Goal: Transaction & Acquisition: Purchase product/service

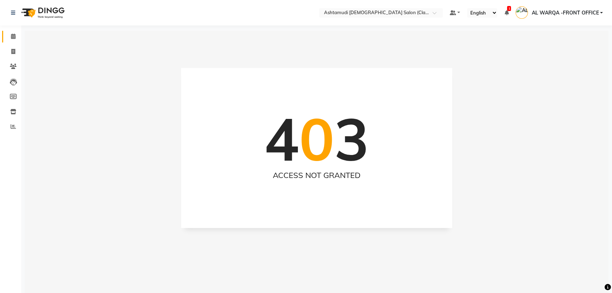
click at [15, 37] on icon at bounding box center [13, 36] width 5 height 5
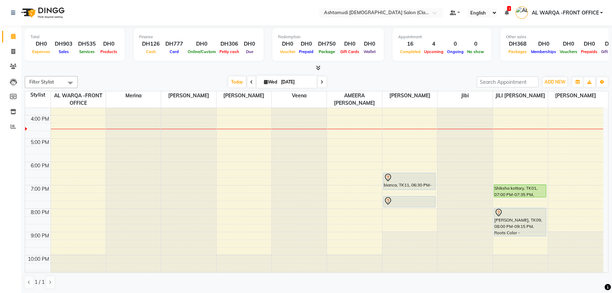
scroll to position [160, 0]
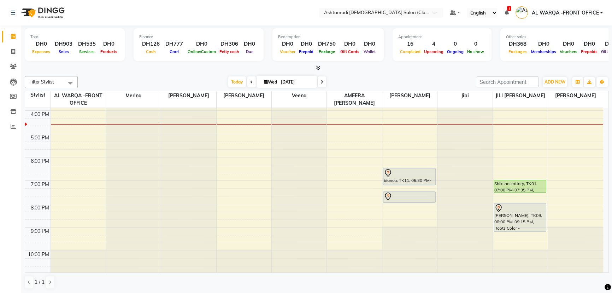
click at [319, 81] on span at bounding box center [322, 81] width 8 height 11
type input "[DATE]"
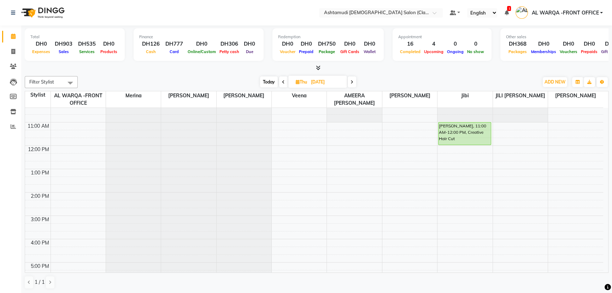
scroll to position [32, 0]
click at [561, 82] on span "ADD NEW" at bounding box center [554, 81] width 21 height 5
click at [548, 95] on button "Add Appointment" at bounding box center [539, 94] width 56 height 9
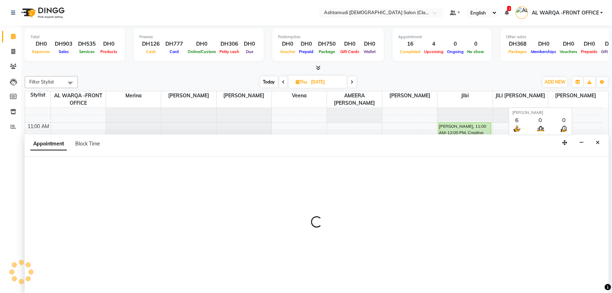
scroll to position [0, 0]
select select "600"
select select "tentative"
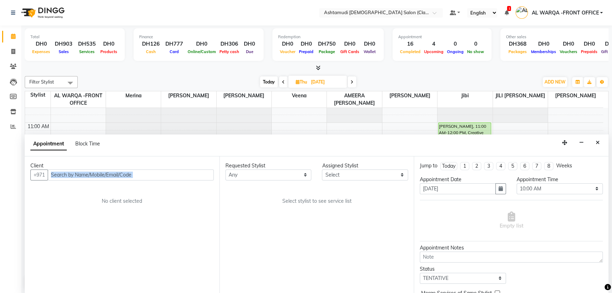
drag, startPoint x: 90, startPoint y: 180, endPoint x: 91, endPoint y: 172, distance: 8.2
click at [91, 175] on div "Client +971 No client selected" at bounding box center [122, 224] width 195 height 137
click at [92, 170] on input "text" at bounding box center [131, 174] width 166 height 11
click at [92, 173] on input "text" at bounding box center [131, 174] width 166 height 11
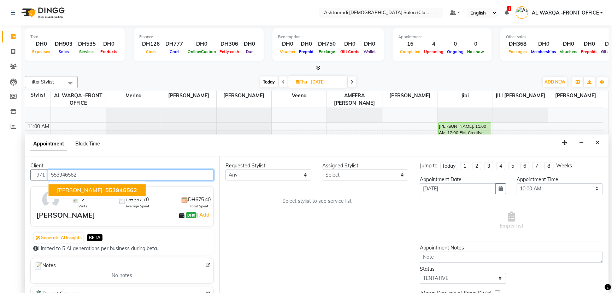
click at [105, 191] on span "553946562" at bounding box center [121, 189] width 32 height 7
type input "553946562"
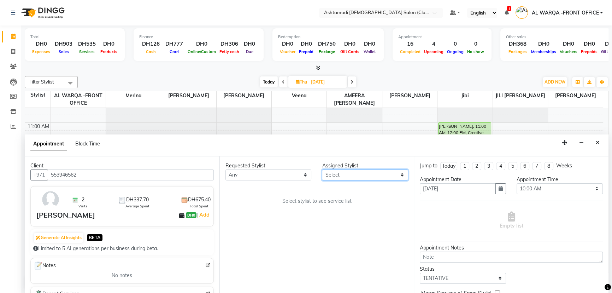
click at [339, 176] on select "Select AL WARQA -FRONT OFFICE AMEERA NIHAL Anita Jibi JILI MAHALIA Merina Rachn…" at bounding box center [365, 174] width 86 height 11
select select "80375"
click at [322, 169] on select "Select AL WARQA -FRONT OFFICE AMEERA NIHAL Anita Jibi JILI MAHALIA Merina Rachn…" at bounding box center [365, 174] width 86 height 11
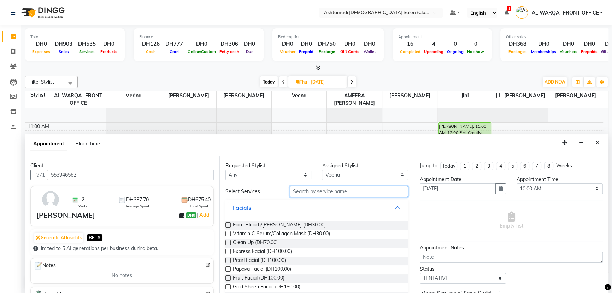
click at [325, 188] on input "text" at bounding box center [349, 191] width 118 height 11
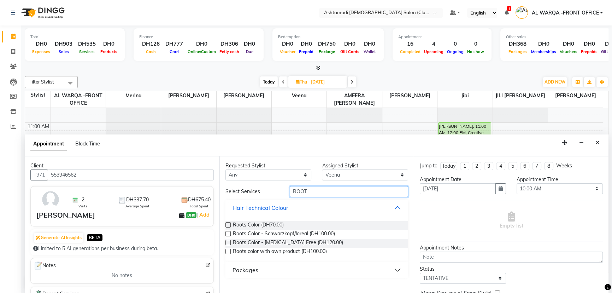
type input "ROOT"
click at [228, 241] on label at bounding box center [227, 242] width 5 height 5
click at [228, 241] on input "checkbox" at bounding box center [227, 243] width 5 height 5
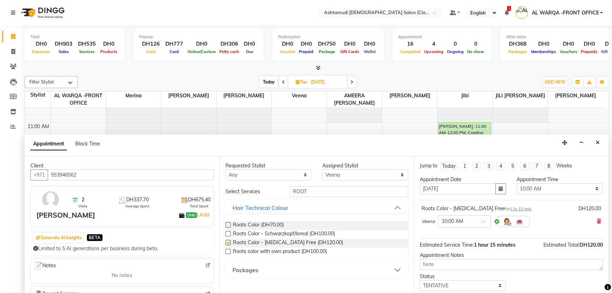
checkbox input "false"
click at [544, 187] on select "Select 10:00 AM 10:30 AM 11:00 AM 11:30 AM 12:00 PM 12:30 PM 01:00 PM 01:30 PM …" at bounding box center [560, 188] width 86 height 11
select select "1140"
click at [517, 183] on select "Select 10:00 AM 10:30 AM 11:00 AM 11:30 AM 12:00 PM 12:30 PM 01:00 PM 01:30 PM …" at bounding box center [560, 188] width 86 height 11
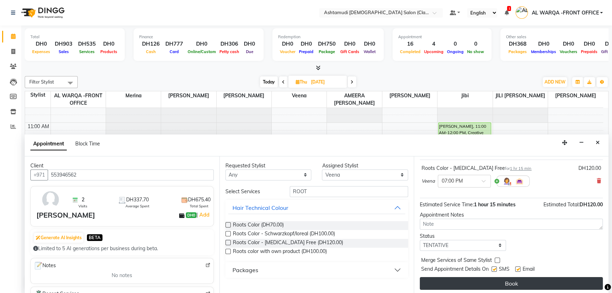
scroll to position [42, 0]
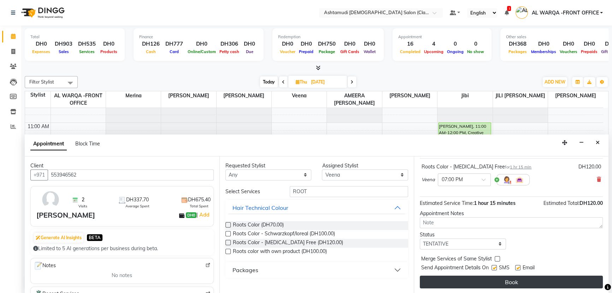
click at [524, 283] on button "Book" at bounding box center [511, 281] width 183 height 13
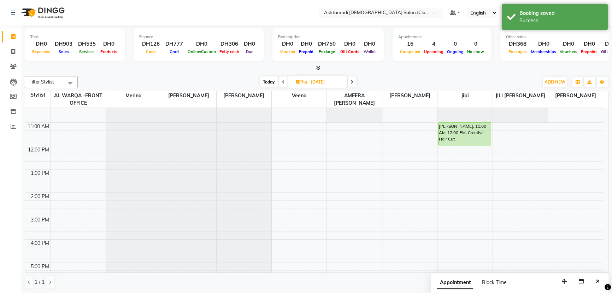
scroll to position [0, 0]
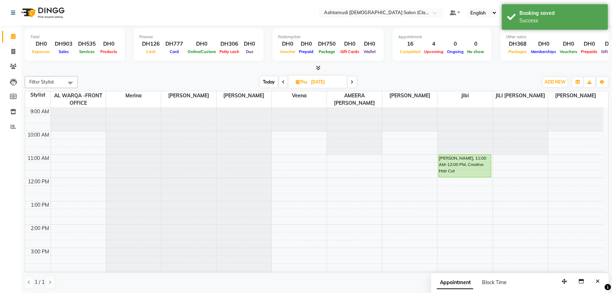
click at [269, 83] on span "Today" at bounding box center [269, 81] width 18 height 11
type input "[DATE]"
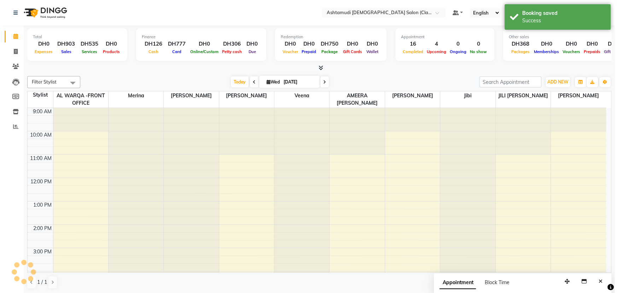
scroll to position [160, 0]
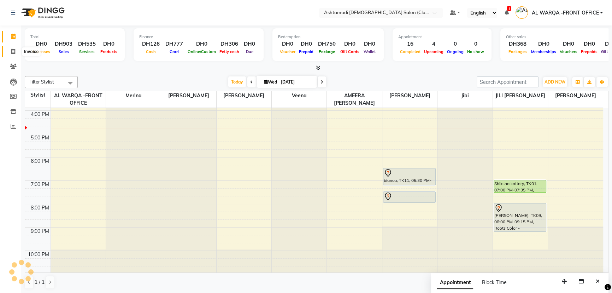
click at [14, 54] on span at bounding box center [13, 52] width 12 height 8
select select "service"
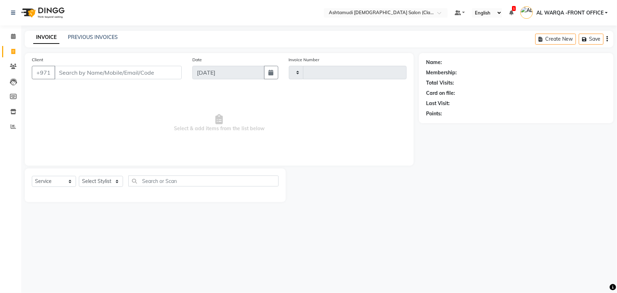
type input "1342"
select select "8201"
click at [109, 180] on select "Select Stylist AL WARQA -FRONT OFFICE AMEERA [PERSON_NAME] [PERSON_NAME] JILI […" at bounding box center [102, 181] width 47 height 11
select select "86620"
click at [79, 176] on select "Select Stylist AL WARQA -FRONT OFFICE AMEERA [PERSON_NAME] [PERSON_NAME] JILI […" at bounding box center [102, 181] width 47 height 11
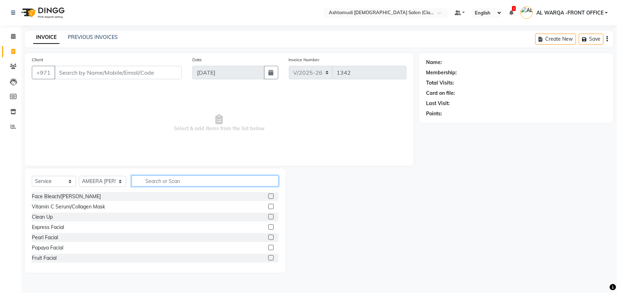
click at [145, 181] on input "text" at bounding box center [204, 180] width 147 height 11
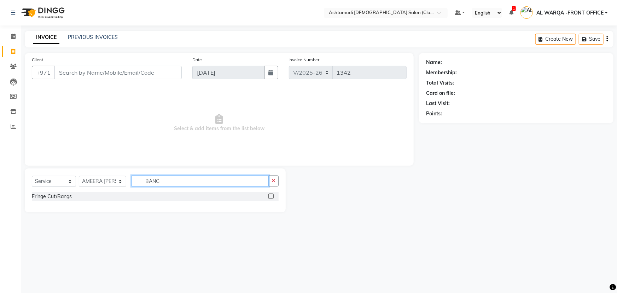
type input "BANG"
click at [271, 194] on label at bounding box center [270, 195] width 5 height 5
click at [271, 194] on input "checkbox" at bounding box center [270, 196] width 5 height 5
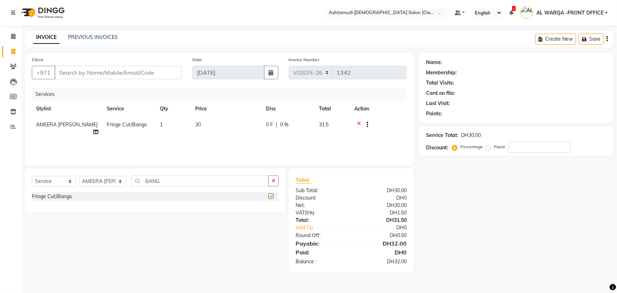
checkbox input "false"
click at [525, 143] on input "number" at bounding box center [539, 147] width 62 height 11
type input "15"
click at [49, 180] on select "Select Service Product Membership Package Voucher Prepaid Gift Card" at bounding box center [54, 181] width 44 height 11
select select "package"
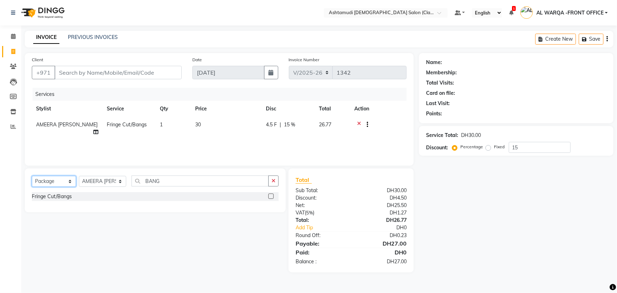
click at [32, 176] on select "Select Service Product Membership Package Voucher Prepaid Gift Card" at bounding box center [54, 181] width 44 height 11
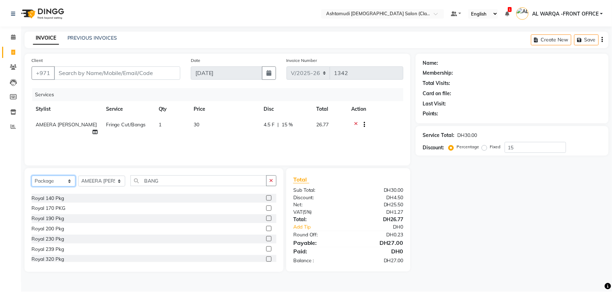
scroll to position [154, 0]
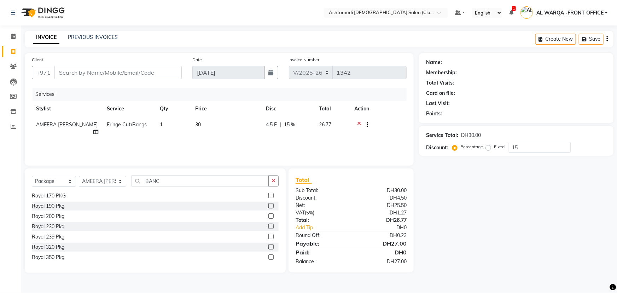
click at [268, 227] on label at bounding box center [270, 225] width 5 height 5
click at [268, 227] on input "checkbox" at bounding box center [270, 226] width 5 height 5
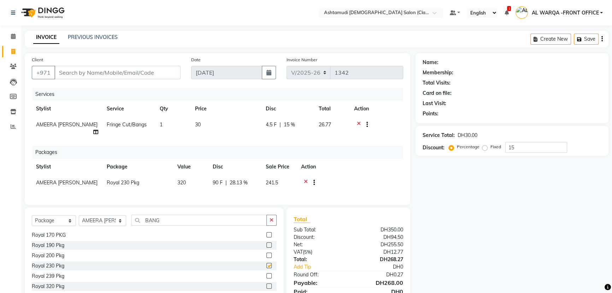
checkbox input "false"
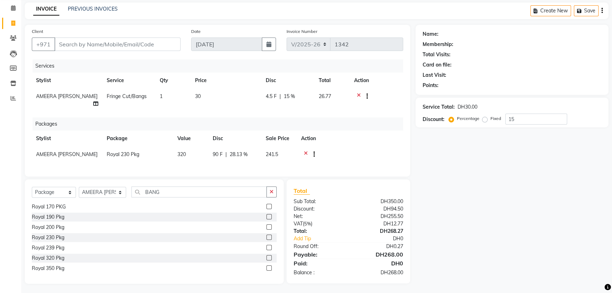
scroll to position [155, 0]
drag, startPoint x: 607, startPoint y: 237, endPoint x: 359, endPoint y: 95, distance: 285.3
click at [359, 95] on icon at bounding box center [359, 97] width 4 height 9
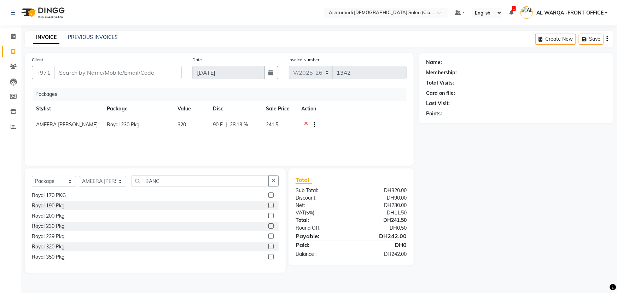
click at [305, 125] on icon at bounding box center [306, 125] width 4 height 9
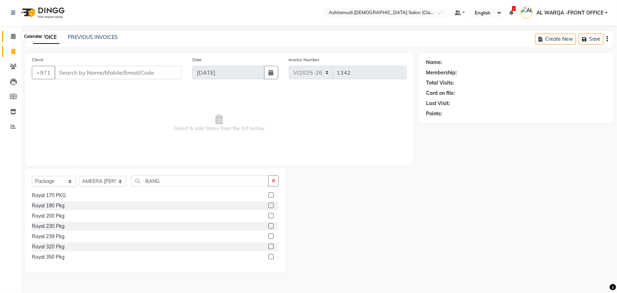
click at [11, 35] on icon at bounding box center [13, 36] width 5 height 5
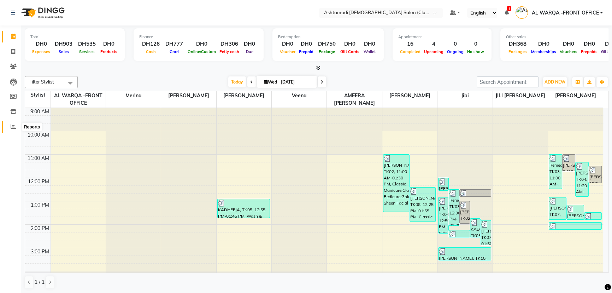
click at [14, 127] on icon at bounding box center [13, 126] width 5 height 5
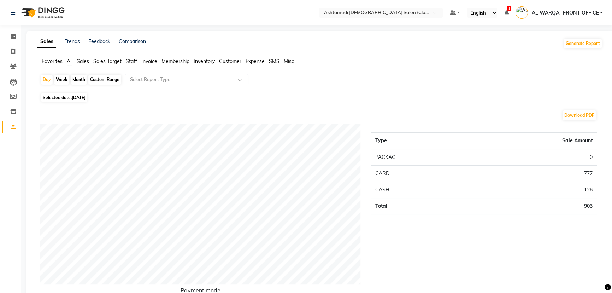
click at [79, 60] on span "Sales" at bounding box center [83, 61] width 12 height 6
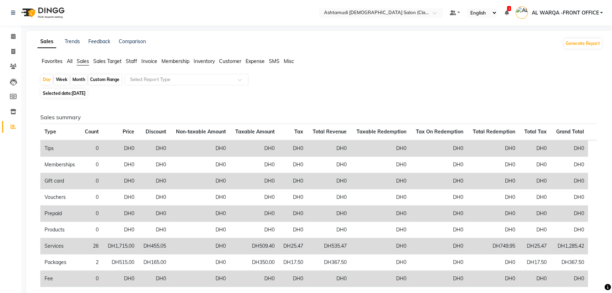
click at [84, 96] on span "Selected date: 03-09-2025" at bounding box center [64, 93] width 46 height 9
select select "9"
select select "2025"
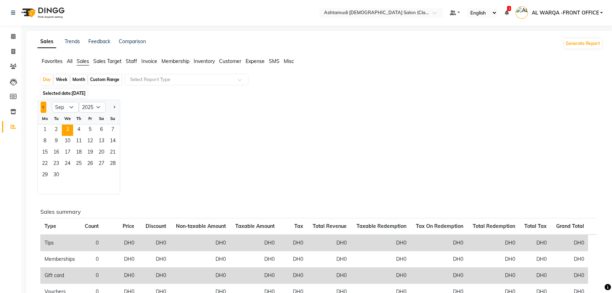
click at [45, 105] on button "Previous month" at bounding box center [44, 106] width 6 height 11
select select "8"
click at [88, 162] on span "22" at bounding box center [89, 163] width 11 height 11
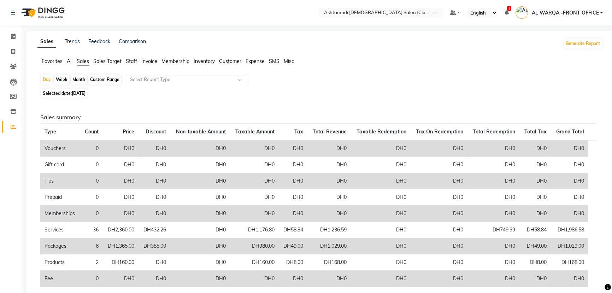
scroll to position [32, 0]
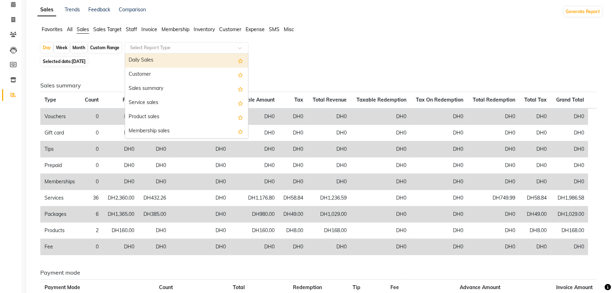
click at [142, 45] on input "text" at bounding box center [180, 47] width 102 height 7
click at [142, 59] on div "Daily Sales" at bounding box center [186, 60] width 123 height 14
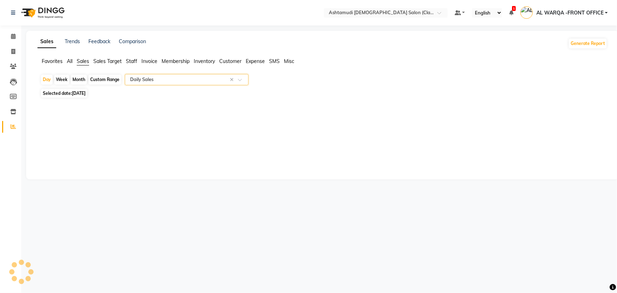
select select "full_report"
select select "csv"
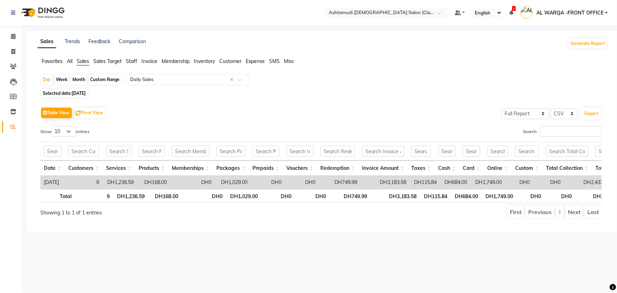
click at [148, 60] on span "Invoice" at bounding box center [149, 61] width 16 height 6
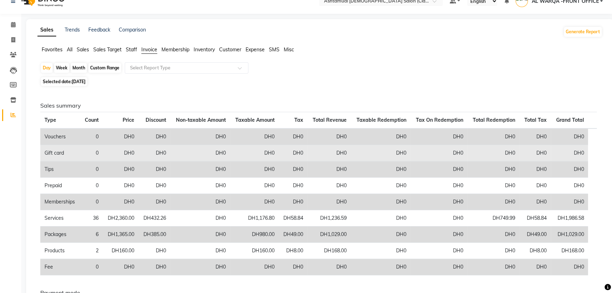
scroll to position [32, 0]
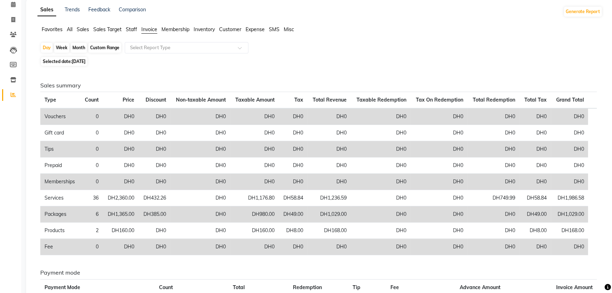
click at [169, 40] on app-reports "Favorites All Sales Sales Target Staff Invoice Membership Inventory Customer Ex…" at bounding box center [319, 195] width 573 height 338
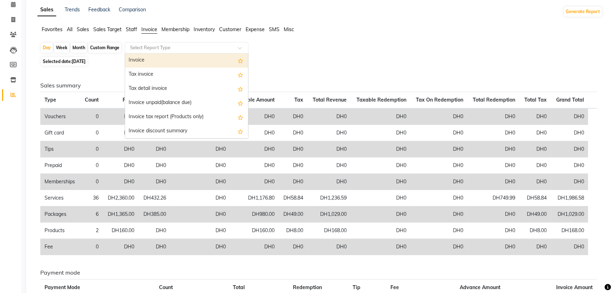
click at [169, 42] on div "Select Report Type" at bounding box center [187, 47] width 124 height 11
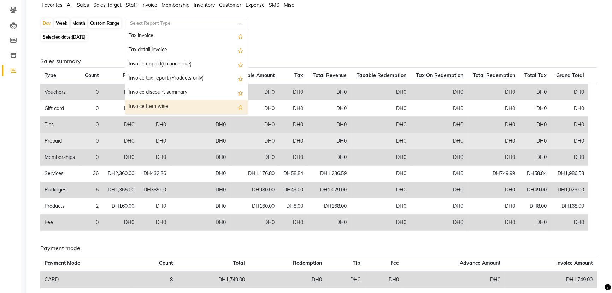
scroll to position [56, 0]
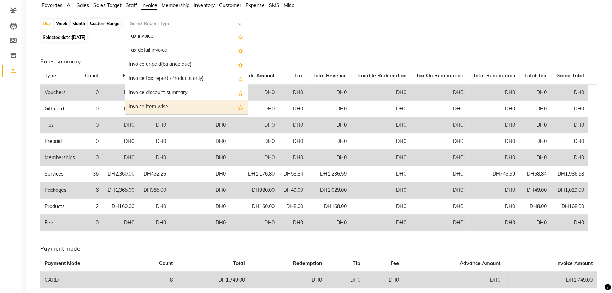
click at [190, 109] on div "Invoice Item wise" at bounding box center [186, 107] width 123 height 14
select select "full_report"
select select "csv"
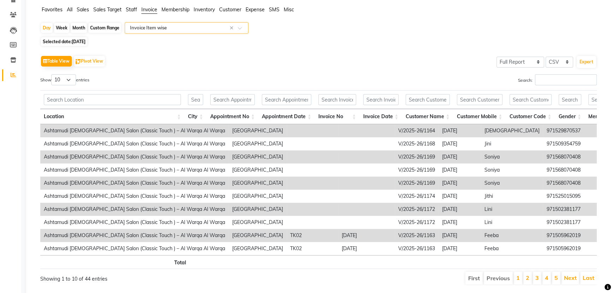
scroll to position [64, 0]
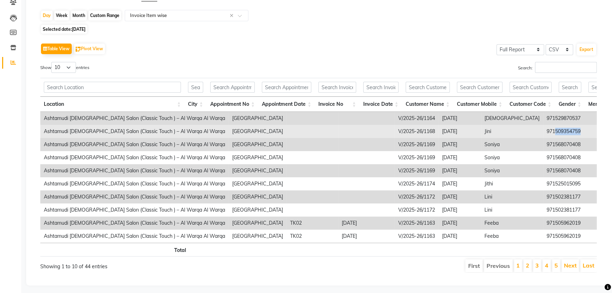
drag, startPoint x: 470, startPoint y: 131, endPoint x: 512, endPoint y: 134, distance: 42.5
copy td "509354759"
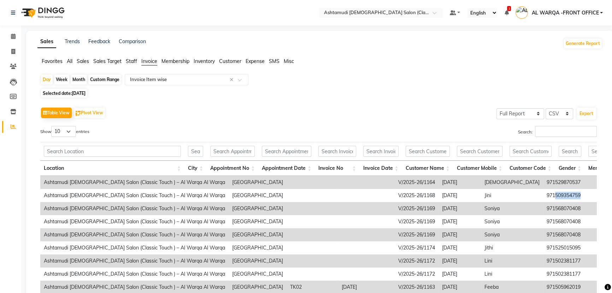
scroll to position [0, 0]
click at [10, 52] on span at bounding box center [13, 52] width 12 height 8
select select "service"
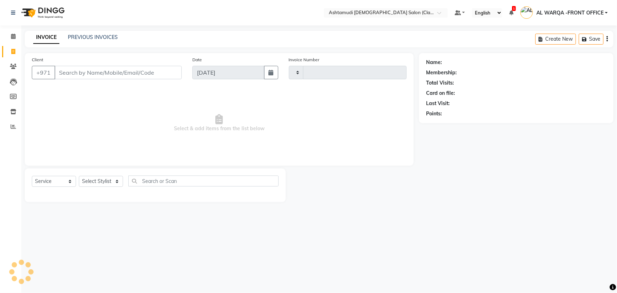
type input "1342"
select select "8201"
click at [74, 73] on input "Client" at bounding box center [117, 72] width 127 height 13
click at [13, 64] on icon at bounding box center [13, 66] width 7 height 5
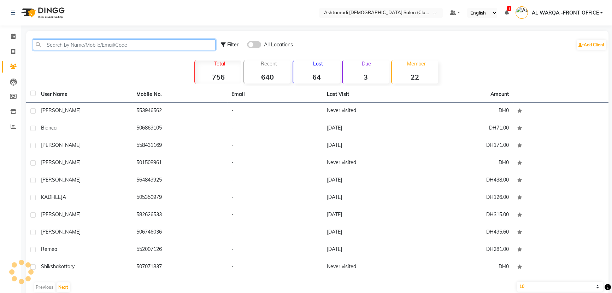
click at [73, 48] on input "text" at bounding box center [124, 44] width 183 height 11
paste input "509354759"
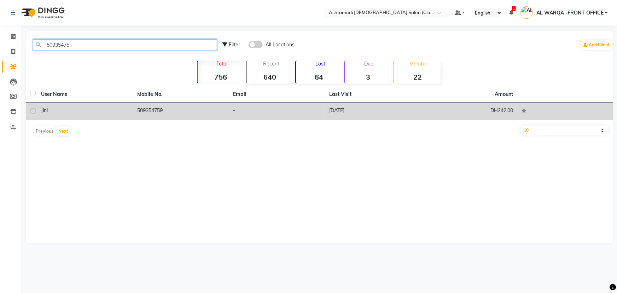
type input "50935475"
click at [77, 110] on div "jini" at bounding box center [85, 110] width 88 height 7
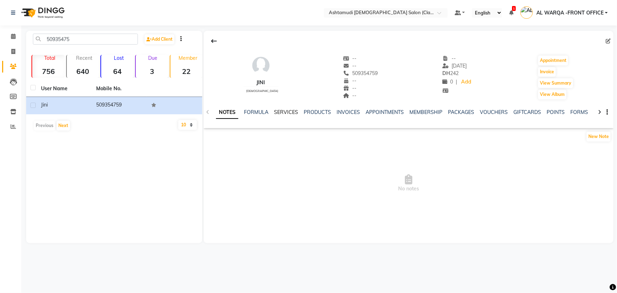
click at [289, 114] on link "SERVICES" at bounding box center [286, 112] width 24 height 6
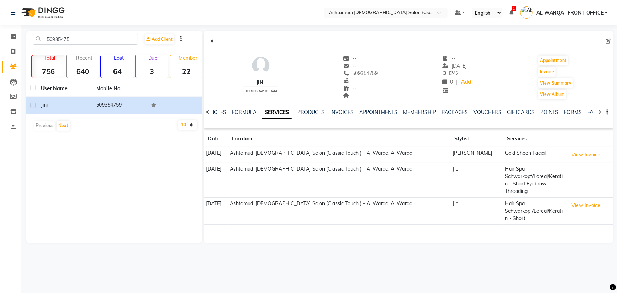
click at [581, 148] on td "View Invoice" at bounding box center [589, 155] width 47 height 16
click at [577, 155] on button "View Invoice" at bounding box center [585, 154] width 35 height 11
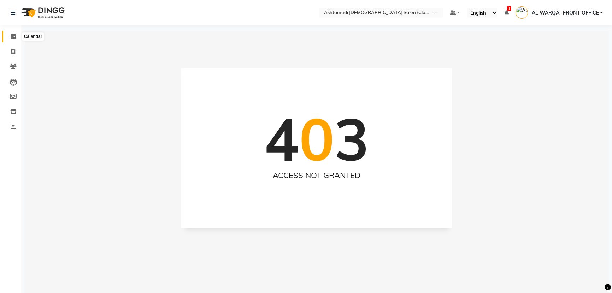
click at [11, 34] on icon at bounding box center [13, 36] width 5 height 5
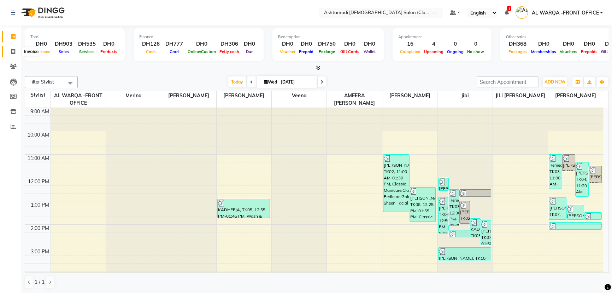
click at [13, 50] on icon at bounding box center [13, 51] width 4 height 5
select select "service"
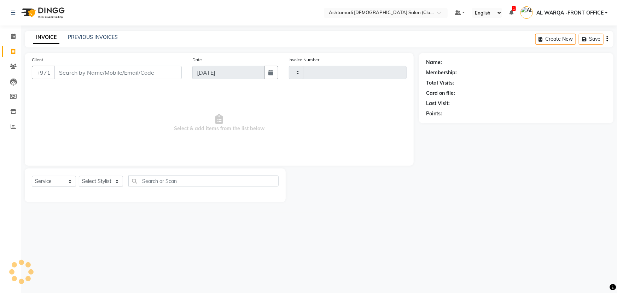
type input "1342"
select select "8201"
click at [11, 64] on icon at bounding box center [13, 66] width 7 height 5
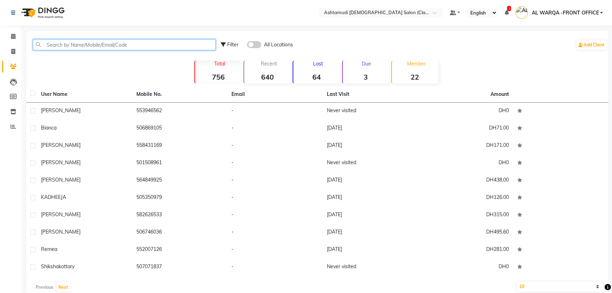
click at [73, 48] on input "text" at bounding box center [124, 44] width 183 height 11
paste input "509354759"
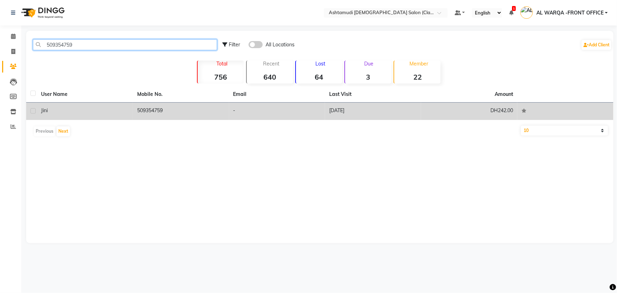
type input "509354759"
click at [154, 113] on td "509354759" at bounding box center [181, 110] width 96 height 17
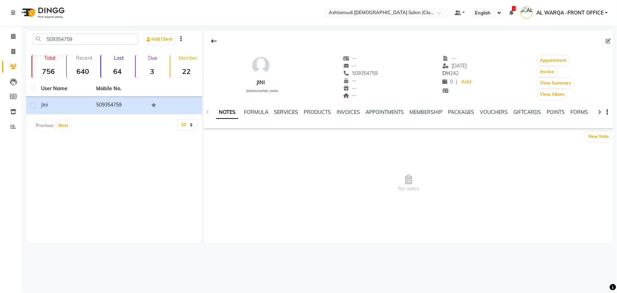
click at [290, 113] on link "SERVICES" at bounding box center [286, 112] width 24 height 6
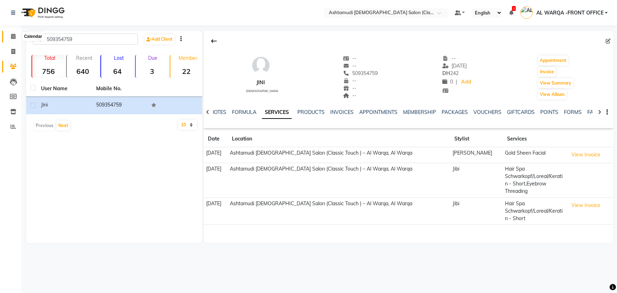
click at [15, 35] on icon at bounding box center [13, 36] width 5 height 5
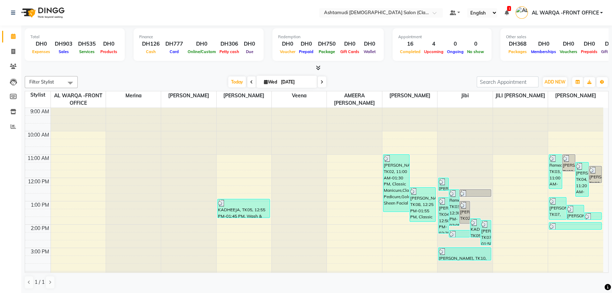
click at [10, 10] on div at bounding box center [39, 13] width 66 height 20
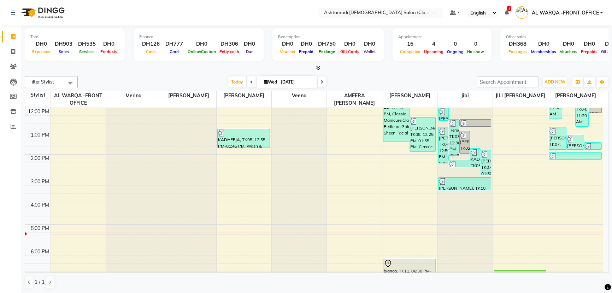
scroll to position [160, 0]
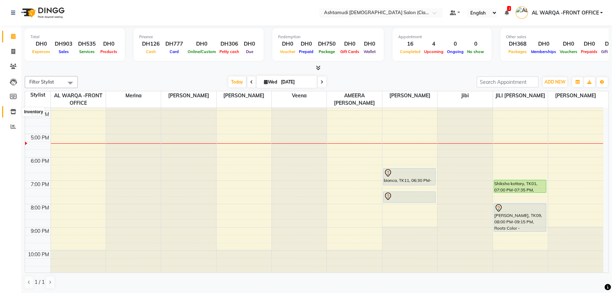
click at [14, 110] on icon at bounding box center [13, 111] width 6 height 5
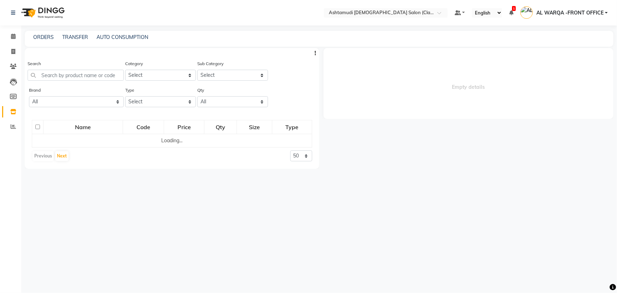
select select
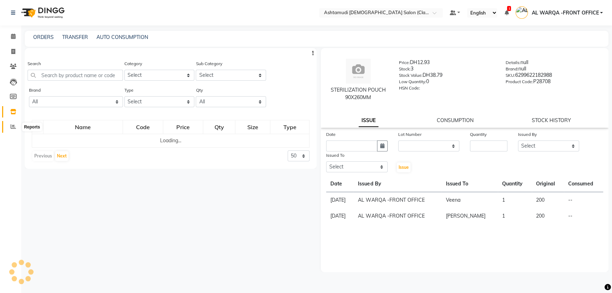
click at [12, 124] on icon at bounding box center [13, 126] width 5 height 5
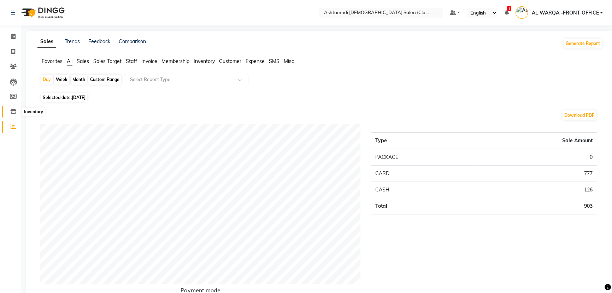
click at [12, 115] on span at bounding box center [13, 112] width 12 height 8
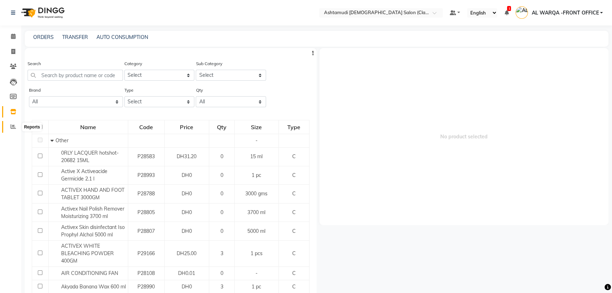
click at [11, 124] on icon at bounding box center [13, 126] width 5 height 5
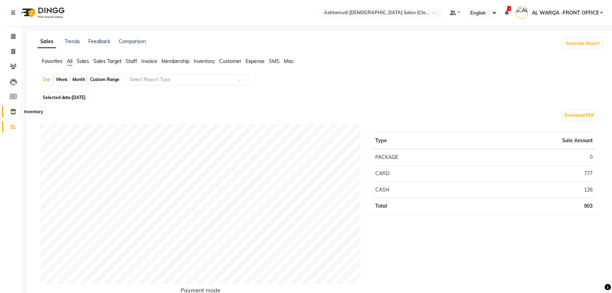
click at [11, 110] on icon at bounding box center [13, 111] width 6 height 5
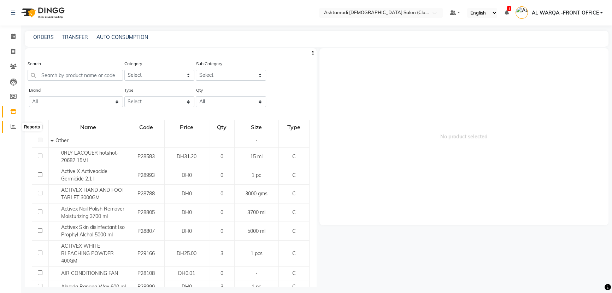
click at [13, 127] on icon at bounding box center [13, 126] width 5 height 5
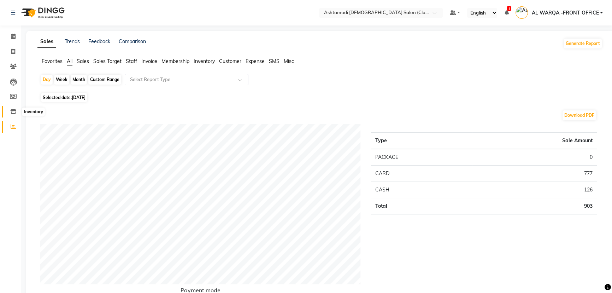
click at [14, 113] on icon at bounding box center [13, 111] width 6 height 5
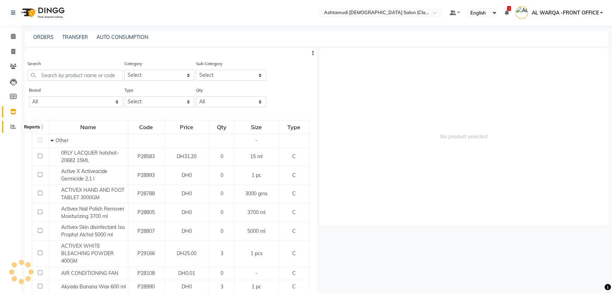
click at [11, 125] on icon at bounding box center [13, 126] width 5 height 5
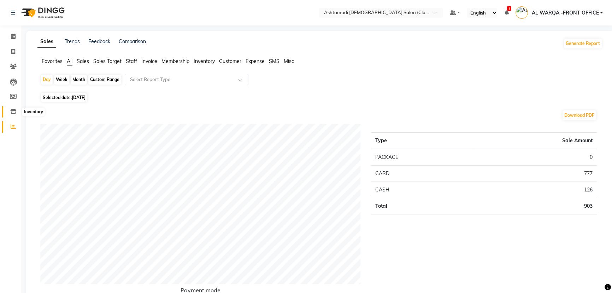
click at [12, 111] on icon at bounding box center [13, 111] width 6 height 5
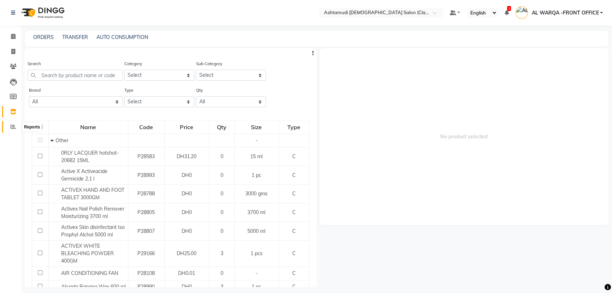
click at [11, 127] on icon at bounding box center [13, 126] width 5 height 5
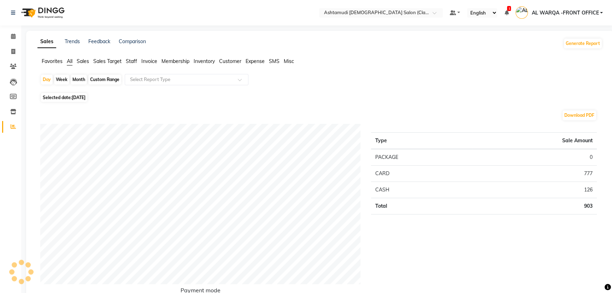
click at [12, 125] on icon at bounding box center [13, 126] width 5 height 5
click at [77, 61] on span "Sales" at bounding box center [83, 61] width 12 height 6
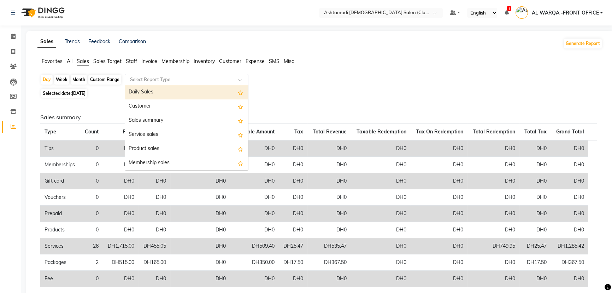
click at [149, 79] on input "text" at bounding box center [180, 79] width 102 height 7
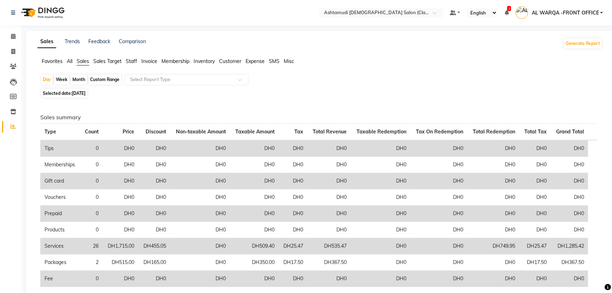
click at [332, 97] on div "Day Week Month Custom Range Select Report Type Selected date: 03-09-2025 Sales …" at bounding box center [319, 235] width 565 height 322
click at [13, 49] on icon at bounding box center [13, 51] width 4 height 5
select select "service"
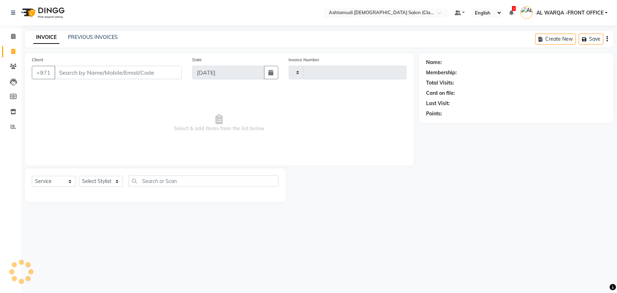
type input "1342"
select select "8201"
click at [113, 75] on input "Client" at bounding box center [117, 72] width 127 height 13
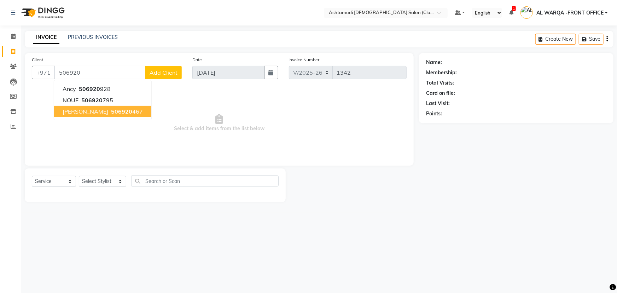
click at [75, 111] on span "anna" at bounding box center [86, 111] width 46 height 7
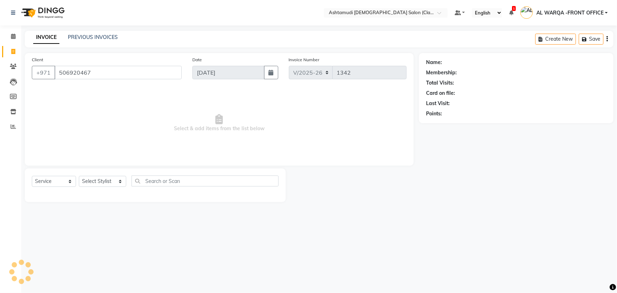
type input "506920467"
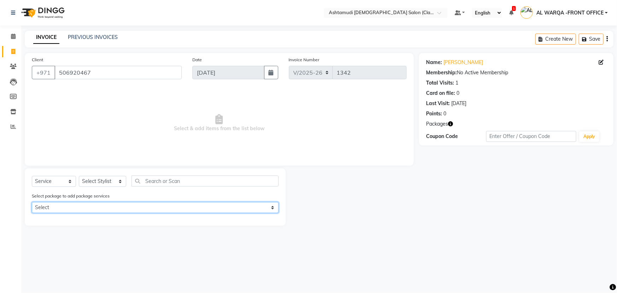
click at [88, 207] on select "Select Royal 140 Pkg" at bounding box center [155, 207] width 247 height 11
select select "1: Object"
click at [32, 202] on select "Select Royal 140 Pkg" at bounding box center [155, 207] width 247 height 11
click at [90, 207] on select "Select Royal 140 Pkg" at bounding box center [155, 207] width 247 height 11
click at [32, 202] on select "Select Royal 140 Pkg" at bounding box center [155, 207] width 247 height 11
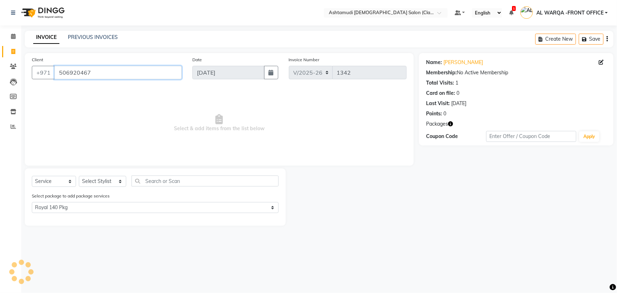
drag, startPoint x: 57, startPoint y: 71, endPoint x: 91, endPoint y: 77, distance: 35.3
click at [91, 77] on input "506920467" at bounding box center [117, 72] width 127 height 13
click at [11, 35] on icon at bounding box center [13, 36] width 5 height 5
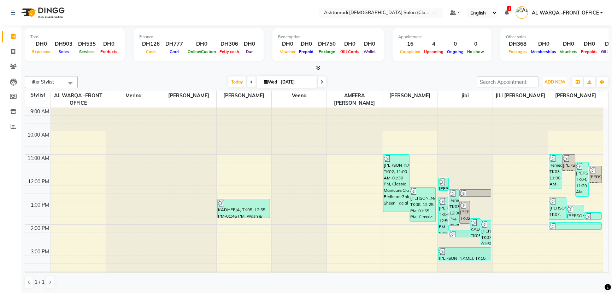
drag, startPoint x: 547, startPoint y: 84, endPoint x: 616, endPoint y: 114, distance: 76.0
click at [554, 81] on span "ADD NEW" at bounding box center [554, 81] width 21 height 5
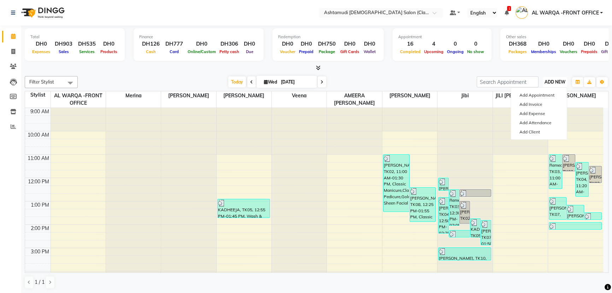
click at [554, 82] on span "ADD NEW" at bounding box center [554, 81] width 21 height 5
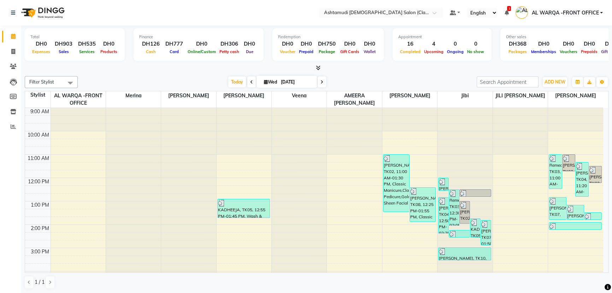
click at [323, 83] on span at bounding box center [322, 81] width 8 height 11
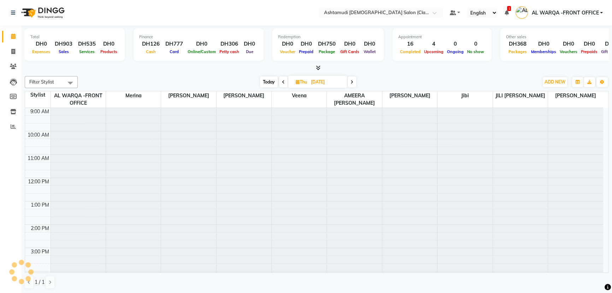
scroll to position [160, 0]
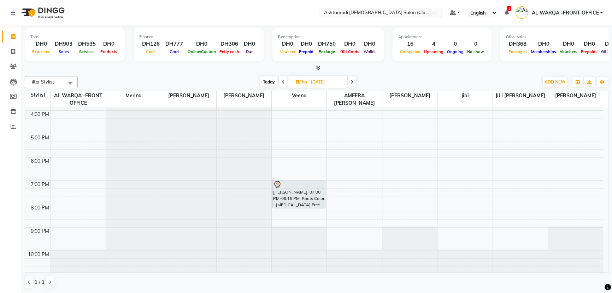
click at [352, 84] on span at bounding box center [352, 81] width 8 height 11
type input "05-09-2025"
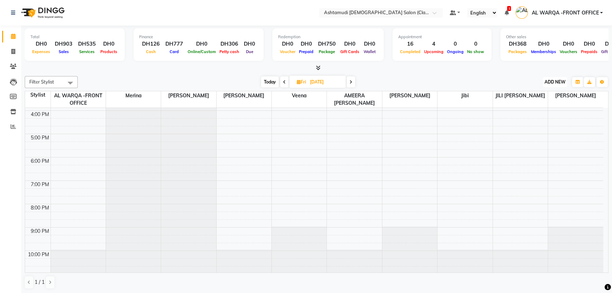
click at [558, 83] on span "ADD NEW" at bounding box center [554, 81] width 21 height 5
click at [548, 93] on button "Add Appointment" at bounding box center [539, 94] width 56 height 9
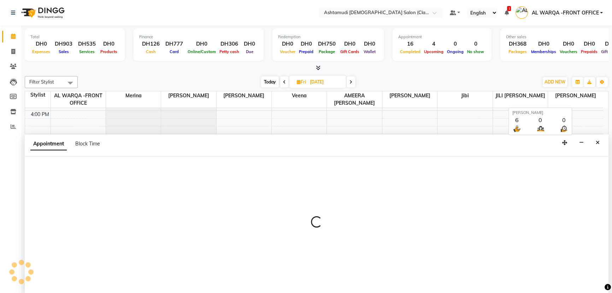
scroll to position [0, 0]
select select "tentative"
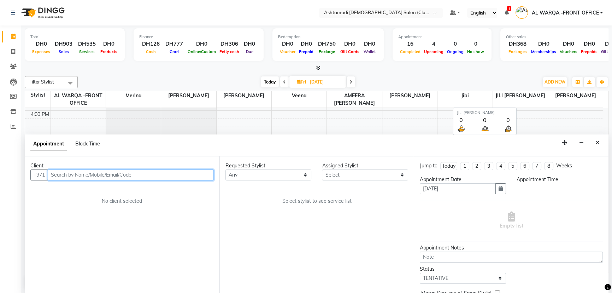
select select "600"
click at [84, 177] on input "text" at bounding box center [131, 174] width 166 height 11
paste input "506920467"
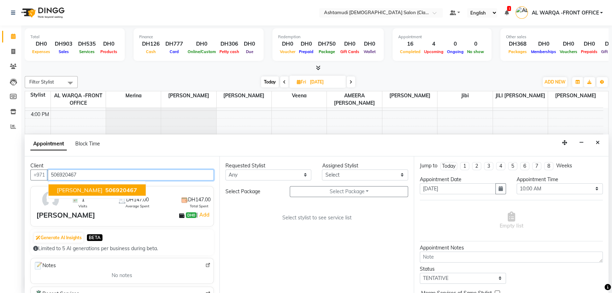
drag, startPoint x: 97, startPoint y: 187, endPoint x: 127, endPoint y: 179, distance: 31.3
click at [105, 186] on span "506920467" at bounding box center [121, 189] width 32 height 7
type input "506920467"
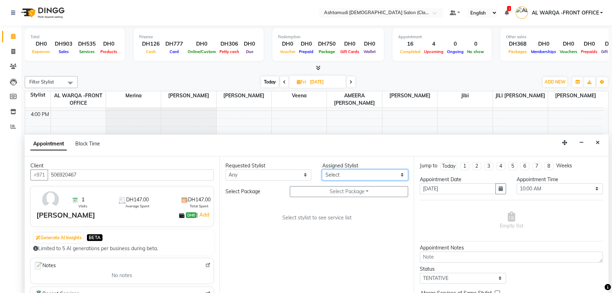
click at [359, 173] on select "Select AL WARQA -FRONT OFFICE AMEERA NIHAL Anita Jibi JILI MAHALIA Merina Rachn…" at bounding box center [365, 174] width 86 height 11
select select "82444"
click at [322, 169] on select "Select AL WARQA -FRONT OFFICE AMEERA NIHAL Anita Jibi JILI MAHALIA Merina Rachn…" at bounding box center [365, 174] width 86 height 11
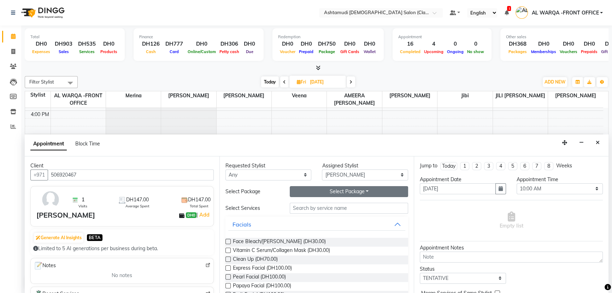
click at [342, 189] on button "Select Package Toggle Dropdown" at bounding box center [349, 191] width 118 height 11
click at [355, 207] on input "text" at bounding box center [349, 207] width 118 height 11
click at [328, 188] on button "Select Package Toggle Dropdown" at bounding box center [349, 191] width 118 height 11
click at [340, 207] on li "Royal 140 Pkg" at bounding box center [318, 206] width 56 height 10
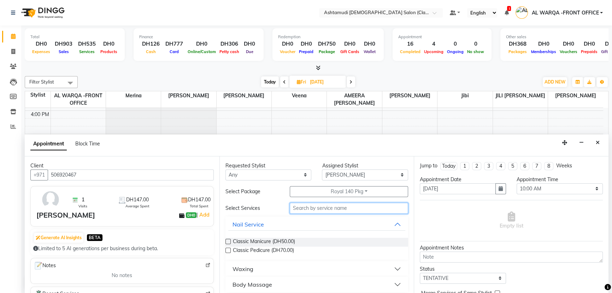
click at [386, 208] on input "text" at bounding box center [349, 207] width 118 height 11
type input "CLAS"
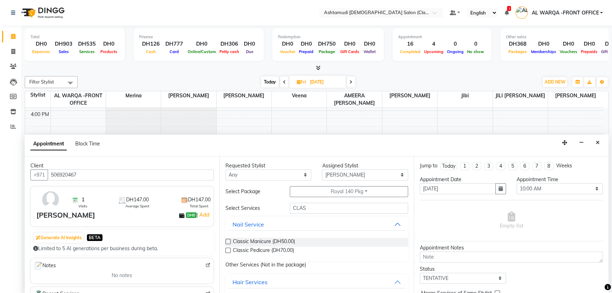
click at [225, 240] on label at bounding box center [227, 241] width 5 height 5
click at [225, 240] on input "checkbox" at bounding box center [227, 242] width 5 height 5
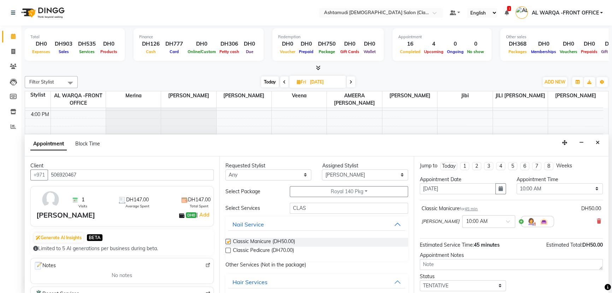
checkbox input "false"
click at [227, 246] on div "Classic Pedicure (DH70.00)" at bounding box center [316, 250] width 183 height 9
click at [227, 251] on label at bounding box center [227, 249] width 5 height 5
click at [227, 251] on input "checkbox" at bounding box center [227, 250] width 5 height 5
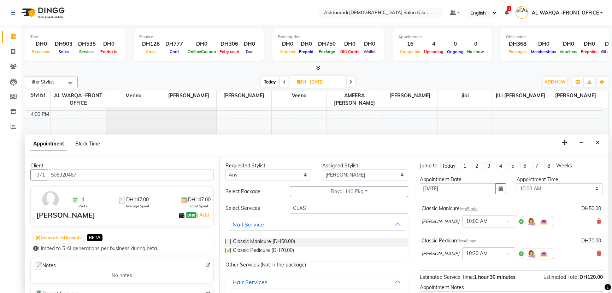
checkbox input "false"
click at [544, 191] on select "Select 10:00 AM 10:30 AM 11:00 AM 11:30 AM 12:00 PM 12:30 PM 01:00 PM 01:30 PM …" at bounding box center [560, 188] width 86 height 11
select select "1200"
click at [517, 183] on select "Select 10:00 AM 10:30 AM 11:00 AM 11:30 AM 12:00 PM 12:30 PM 01:00 PM 01:30 PM …" at bounding box center [560, 188] width 86 height 11
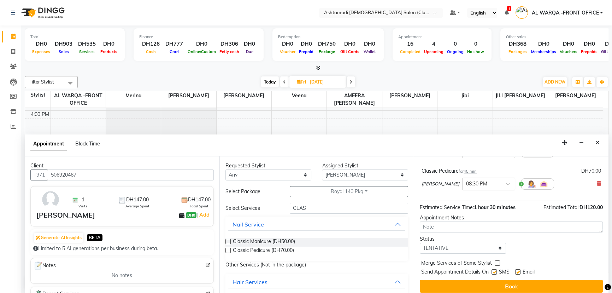
scroll to position [74, 0]
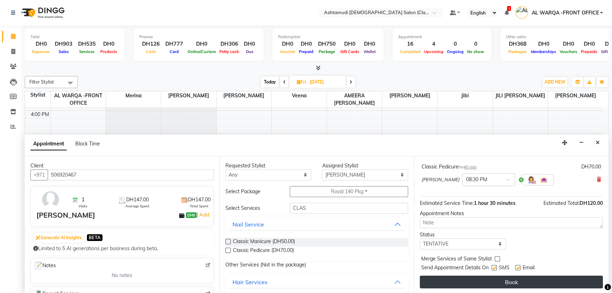
click at [519, 280] on button "Book" at bounding box center [511, 281] width 183 height 13
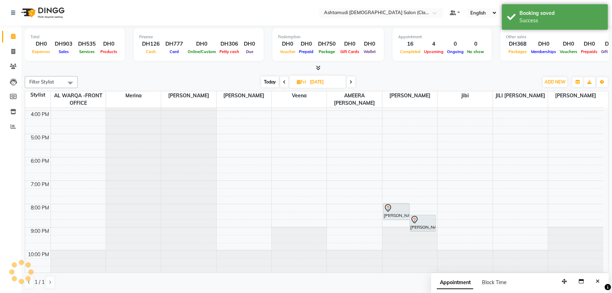
scroll to position [0, 0]
click at [275, 84] on span "Today" at bounding box center [270, 81] width 18 height 11
type input "[DATE]"
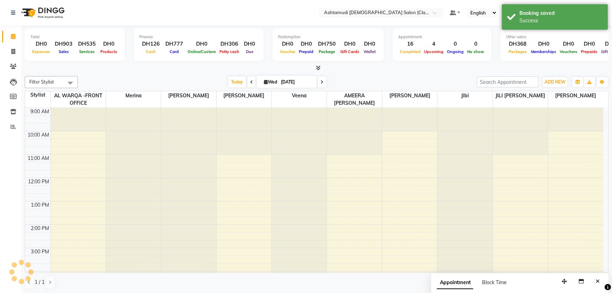
scroll to position [160, 0]
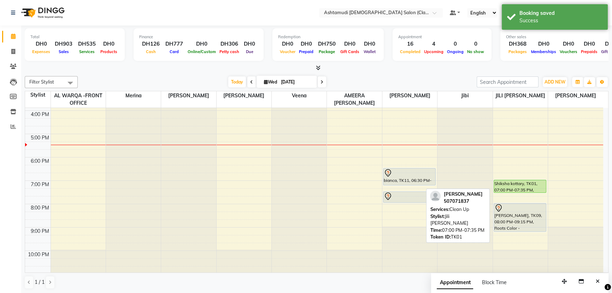
click at [524, 188] on div "Shiksha kottary, TK01, 07:00 PM-07:35 PM, Clean Up" at bounding box center [520, 186] width 52 height 12
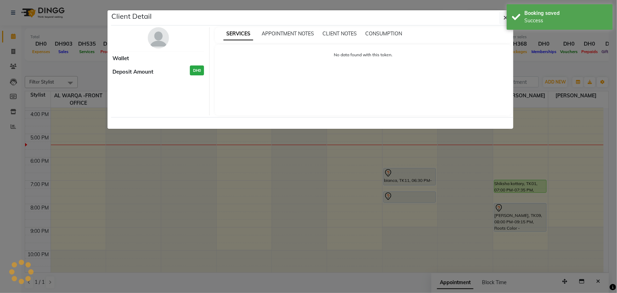
select select "5"
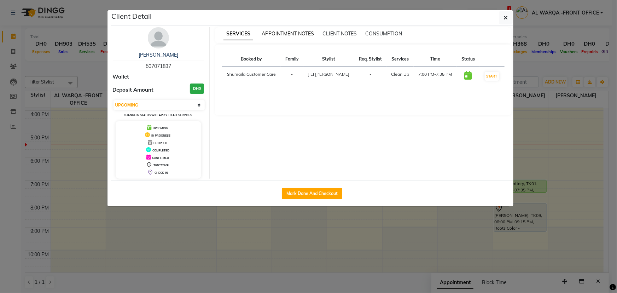
click at [275, 31] on span "APPOINTMENT NOTES" at bounding box center [287, 33] width 52 height 6
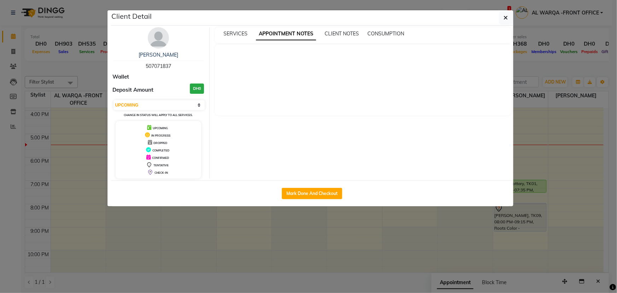
drag, startPoint x: 104, startPoint y: 265, endPoint x: 311, endPoint y: 251, distance: 207.5
click at [104, 263] on ngb-modal-window "Client Detail Shiksha kottary 507071837 Wallet Deposit Amount DH0 Select IN SER…" at bounding box center [308, 146] width 617 height 293
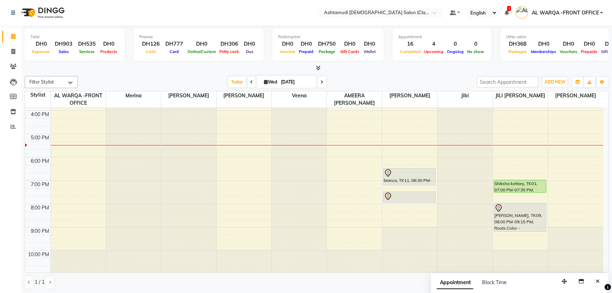
scroll to position [0, 0]
click at [12, 46] on link "Invoice" at bounding box center [10, 52] width 17 height 12
select select "service"
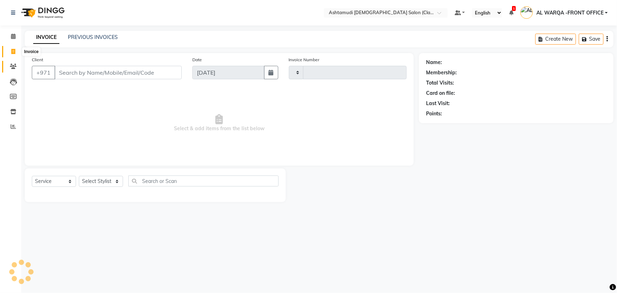
type input "1342"
select select "8201"
click at [13, 65] on icon at bounding box center [13, 66] width 7 height 5
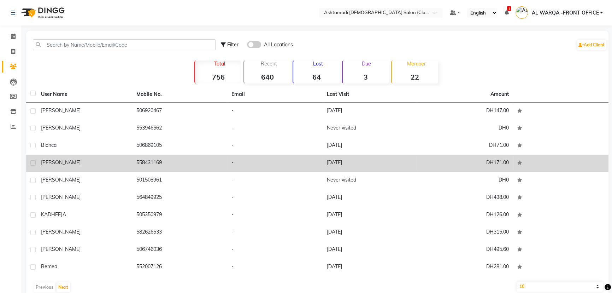
drag, startPoint x: 191, startPoint y: 144, endPoint x: 196, endPoint y: 163, distance: 19.3
click at [196, 163] on tbody "anna 506920467 - 30-08-2025 DH147.00 sabitha 553946562 - Never visited DH0 bian…" at bounding box center [317, 188] width 582 height 173
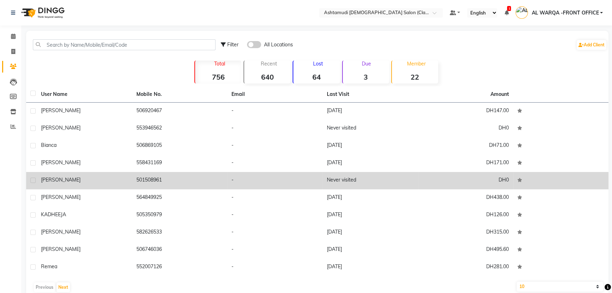
click at [194, 187] on td "501508961" at bounding box center [179, 180] width 95 height 17
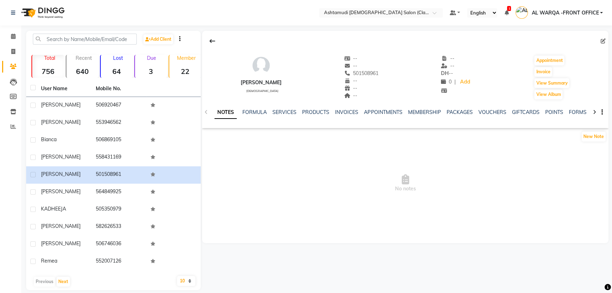
click at [394, 242] on div "DIVIYA female -- -- 501508961 -- -- -- -- -- DH -- 0 | Add Appointment Invoice …" at bounding box center [405, 137] width 406 height 212
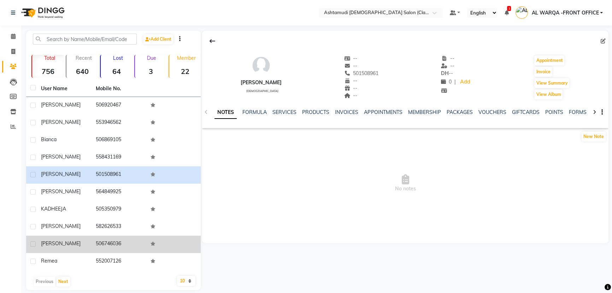
click at [84, 240] on div "Bijitha" at bounding box center [64, 243] width 46 height 7
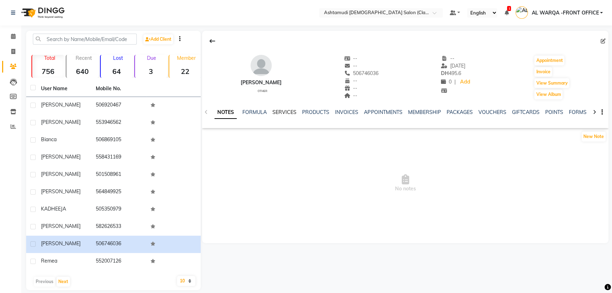
click at [286, 113] on link "SERVICES" at bounding box center [284, 112] width 24 height 6
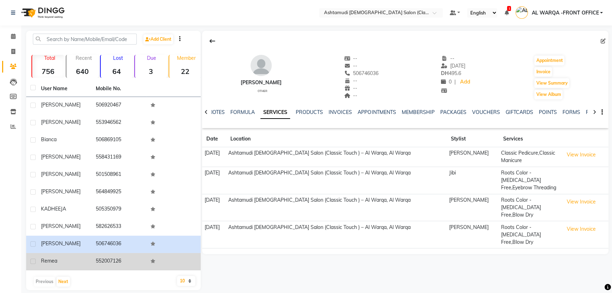
click at [75, 262] on div "Remea" at bounding box center [64, 260] width 46 height 7
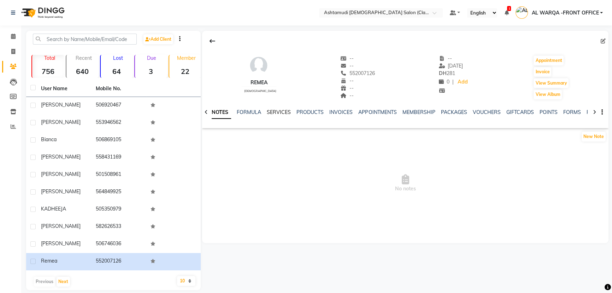
click at [277, 112] on link "SERVICES" at bounding box center [279, 112] width 24 height 6
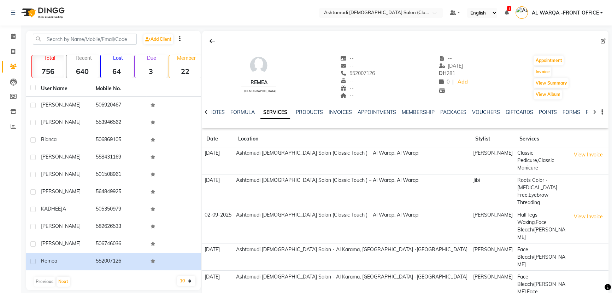
click at [145, 284] on div "Previous Next" at bounding box center [113, 281] width 169 height 11
click at [17, 127] on span at bounding box center [13, 127] width 12 height 8
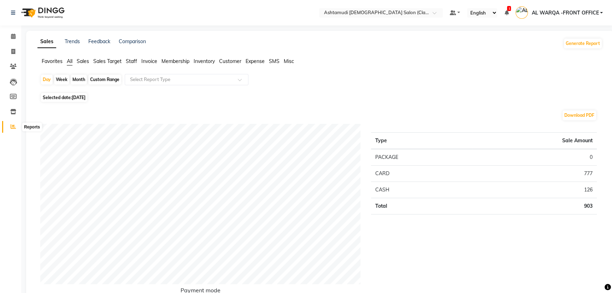
click at [13, 126] on icon at bounding box center [13, 126] width 5 height 5
click at [81, 58] on span "Sales" at bounding box center [83, 61] width 12 height 6
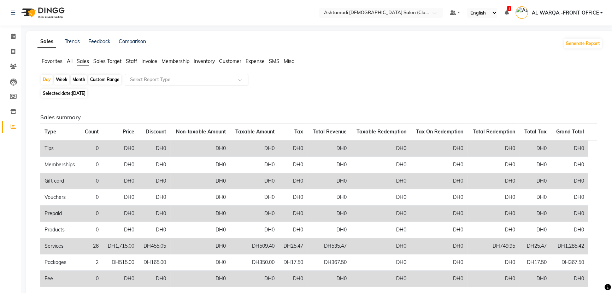
click at [144, 82] on input "text" at bounding box center [180, 79] width 102 height 7
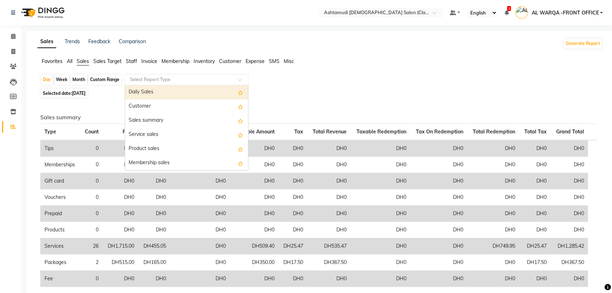
click at [146, 92] on div "Daily Sales" at bounding box center [186, 92] width 123 height 14
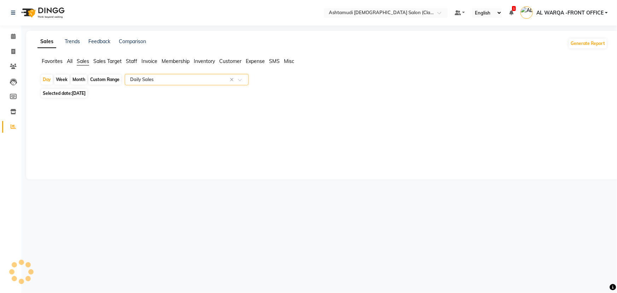
select select "full_report"
select select "csv"
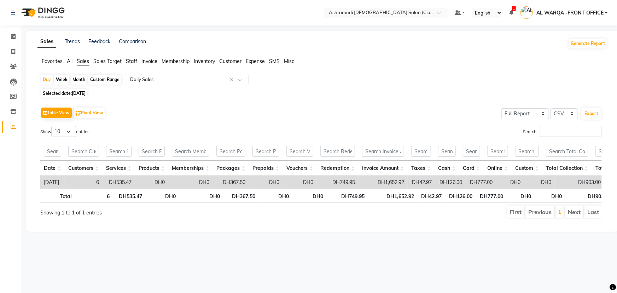
click at [16, 44] on li "Invoice" at bounding box center [10, 51] width 21 height 15
click at [16, 37] on span at bounding box center [13, 37] width 12 height 8
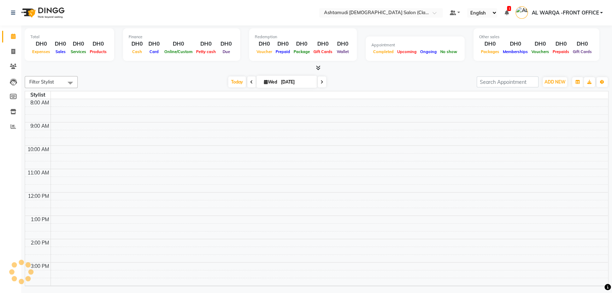
scroll to position [147, 0]
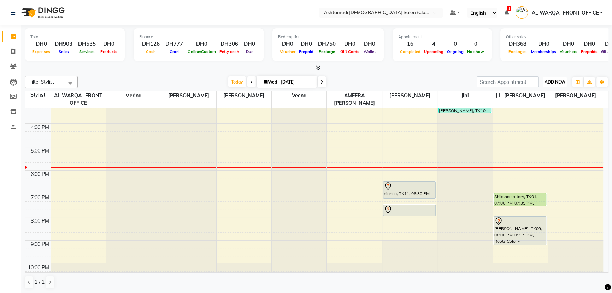
click at [558, 82] on span "ADD NEW" at bounding box center [554, 81] width 21 height 5
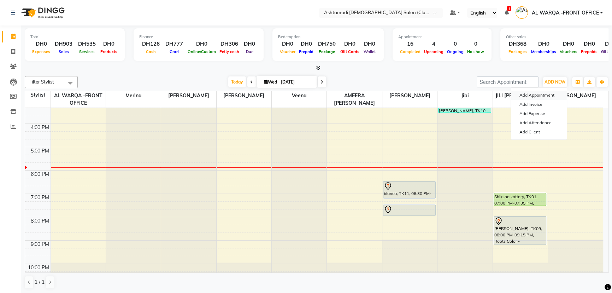
click at [540, 95] on button "Add Appointment" at bounding box center [539, 94] width 56 height 9
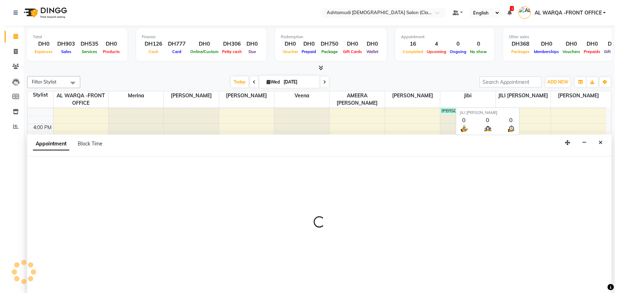
scroll to position [0, 0]
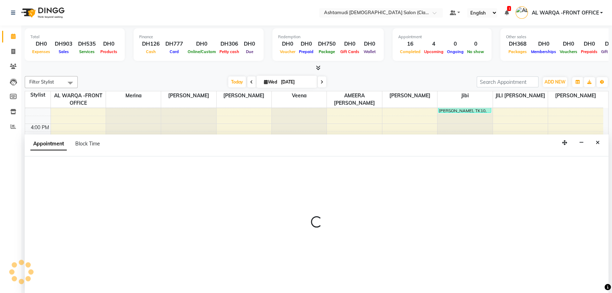
select select "600"
select select "tentative"
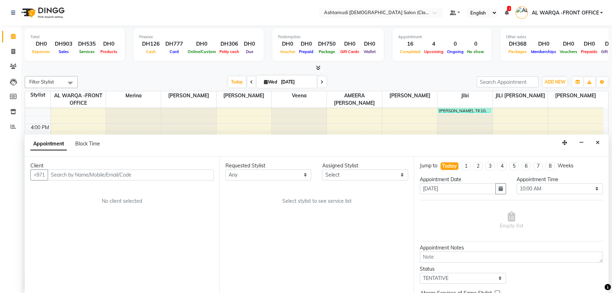
click at [134, 173] on input "text" at bounding box center [131, 174] width 166 height 11
type input "528339080"
click at [199, 177] on span "Add Client" at bounding box center [199, 174] width 24 height 6
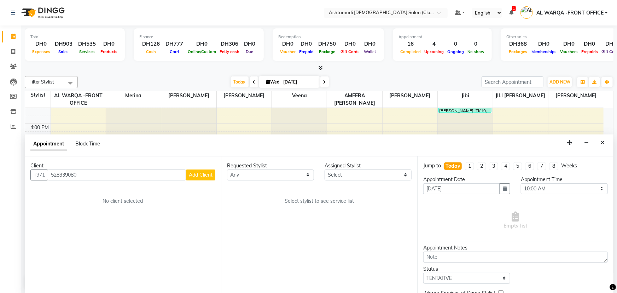
select select "3798"
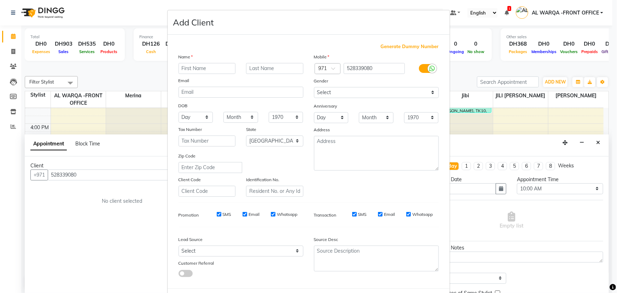
click at [197, 66] on input "text" at bounding box center [206, 68] width 57 height 11
type input "NAINA"
click at [224, 253] on select "Select Walk-in Referral Internet Friend Word of Mouth Advertisement Facebook Ju…" at bounding box center [240, 250] width 125 height 11
select select "54219"
click at [178, 247] on select "Select Walk-in Referral Internet Friend Word of Mouth Advertisement Facebook Ju…" at bounding box center [240, 250] width 125 height 11
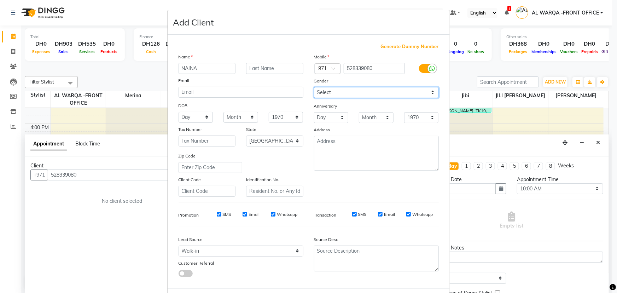
click at [364, 90] on select "Select Male Female Other Prefer Not To Say" at bounding box center [376, 92] width 125 height 11
select select "[DEMOGRAPHIC_DATA]"
click at [314, 87] on select "Select Male Female Other Prefer Not To Say" at bounding box center [376, 92] width 125 height 11
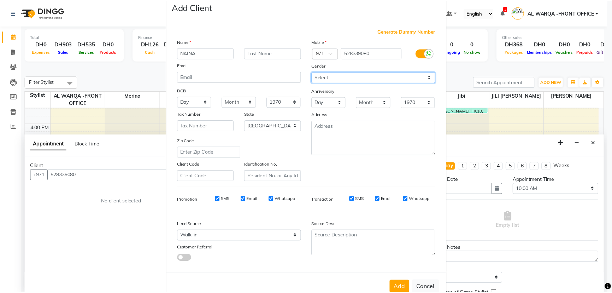
scroll to position [35, 0]
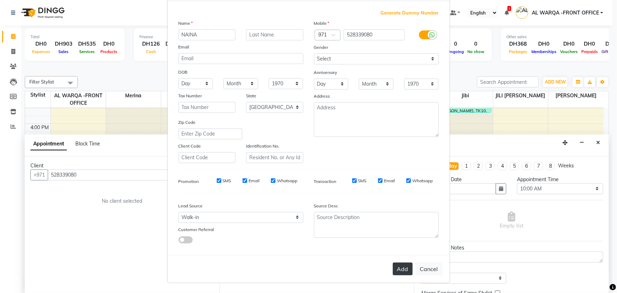
drag, startPoint x: 401, startPoint y: 255, endPoint x: 399, endPoint y: 265, distance: 10.8
click at [400, 261] on div "Add Cancel" at bounding box center [308, 268] width 282 height 28
click at [399, 266] on button "Add" at bounding box center [403, 268] width 20 height 13
select select
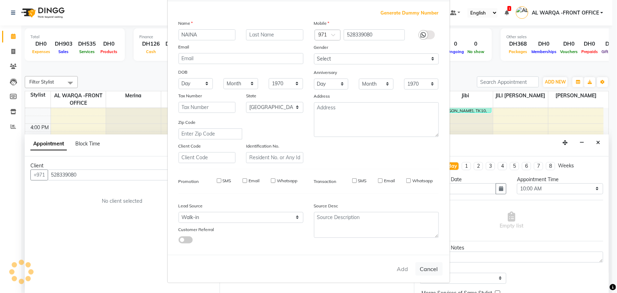
select select
select select "null"
select select
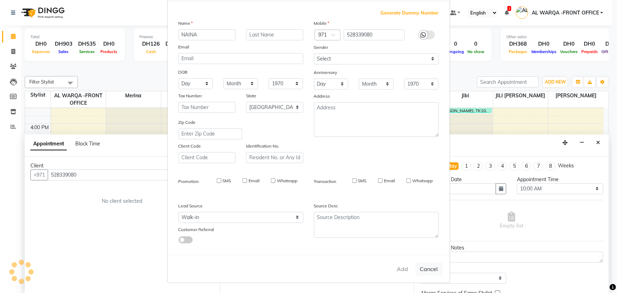
select select
checkbox input "false"
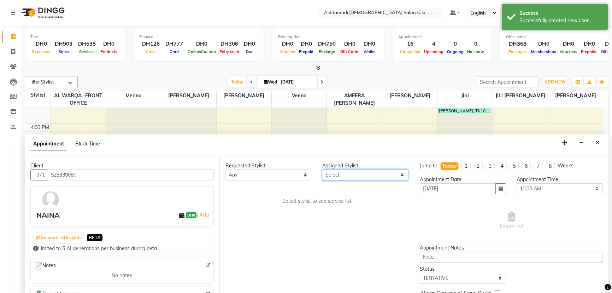
click at [355, 176] on select "Select AL WARQA -FRONT OFFICE AMEERA NIHAL Anita Jibi JILI MAHALIA Merina Rachn…" at bounding box center [365, 174] width 86 height 11
select select "88890"
click at [322, 169] on select "Select AL WARQA -FRONT OFFICE AMEERA NIHAL Anita Jibi JILI MAHALIA Merina Rachn…" at bounding box center [365, 174] width 86 height 11
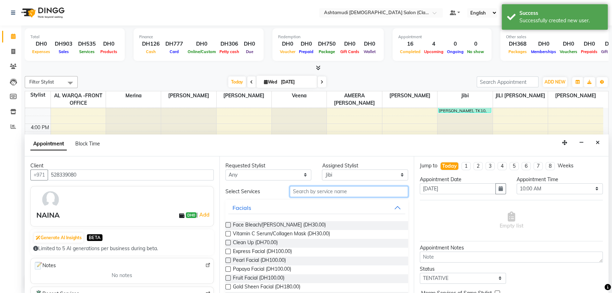
click at [325, 188] on input "text" at bounding box center [349, 191] width 118 height 11
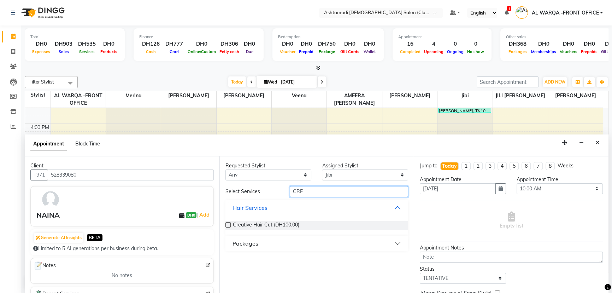
type input "CRE"
click at [227, 222] on label at bounding box center [227, 224] width 5 height 5
click at [227, 223] on input "checkbox" at bounding box center [227, 225] width 5 height 5
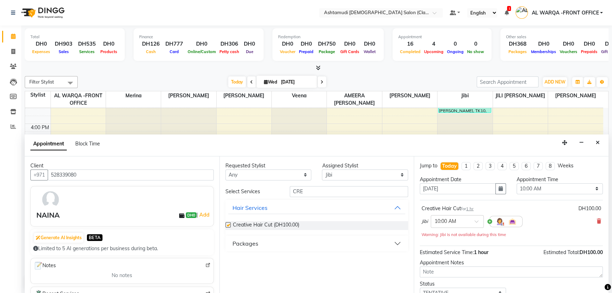
checkbox input "false"
click at [552, 188] on select "Select 10:00 AM 10:30 AM 11:00 AM 11:30 AM 12:00 PM 12:30 PM 01:00 PM 01:30 PM …" at bounding box center [560, 188] width 86 height 11
select select "1050"
click at [517, 183] on select "Select 10:00 AM 10:30 AM 11:00 AM 11:30 AM 12:00 PM 12:30 PM 01:00 PM 01:30 PM …" at bounding box center [560, 188] width 86 height 11
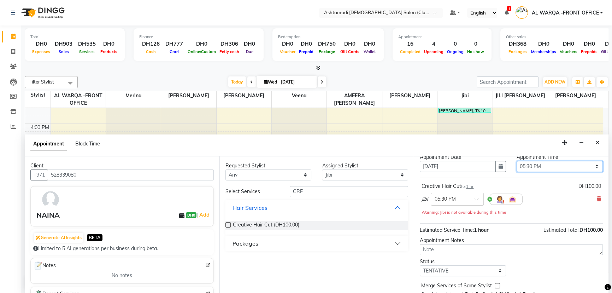
scroll to position [49, 0]
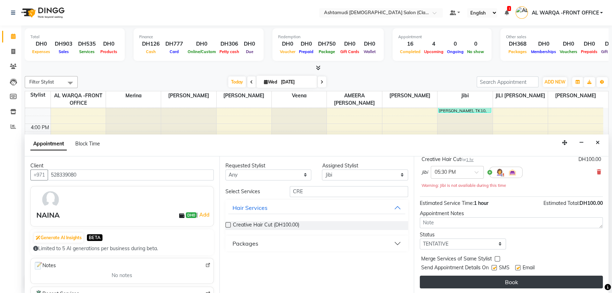
click at [545, 282] on button "Book" at bounding box center [511, 281] width 183 height 13
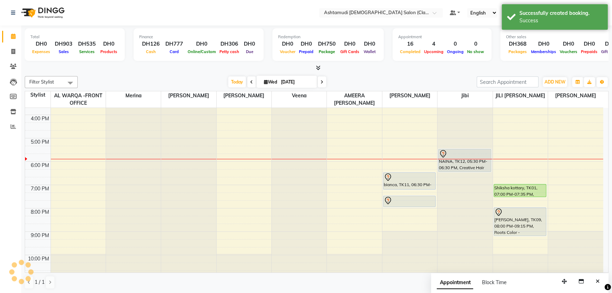
scroll to position [160, 0]
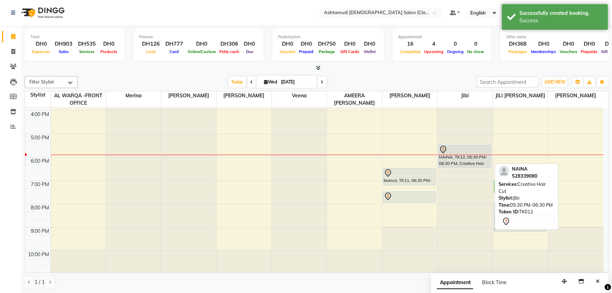
click at [459, 147] on div at bounding box center [465, 149] width 52 height 8
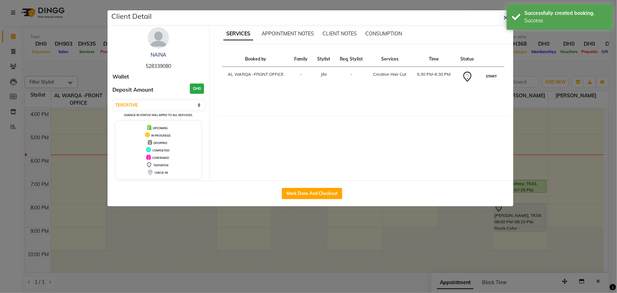
click at [491, 75] on button "START" at bounding box center [491, 76] width 14 height 9
select select "1"
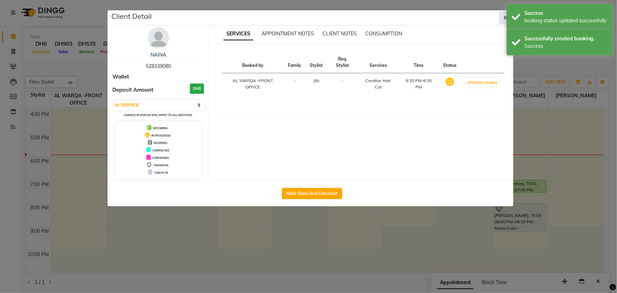
click at [506, 16] on icon "button" at bounding box center [506, 18] width 4 height 6
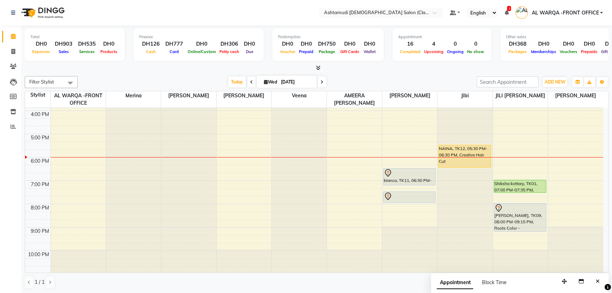
scroll to position [96, 0]
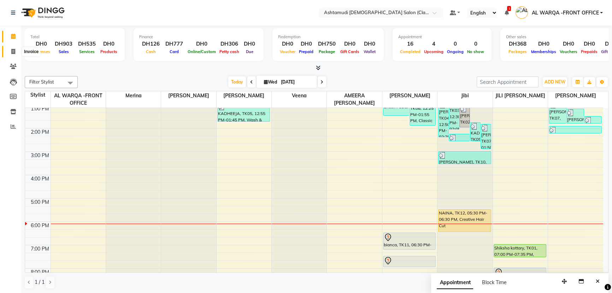
click at [15, 49] on icon at bounding box center [13, 51] width 4 height 5
select select "service"
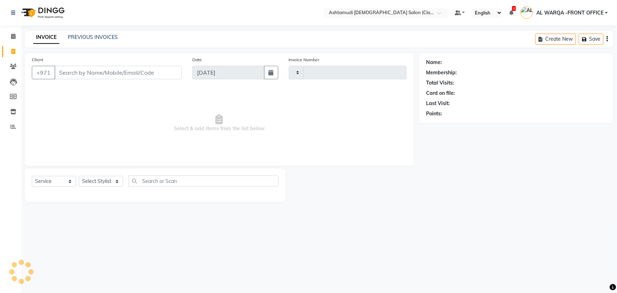
type input "1342"
select select "8201"
click at [8, 33] on span at bounding box center [13, 37] width 12 height 8
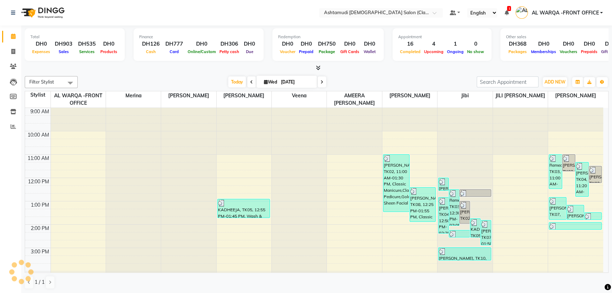
click at [9, 33] on span at bounding box center [13, 37] width 12 height 8
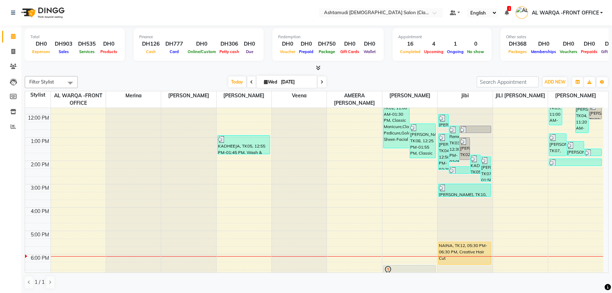
scroll to position [64, 0]
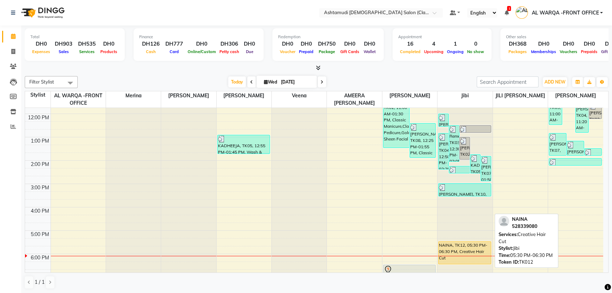
click at [478, 241] on div "NAINA, TK12, 05:30 PM-06:30 PM, Creative Hair Cut" at bounding box center [464, 252] width 52 height 22
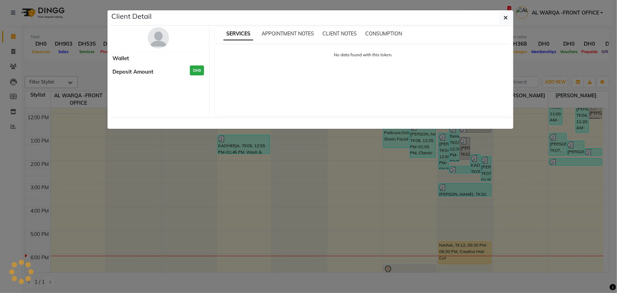
select select "1"
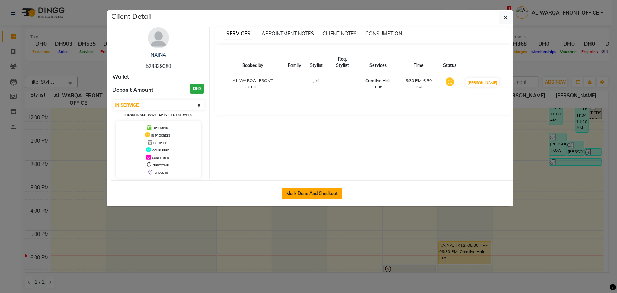
click at [311, 192] on button "Mark Done And Checkout" at bounding box center [312, 193] width 60 height 11
select select "service"
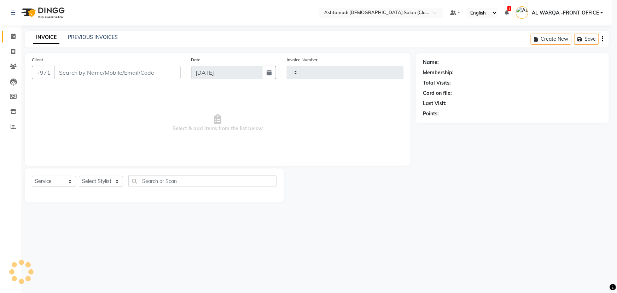
type input "1342"
select select "8201"
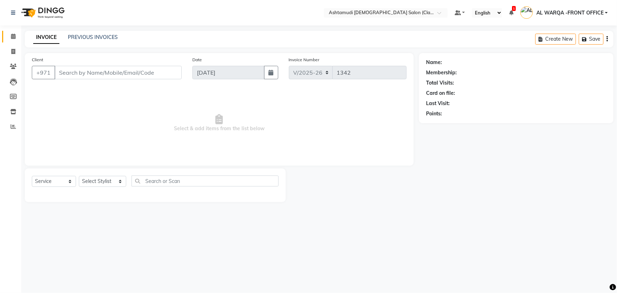
type input "528339080"
select select "88890"
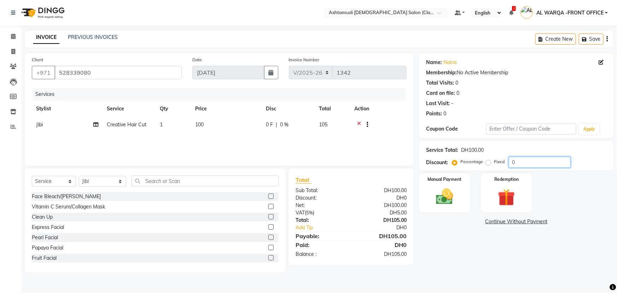
click at [510, 162] on input "0" at bounding box center [539, 162] width 62 height 11
type input "15"
click at [455, 194] on img at bounding box center [444, 196] width 29 height 20
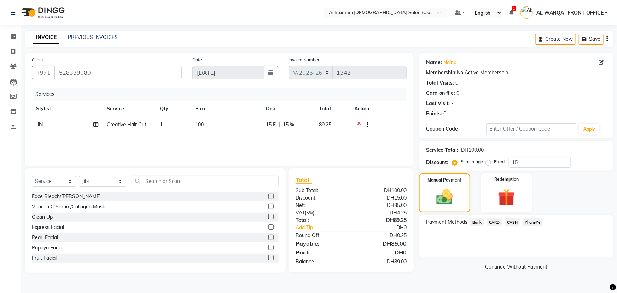
drag, startPoint x: 496, startPoint y: 223, endPoint x: 499, endPoint y: 224, distance: 3.6
click at [499, 224] on span "CARD" at bounding box center [494, 222] width 15 height 8
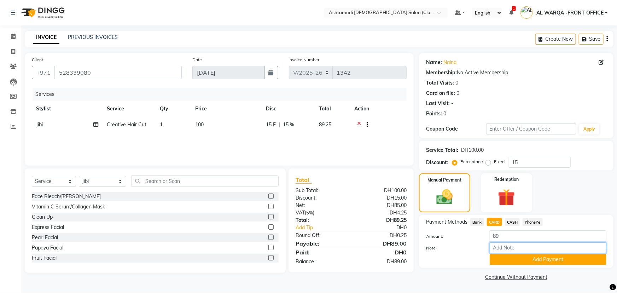
click at [512, 251] on input "Note:" at bounding box center [547, 247] width 117 height 11
type input "AMEERA"
click at [531, 259] on button "Add Payment" at bounding box center [547, 259] width 117 height 11
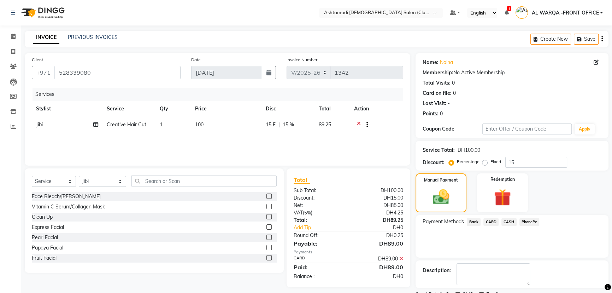
scroll to position [29, 0]
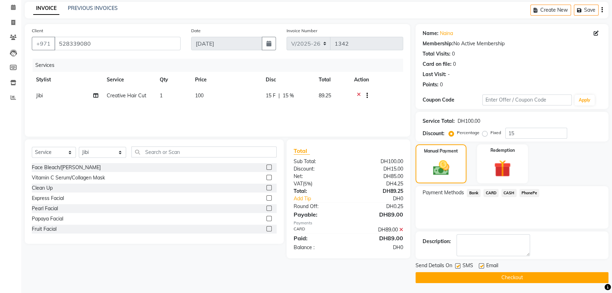
click at [479, 276] on button "Checkout" at bounding box center [512, 277] width 193 height 11
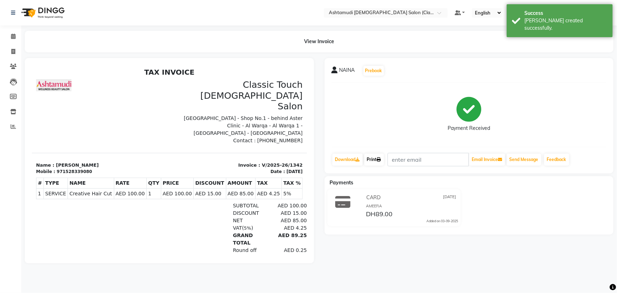
click at [379, 159] on icon at bounding box center [379, 159] width 4 height 4
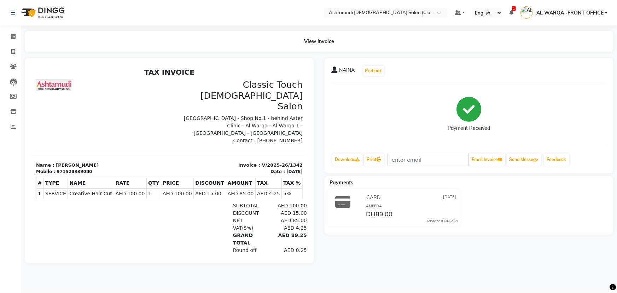
click at [20, 199] on div at bounding box center [169, 160] width 300 height 205
click at [16, 51] on span at bounding box center [13, 52] width 12 height 8
select select "service"
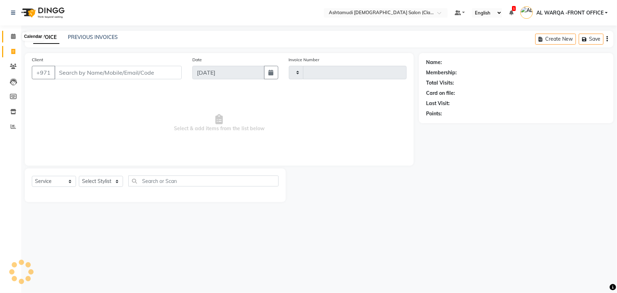
click at [13, 35] on icon at bounding box center [13, 36] width 5 height 5
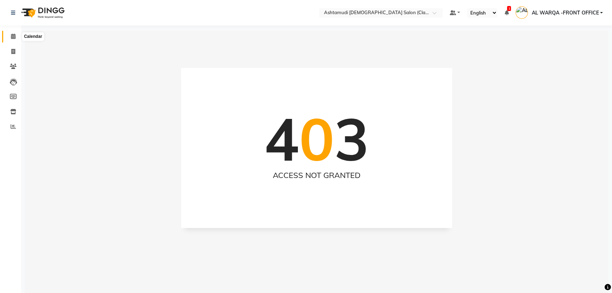
click at [11, 36] on icon at bounding box center [13, 36] width 5 height 5
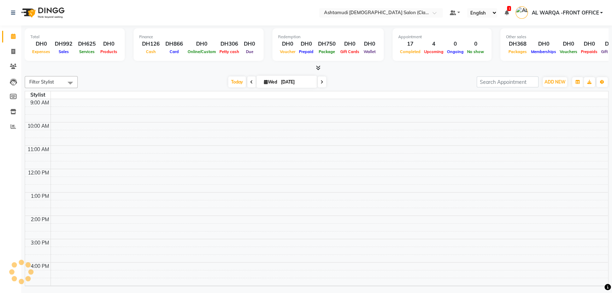
scroll to position [147, 0]
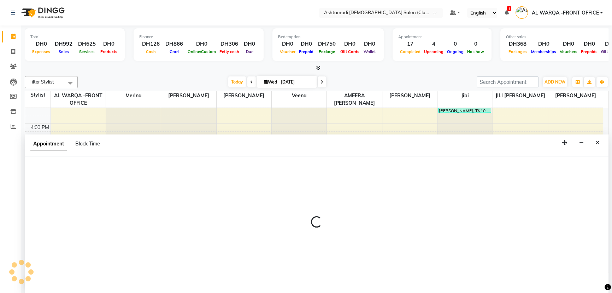
scroll to position [0, 0]
select select "77682"
select select "1140"
select select "tentative"
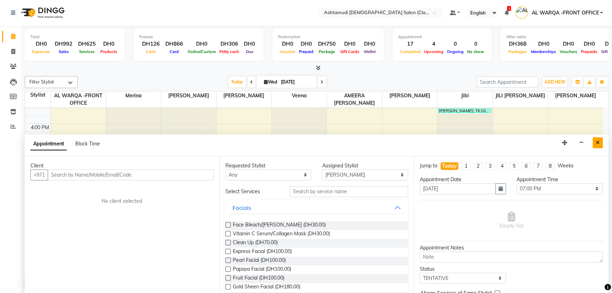
click at [596, 141] on icon "Close" at bounding box center [598, 142] width 4 height 5
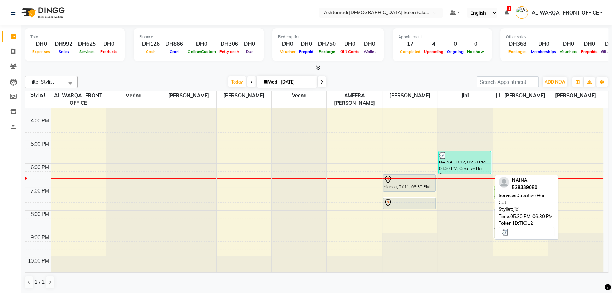
scroll to position [160, 0]
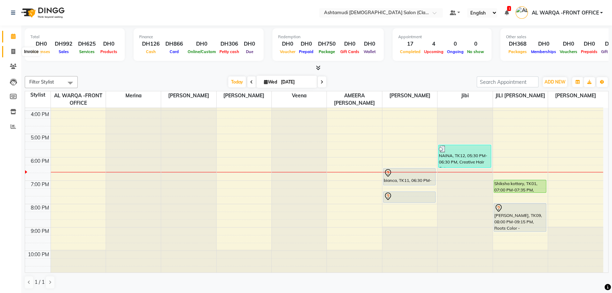
click at [10, 48] on span at bounding box center [13, 52] width 12 height 8
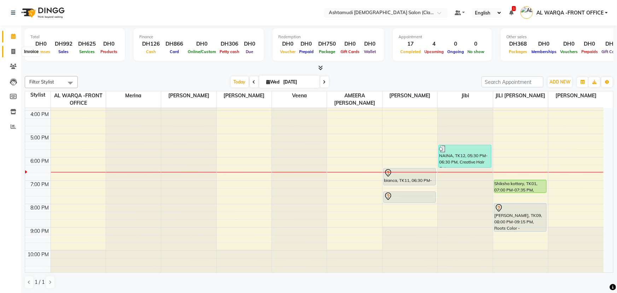
select select "service"
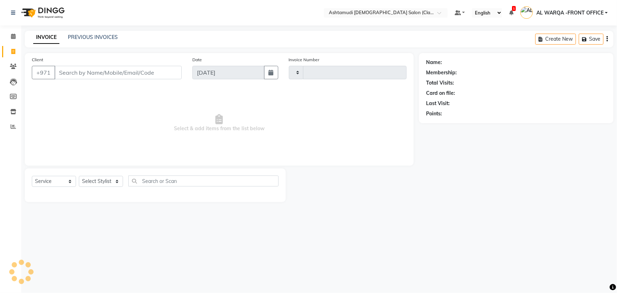
type input "1343"
select select "8201"
click at [99, 72] on input "Client" at bounding box center [117, 72] width 127 height 13
click at [15, 38] on icon at bounding box center [13, 36] width 5 height 5
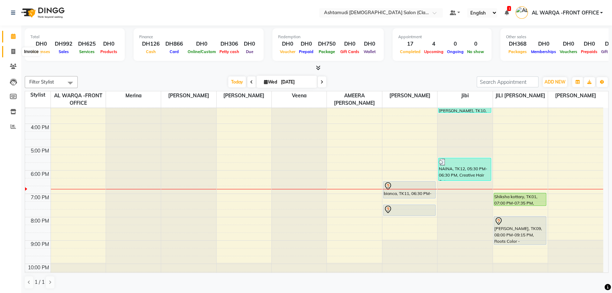
click at [17, 52] on span at bounding box center [13, 52] width 12 height 8
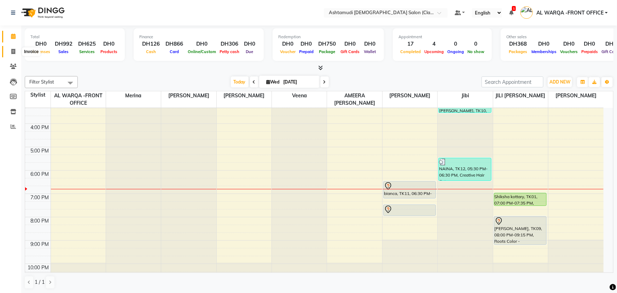
select select "service"
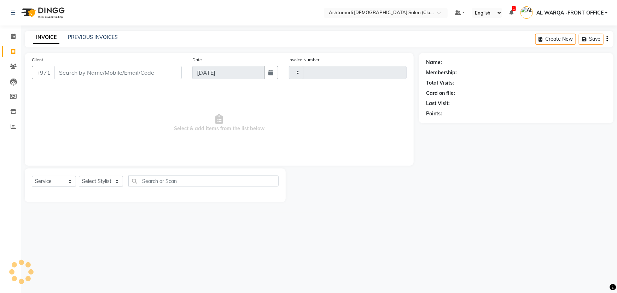
type input "1343"
select select "8201"
click at [59, 183] on select "Select Service Product Membership Package Voucher Prepaid Gift Card" at bounding box center [54, 181] width 44 height 11
select select "package"
click at [32, 176] on select "Select Service Product Membership Package Voucher Prepaid Gift Card" at bounding box center [54, 181] width 44 height 11
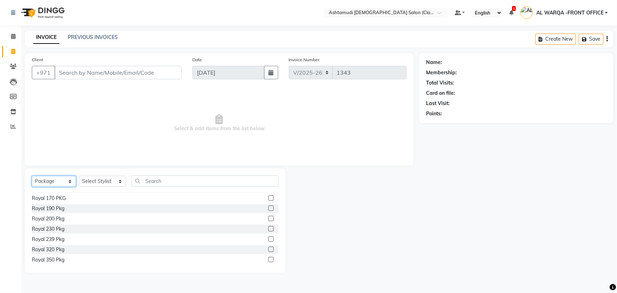
scroll to position [154, 0]
click at [268, 226] on label at bounding box center [270, 225] width 5 height 5
click at [268, 226] on input "checkbox" at bounding box center [270, 226] width 5 height 5
checkbox input "false"
click at [95, 181] on select "Select Stylist AL WARQA -FRONT OFFICE AMEERA [PERSON_NAME] [PERSON_NAME] JILI […" at bounding box center [102, 181] width 47 height 11
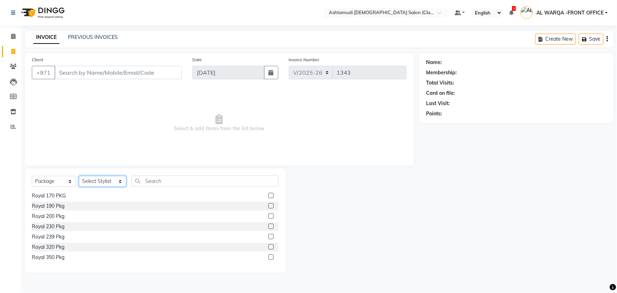
select select "80345"
click at [79, 176] on select "Select Stylist AL WARQA -FRONT OFFICE AMEERA [PERSON_NAME] [PERSON_NAME] JILI […" at bounding box center [102, 181] width 47 height 11
click at [268, 226] on label at bounding box center [270, 225] width 5 height 5
click at [268, 226] on input "checkbox" at bounding box center [270, 226] width 5 height 5
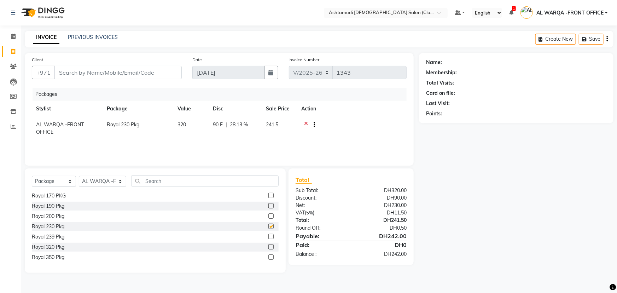
checkbox input "false"
click at [51, 182] on select "Select Service Product Membership Package Voucher Prepaid Gift Card" at bounding box center [54, 181] width 44 height 11
select select "service"
click at [32, 176] on select "Select Service Product Membership Package Voucher Prepaid Gift Card" at bounding box center [54, 181] width 44 height 11
click at [108, 177] on select "Select Stylist AL WARQA -FRONT OFFICE AMEERA [PERSON_NAME] [PERSON_NAME] JILI […" at bounding box center [102, 181] width 47 height 11
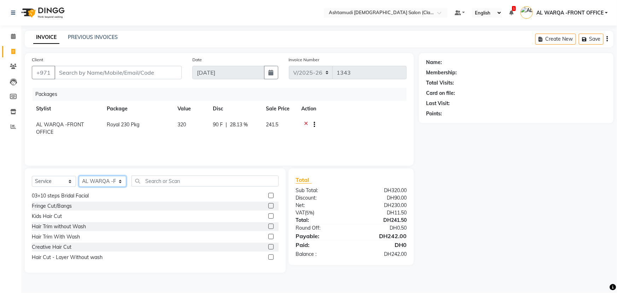
select select "89076"
click at [79, 176] on select "Select Stylist AL WARQA -FRONT OFFICE AMEERA [PERSON_NAME] [PERSON_NAME] JILI […" at bounding box center [102, 181] width 47 height 11
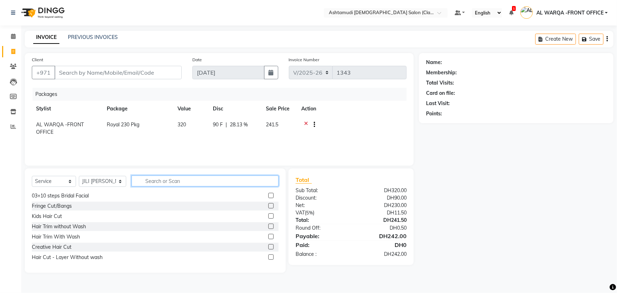
click at [212, 182] on input "text" at bounding box center [204, 180] width 147 height 11
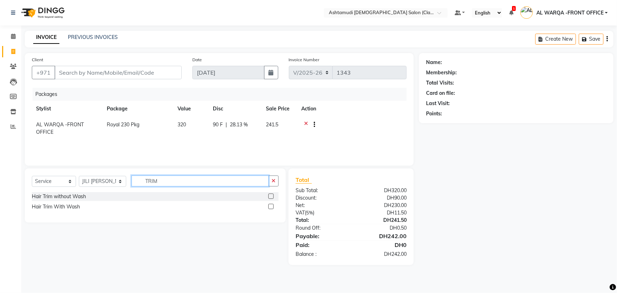
type input "TRIM"
click at [269, 195] on label at bounding box center [270, 195] width 5 height 5
click at [269, 195] on input "checkbox" at bounding box center [270, 196] width 5 height 5
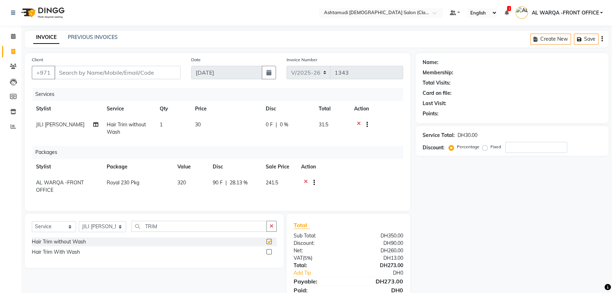
checkbox input "false"
click at [157, 76] on input "Client" at bounding box center [117, 72] width 126 height 13
type input "N"
type input "0"
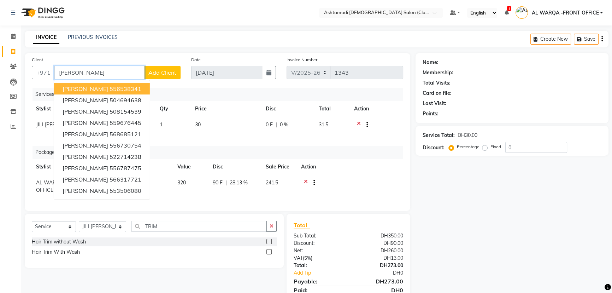
click at [103, 69] on input "NEETHU" at bounding box center [99, 72] width 90 height 13
type input "N"
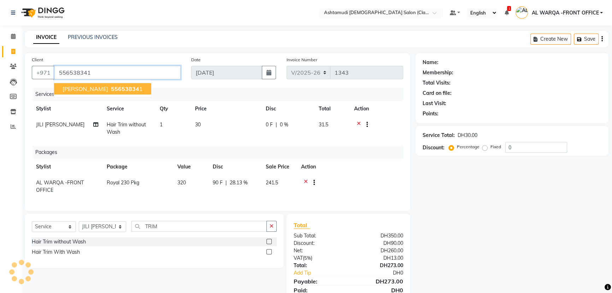
type input "556538341"
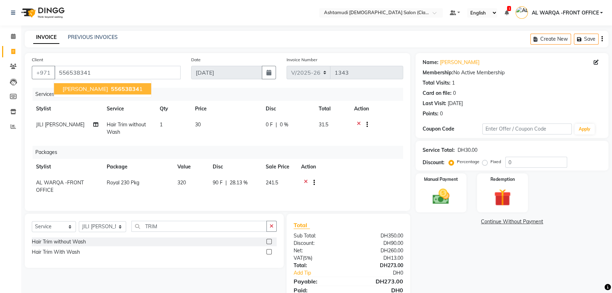
click at [111, 86] on span "55653834" at bounding box center [125, 88] width 28 height 7
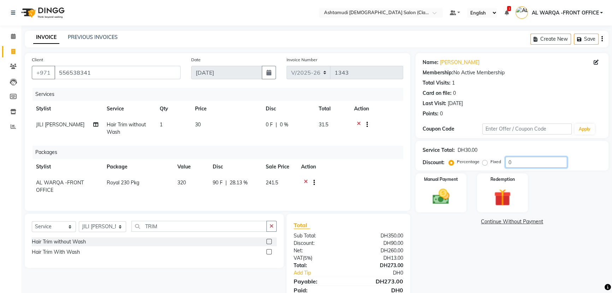
click at [533, 157] on input "0" at bounding box center [536, 162] width 62 height 11
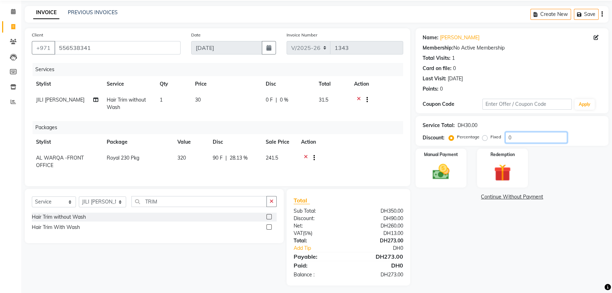
scroll to position [33, 0]
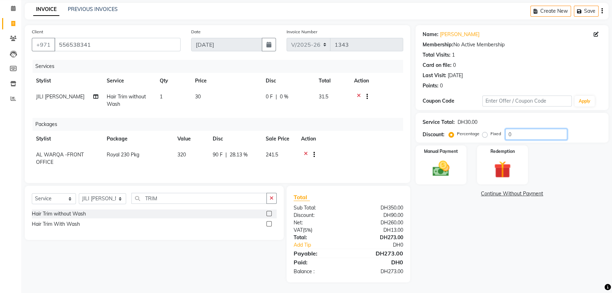
click at [522, 129] on input "0" at bounding box center [536, 134] width 62 height 11
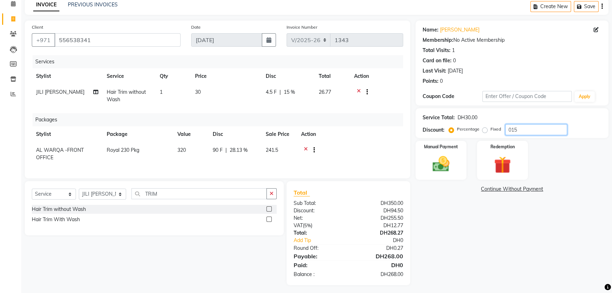
type input "015"
click at [446, 160] on img at bounding box center [441, 164] width 29 height 20
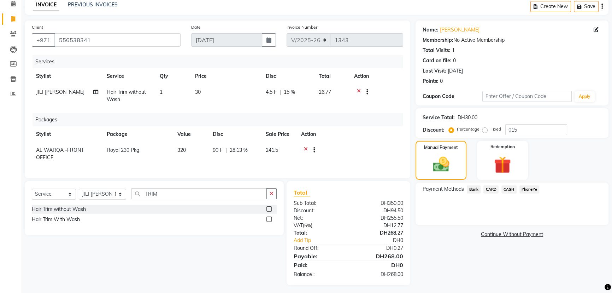
click at [492, 189] on span "CARD" at bounding box center [490, 189] width 15 height 8
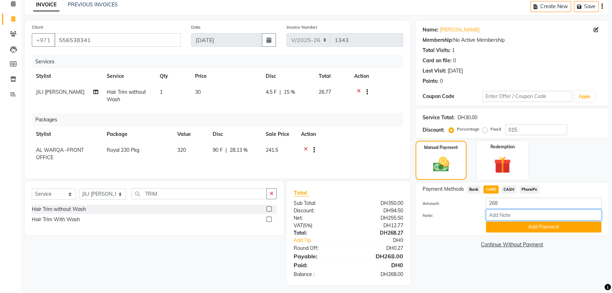
click at [505, 213] on input "Note:" at bounding box center [544, 214] width 116 height 11
type input "AMEERA"
click at [530, 226] on button "Add Payment" at bounding box center [544, 226] width 116 height 11
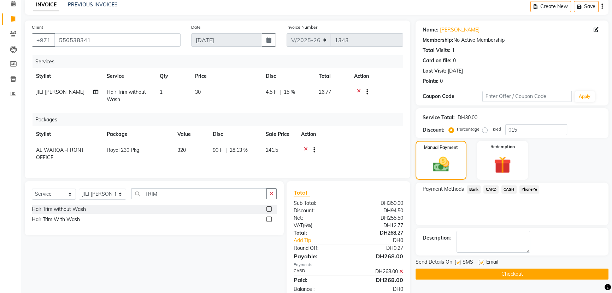
click at [525, 273] on button "Checkout" at bounding box center [512, 273] width 193 height 11
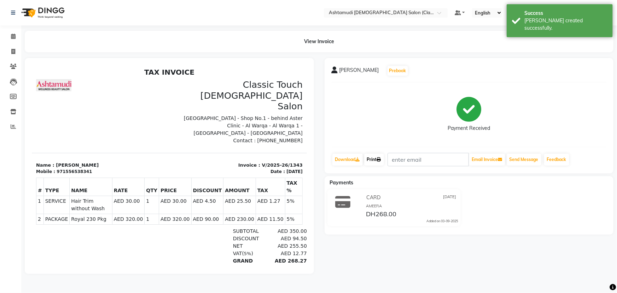
click at [375, 156] on link "Print" at bounding box center [374, 159] width 20 height 12
drag, startPoint x: 60, startPoint y: 141, endPoint x: 84, endPoint y: 142, distance: 23.7
click at [84, 168] on div "Mobile : 971556538341" at bounding box center [100, 171] width 129 height 6
copy div "556538341"
drag, startPoint x: 83, startPoint y: 198, endPoint x: 74, endPoint y: 175, distance: 24.7
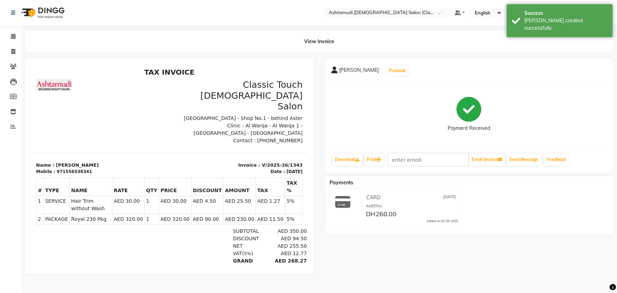
click at [83, 227] on div at bounding box center [80, 256] width 89 height 59
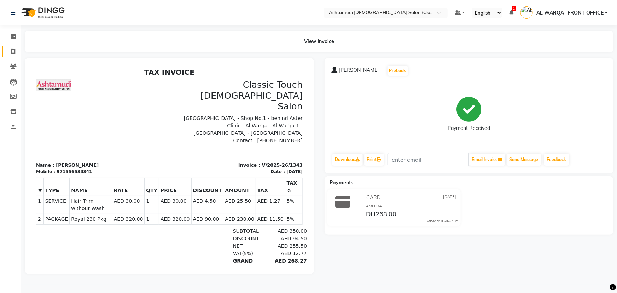
click at [16, 57] on link "Invoice" at bounding box center [10, 52] width 17 height 12
select select "service"
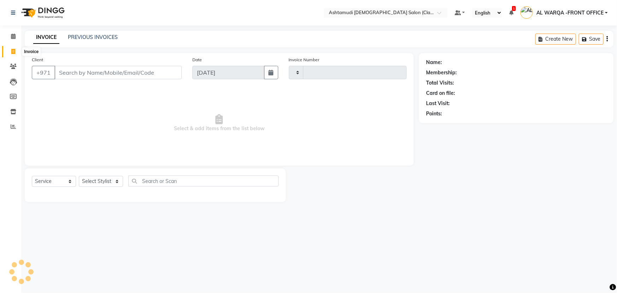
type input "1344"
select select "8201"
click at [84, 77] on input "Client" at bounding box center [117, 72] width 127 height 13
type input "556538341"
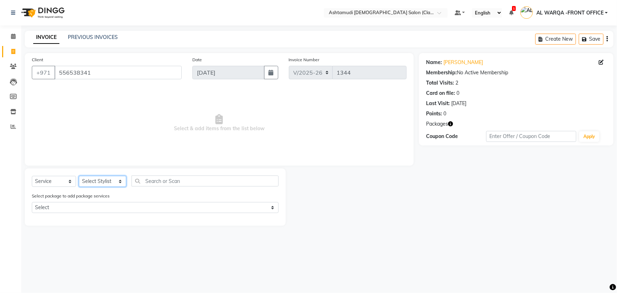
drag, startPoint x: 100, startPoint y: 183, endPoint x: 106, endPoint y: 187, distance: 6.7
click at [103, 185] on select "Select Stylist AL WARQA -FRONT OFFICE AMEERA [PERSON_NAME] [PERSON_NAME] JILI […" at bounding box center [102, 181] width 47 height 11
select select "89076"
click at [79, 176] on select "Select Stylist AL WARQA -FRONT OFFICE AMEERA [PERSON_NAME] [PERSON_NAME] JILI […" at bounding box center [102, 181] width 47 height 11
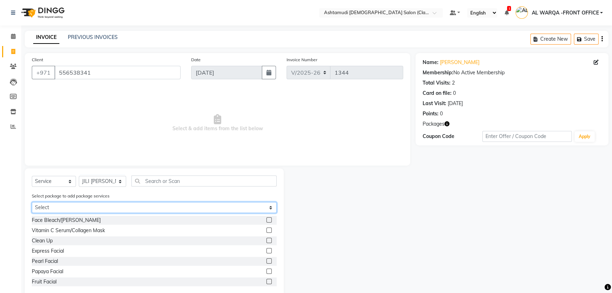
click at [81, 208] on select "Select Royal 230 Pkg" at bounding box center [154, 207] width 245 height 11
select select "1: Object"
click at [32, 202] on select "Select Royal 230 Pkg" at bounding box center [154, 207] width 245 height 11
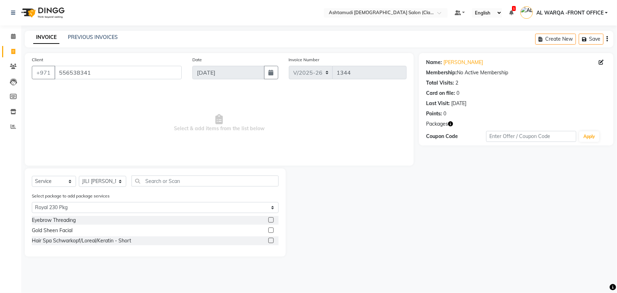
click at [271, 219] on label at bounding box center [270, 219] width 5 height 5
click at [271, 219] on input "checkbox" at bounding box center [270, 220] width 5 height 5
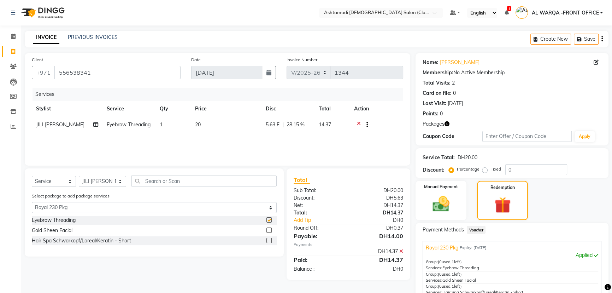
checkbox input "false"
click at [268, 241] on label at bounding box center [268, 239] width 5 height 5
click at [268, 241] on input "checkbox" at bounding box center [268, 240] width 5 height 5
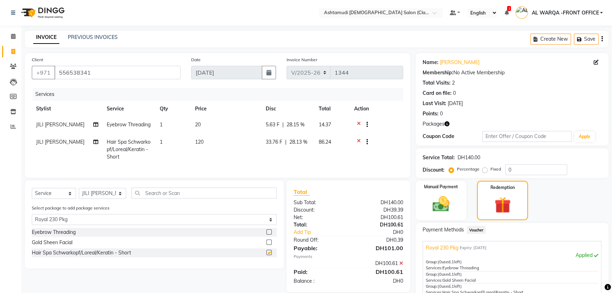
checkbox input "false"
click at [103, 199] on select "Select Stylist AL WARQA -FRONT OFFICE AMEERA [PERSON_NAME] [PERSON_NAME] JILI […" at bounding box center [102, 193] width 47 height 11
select select "82443"
click at [79, 199] on select "Select Stylist AL WARQA -FRONT OFFICE AMEERA [PERSON_NAME] [PERSON_NAME] JILI […" at bounding box center [102, 193] width 47 height 11
click at [269, 245] on label at bounding box center [268, 241] width 5 height 5
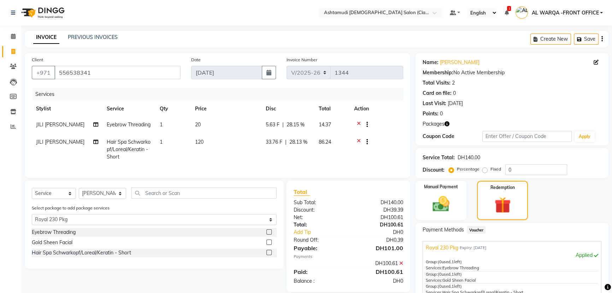
click at [269, 245] on input "checkbox" at bounding box center [268, 242] width 5 height 5
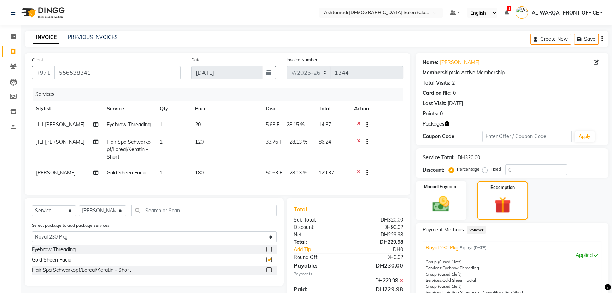
checkbox input "false"
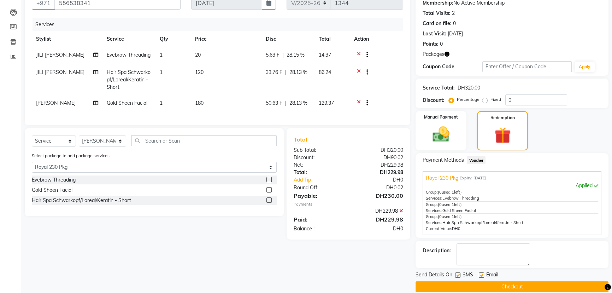
scroll to position [79, 0]
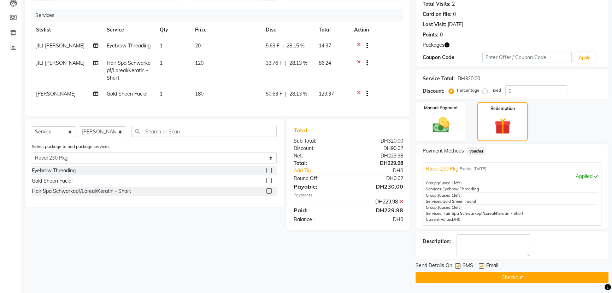
click at [559, 275] on button "Checkout" at bounding box center [512, 277] width 193 height 11
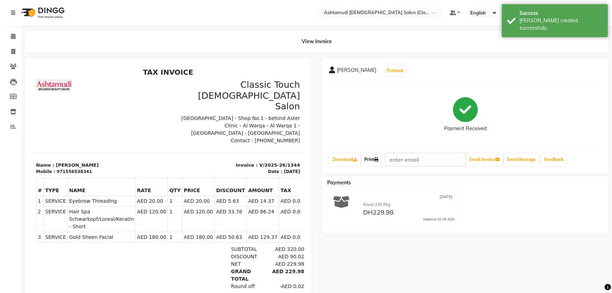
click at [368, 162] on link "Print" at bounding box center [371, 159] width 20 height 12
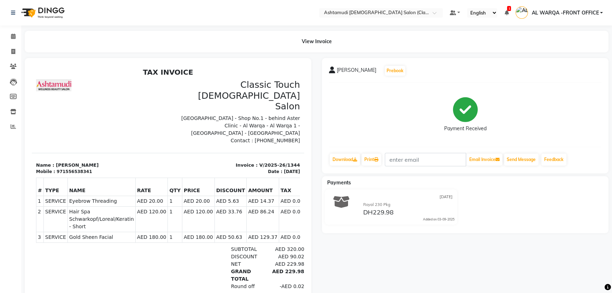
click at [174, 114] on p "[GEOGRAPHIC_DATA] - Shop No.1 - behind Aster Clinic - Al Warqa - Al Warqa 1 - […" at bounding box center [236, 125] width 128 height 22
click at [11, 37] on icon at bounding box center [13, 36] width 5 height 5
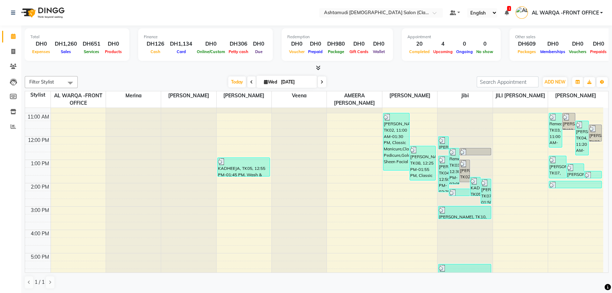
scroll to position [160, 0]
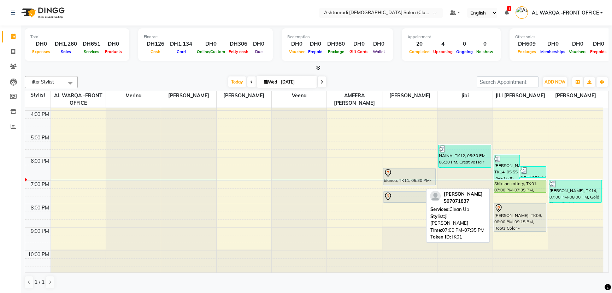
click at [512, 185] on div "Shiksha kottary, TK01, 07:00 PM-07:35 PM, Clean Up" at bounding box center [520, 186] width 52 height 12
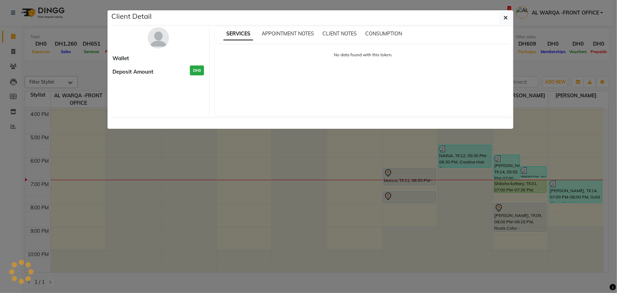
select select "5"
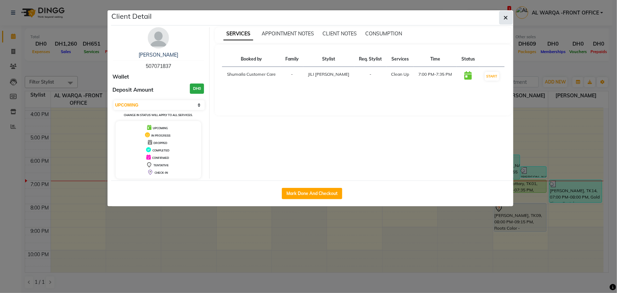
click at [506, 15] on icon "button" at bounding box center [506, 18] width 4 height 6
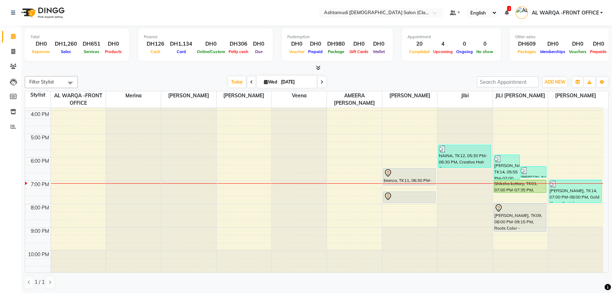
scroll to position [0, 0]
click at [14, 52] on icon at bounding box center [13, 51] width 4 height 5
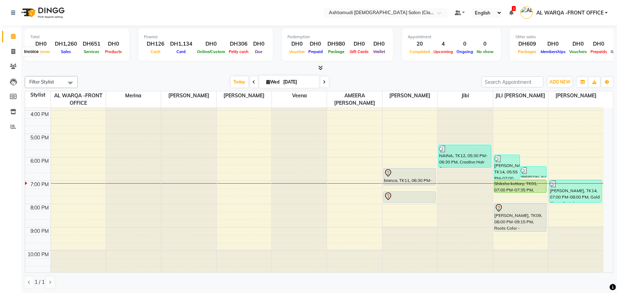
select select "8201"
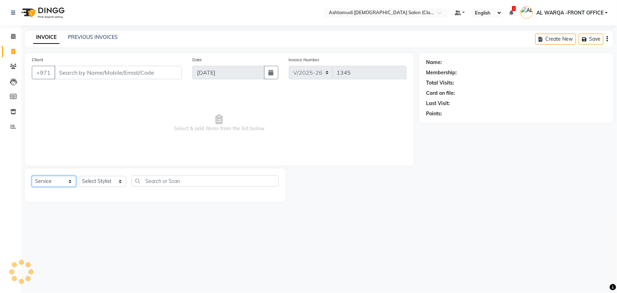
drag, startPoint x: 49, startPoint y: 180, endPoint x: 50, endPoint y: 172, distance: 7.8
click at [49, 179] on select "Select Service Product Membership Package Voucher Prepaid Gift Card" at bounding box center [54, 181] width 44 height 11
select select "package"
click at [32, 176] on select "Select Service Product Membership Package Voucher Prepaid Gift Card" at bounding box center [54, 181] width 44 height 11
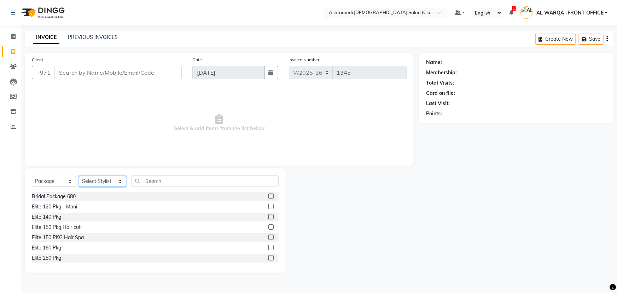
click at [109, 180] on select "Select Stylist AL WARQA -FRONT OFFICE AMEERA [PERSON_NAME] [PERSON_NAME] JILI […" at bounding box center [102, 181] width 47 height 11
select select "80345"
click at [79, 176] on select "Select Stylist AL WARQA -FRONT OFFICE AMEERA [PERSON_NAME] [PERSON_NAME] JILI […" at bounding box center [102, 181] width 47 height 11
click at [268, 207] on label at bounding box center [270, 206] width 5 height 5
click at [268, 207] on input "checkbox" at bounding box center [270, 206] width 5 height 5
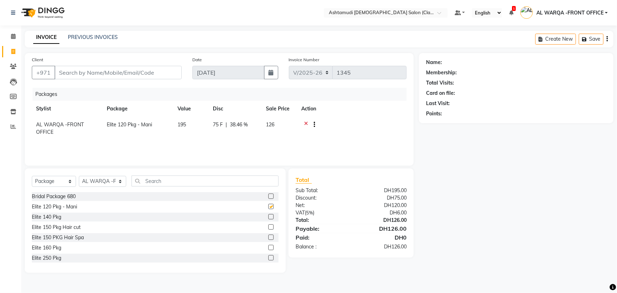
checkbox input "false"
click at [95, 72] on input "Client" at bounding box center [117, 72] width 127 height 13
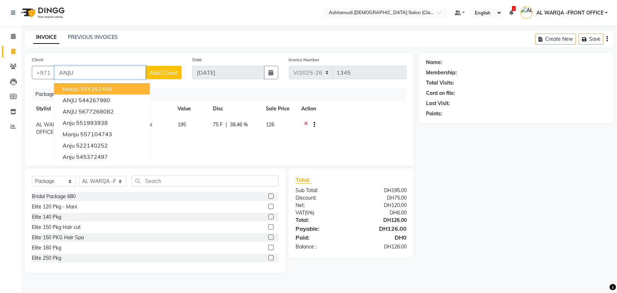
click at [81, 75] on input "ANJU" at bounding box center [99, 72] width 91 height 13
type input "A"
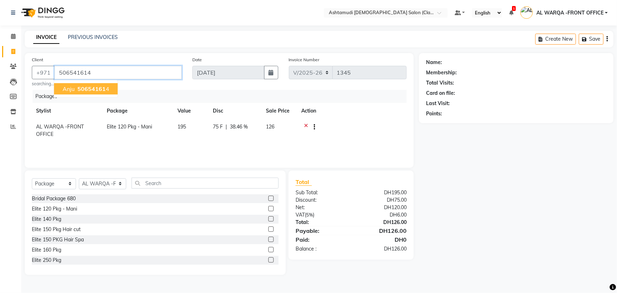
type input "506541614"
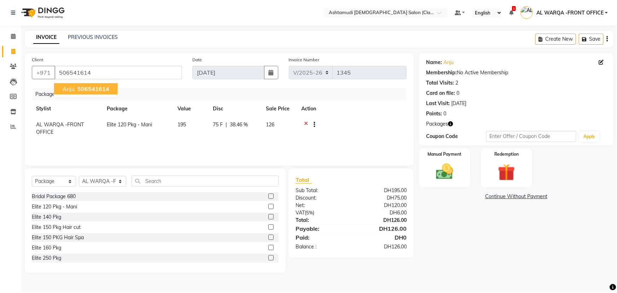
click at [74, 92] on span "anju" at bounding box center [69, 88] width 12 height 7
click at [438, 177] on img at bounding box center [444, 171] width 29 height 20
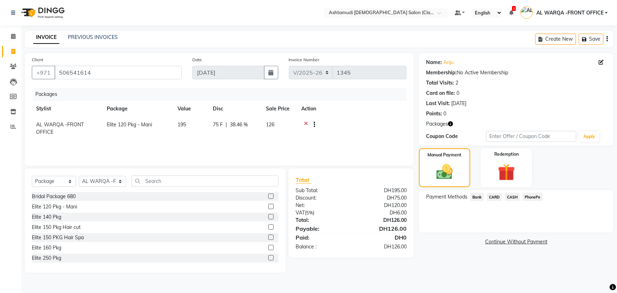
click at [498, 197] on span "CARD" at bounding box center [494, 197] width 15 height 8
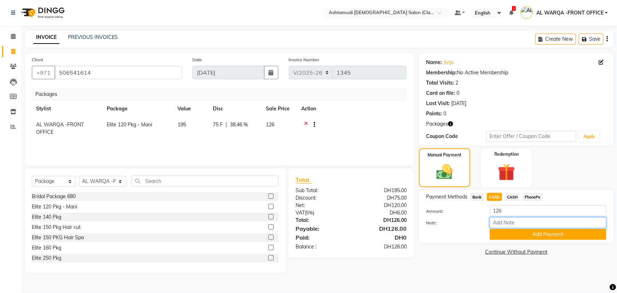
click at [509, 223] on input "Note:" at bounding box center [547, 222] width 117 height 11
type input "AMEERA"
click at [540, 238] on button "Add Payment" at bounding box center [547, 234] width 117 height 11
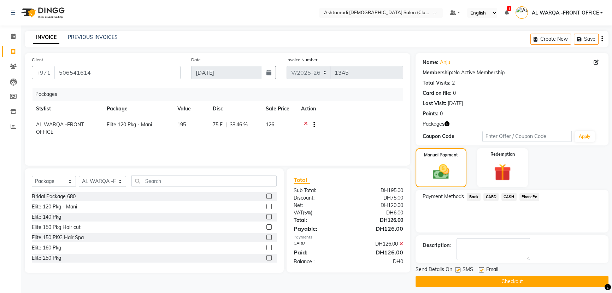
click at [538, 276] on button "Checkout" at bounding box center [512, 281] width 193 height 11
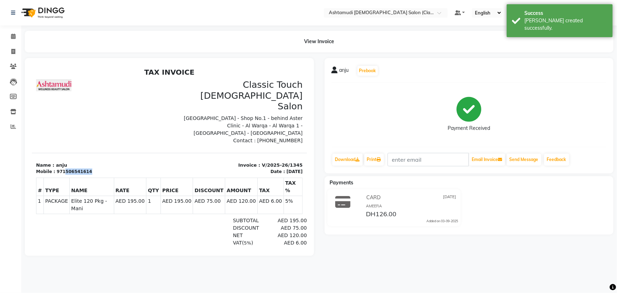
drag, startPoint x: 60, startPoint y: 141, endPoint x: 87, endPoint y: 142, distance: 26.2
click at [87, 168] on div "Mobile : 971506541614" at bounding box center [100, 171] width 129 height 6
copy div "506541614"
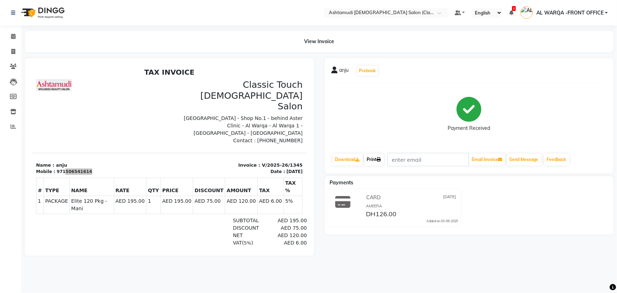
click at [375, 156] on link "Print" at bounding box center [374, 159] width 20 height 12
click at [12, 52] on icon at bounding box center [13, 51] width 4 height 5
select select "service"
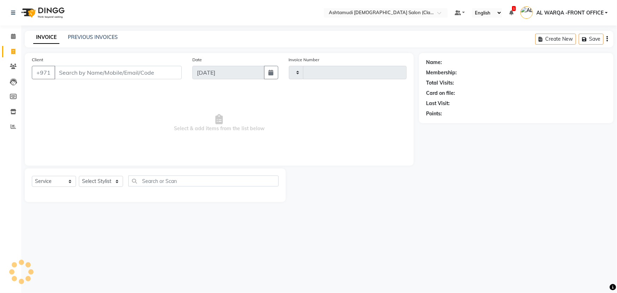
type input "1346"
select select "8201"
click at [76, 72] on input "Client" at bounding box center [117, 72] width 127 height 13
type input "506541614"
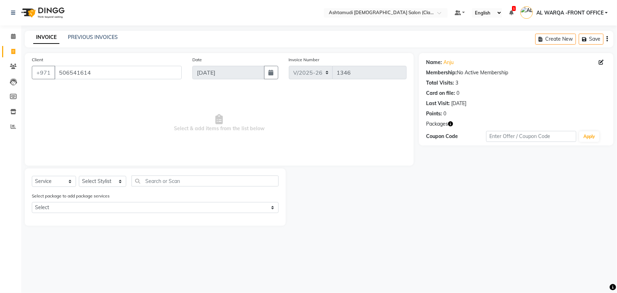
click at [97, 187] on div "Select Service Product Membership Package Voucher Prepaid Gift Card Select Styl…" at bounding box center [155, 183] width 247 height 17
click at [97, 186] on select "Select Stylist AL WARQA -FRONT OFFICE AMEERA [PERSON_NAME] [PERSON_NAME] JILI […" at bounding box center [102, 181] width 47 height 11
select select "82444"
click at [79, 176] on select "Select Stylist AL WARQA -FRONT OFFICE AMEERA [PERSON_NAME] [PERSON_NAME] JILI […" at bounding box center [102, 181] width 47 height 11
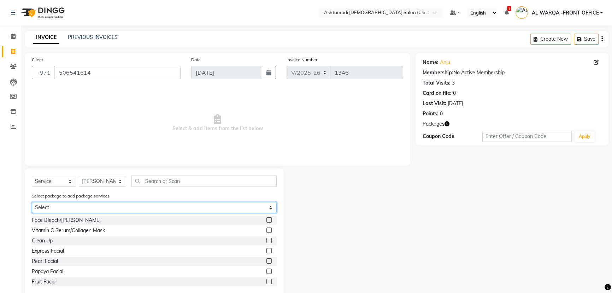
click at [64, 207] on select "Select Elite 120 Pkg - Mani Royal 140 Pkg" at bounding box center [154, 207] width 245 height 11
click at [32, 202] on select "Select Elite 120 Pkg - Mani Royal 140 Pkg" at bounding box center [154, 207] width 245 height 11
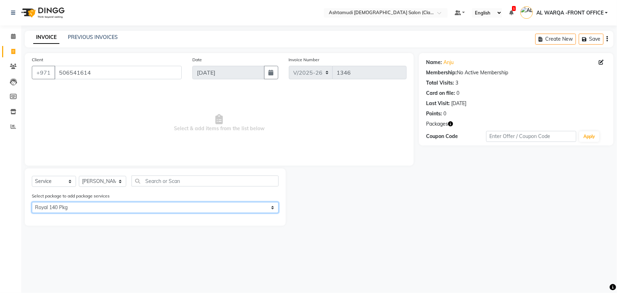
click at [73, 205] on select "Select Elite 120 Pkg - Mani Royal 140 Pkg" at bounding box center [155, 207] width 247 height 11
select select "1: Object"
click at [32, 202] on select "Select Elite 120 Pkg - Mani Royal 140 Pkg" at bounding box center [155, 207] width 247 height 11
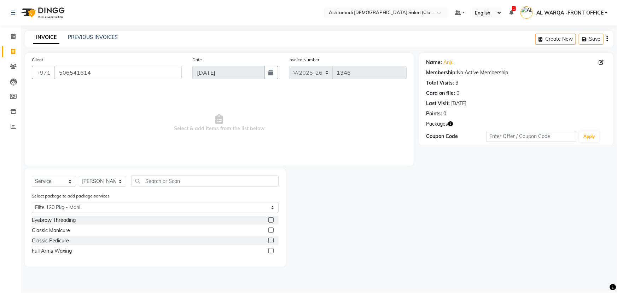
click at [271, 229] on label at bounding box center [270, 229] width 5 height 5
click at [271, 229] on input "checkbox" at bounding box center [270, 230] width 5 height 5
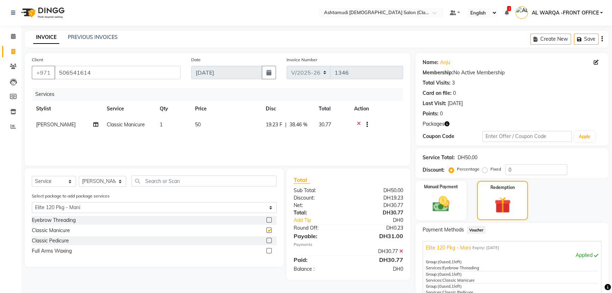
checkbox input "false"
click at [96, 179] on select "Select Stylist AL WARQA -FRONT OFFICE AMEERA [PERSON_NAME] [PERSON_NAME] JILI […" at bounding box center [102, 181] width 47 height 11
select select "77691"
click at [79, 176] on select "Select Stylist AL WARQA -FRONT OFFICE AMEERA [PERSON_NAME] [PERSON_NAME] JILI […" at bounding box center [102, 181] width 47 height 11
click at [270, 240] on label at bounding box center [268, 239] width 5 height 5
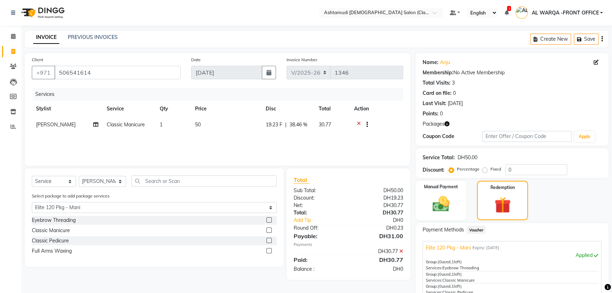
click at [270, 240] on input "checkbox" at bounding box center [268, 240] width 5 height 5
checkbox input "false"
click at [87, 184] on select "Select Stylist AL WARQA -FRONT OFFICE AMEERA [PERSON_NAME] [PERSON_NAME] JILI […" at bounding box center [102, 181] width 47 height 11
select select "82443"
click at [79, 179] on select "Select Stylist AL WARQA -FRONT OFFICE AMEERA [PERSON_NAME] [PERSON_NAME] JILI […" at bounding box center [102, 181] width 47 height 11
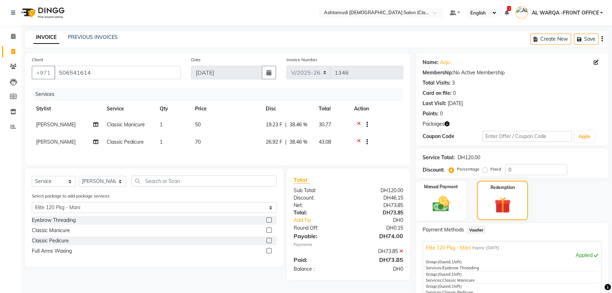
click at [268, 222] on label at bounding box center [268, 219] width 5 height 5
click at [268, 222] on input "checkbox" at bounding box center [268, 220] width 5 height 5
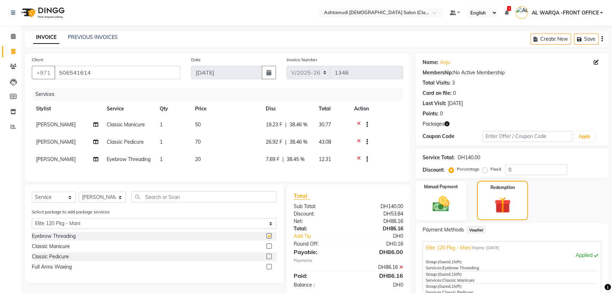
checkbox input "false"
click at [270, 269] on label at bounding box center [268, 266] width 5 height 5
click at [270, 269] on input "checkbox" at bounding box center [268, 266] width 5 height 5
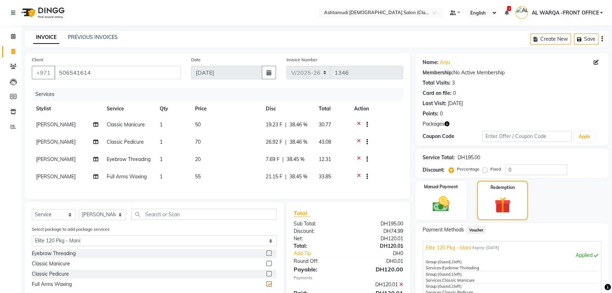
checkbox input "false"
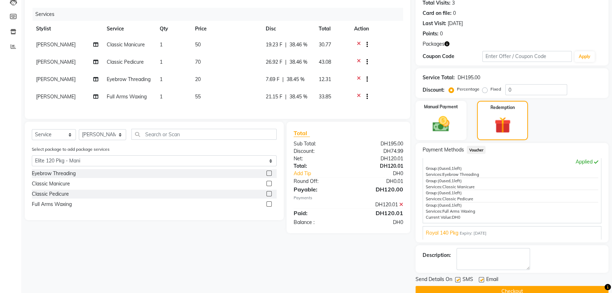
scroll to position [94, 0]
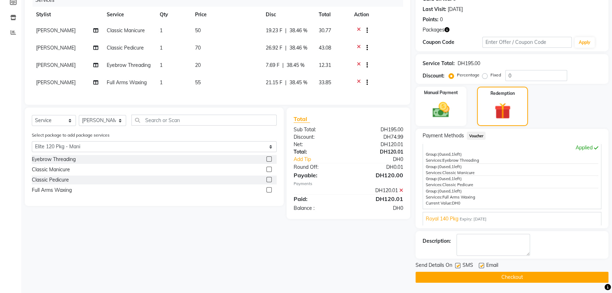
click at [479, 273] on button "Checkout" at bounding box center [512, 276] width 193 height 11
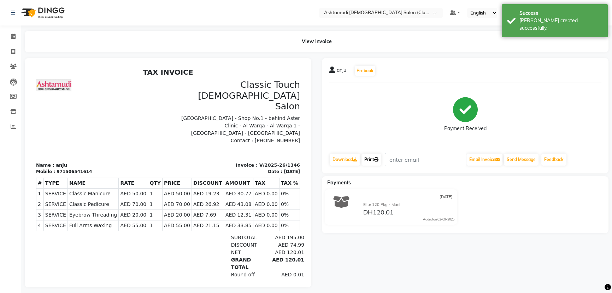
click at [371, 160] on link "Print" at bounding box center [371, 159] width 20 height 12
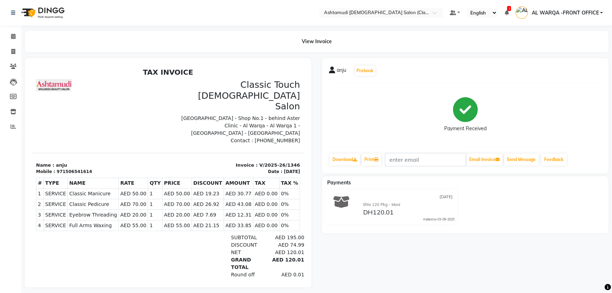
click at [15, 194] on div "Calendar Invoice Clients Leads Members Inventory Reports Completed InProgress U…" at bounding box center [47, 153] width 95 height 267
click at [15, 128] on icon at bounding box center [13, 126] width 5 height 5
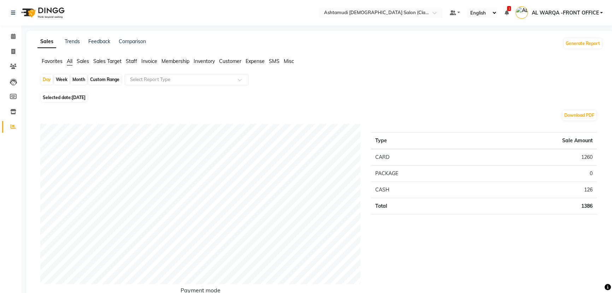
click at [9, 39] on span at bounding box center [13, 37] width 12 height 8
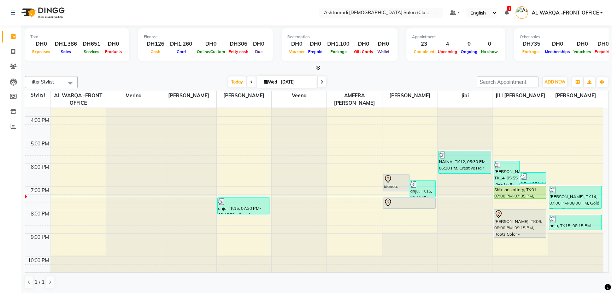
scroll to position [160, 0]
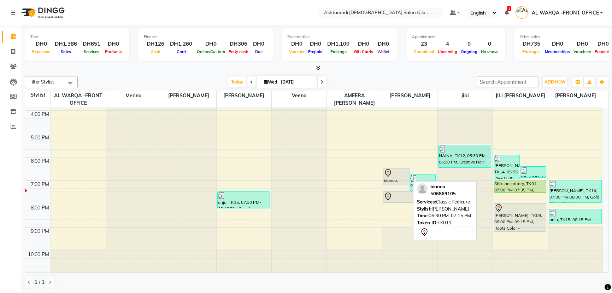
click at [395, 184] on div at bounding box center [396, 184] width 26 height 3
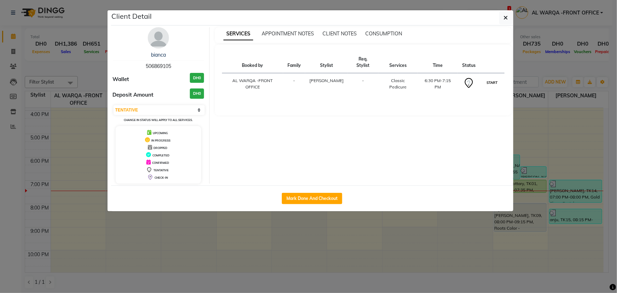
click at [495, 78] on button "START" at bounding box center [491, 82] width 14 height 9
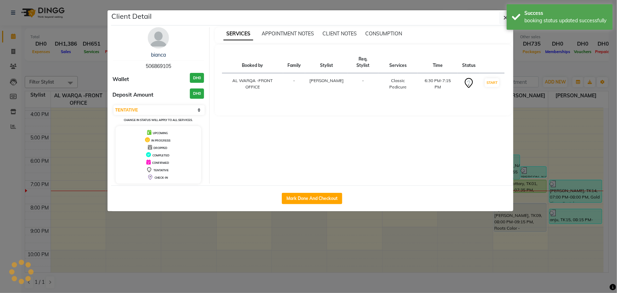
select select "1"
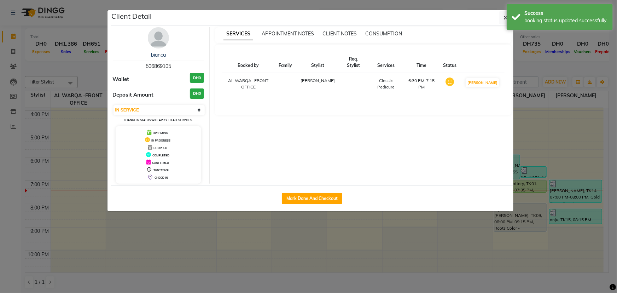
click at [439, 258] on ngb-modal-window "Client Detail bianca 506869105 Wallet DH0 Deposit Amount DH0 Select IN SERVICE …" at bounding box center [308, 146] width 617 height 293
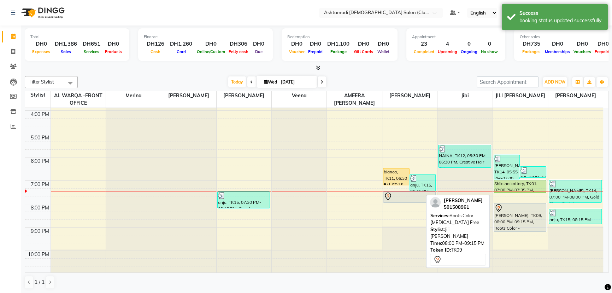
click at [519, 210] on div at bounding box center [520, 208] width 52 height 8
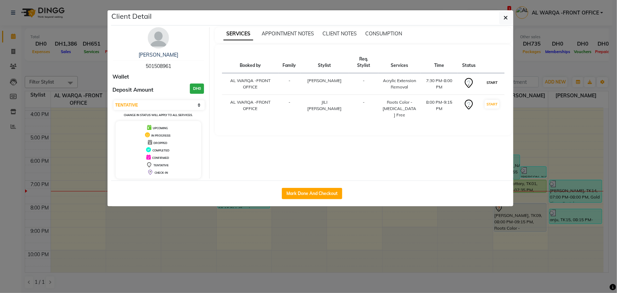
click at [498, 78] on button "START" at bounding box center [491, 82] width 14 height 9
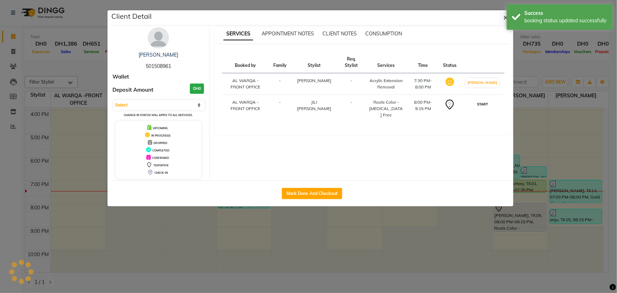
click at [485, 108] on button "START" at bounding box center [482, 104] width 14 height 9
select select "1"
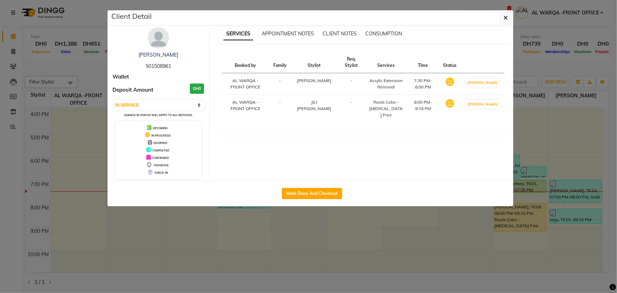
click at [112, 208] on ngb-modal-window "Client Detail DIVIYA 501508961 Wallet Deposit Amount DH0 Select IN SERVICE CONF…" at bounding box center [308, 146] width 617 height 293
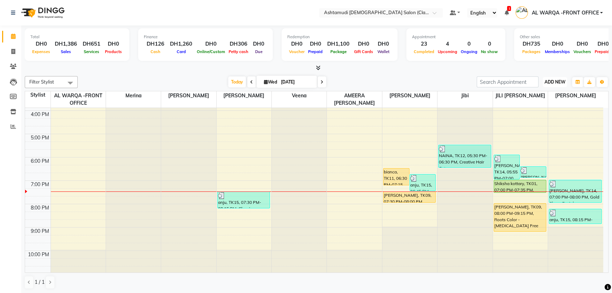
click at [558, 83] on span "ADD NEW" at bounding box center [554, 81] width 21 height 5
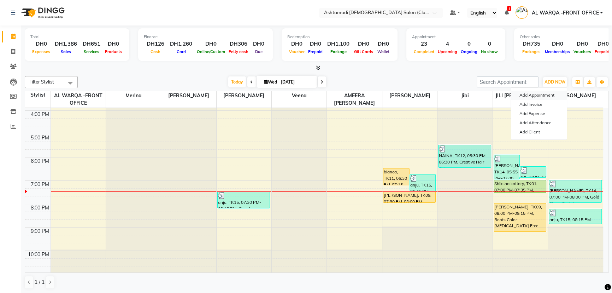
click at [545, 94] on button "Add Appointment" at bounding box center [539, 94] width 56 height 9
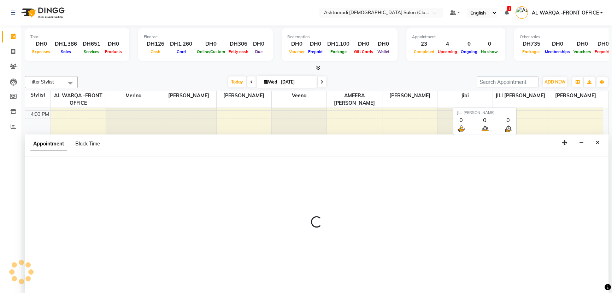
scroll to position [0, 0]
select select "600"
select select "tentative"
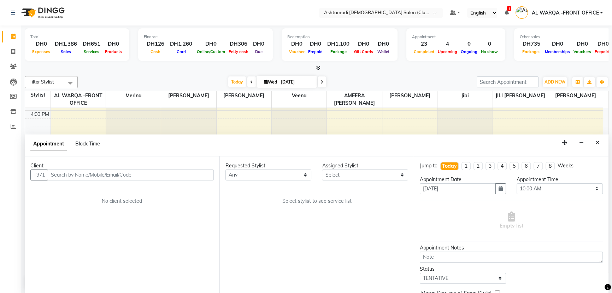
click at [85, 172] on input "text" at bounding box center [131, 174] width 166 height 11
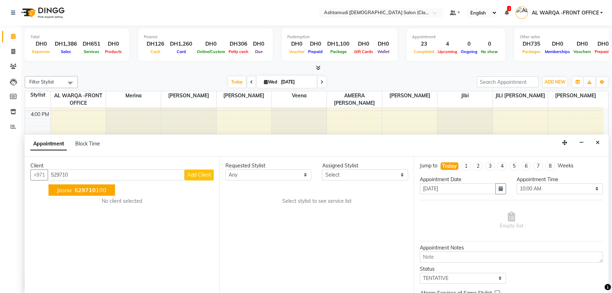
click at [70, 191] on span "jasna" at bounding box center [64, 189] width 15 height 7
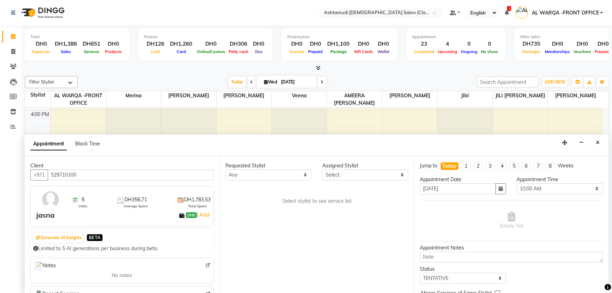
type input "529710100"
click at [361, 177] on select "Select AL WARQA -FRONT OFFICE AMEERA NIHAL Anita Jibi JILI MAHALIA Merina Rachn…" at bounding box center [365, 174] width 86 height 11
select select "89076"
click at [322, 169] on select "Select AL WARQA -FRONT OFFICE AMEERA NIHAL Anita Jibi JILI MAHALIA Merina Rachn…" at bounding box center [365, 174] width 86 height 11
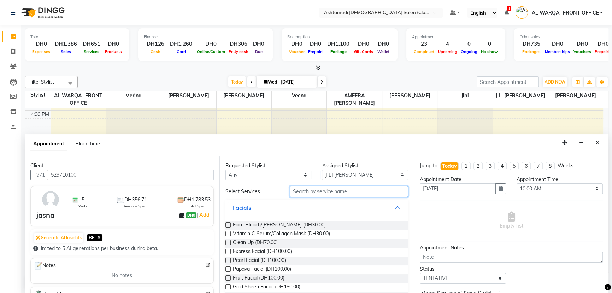
click at [321, 193] on input "text" at bounding box center [349, 191] width 118 height 11
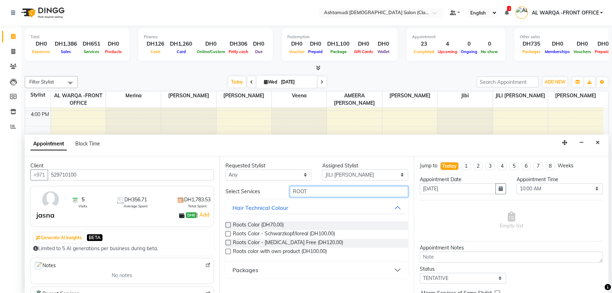
type input "ROOT"
click at [338, 240] on div "Roots Color - Ammonia Free (DH120.00)" at bounding box center [316, 243] width 183 height 9
click at [230, 240] on label at bounding box center [227, 242] width 5 height 5
click at [230, 241] on input "checkbox" at bounding box center [227, 243] width 5 height 5
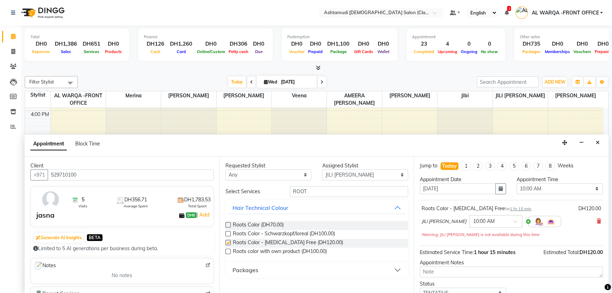
checkbox input "false"
click at [322, 195] on input "ROOT" at bounding box center [349, 191] width 118 height 11
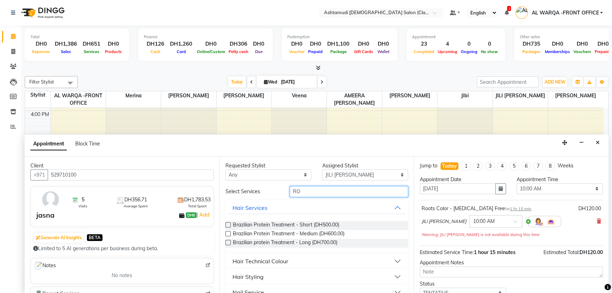
type input "R"
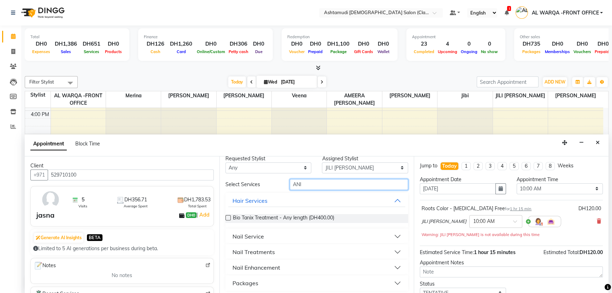
scroll to position [10, 0]
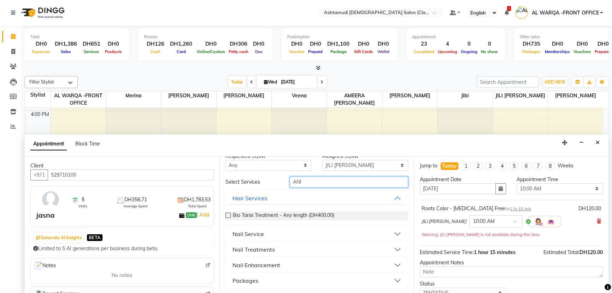
type input "ANI"
click at [274, 230] on button "Nail Service" at bounding box center [316, 233] width 177 height 13
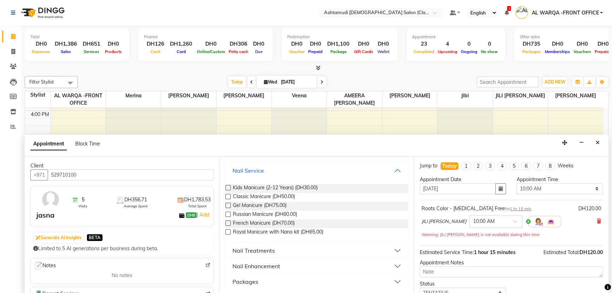
scroll to position [74, 0]
click at [229, 194] on label at bounding box center [227, 195] width 5 height 5
click at [229, 194] on input "checkbox" at bounding box center [227, 196] width 5 height 5
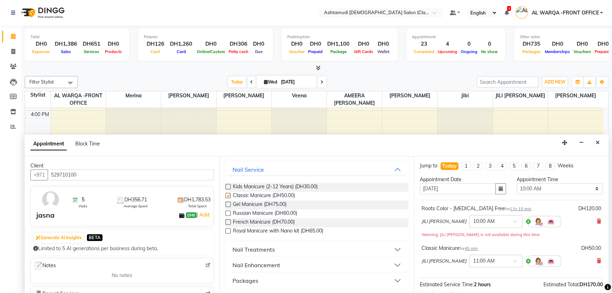
checkbox input "false"
click at [249, 245] on div "Nail Treatments" at bounding box center [253, 249] width 42 height 8
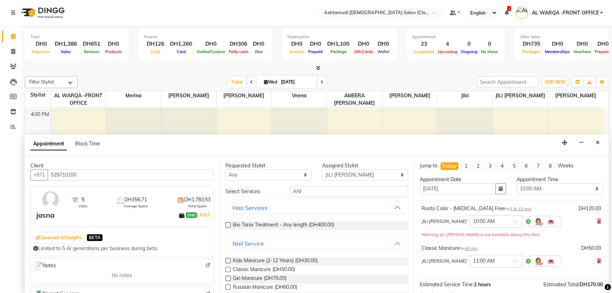
scroll to position [0, 0]
click at [323, 193] on input "ANI" at bounding box center [349, 191] width 118 height 11
type input "A"
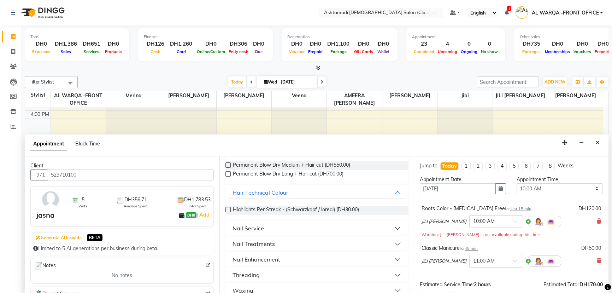
scroll to position [96, 0]
type input "PE"
click at [239, 229] on div "Nail Service" at bounding box center [247, 227] width 31 height 8
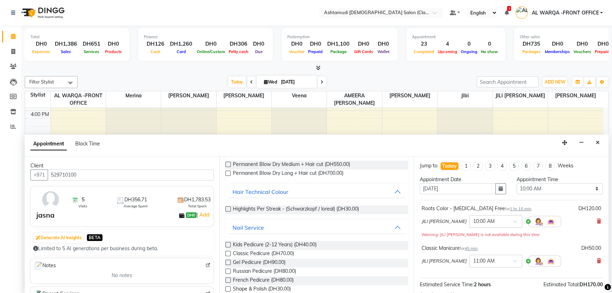
click at [227, 253] on label at bounding box center [227, 253] width 5 height 5
click at [227, 253] on input "checkbox" at bounding box center [227, 254] width 5 height 5
checkbox input "false"
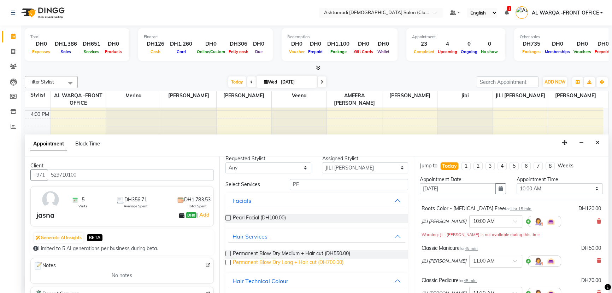
scroll to position [0, 0]
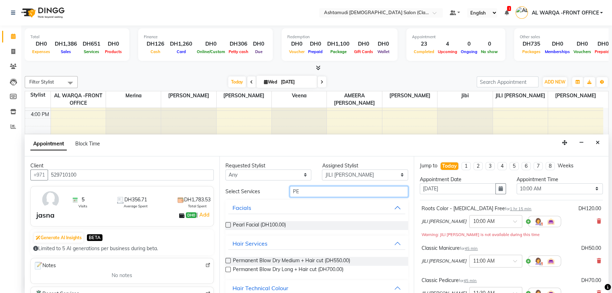
click at [322, 189] on input "PE" at bounding box center [349, 191] width 118 height 11
click at [359, 172] on select "Select AL WARQA -FRONT OFFICE AMEERA NIHAL Anita Jibi JILI MAHALIA Merina Rachn…" at bounding box center [365, 174] width 86 height 11
click at [438, 264] on div "JILI MAHALIA × 11:00 AM" at bounding box center [492, 261] width 140 height 18
click at [349, 176] on select "Select AL WARQA -FRONT OFFICE AMEERA NIHAL Anita Jibi JILI MAHALIA Merina Rachn…" at bounding box center [365, 174] width 86 height 11
select select "82443"
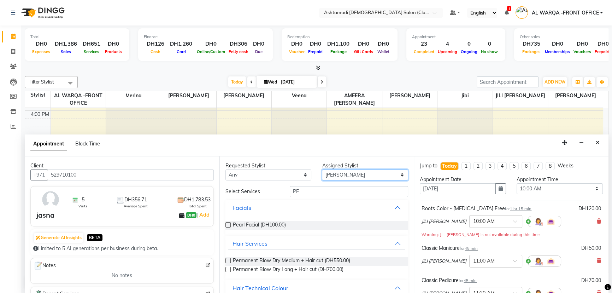
click at [322, 169] on select "Select AL WARQA -FRONT OFFICE AMEERA NIHAL Anita Jibi JILI MAHALIA Merina Rachn…" at bounding box center [365, 174] width 86 height 11
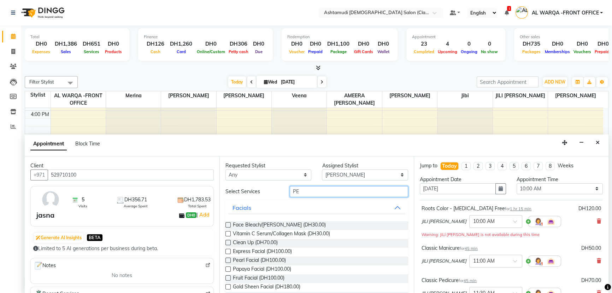
click at [314, 193] on input "PE" at bounding box center [349, 191] width 118 height 11
type input "P"
type input "WAXING"
click at [227, 252] on label at bounding box center [227, 250] width 5 height 5
click at [227, 252] on input "checkbox" at bounding box center [227, 251] width 5 height 5
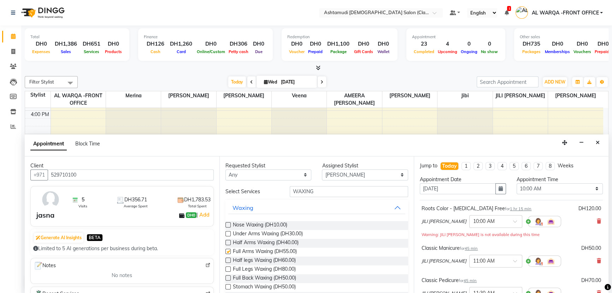
checkbox input "false"
click at [228, 268] on label at bounding box center [227, 268] width 5 height 5
click at [228, 268] on input "checkbox" at bounding box center [227, 269] width 5 height 5
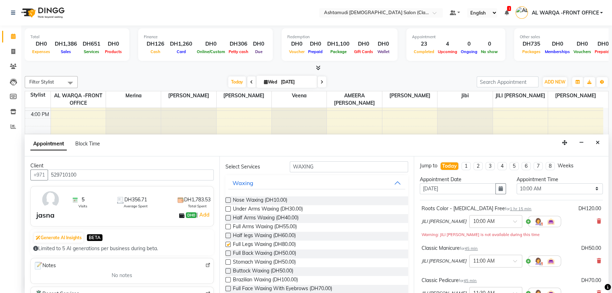
checkbox input "false"
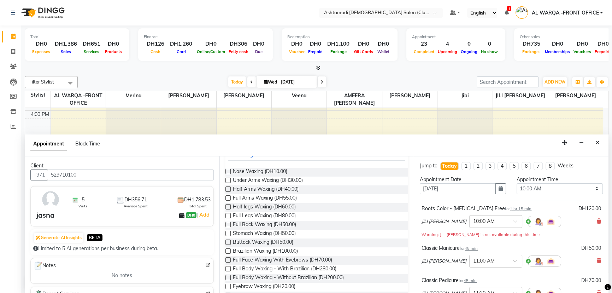
scroll to position [41, 0]
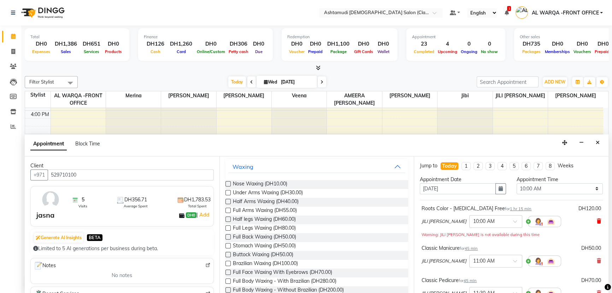
click at [597, 221] on icon at bounding box center [599, 220] width 4 height 5
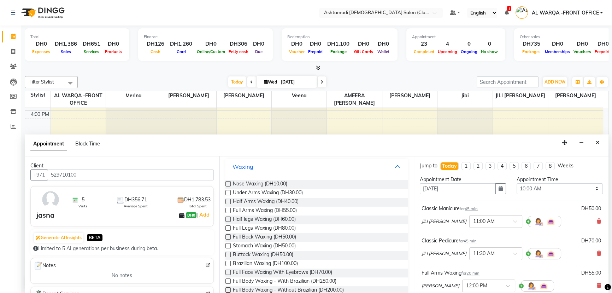
click at [597, 221] on icon at bounding box center [599, 220] width 4 height 5
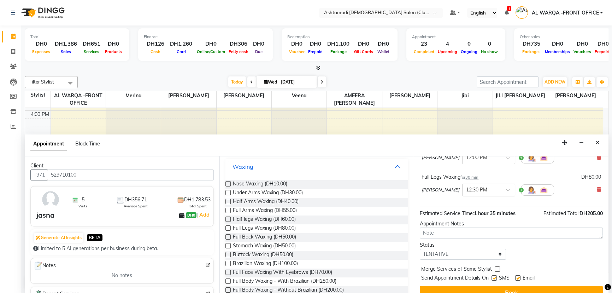
scroll to position [96, 0]
click at [587, 285] on button "Book" at bounding box center [511, 291] width 183 height 13
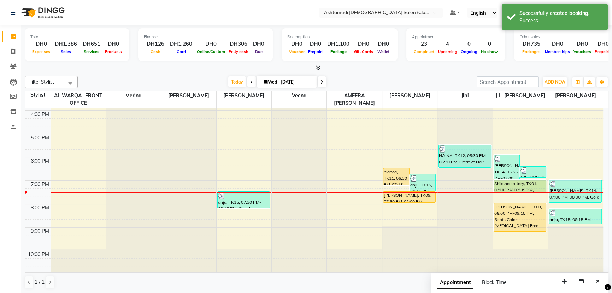
scroll to position [0, 0]
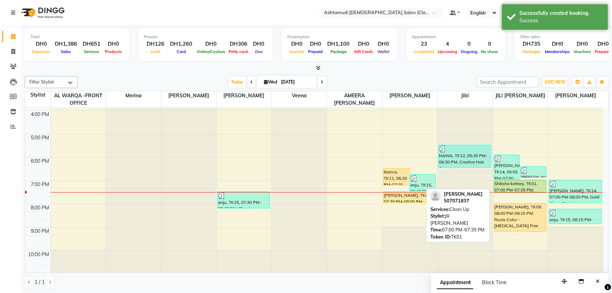
click at [524, 179] on link "Shiksha kottary, TK01, 07:00 PM-07:35 PM, Clean Up" at bounding box center [520, 185] width 53 height 13
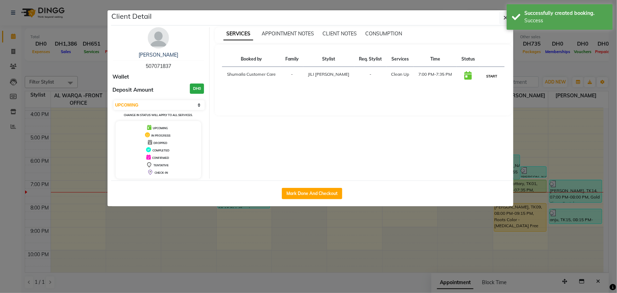
click at [494, 75] on button "START" at bounding box center [491, 76] width 14 height 9
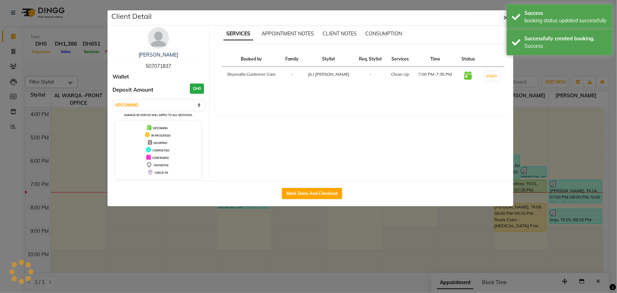
select select "1"
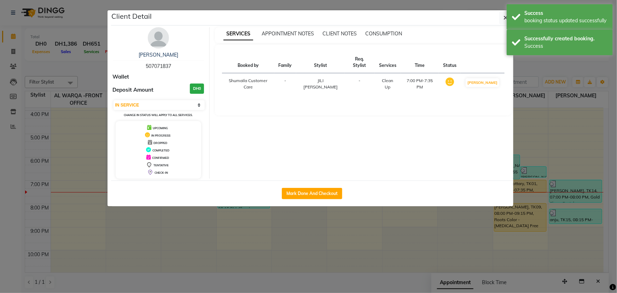
click at [539, 117] on ngb-modal-window "Client Detail Shiksha kottary 507071837 Wallet Deposit Amount DH0 Select IN SER…" at bounding box center [308, 146] width 617 height 293
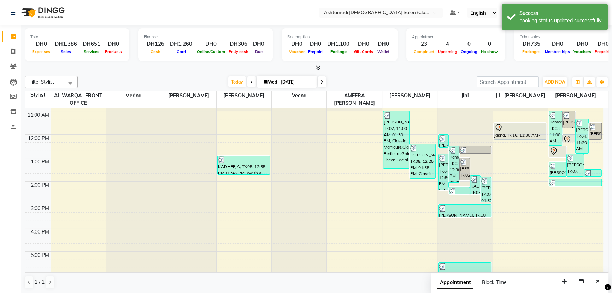
scroll to position [32, 0]
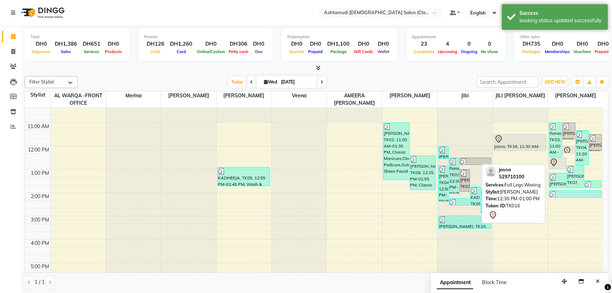
click at [555, 160] on icon at bounding box center [554, 161] width 2 height 3
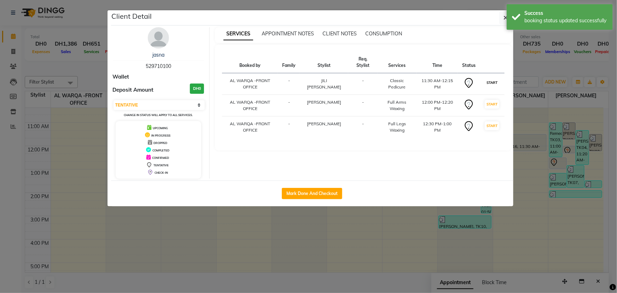
click at [495, 82] on button "START" at bounding box center [491, 82] width 14 height 9
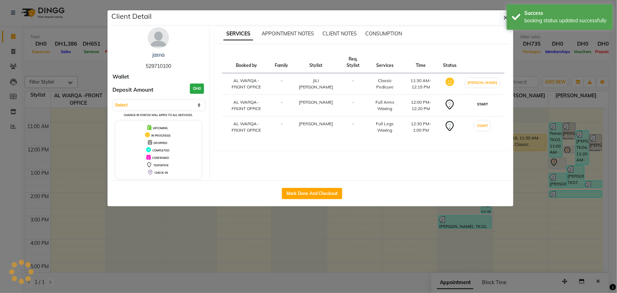
click at [488, 107] on button "START" at bounding box center [482, 104] width 14 height 9
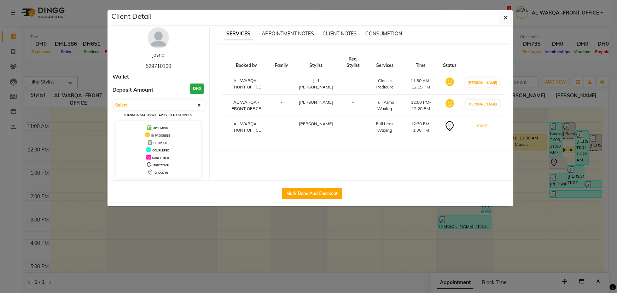
click at [486, 130] on button "START" at bounding box center [482, 125] width 14 height 9
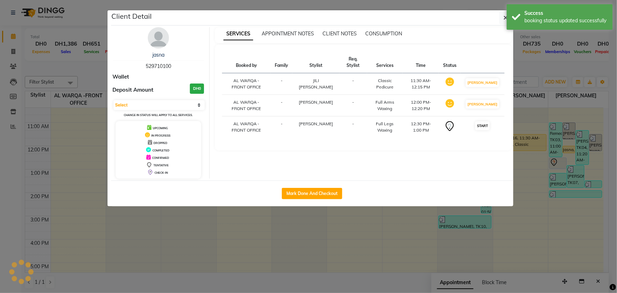
select select "1"
click at [361, 243] on ngb-modal-window "Client Detail jasna 529710100 Wallet Deposit Amount DH0 Select IN SERVICE CONFI…" at bounding box center [308, 146] width 617 height 293
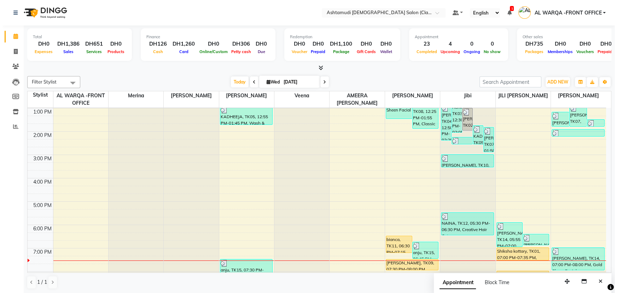
scroll to position [96, 0]
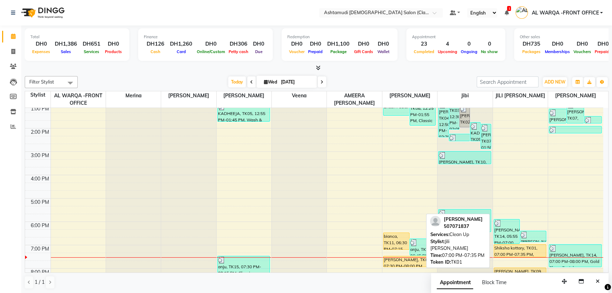
click at [509, 249] on div "Shiksha kottary, TK01, 07:00 PM-07:35 PM, Clean Up" at bounding box center [520, 250] width 52 height 12
select select "1"
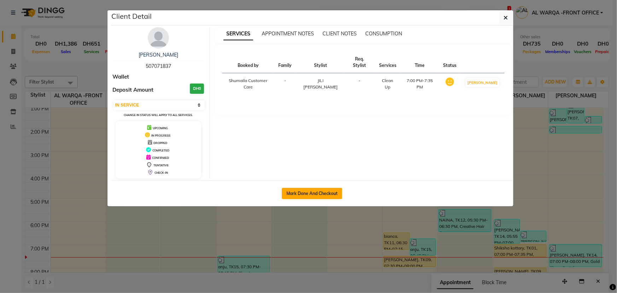
click at [301, 195] on button "Mark Done And Checkout" at bounding box center [312, 193] width 60 height 11
select select "8201"
select select "service"
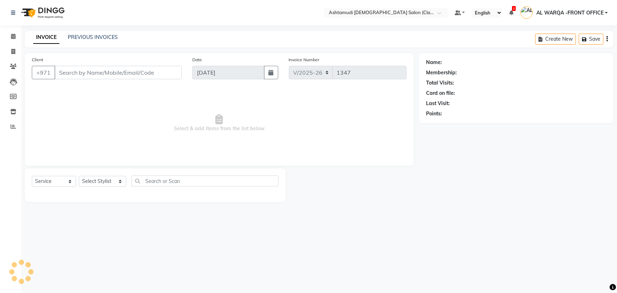
type input "507071837"
select select "89076"
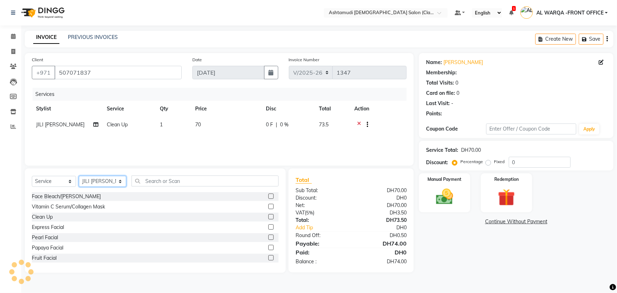
click at [105, 180] on select "Select Stylist AL WARQA -FRONT OFFICE AMEERA [PERSON_NAME] [PERSON_NAME] JILI […" at bounding box center [102, 181] width 47 height 11
click at [39, 124] on span "JILI [PERSON_NAME]" at bounding box center [60, 124] width 48 height 6
select select "89076"
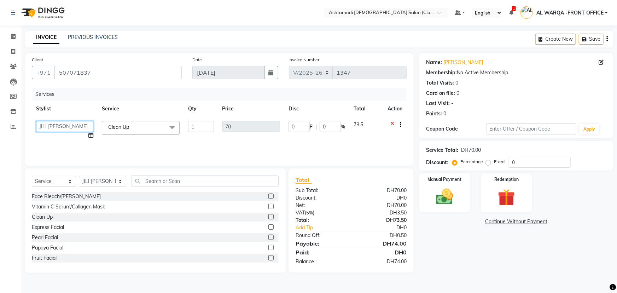
click at [42, 127] on select "AL WARQA -FRONT OFFICE AMEERA [PERSON_NAME] [PERSON_NAME] JILI [PERSON_NAME] [P…" at bounding box center [64, 126] width 57 height 11
select select "88890"
click at [534, 160] on input "0" at bounding box center [539, 162] width 62 height 11
type input "01"
type input "0.7"
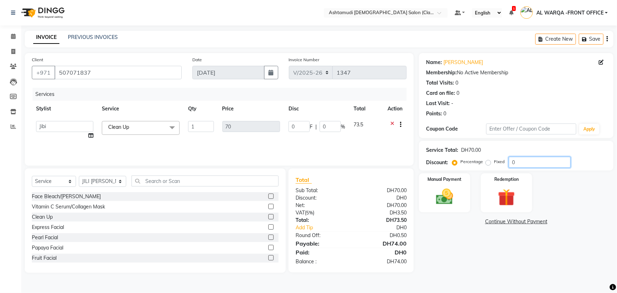
type input "1"
type input "015"
type input "10.5"
type input "15"
type input "015"
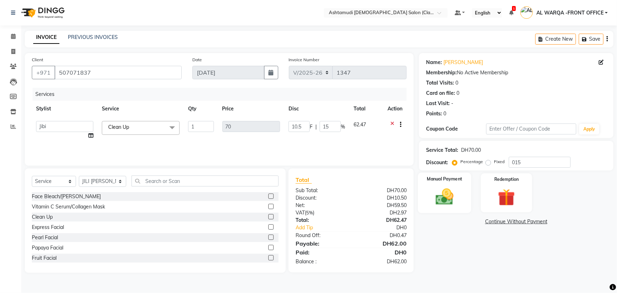
click at [461, 198] on div "Manual Payment" at bounding box center [444, 192] width 53 height 41
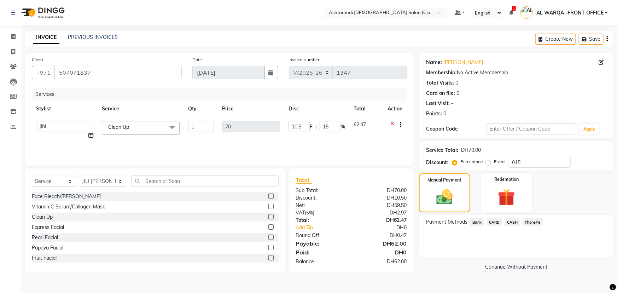
click at [495, 219] on span "CARD" at bounding box center [494, 222] width 15 height 8
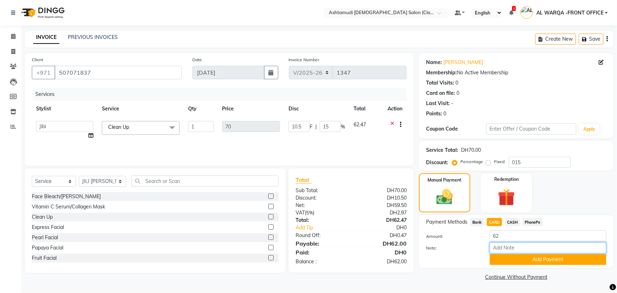
click at [516, 247] on input "Note:" at bounding box center [547, 247] width 117 height 11
type input "AMEERA"
click at [554, 256] on button "Add Payment" at bounding box center [547, 259] width 117 height 11
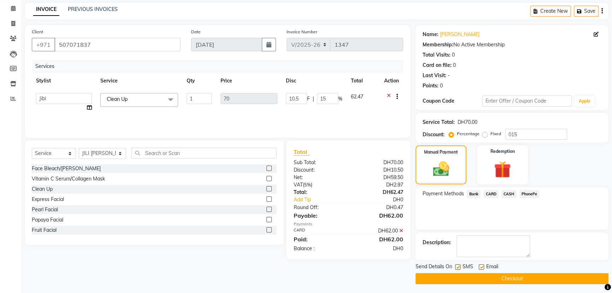
scroll to position [29, 0]
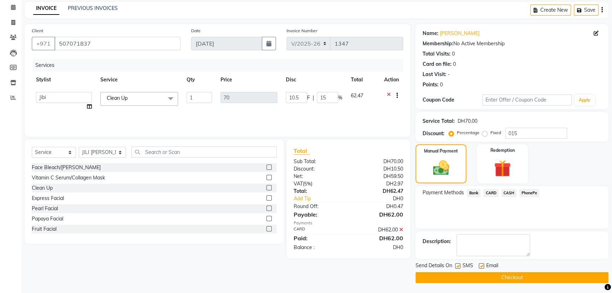
click at [474, 274] on button "Checkout" at bounding box center [512, 277] width 193 height 11
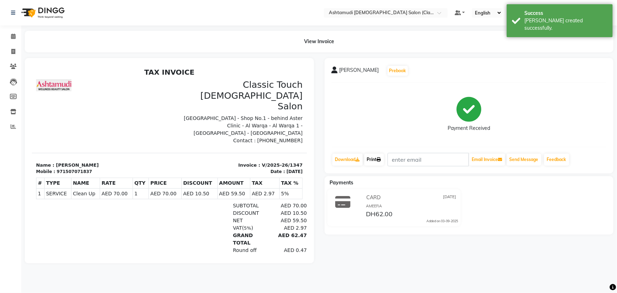
click at [375, 158] on link "Print" at bounding box center [374, 159] width 20 height 12
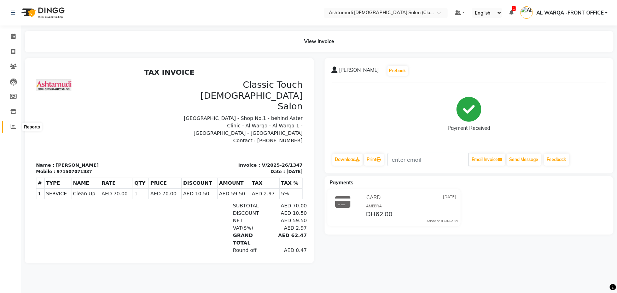
click at [14, 125] on icon at bounding box center [13, 126] width 5 height 5
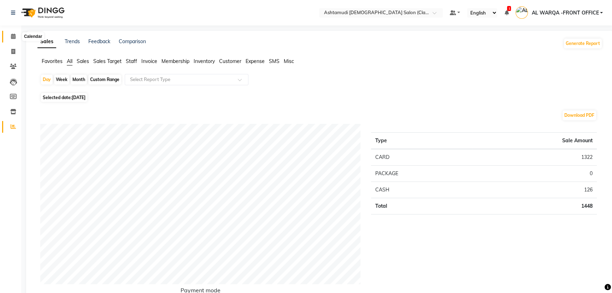
click at [14, 38] on icon at bounding box center [13, 36] width 5 height 5
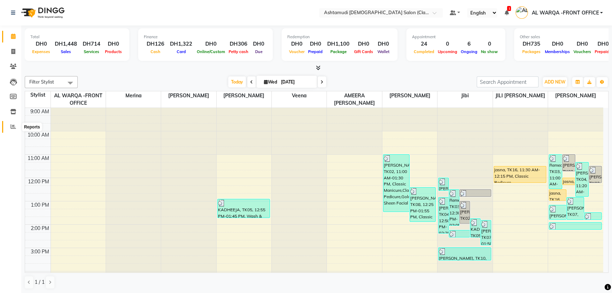
drag, startPoint x: 14, startPoint y: 129, endPoint x: 11, endPoint y: 128, distance: 3.6
click at [13, 129] on span at bounding box center [13, 127] width 12 height 8
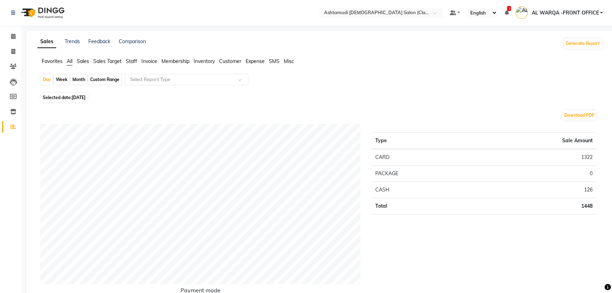
click at [83, 60] on span "Sales" at bounding box center [83, 61] width 12 height 6
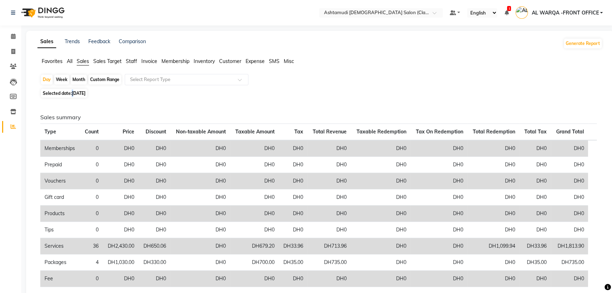
click at [74, 94] on span "[DATE]" at bounding box center [79, 92] width 14 height 5
select select "9"
select select "2025"
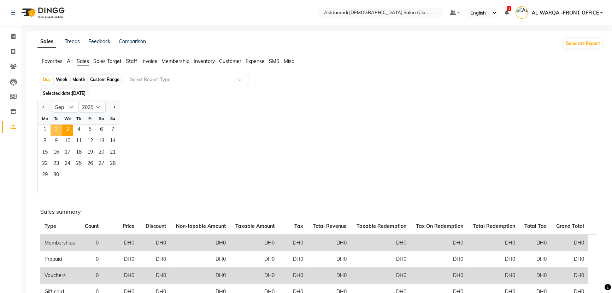
click at [55, 127] on span "2" at bounding box center [56, 129] width 11 height 11
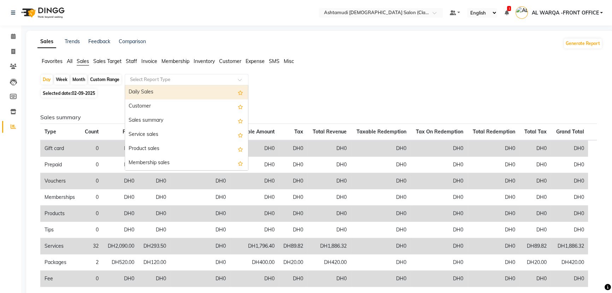
click at [153, 80] on input "text" at bounding box center [180, 79] width 102 height 7
click at [156, 88] on div "Daily Sales" at bounding box center [186, 92] width 123 height 14
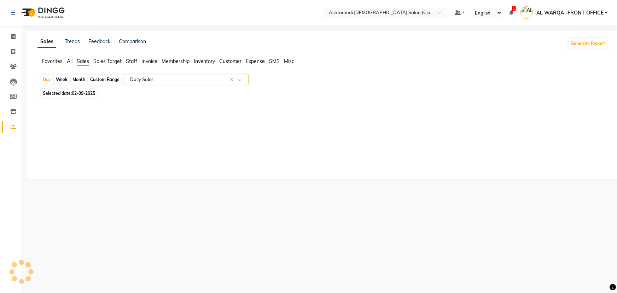
select select "full_report"
select select "csv"
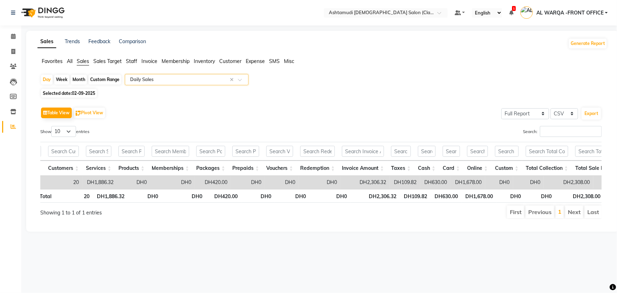
scroll to position [0, 25]
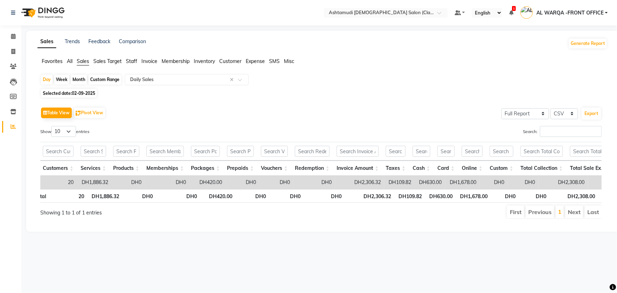
click at [48, 60] on span "Favorites" at bounding box center [52, 61] width 21 height 6
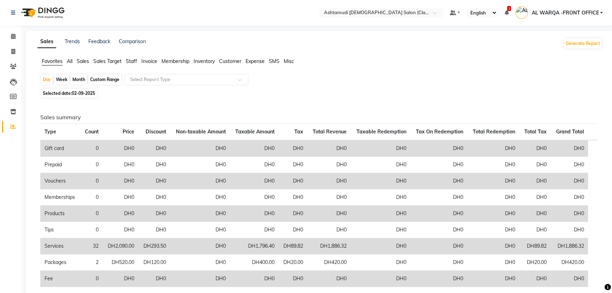
click at [96, 81] on div "Custom Range" at bounding box center [104, 80] width 33 height 10
select select "9"
select select "2025"
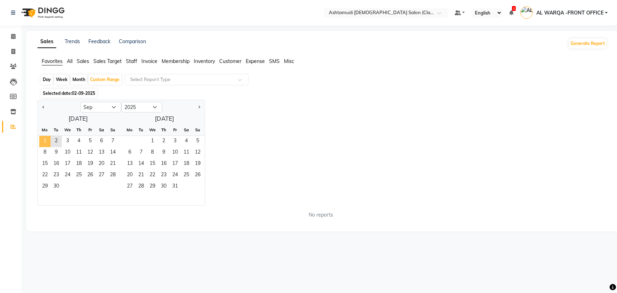
click at [49, 138] on span "1" at bounding box center [44, 141] width 11 height 11
click at [63, 141] on span "3" at bounding box center [67, 141] width 11 height 11
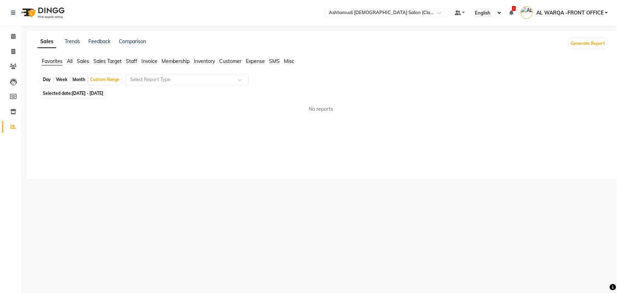
click at [77, 62] on span "Sales" at bounding box center [83, 61] width 12 height 6
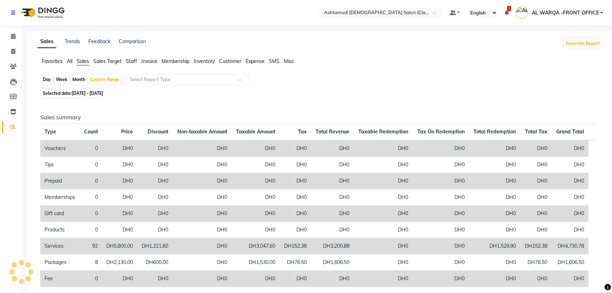
click at [86, 60] on span "Sales" at bounding box center [83, 61] width 12 height 6
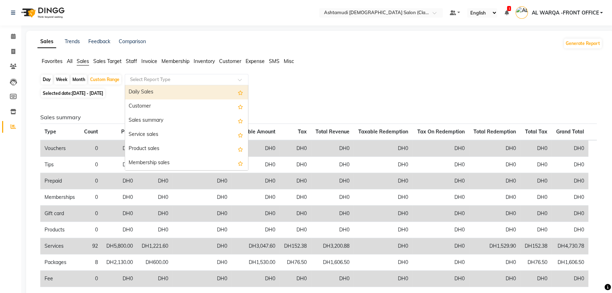
click at [143, 81] on input "text" at bounding box center [180, 79] width 102 height 7
click at [147, 90] on div "Daily Sales" at bounding box center [186, 92] width 123 height 14
select select "full_report"
select select "csv"
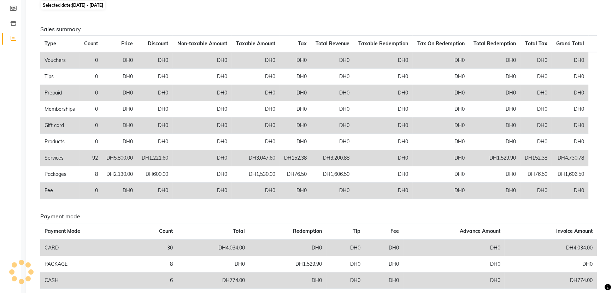
scroll to position [0, 0]
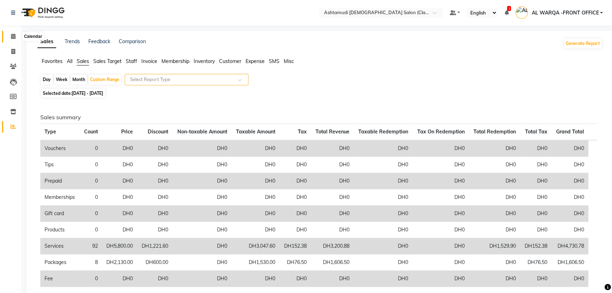
click at [10, 33] on span at bounding box center [13, 37] width 12 height 8
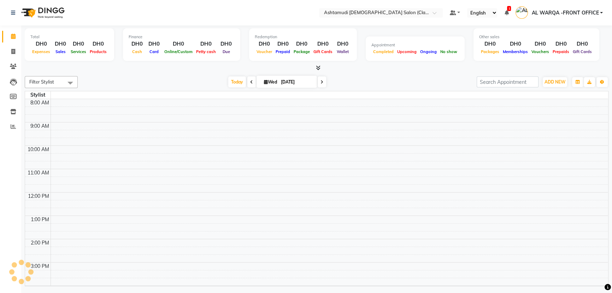
scroll to position [147, 0]
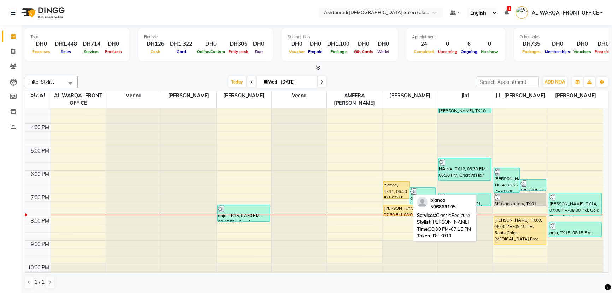
click at [393, 190] on div "RINKU, TK02, 11:00 AM-01:30 PM, Classic Manicure,Classic Pedicure,Gold Sheen Fa…" at bounding box center [409, 123] width 55 height 326
click at [400, 191] on div "bianca, TK11, 06:30 PM-07:15 PM, Classic Pedicure" at bounding box center [396, 189] width 26 height 17
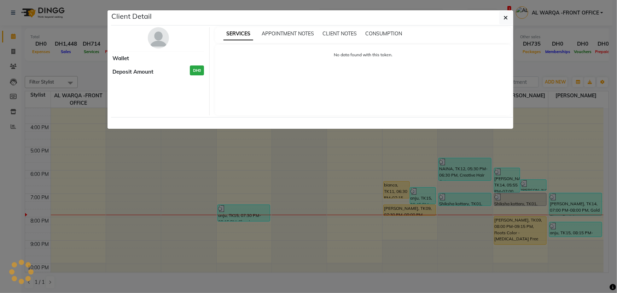
select select "1"
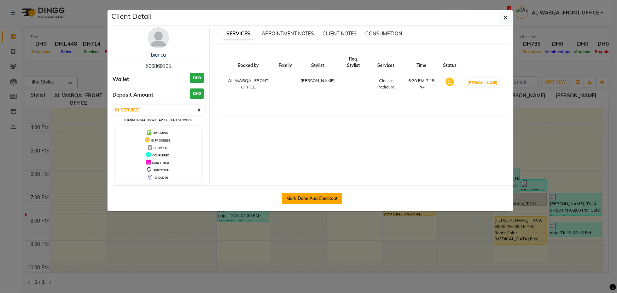
click at [316, 197] on button "Mark Done And Checkout" at bounding box center [312, 198] width 60 height 11
select select "service"
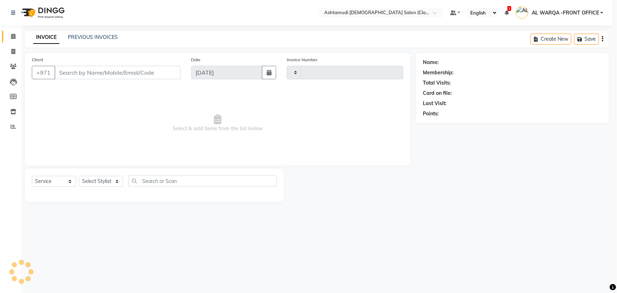
type input "1348"
select select "8201"
type input "506869105"
select select "82444"
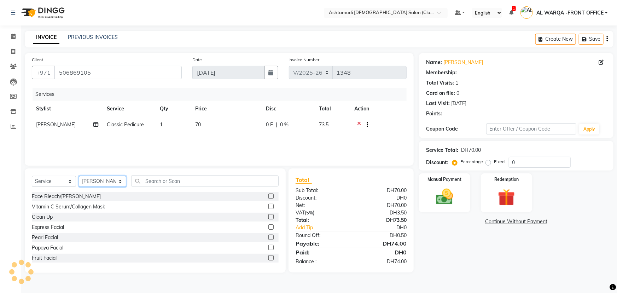
click at [86, 182] on select "Select Stylist AL WARQA -FRONT OFFICE AMEERA [PERSON_NAME] [PERSON_NAME] JILI […" at bounding box center [102, 181] width 47 height 11
click at [189, 290] on div "Select Location × Ashtamudi Ladies Salon (Classic Touch ) – Al Warqa, Al Warqa …" at bounding box center [308, 146] width 617 height 293
drag, startPoint x: 540, startPoint y: 164, endPoint x: 553, endPoint y: 170, distance: 13.5
click at [541, 164] on input "0" at bounding box center [539, 162] width 62 height 11
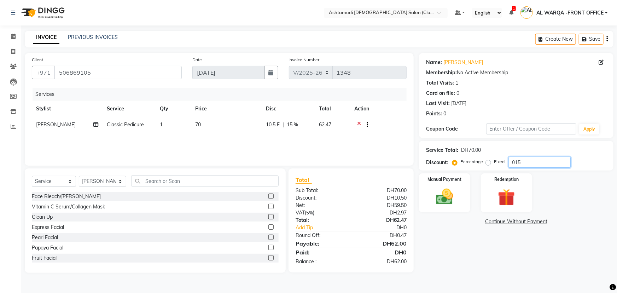
type input "015"
click at [94, 182] on select "Select Stylist AL WARQA -FRONT OFFICE AMEERA [PERSON_NAME] [PERSON_NAME] JILI […" at bounding box center [102, 181] width 47 height 11
click at [451, 197] on img at bounding box center [444, 196] width 29 height 20
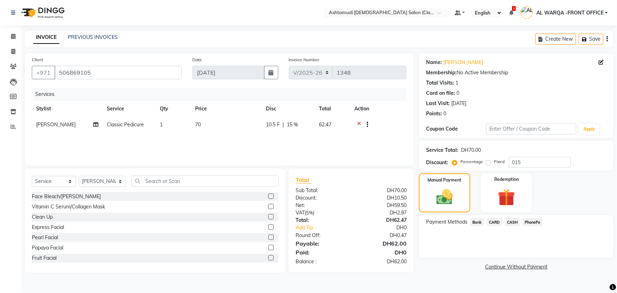
click at [496, 221] on span "CARD" at bounding box center [494, 222] width 15 height 8
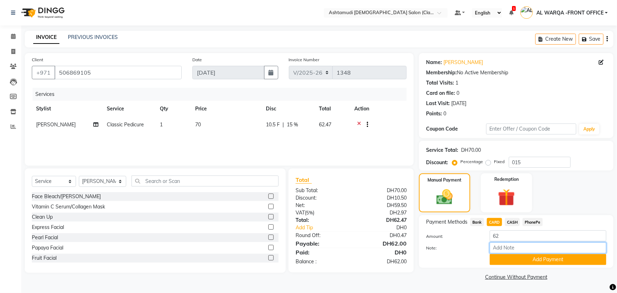
click at [512, 251] on input "Note:" at bounding box center [547, 247] width 117 height 11
type input "AMEERA"
click at [544, 258] on button "Add Payment" at bounding box center [547, 259] width 117 height 11
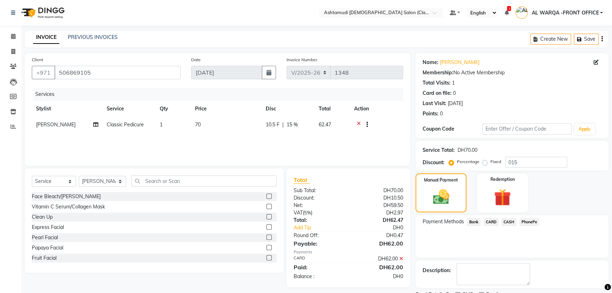
scroll to position [29, 0]
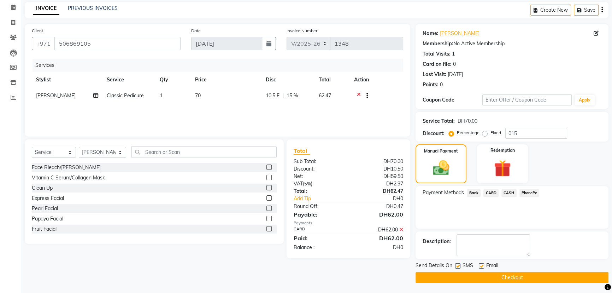
click at [475, 275] on button "Checkout" at bounding box center [512, 277] width 193 height 11
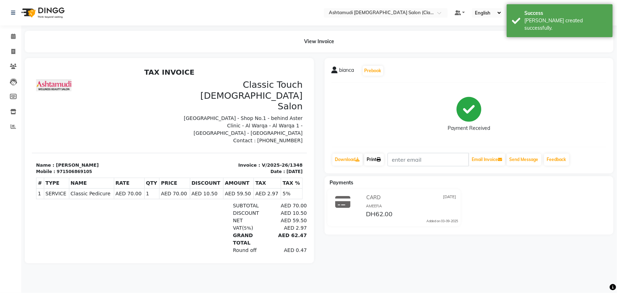
click at [376, 163] on link "Print" at bounding box center [374, 159] width 20 height 12
click at [11, 49] on icon at bounding box center [13, 51] width 4 height 5
select select "service"
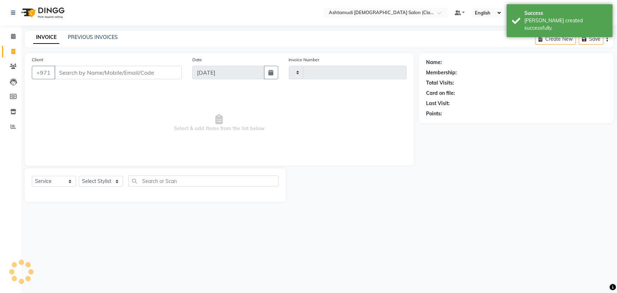
type input "1349"
select select "8201"
click at [97, 179] on select "Select Stylist AL WARQA -FRONT OFFICE AMEERA [PERSON_NAME] [PERSON_NAME] JILI […" at bounding box center [102, 181] width 47 height 11
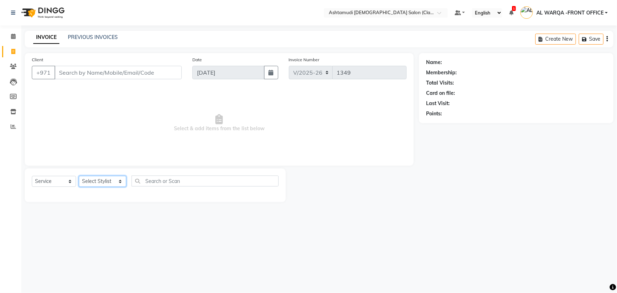
select select "82443"
click at [79, 176] on select "Select Stylist AL WARQA -FRONT OFFICE AMEERA [PERSON_NAME] [PERSON_NAME] JILI […" at bounding box center [102, 181] width 47 height 11
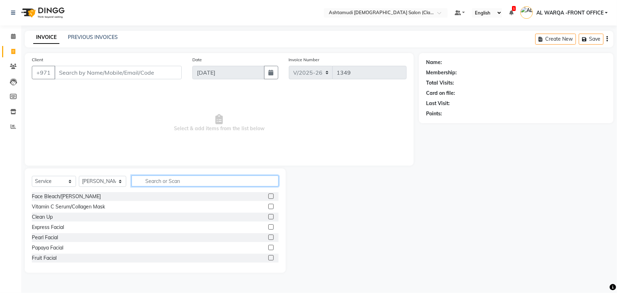
click at [152, 177] on input "text" at bounding box center [204, 180] width 147 height 11
type input "EYE"
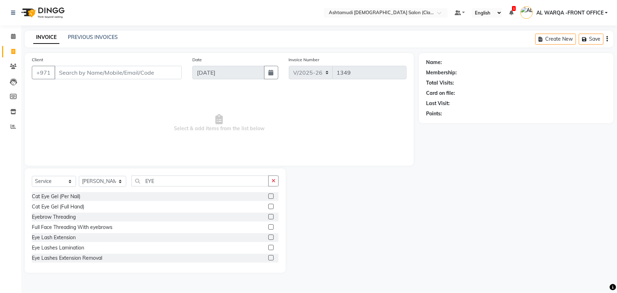
click at [264, 216] on div "Eyebrow Threading" at bounding box center [155, 216] width 247 height 9
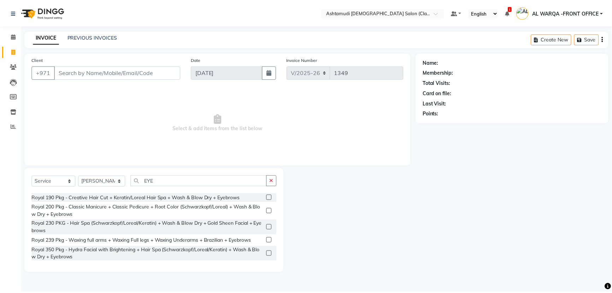
scroll to position [262, 0]
click at [11, 38] on icon at bounding box center [13, 36] width 5 height 5
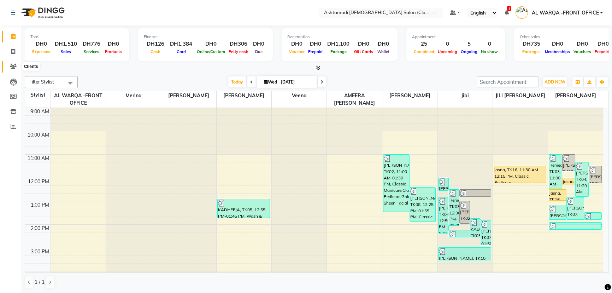
click at [13, 66] on icon at bounding box center [13, 66] width 7 height 5
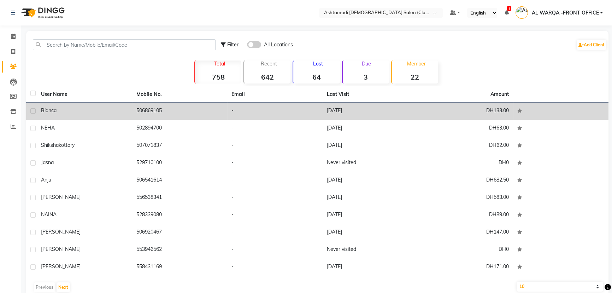
click at [88, 114] on div "bianca" at bounding box center [84, 110] width 87 height 7
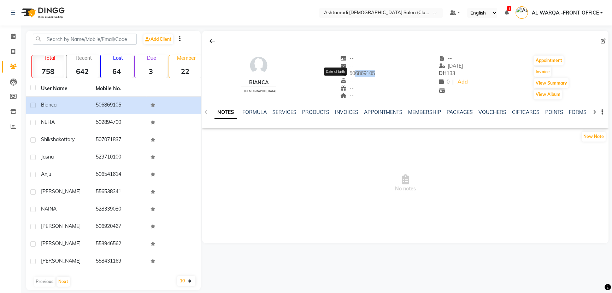
drag, startPoint x: 338, startPoint y: 71, endPoint x: 328, endPoint y: 83, distance: 15.8
click at [340, 83] on div "-- -- 506869105 -- Date of birth -- --" at bounding box center [357, 77] width 35 height 45
copy span "506869105"
click at [14, 52] on icon at bounding box center [13, 51] width 4 height 5
select select "service"
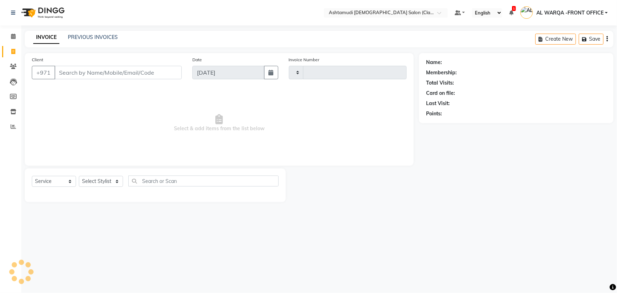
type input "1349"
select select "8201"
click at [97, 71] on input "Client" at bounding box center [117, 72] width 127 height 13
type input "506869105"
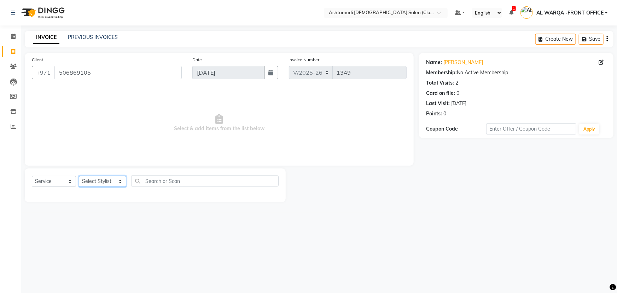
click at [96, 179] on select "Select Stylist AL WARQA -FRONT OFFICE AMEERA [PERSON_NAME] [PERSON_NAME] JILI […" at bounding box center [102, 181] width 47 height 11
select select "82443"
click at [79, 176] on select "Select Stylist AL WARQA -FRONT OFFICE AMEERA [PERSON_NAME] [PERSON_NAME] JILI […" at bounding box center [102, 181] width 47 height 11
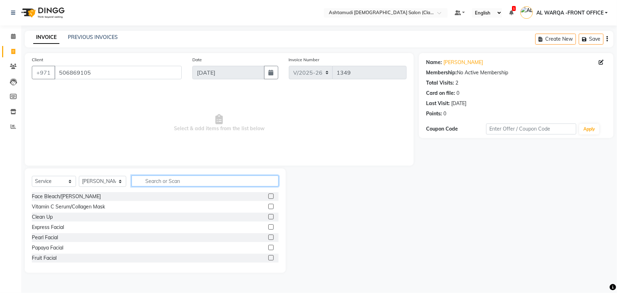
click at [154, 183] on input "text" at bounding box center [204, 180] width 147 height 11
type input "EY"
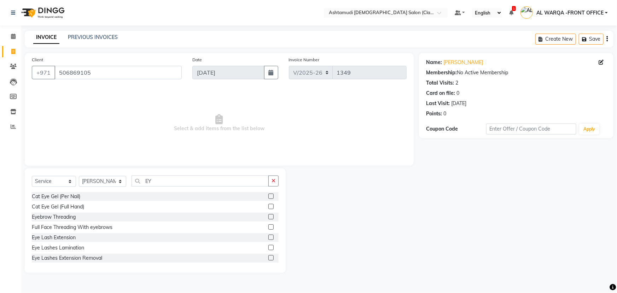
click at [268, 214] on label at bounding box center [270, 216] width 5 height 5
click at [268, 214] on input "checkbox" at bounding box center [270, 216] width 5 height 5
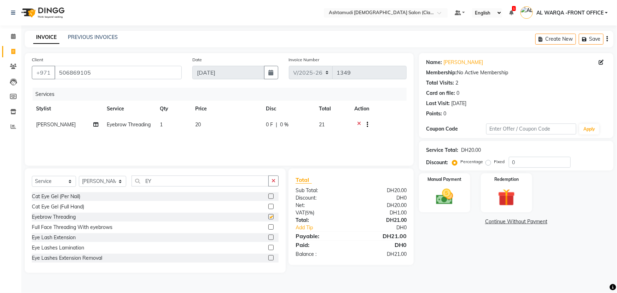
checkbox input "false"
click at [462, 194] on div "Manual Payment" at bounding box center [444, 192] width 53 height 41
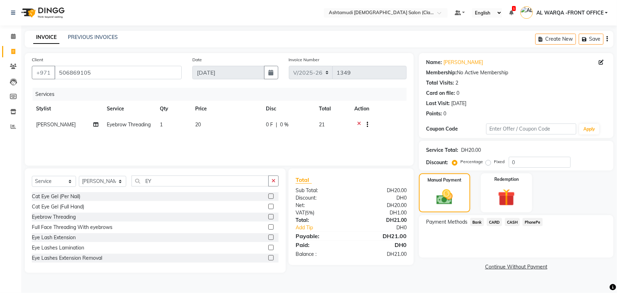
click at [497, 221] on span "CARD" at bounding box center [494, 222] width 15 height 8
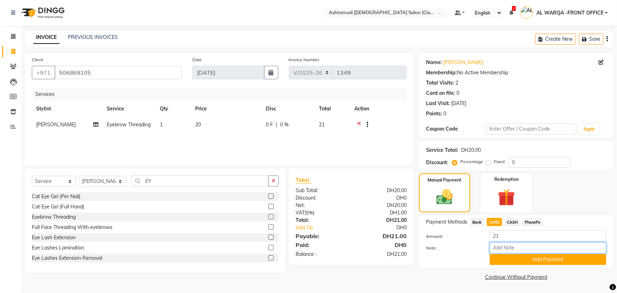
click at [508, 249] on input "Note:" at bounding box center [547, 247] width 117 height 11
type input "AMEERA"
click at [553, 258] on button "Add Payment" at bounding box center [547, 259] width 117 height 11
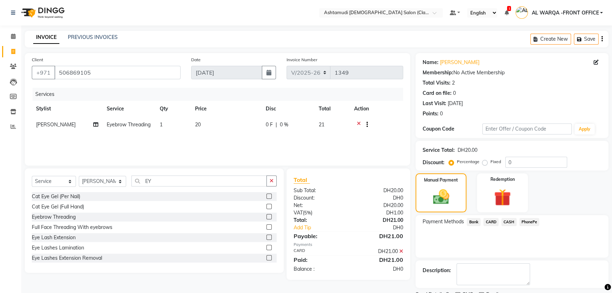
scroll to position [29, 0]
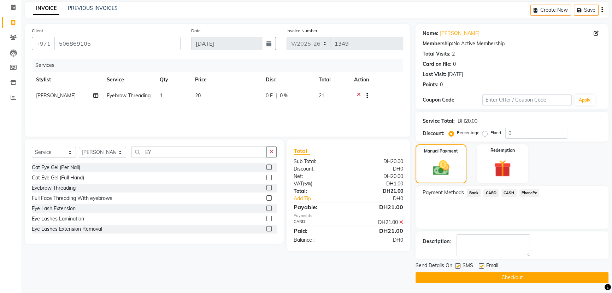
click at [509, 276] on button "Checkout" at bounding box center [512, 277] width 193 height 11
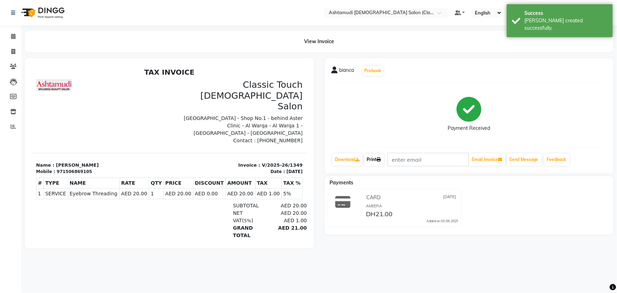
click at [381, 157] on icon at bounding box center [379, 159] width 4 height 4
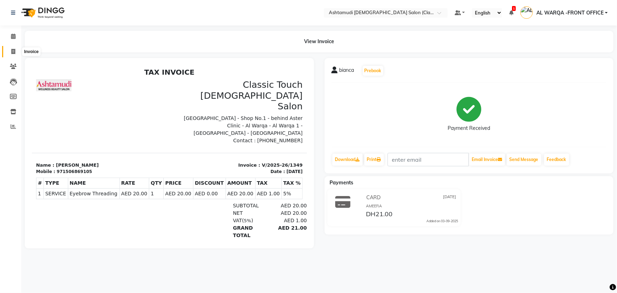
click at [13, 53] on icon at bounding box center [13, 51] width 4 height 5
select select "service"
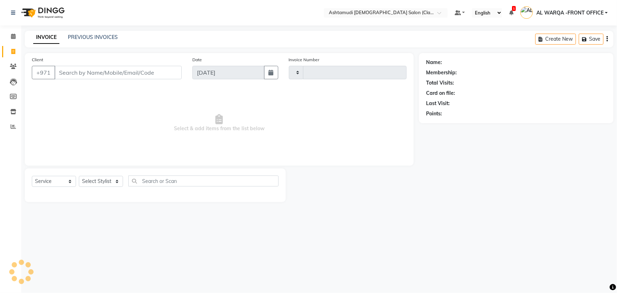
type input "1350"
select select "8201"
click at [80, 72] on input "Client" at bounding box center [117, 72] width 127 height 13
click at [109, 71] on input "5222241170" at bounding box center [99, 72] width 91 height 13
type input "5"
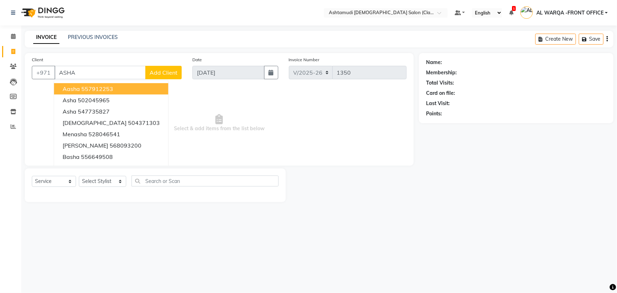
click at [96, 66] on input "ASHA" at bounding box center [99, 72] width 91 height 13
type input "A"
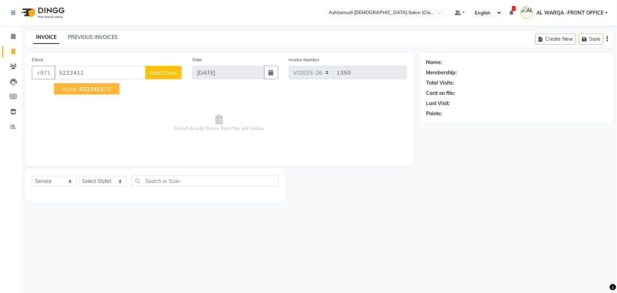
click at [81, 87] on span "5222411" at bounding box center [91, 88] width 25 height 7
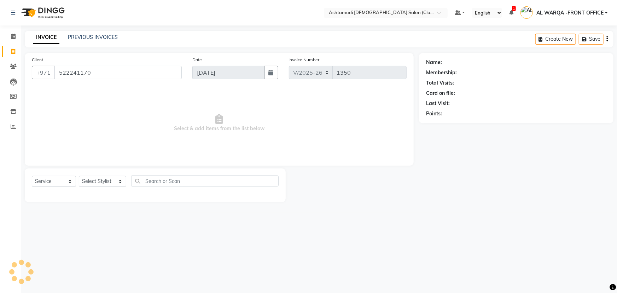
type input "522241170"
select select "1: Object"
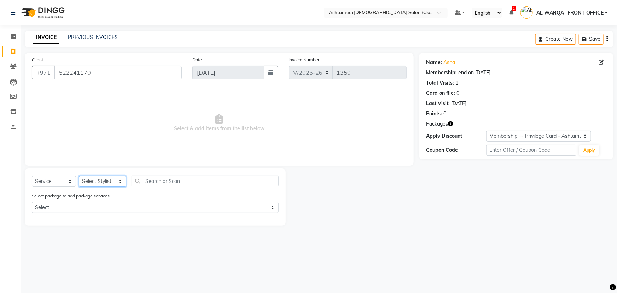
click at [95, 177] on select "Select Stylist AL WARQA -FRONT OFFICE AMEERA [PERSON_NAME] [PERSON_NAME] JILI […" at bounding box center [102, 181] width 47 height 11
select select "77691"
click at [79, 176] on select "Select Stylist AL WARQA -FRONT OFFICE AMEERA [PERSON_NAME] [PERSON_NAME] JILI […" at bounding box center [102, 181] width 47 height 11
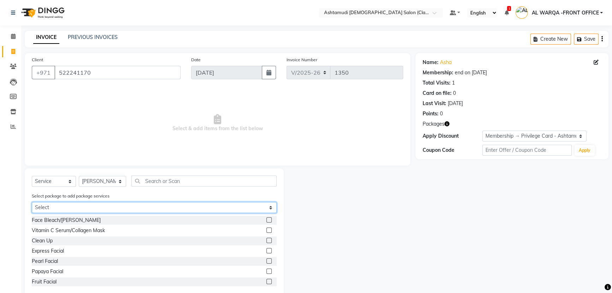
click at [82, 202] on select "Select Royal 200 Pkg" at bounding box center [154, 207] width 245 height 11
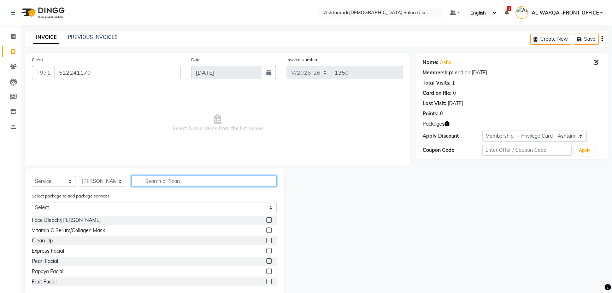
click at [156, 182] on input "text" at bounding box center [203, 180] width 145 height 11
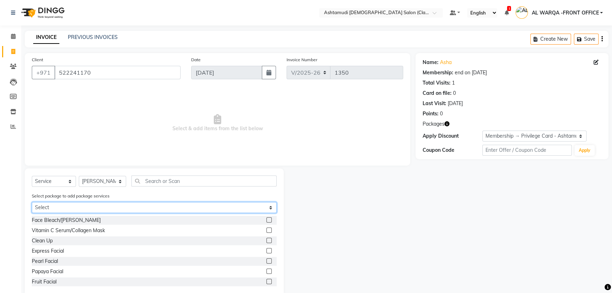
click at [132, 208] on select "Select Royal 200 Pkg" at bounding box center [154, 207] width 245 height 11
select select "1: Object"
click at [32, 202] on select "Select Royal 200 Pkg" at bounding box center [154, 207] width 245 height 11
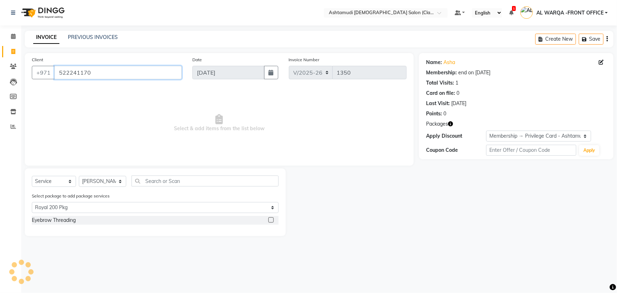
drag, startPoint x: 59, startPoint y: 72, endPoint x: 92, endPoint y: 77, distance: 33.6
click at [92, 77] on input "522241170" at bounding box center [117, 72] width 127 height 13
drag, startPoint x: 41, startPoint y: 144, endPoint x: 42, endPoint y: 141, distance: 4.0
click at [42, 141] on span "Select & add items from the list below" at bounding box center [219, 123] width 375 height 71
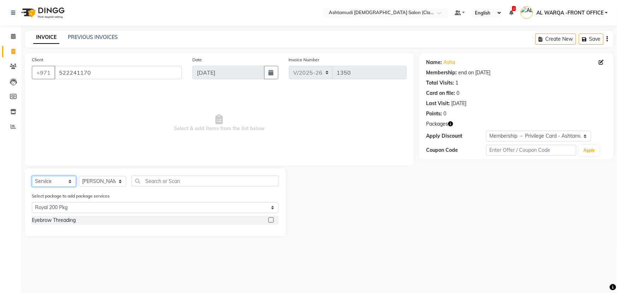
click at [53, 182] on select "Select Service Product Membership Package Voucher Prepaid Gift Card" at bounding box center [54, 181] width 44 height 11
drag, startPoint x: 166, startPoint y: 273, endPoint x: 164, endPoint y: 268, distance: 5.1
click at [166, 272] on div "Select Location × Ashtamudi Ladies Salon (Classic Touch ) – Al Warqa, Al Warqa …" at bounding box center [308, 146] width 617 height 293
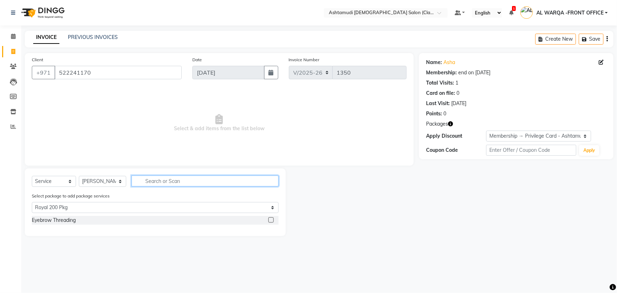
click at [177, 182] on input "text" at bounding box center [204, 180] width 147 height 11
click at [273, 217] on label at bounding box center [270, 219] width 5 height 5
click at [273, 218] on input "checkbox" at bounding box center [270, 220] width 5 height 5
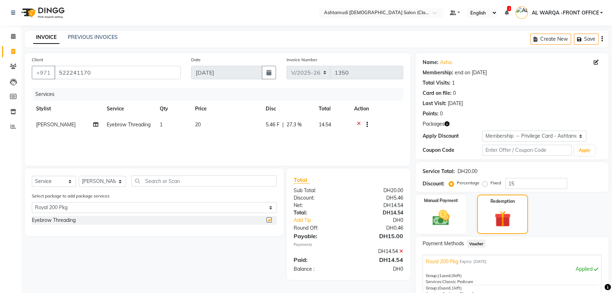
checkbox input "false"
click at [42, 124] on span "[PERSON_NAME]" at bounding box center [56, 124] width 40 height 6
select select "77691"
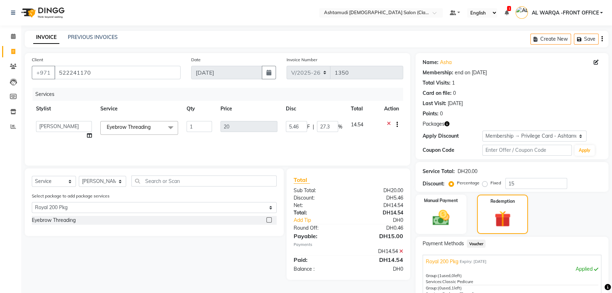
click at [42, 124] on select "AL WARQA -FRONT OFFICE AMEERA [PERSON_NAME] [PERSON_NAME] JILI [PERSON_NAME] [P…" at bounding box center [64, 126] width 56 height 11
select select "89076"
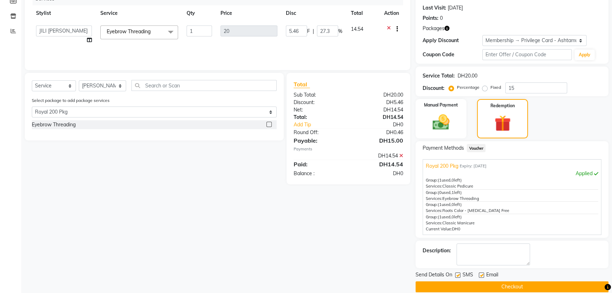
scroll to position [96, 0]
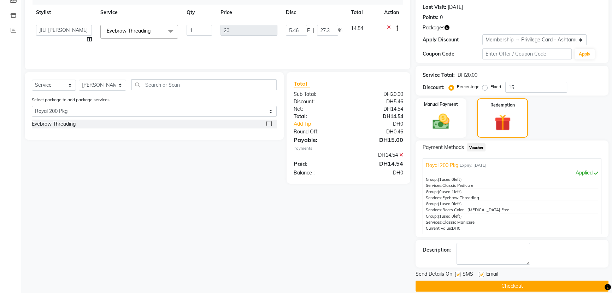
click at [447, 283] on button "Checkout" at bounding box center [512, 285] width 193 height 11
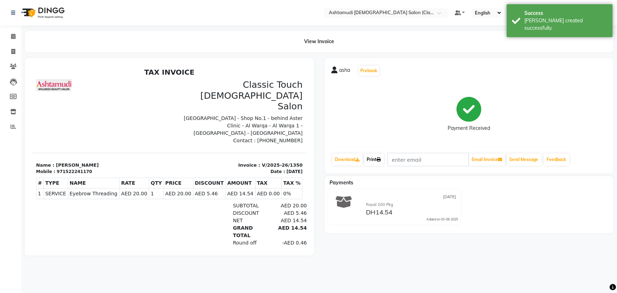
click at [378, 155] on link "Print" at bounding box center [374, 159] width 20 height 12
click at [12, 51] on icon at bounding box center [13, 51] width 4 height 5
select select "service"
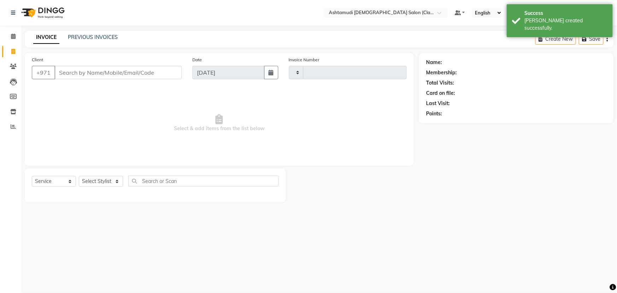
type input "1351"
select select "8201"
click at [83, 74] on input "Client" at bounding box center [117, 72] width 127 height 13
type input "522241170"
select select "1: Object"
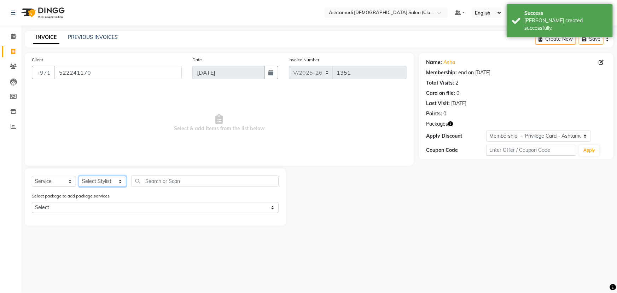
click at [87, 184] on select "Select Stylist AL WARQA -FRONT OFFICE AMEERA [PERSON_NAME] [PERSON_NAME] JILI […" at bounding box center [102, 181] width 47 height 11
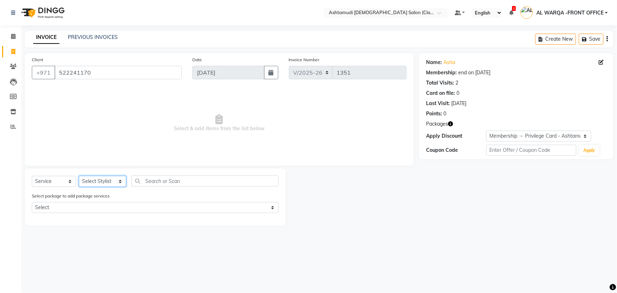
select select "77682"
click at [79, 176] on select "Select Stylist AL WARQA -FRONT OFFICE AMEERA [PERSON_NAME] [PERSON_NAME] JILI […" at bounding box center [102, 181] width 47 height 11
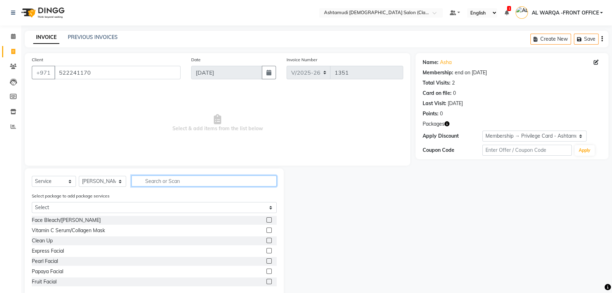
click at [155, 184] on input "text" at bounding box center [203, 180] width 145 height 11
type input "PED"
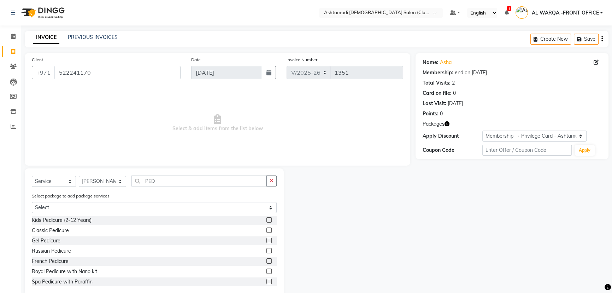
drag, startPoint x: 265, startPoint y: 230, endPoint x: 219, endPoint y: 213, distance: 48.8
click at [257, 228] on div "Classic Pedicure" at bounding box center [154, 230] width 245 height 9
click at [165, 178] on input "PED" at bounding box center [198, 180] width 135 height 11
click at [266, 229] on label at bounding box center [268, 229] width 5 height 5
click at [266, 229] on input "checkbox" at bounding box center [268, 230] width 5 height 5
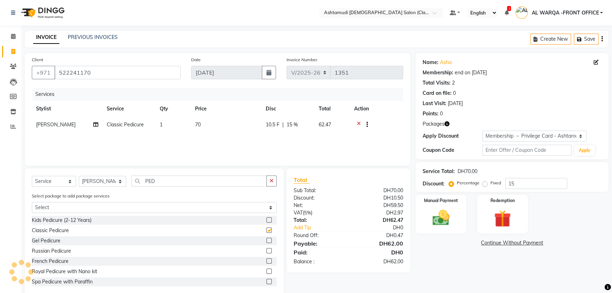
checkbox input "false"
drag, startPoint x: 192, startPoint y: 182, endPoint x: 183, endPoint y: 189, distance: 11.5
click at [189, 186] on input "PED" at bounding box center [198, 180] width 135 height 11
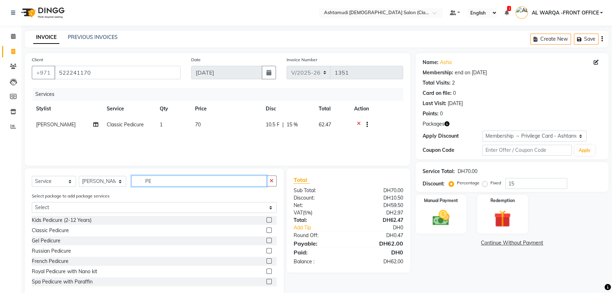
type input "P"
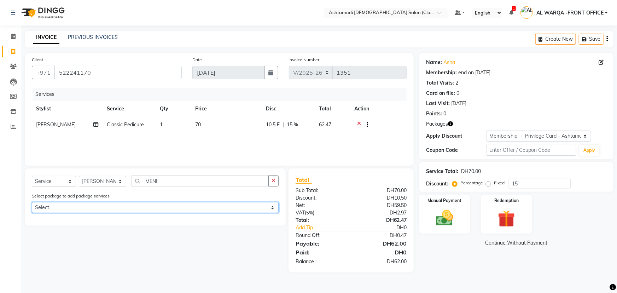
click at [208, 201] on div "Select package to add package services Select Royal 200 Pkg" at bounding box center [155, 204] width 257 height 24
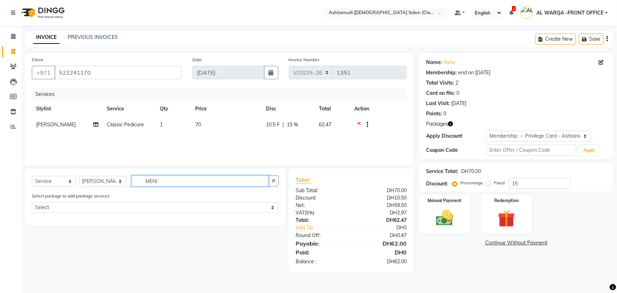
click at [191, 184] on input "MENI" at bounding box center [199, 180] width 137 height 11
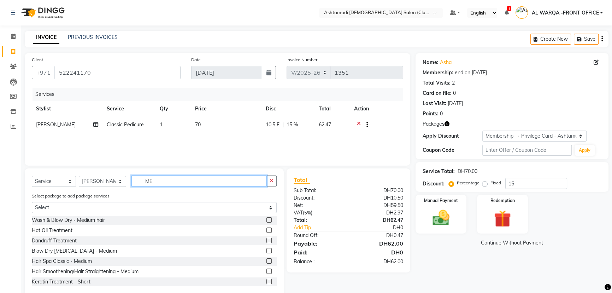
type input "M"
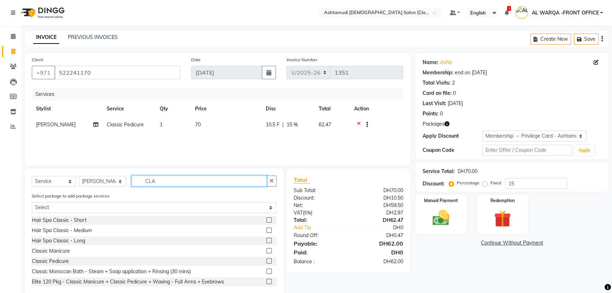
type input "CLA"
click at [266, 250] on label at bounding box center [268, 250] width 5 height 5
click at [266, 250] on input "checkbox" at bounding box center [268, 250] width 5 height 5
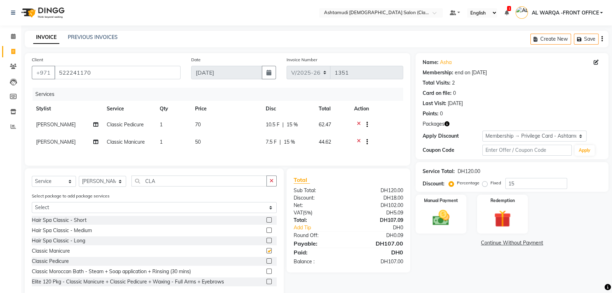
checkbox input "false"
drag, startPoint x: 534, startPoint y: 181, endPoint x: 487, endPoint y: 179, distance: 46.3
click at [531, 181] on input "15" at bounding box center [536, 183] width 62 height 11
type input "1"
type input "15"
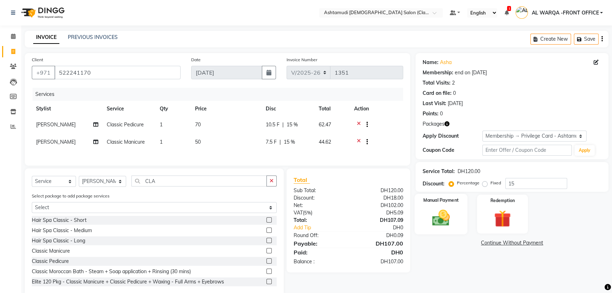
click at [436, 213] on img at bounding box center [441, 217] width 29 height 20
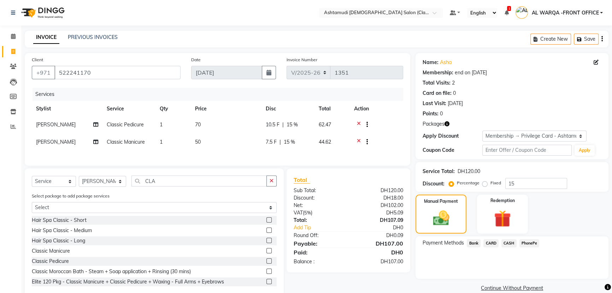
click at [492, 244] on span "CARD" at bounding box center [490, 243] width 15 height 8
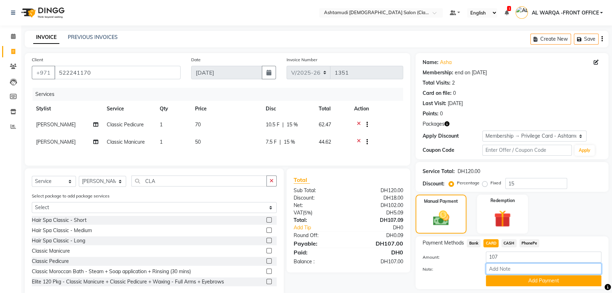
click at [513, 267] on input "Note:" at bounding box center [544, 268] width 116 height 11
type input "AMEERA"
click at [529, 283] on button "Add Payment" at bounding box center [544, 280] width 116 height 11
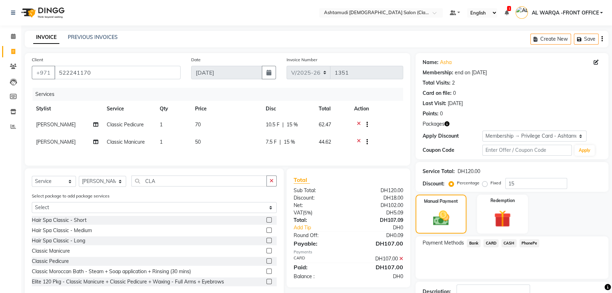
click at [47, 119] on td "[PERSON_NAME]" at bounding box center [67, 125] width 71 height 17
select select "77682"
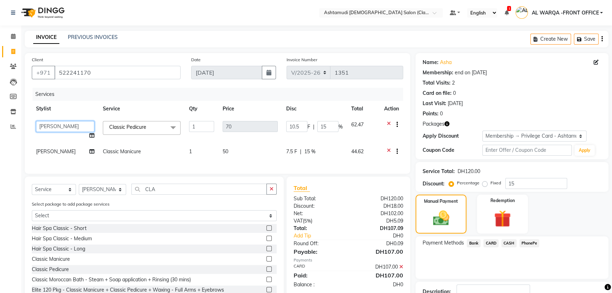
click at [51, 124] on select "AL WARQA -FRONT OFFICE AMEERA [PERSON_NAME] [PERSON_NAME] JILI [PERSON_NAME] [P…" at bounding box center [65, 126] width 58 height 11
select select "77691"
click at [55, 149] on span "[PERSON_NAME]" at bounding box center [56, 151] width 40 height 6
select select "77682"
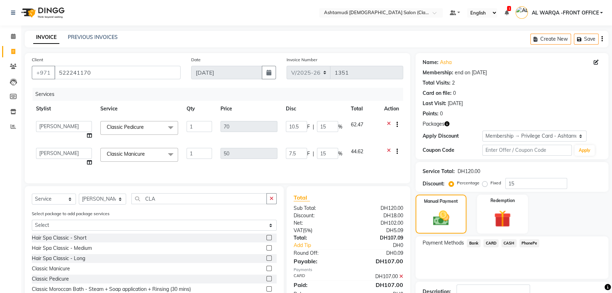
click at [55, 150] on select "AL WARQA -FRONT OFFICE AMEERA [PERSON_NAME] [PERSON_NAME] JILI [PERSON_NAME] [P…" at bounding box center [64, 153] width 56 height 11
select select "77691"
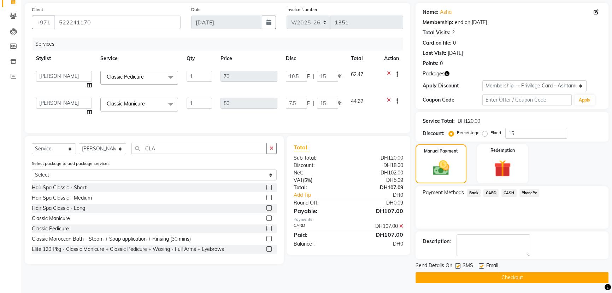
click at [442, 278] on button "Checkout" at bounding box center [512, 277] width 193 height 11
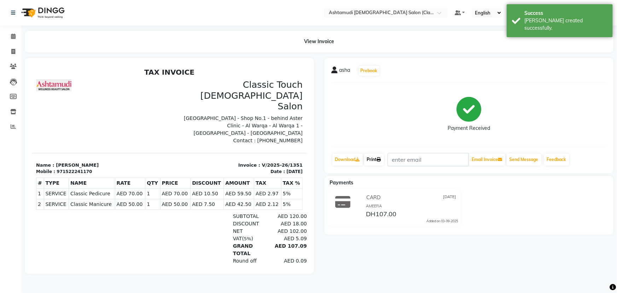
click at [379, 158] on icon at bounding box center [379, 159] width 4 height 4
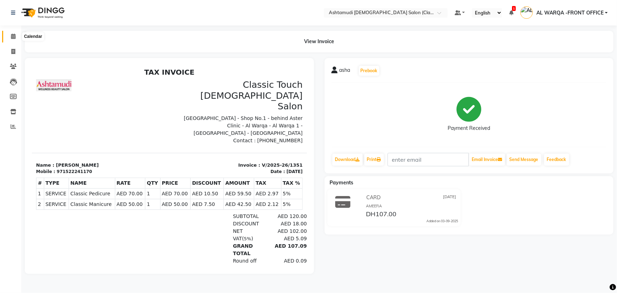
click at [13, 37] on icon at bounding box center [13, 36] width 5 height 5
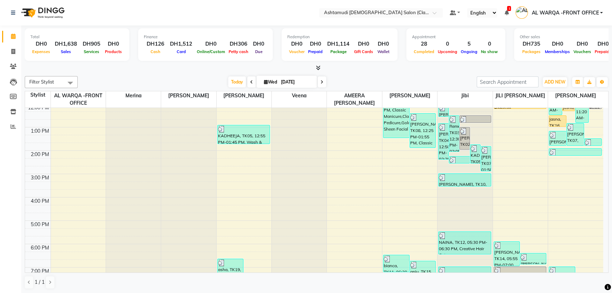
scroll to position [32, 0]
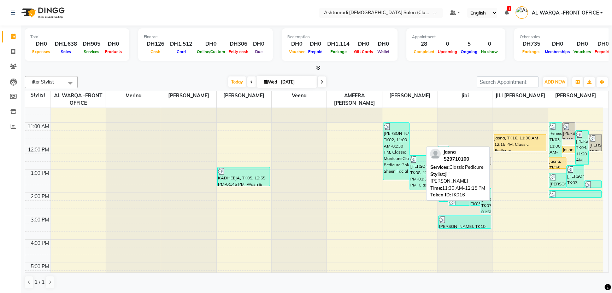
click at [526, 141] on div "jasna, TK16, 11:30 AM-12:15 PM, Classic Pedicure" at bounding box center [520, 142] width 52 height 16
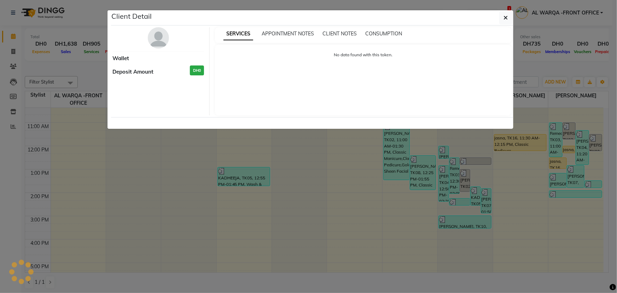
select select "1"
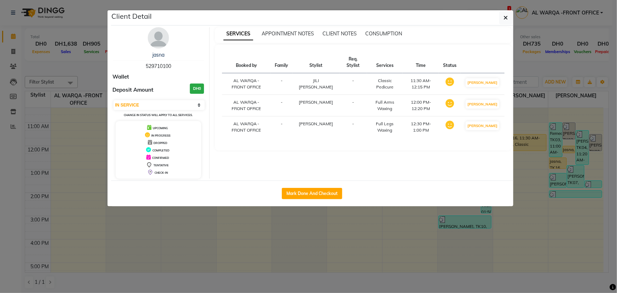
click at [442, 239] on ngb-modal-window "Client Detail jasna 529710100 Wallet Deposit Amount DH0 Select IN SERVICE CONFI…" at bounding box center [308, 146] width 617 height 293
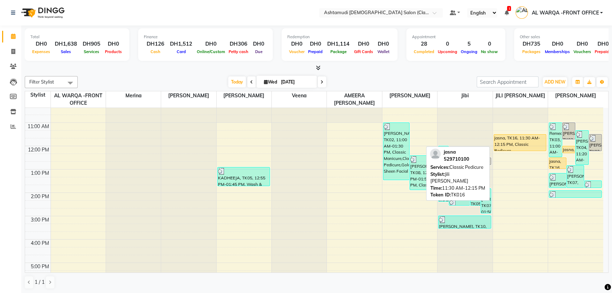
click at [522, 149] on div at bounding box center [520, 150] width 52 height 3
select select "1"
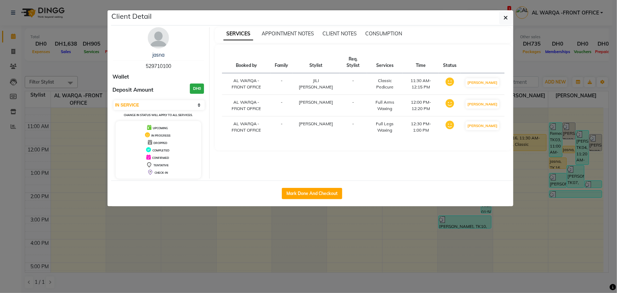
click at [532, 241] on ngb-modal-window "Client Detail jasna 529710100 Wallet Deposit Amount DH0 Select IN SERVICE CONFI…" at bounding box center [308, 146] width 617 height 293
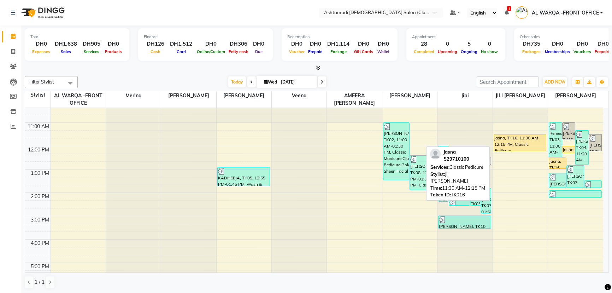
click at [515, 144] on div "jasna, TK16, 11:30 AM-12:15 PM, Classic Pedicure" at bounding box center [520, 142] width 52 height 16
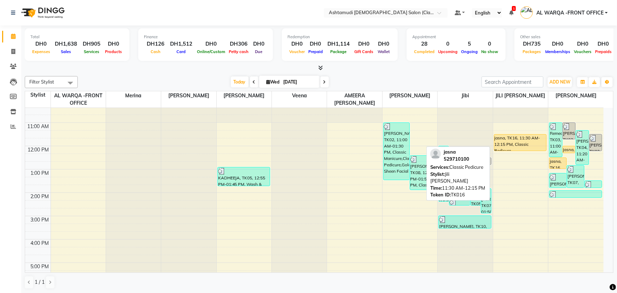
select select "1"
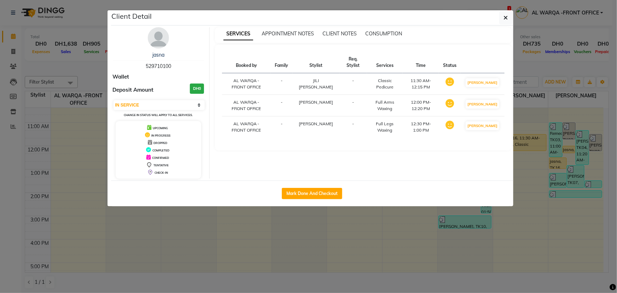
click at [206, 228] on ngb-modal-window "Client Detail jasna 529710100 Wallet Deposit Amount DH0 Select IN SERVICE CONFI…" at bounding box center [308, 146] width 617 height 293
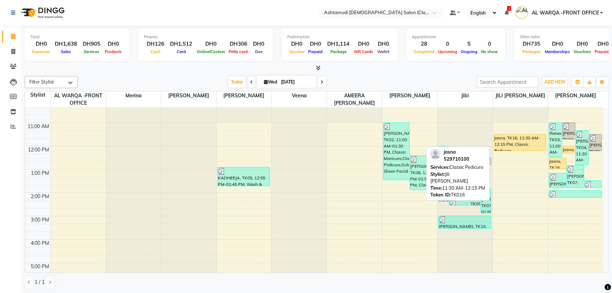
click at [505, 145] on div "jasna, TK16, 11:30 AM-12:15 PM, Classic Pedicure" at bounding box center [520, 142] width 52 height 16
select select "1"
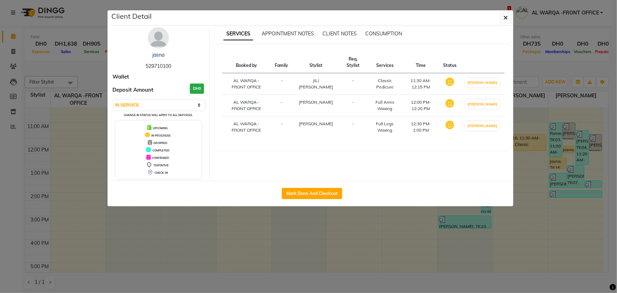
click at [548, 186] on ngb-modal-window "Client Detail jasna 529710100 Wallet Deposit Amount DH0 Select IN SERVICE CONFI…" at bounding box center [308, 146] width 617 height 293
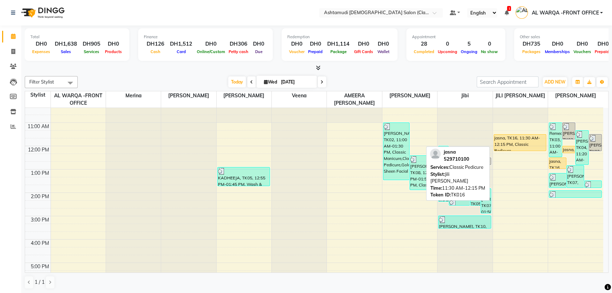
click at [520, 146] on div "jasna, TK16, 11:30 AM-12:15 PM, Classic Pedicure" at bounding box center [520, 142] width 52 height 16
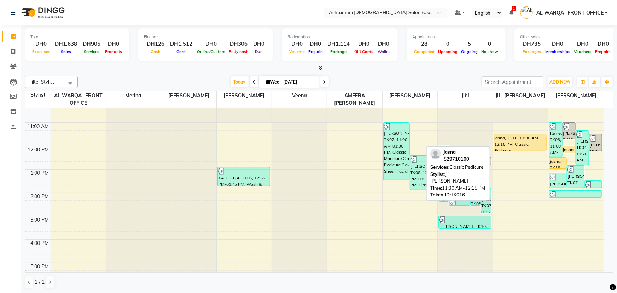
select select "1"
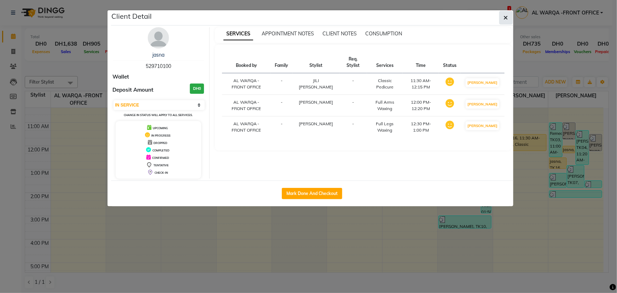
click at [502, 22] on button "button" at bounding box center [505, 17] width 13 height 13
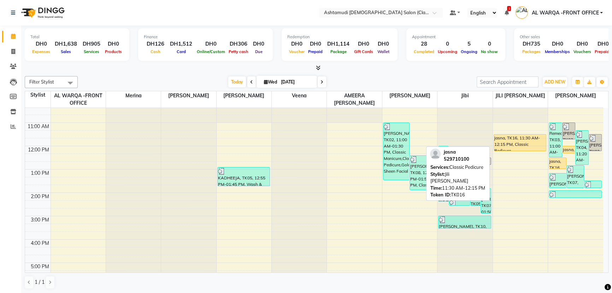
click at [508, 142] on div "jasna, TK16, 11:30 AM-12:15 PM, Classic Pedicure" at bounding box center [520, 142] width 52 height 16
select select "1"
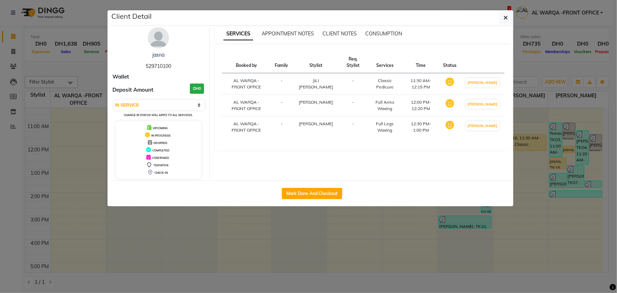
click at [548, 226] on ngb-modal-window "Client Detail jasna 529710100 Wallet Deposit Amount DH0 Select IN SERVICE CONFI…" at bounding box center [308, 146] width 617 height 293
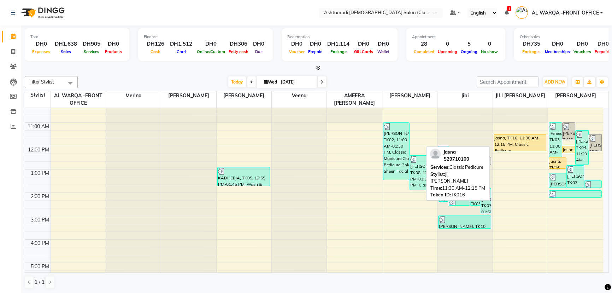
click at [518, 139] on div "jasna, TK16, 11:30 AM-12:15 PM, Classic Pedicure" at bounding box center [520, 142] width 52 height 16
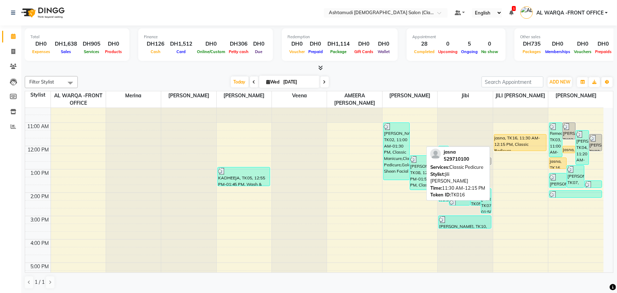
select select "1"
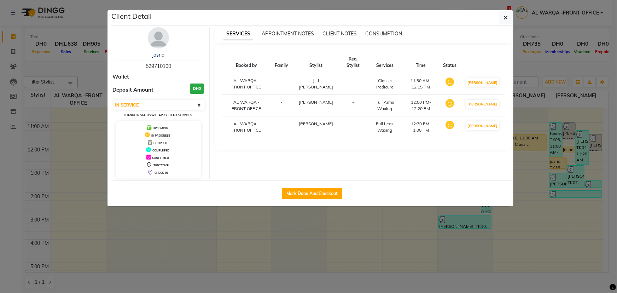
click at [529, 235] on ngb-modal-window "Client Detail jasna 529710100 Wallet Deposit Amount DH0 Select IN SERVICE CONFI…" at bounding box center [308, 146] width 617 height 293
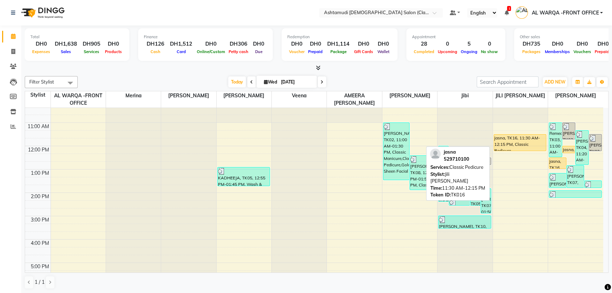
click at [526, 143] on div "jasna, TK16, 11:30 AM-12:15 PM, Classic Pedicure" at bounding box center [520, 142] width 52 height 16
select select "1"
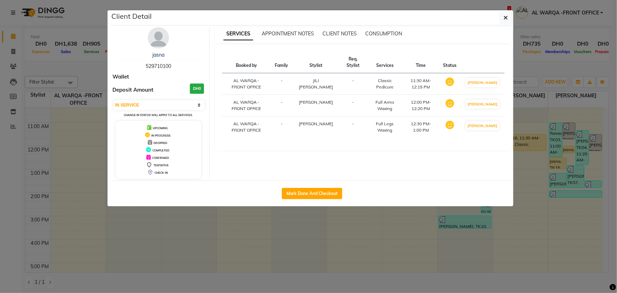
click at [406, 240] on ngb-modal-window "Client Detail jasna 529710100 Wallet Deposit Amount DH0 Select IN SERVICE CONFI…" at bounding box center [308, 146] width 617 height 293
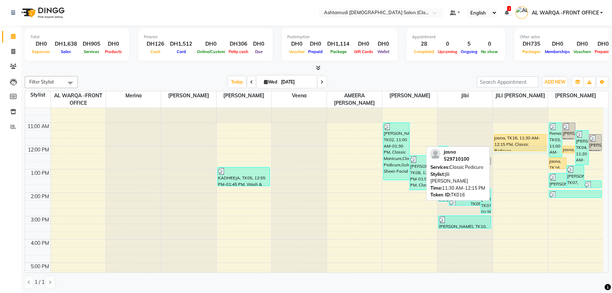
drag, startPoint x: 520, startPoint y: 149, endPoint x: 517, endPoint y: 142, distance: 7.3
click at [517, 142] on div "jasna, TK16, 11:30 AM-12:15 PM, Classic Pedicure" at bounding box center [520, 142] width 53 height 17
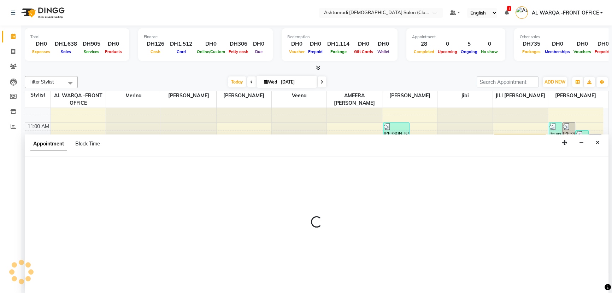
select select "89076"
select select "tentative"
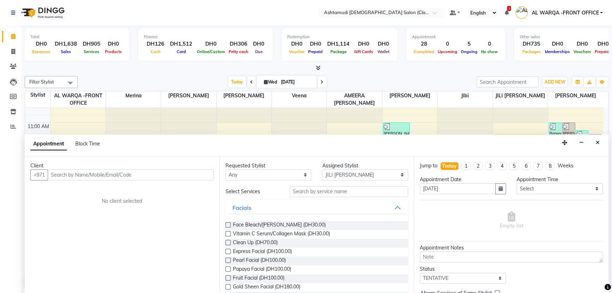
click at [270, 76] on div at bounding box center [244, 76] width 55 height 0
click at [595, 138] on button "Close" at bounding box center [598, 142] width 10 height 11
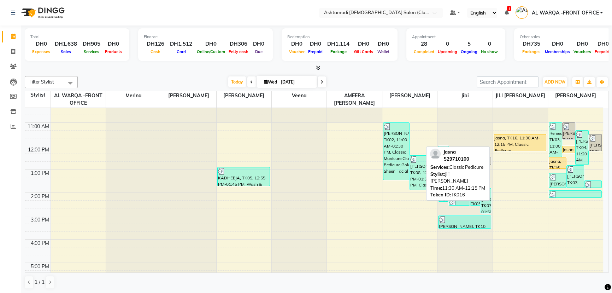
click at [534, 138] on div "jasna, TK16, 11:30 AM-12:15 PM, Classic Pedicure" at bounding box center [520, 142] width 52 height 16
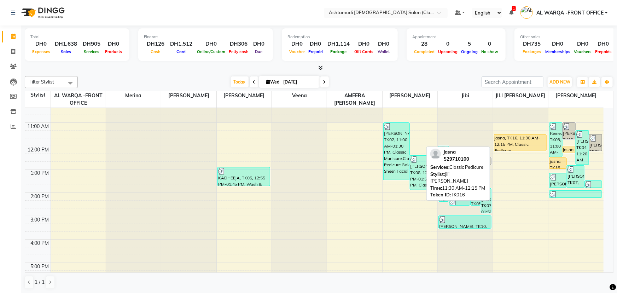
select select "1"
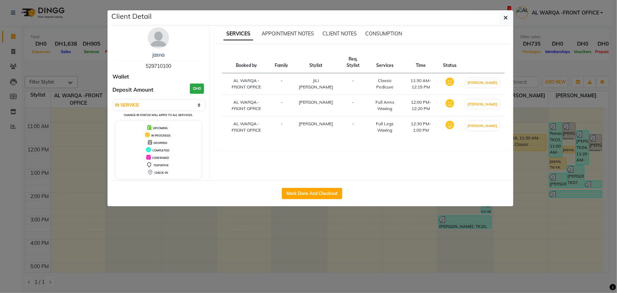
click at [194, 229] on ngb-modal-window "Client Detail jasna 529710100 Wallet Deposit Amount DH0 Select IN SERVICE CONFI…" at bounding box center [308, 146] width 617 height 293
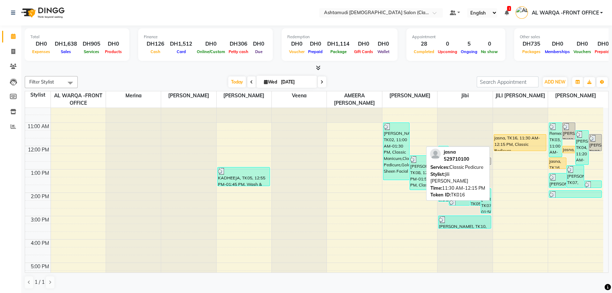
click at [511, 142] on div "jasna, TK16, 11:30 AM-12:15 PM, Classic Pedicure" at bounding box center [520, 142] width 52 height 16
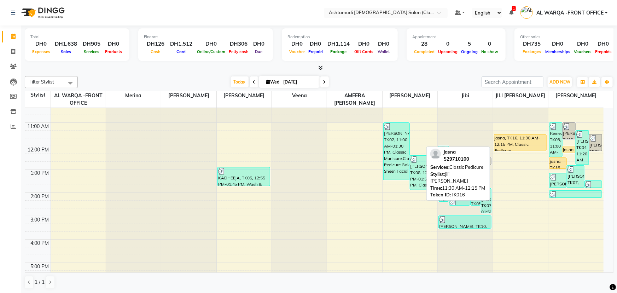
select select "1"
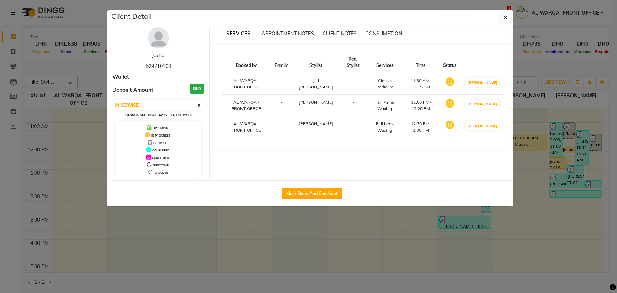
click at [236, 240] on ngb-modal-window "Client Detail jasna 529710100 Wallet Deposit Amount DH0 Select IN SERVICE CONFI…" at bounding box center [308, 146] width 617 height 293
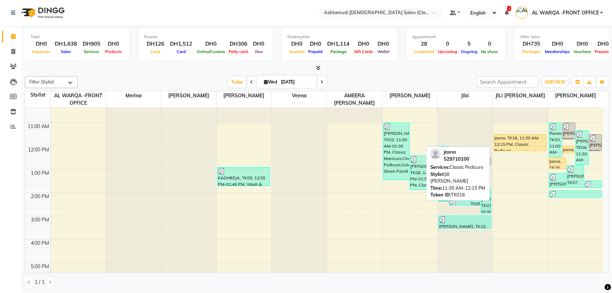
click at [513, 142] on div "jasna, TK16, 11:30 AM-12:15 PM, Classic Pedicure" at bounding box center [520, 142] width 52 height 16
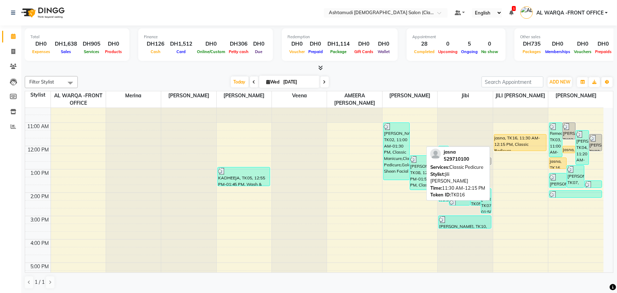
select select "1"
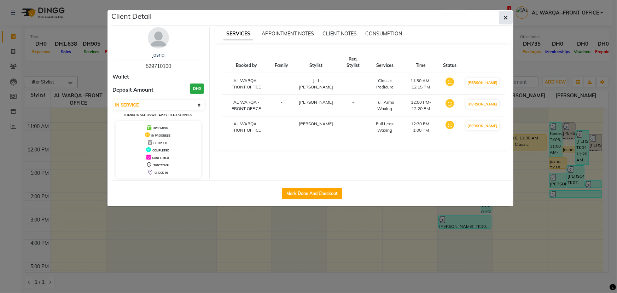
click at [511, 17] on button "button" at bounding box center [505, 17] width 13 height 13
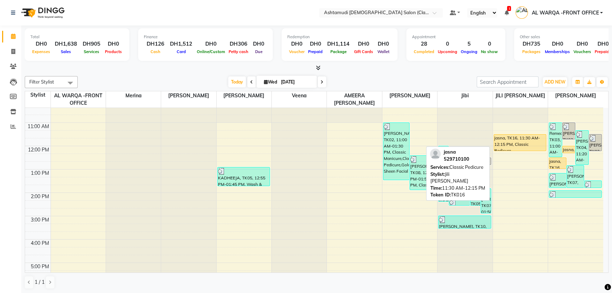
click at [523, 139] on div "jasna, TK16, 11:30 AM-12:15 PM, Classic Pedicure" at bounding box center [520, 142] width 52 height 16
select select "1"
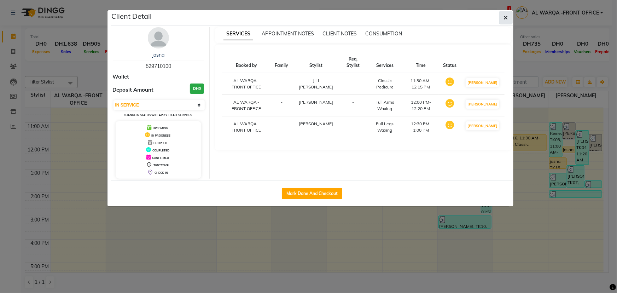
click at [505, 18] on icon "button" at bounding box center [506, 18] width 4 height 6
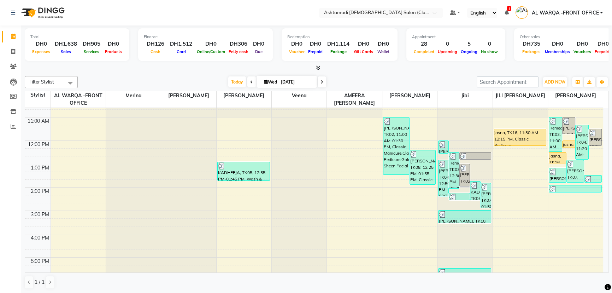
scroll to position [0, 0]
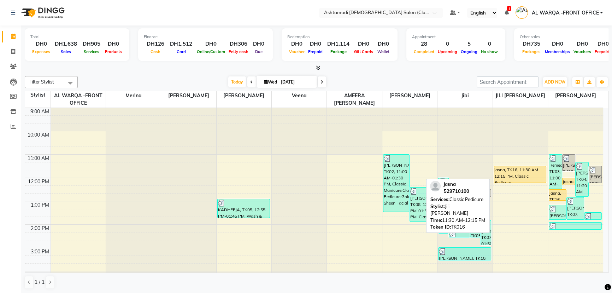
click at [530, 175] on div "jasna, TK16, 11:30 AM-12:15 PM, Classic Pedicure" at bounding box center [520, 174] width 52 height 16
select select "1"
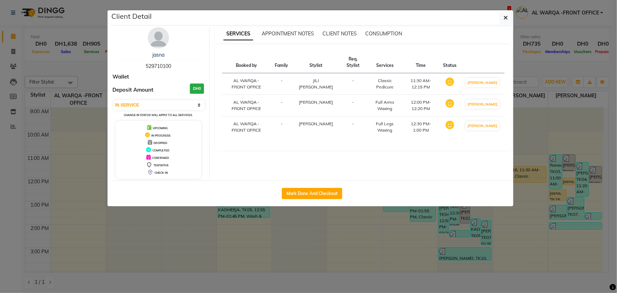
click at [307, 251] on ngb-modal-window "Client Detail jasna 529710100 Wallet Deposit Amount DH0 Select IN SERVICE CONFI…" at bounding box center [308, 146] width 617 height 293
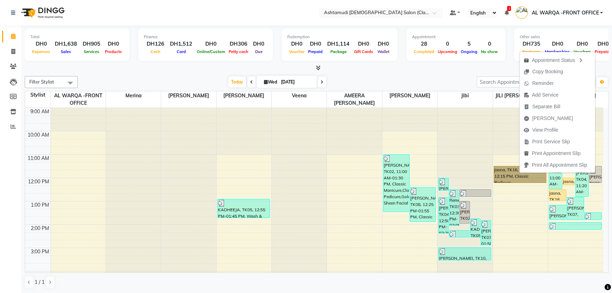
click at [260, 108] on div at bounding box center [244, 108] width 55 height 0
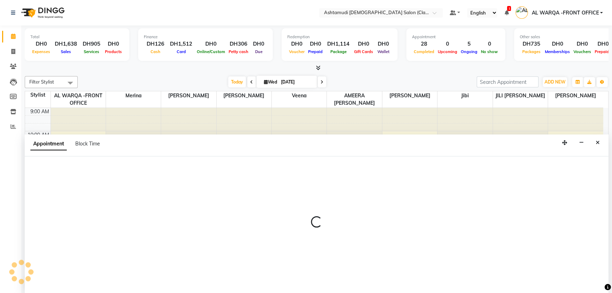
select select "77691"
select select "tentative"
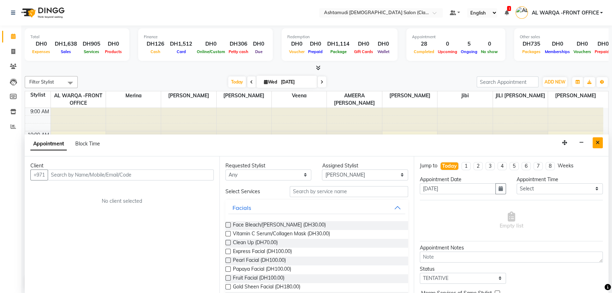
click at [598, 143] on icon "Close" at bounding box center [598, 142] width 4 height 5
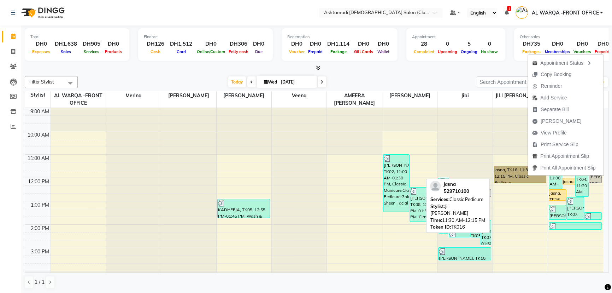
click at [528, 176] on link "jasna, TK16, 11:30 AM-12:15 PM, Classic Pedicure" at bounding box center [520, 174] width 53 height 17
select select "1"
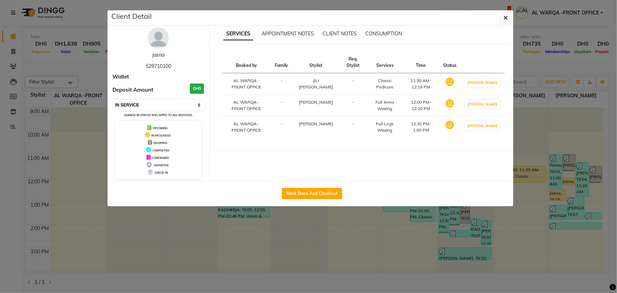
click at [139, 105] on select "Select IN SERVICE CONFIRMED TENTATIVE CHECK IN MARK DONE DROPPED UPCOMING" at bounding box center [159, 105] width 92 height 10
click at [153, 208] on ngb-modal-window "Client Detail jasna 529710100 Wallet Deposit Amount DH0 Select IN SERVICE CONFI…" at bounding box center [308, 146] width 617 height 293
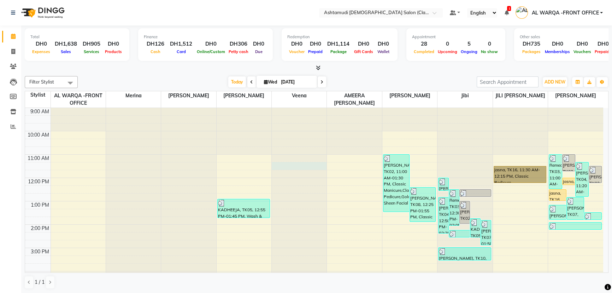
click at [273, 108] on div at bounding box center [299, 108] width 55 height 0
select select "80375"
select select "tentative"
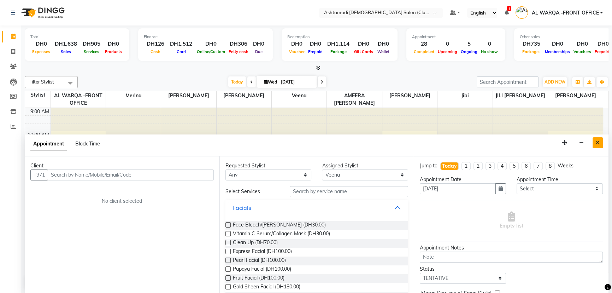
click at [595, 142] on button "Close" at bounding box center [598, 142] width 10 height 11
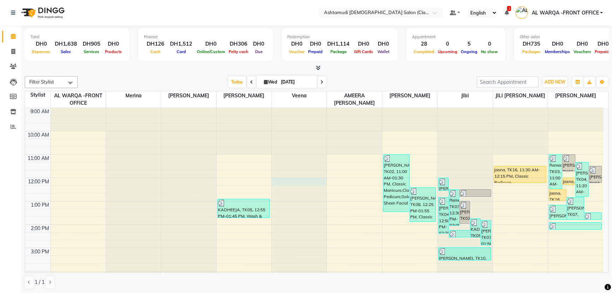
click at [278, 108] on div at bounding box center [299, 108] width 55 height 0
select select "80375"
select select "720"
select select "tentative"
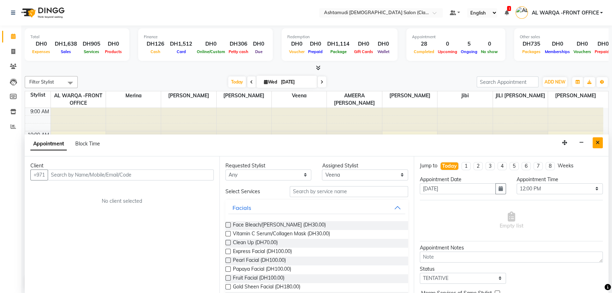
click at [596, 143] on icon "Close" at bounding box center [598, 142] width 4 height 5
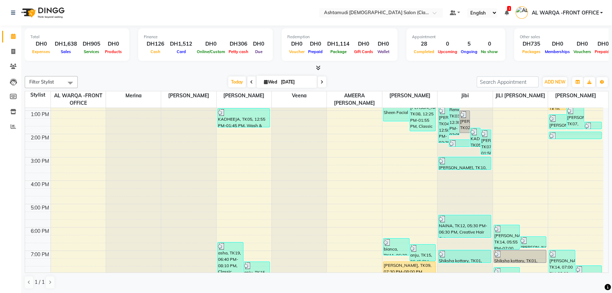
scroll to position [96, 0]
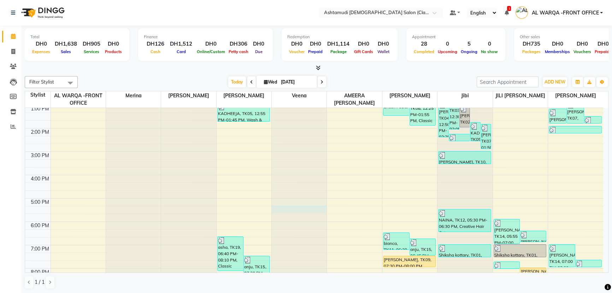
drag, startPoint x: 554, startPoint y: 235, endPoint x: 290, endPoint y: 208, distance: 266.1
click at [290, 12] on div at bounding box center [299, 12] width 55 height 0
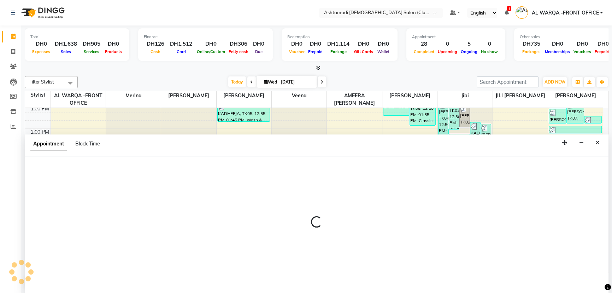
select select "80375"
select select "tentative"
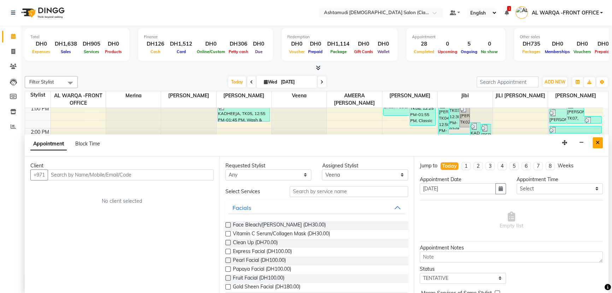
click at [599, 143] on icon "Close" at bounding box center [598, 142] width 4 height 5
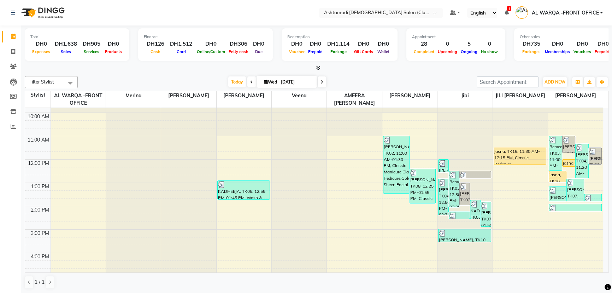
scroll to position [0, 0]
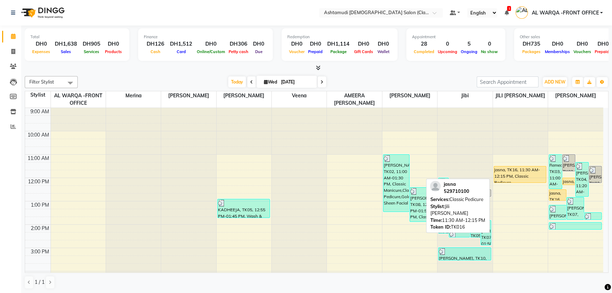
click at [520, 177] on div "jasna, TK16, 11:30 AM-12:15 PM, Classic Pedicure" at bounding box center [520, 174] width 52 height 16
select select "1"
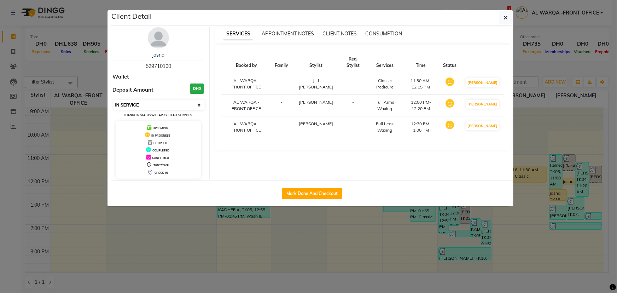
click at [169, 106] on select "Select IN SERVICE CONFIRMED TENTATIVE CHECK IN MARK DONE DROPPED UPCOMING" at bounding box center [159, 105] width 92 height 10
click at [192, 230] on ngb-modal-window "Client Detail jasna 529710100 Wallet Deposit Amount DH0 Select IN SERVICE CONFI…" at bounding box center [308, 146] width 617 height 293
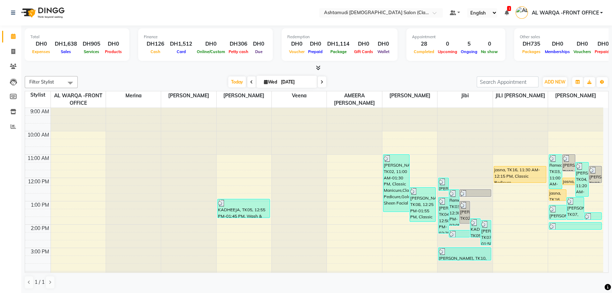
click at [43, 185] on td at bounding box center [37, 189] width 25 height 8
click at [11, 49] on icon at bounding box center [13, 51] width 4 height 5
select select "service"
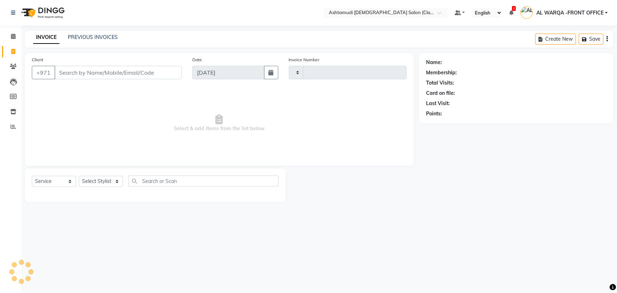
type input "1352"
select select "8201"
click at [113, 73] on input "Client" at bounding box center [117, 72] width 127 height 13
click at [99, 180] on select "Select Stylist AL WARQA -FRONT OFFICE AMEERA [PERSON_NAME] [PERSON_NAME] JILI […" at bounding box center [102, 181] width 47 height 11
select select "89076"
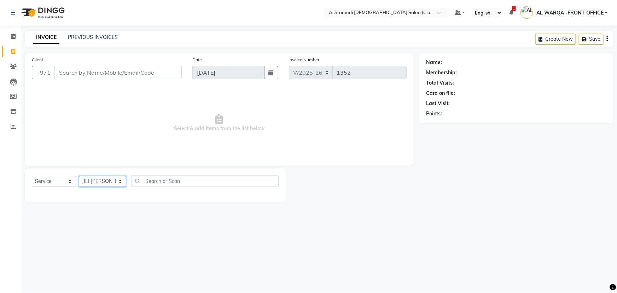
click at [79, 176] on select "Select Stylist AL WARQA -FRONT OFFICE AMEERA [PERSON_NAME] [PERSON_NAME] JILI […" at bounding box center [102, 181] width 47 height 11
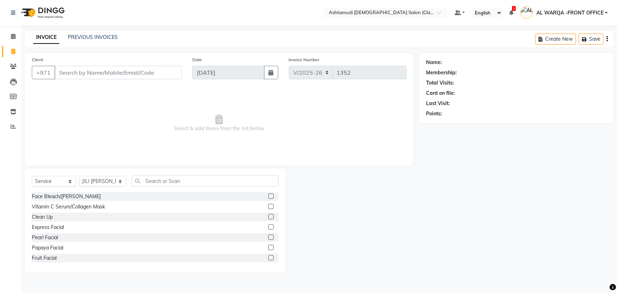
click at [166, 175] on div "Select Service Product Membership Package Voucher Prepaid Gift Card Select Styl…" at bounding box center [155, 220] width 261 height 104
click at [164, 179] on input "text" at bounding box center [204, 180] width 147 height 11
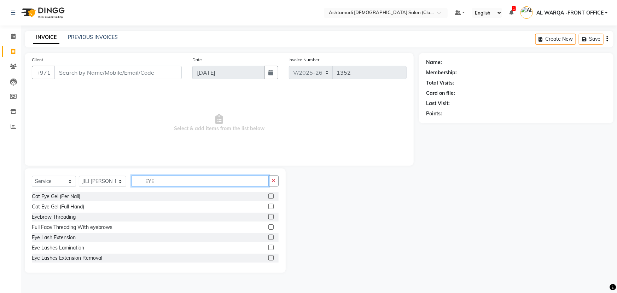
type input "EYE"
click at [268, 216] on label at bounding box center [270, 216] width 5 height 5
click at [268, 216] on input "checkbox" at bounding box center [270, 216] width 5 height 5
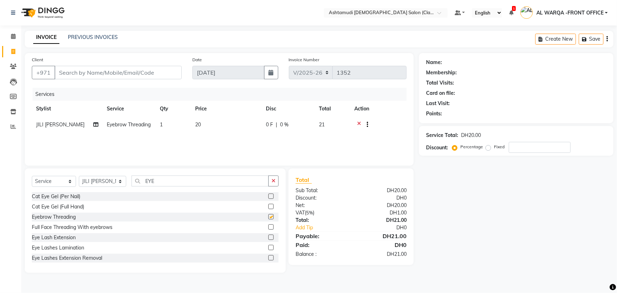
checkbox input "false"
click at [521, 143] on input "number" at bounding box center [539, 147] width 62 height 11
click at [67, 71] on input "Client" at bounding box center [117, 72] width 127 height 13
click at [111, 75] on input "Client" at bounding box center [117, 72] width 127 height 13
type input "5"
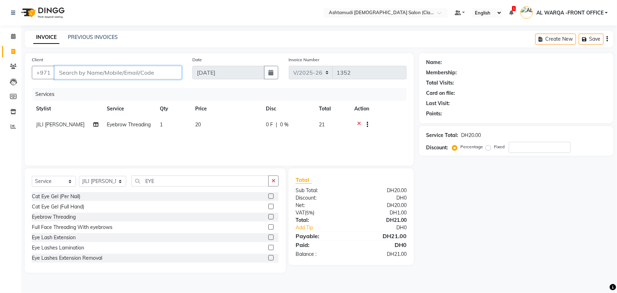
type input "0"
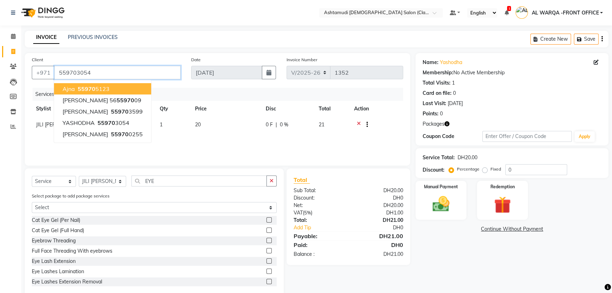
click at [94, 72] on input "559703054" at bounding box center [117, 72] width 126 height 13
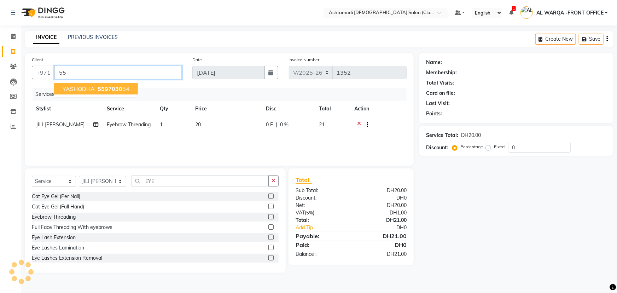
type input "5"
click at [112, 89] on ngb-highlight "559703054" at bounding box center [112, 88] width 32 height 7
type input "559703054"
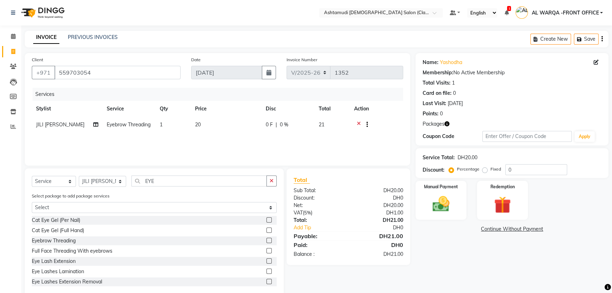
scroll to position [14, 0]
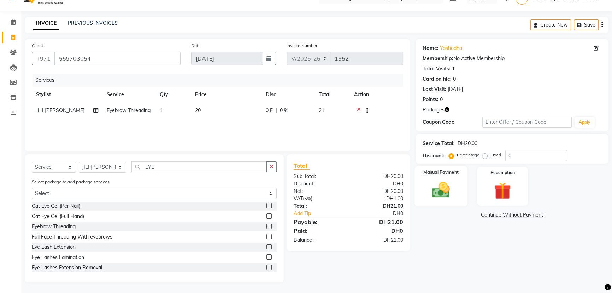
click at [436, 192] on img at bounding box center [441, 189] width 29 height 20
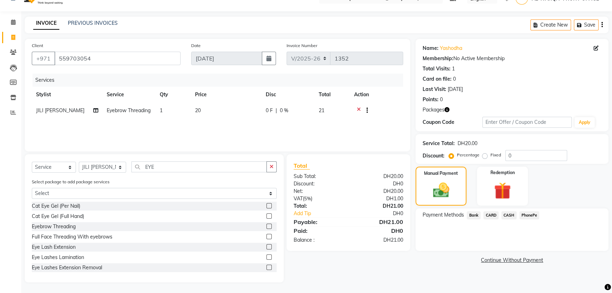
click at [495, 216] on span "CARD" at bounding box center [490, 215] width 15 height 8
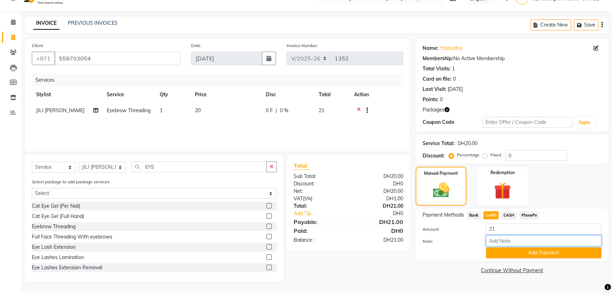
click at [554, 240] on input "Note:" at bounding box center [544, 240] width 116 height 11
type input "AMEERA"
click at [515, 254] on button "Add Payment" at bounding box center [544, 252] width 116 height 11
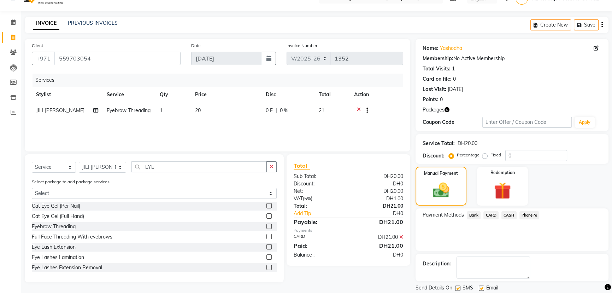
scroll to position [36, 0]
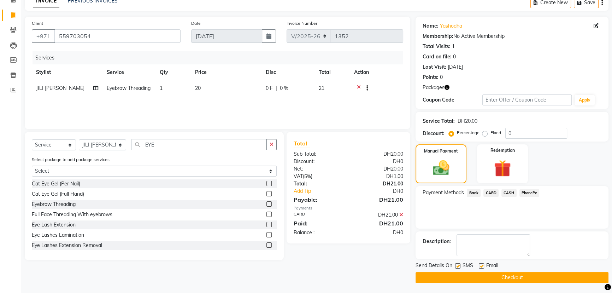
click at [475, 275] on button "Checkout" at bounding box center [512, 277] width 193 height 11
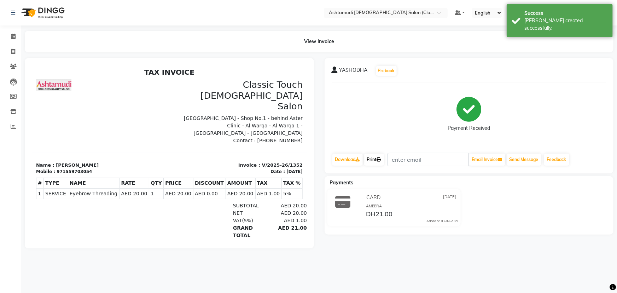
click at [370, 161] on link "Print" at bounding box center [374, 159] width 20 height 12
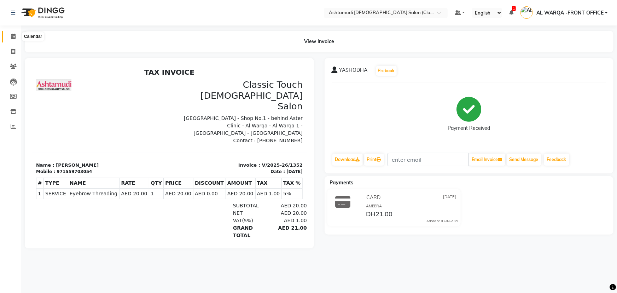
drag, startPoint x: 539, startPoint y: 118, endPoint x: 13, endPoint y: 35, distance: 532.7
click at [13, 35] on icon at bounding box center [13, 36] width 5 height 5
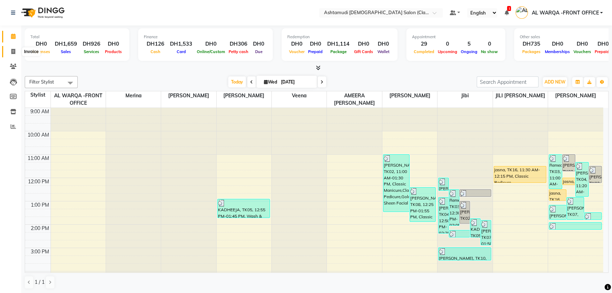
click at [13, 52] on icon at bounding box center [13, 51] width 4 height 5
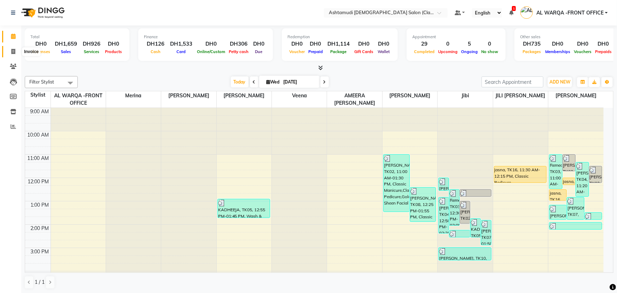
select select "service"
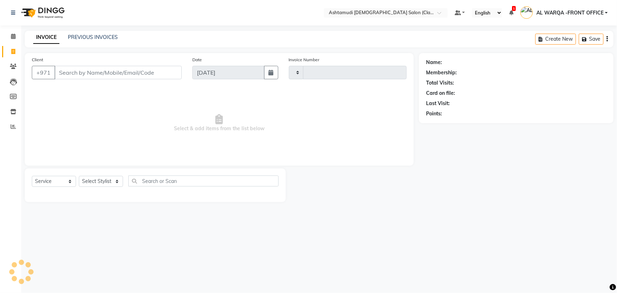
type input "1353"
select select "8201"
click at [64, 72] on input "Client" at bounding box center [117, 72] width 127 height 13
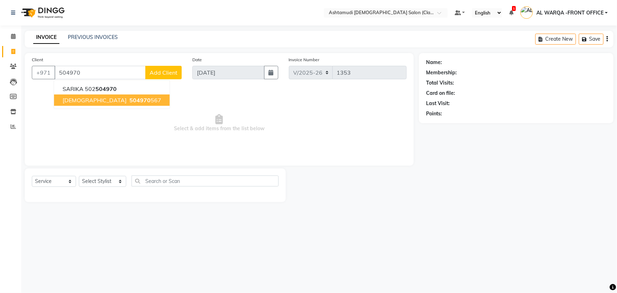
click at [76, 101] on button "jeslin 504970 567" at bounding box center [112, 99] width 116 height 11
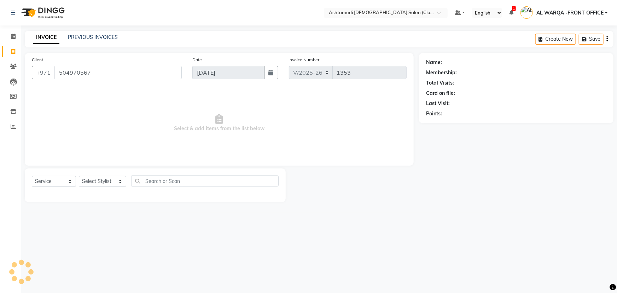
type input "504970567"
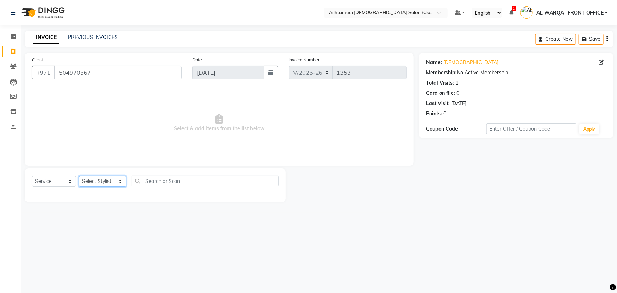
click at [108, 180] on select "Select Stylist AL WARQA -FRONT OFFICE AMEERA [PERSON_NAME] [PERSON_NAME] JILI […" at bounding box center [102, 181] width 47 height 11
select select "88890"
click at [79, 176] on select "Select Stylist AL WARQA -FRONT OFFICE AMEERA [PERSON_NAME] [PERSON_NAME] JILI […" at bounding box center [102, 181] width 47 height 11
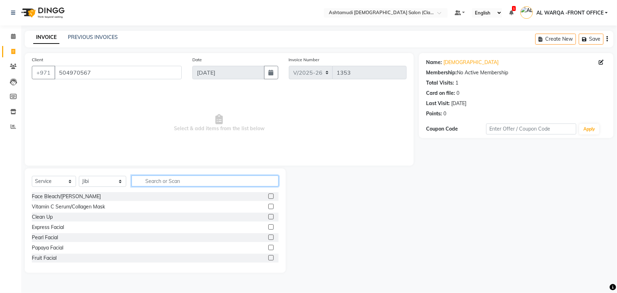
click at [144, 181] on input "text" at bounding box center [204, 180] width 147 height 11
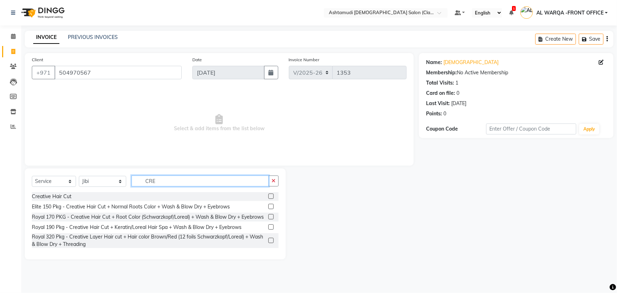
type input "CRE"
click at [270, 198] on label at bounding box center [270, 195] width 5 height 5
click at [270, 198] on input "checkbox" at bounding box center [270, 196] width 5 height 5
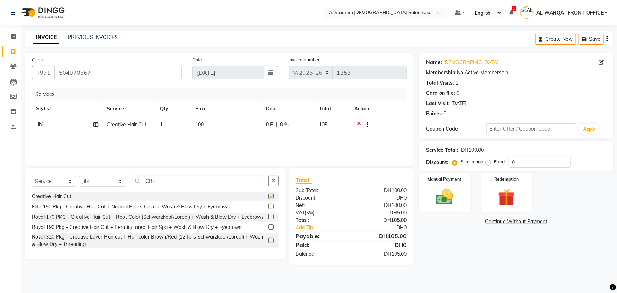
checkbox input "false"
click at [514, 160] on input "0" at bounding box center [539, 162] width 62 height 11
type input "015"
click at [450, 208] on div "Manual Payment" at bounding box center [444, 192] width 53 height 41
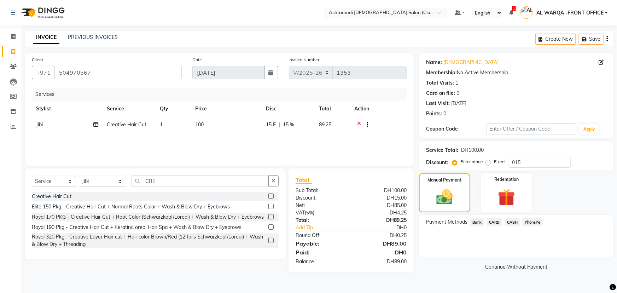
click at [494, 220] on span "CARD" at bounding box center [494, 222] width 15 height 8
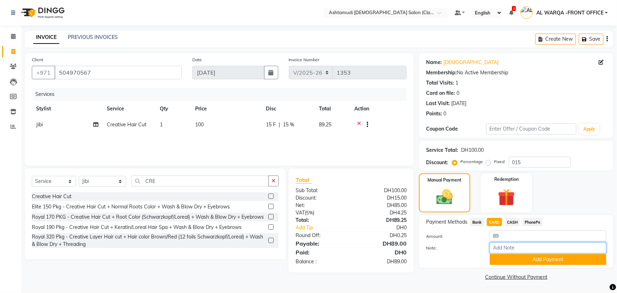
click at [505, 247] on input "Note:" at bounding box center [547, 247] width 117 height 11
type input "AMEERA"
click at [543, 255] on button "Add Payment" at bounding box center [547, 259] width 117 height 11
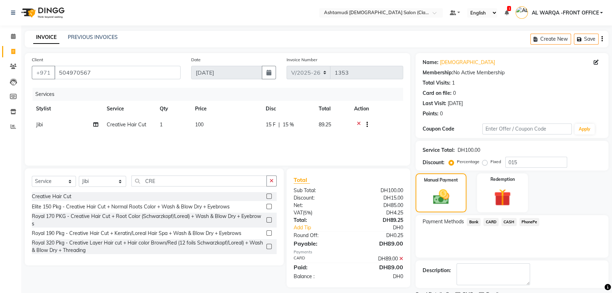
scroll to position [29, 0]
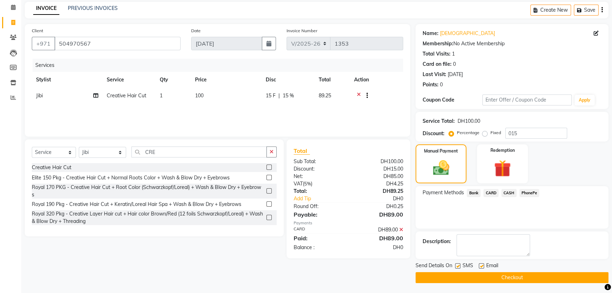
click at [506, 275] on button "Checkout" at bounding box center [512, 277] width 193 height 11
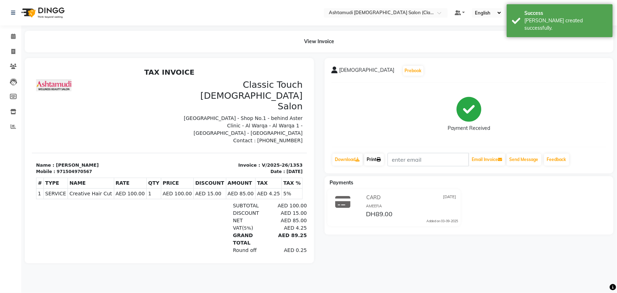
click at [373, 158] on link "Print" at bounding box center [374, 159] width 20 height 12
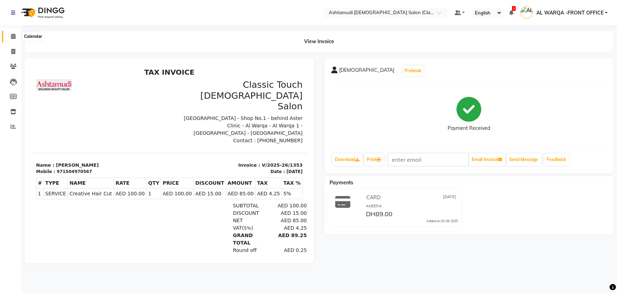
click at [14, 34] on icon at bounding box center [13, 36] width 5 height 5
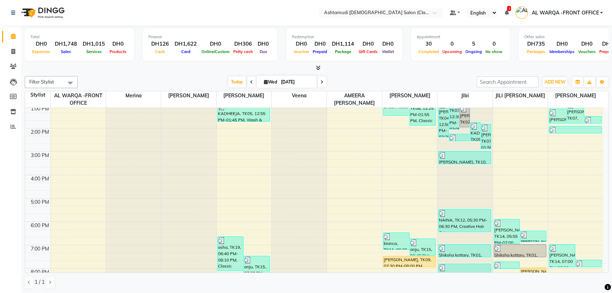
scroll to position [160, 0]
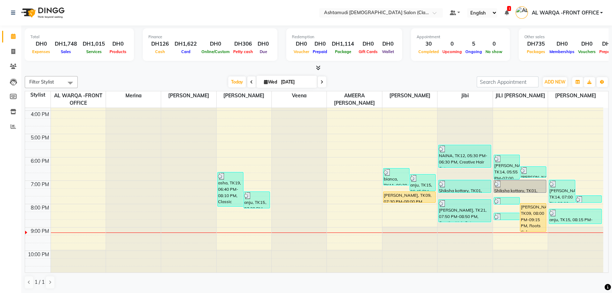
click at [11, 45] on li "Invoice" at bounding box center [10, 51] width 21 height 15
click at [18, 50] on span at bounding box center [13, 52] width 12 height 8
select select "service"
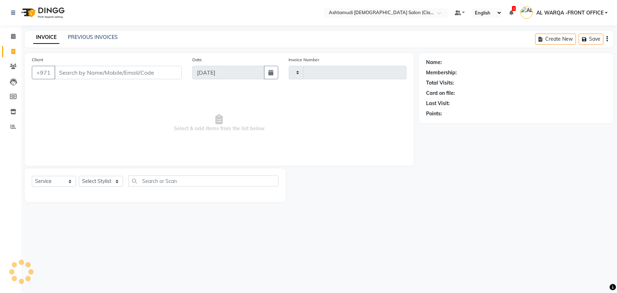
type input "1354"
select select "8201"
click at [74, 73] on input "Client" at bounding box center [117, 72] width 127 height 13
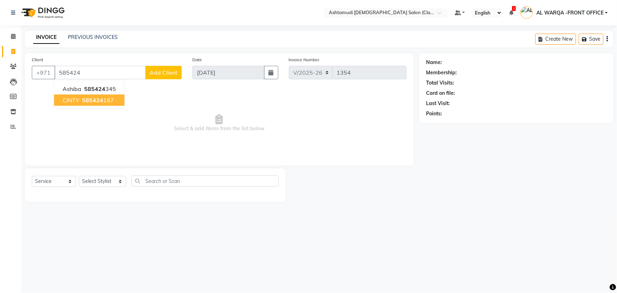
click at [81, 99] on ngb-highlight "585424 187" at bounding box center [97, 99] width 33 height 7
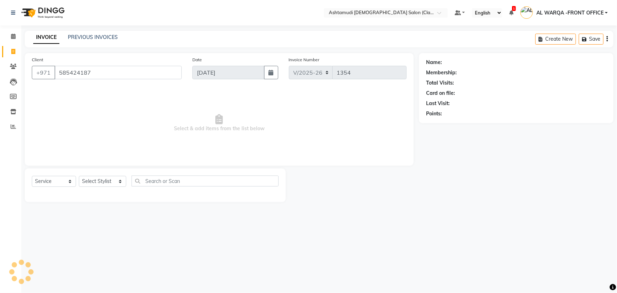
type input "585424187"
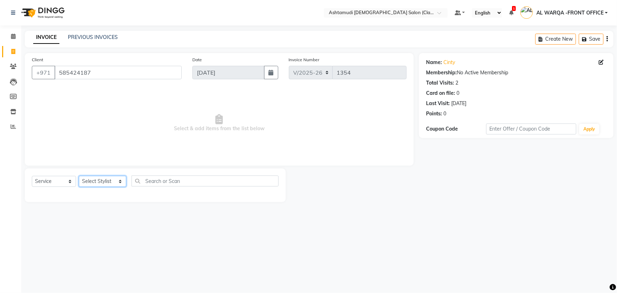
click at [98, 180] on select "Select Stylist AL WARQA -FRONT OFFICE AMEERA [PERSON_NAME] [PERSON_NAME] JILI […" at bounding box center [102, 181] width 47 height 11
select select "77682"
click at [79, 176] on select "Select Stylist AL WARQA -FRONT OFFICE AMEERA [PERSON_NAME] [PERSON_NAME] JILI […" at bounding box center [102, 181] width 47 height 11
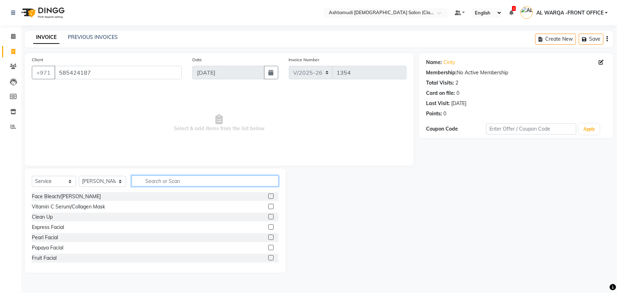
click at [169, 184] on input "text" at bounding box center [204, 180] width 147 height 11
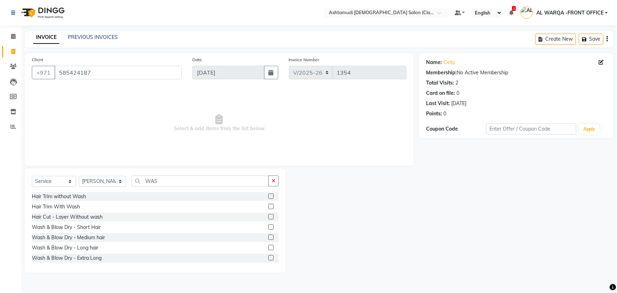
click at [268, 236] on label at bounding box center [270, 236] width 5 height 5
click at [268, 236] on input "checkbox" at bounding box center [270, 237] width 5 height 5
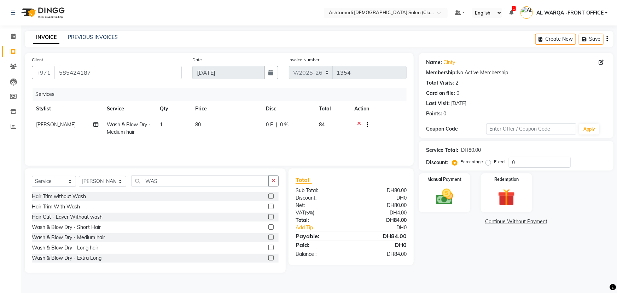
click at [268, 254] on div at bounding box center [273, 257] width 10 height 9
click at [268, 246] on label at bounding box center [270, 247] width 5 height 5
click at [268, 246] on input "checkbox" at bounding box center [270, 247] width 5 height 5
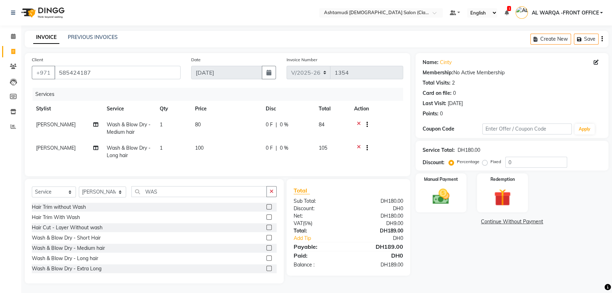
click at [357, 123] on icon at bounding box center [359, 125] width 4 height 9
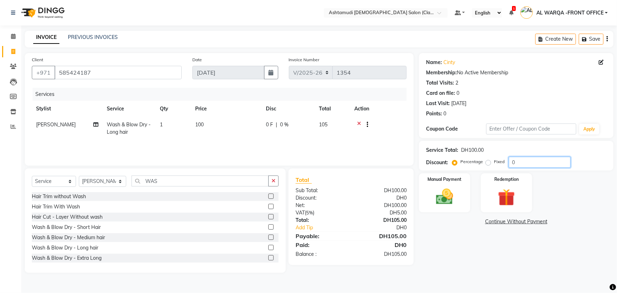
click at [522, 162] on input "0" at bounding box center [539, 162] width 62 height 11
click at [359, 123] on icon at bounding box center [359, 125] width 4 height 9
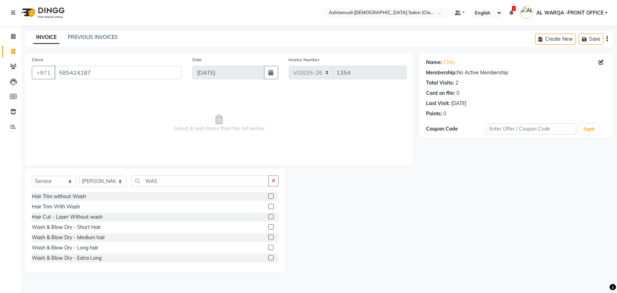
click at [268, 237] on label at bounding box center [270, 236] width 5 height 5
click at [268, 237] on input "checkbox" at bounding box center [270, 237] width 5 height 5
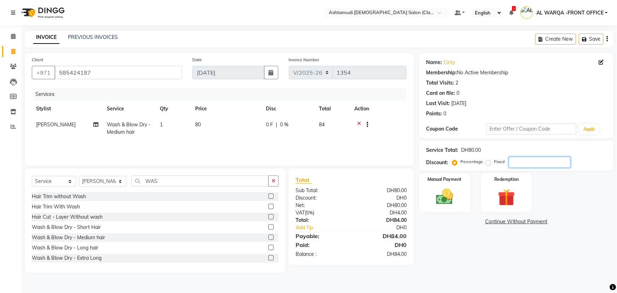
click at [543, 161] on input "number" at bounding box center [539, 162] width 62 height 11
click at [431, 193] on img at bounding box center [444, 196] width 29 height 20
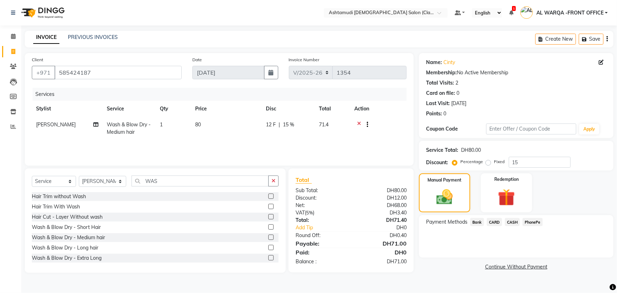
click at [498, 220] on span "CARD" at bounding box center [494, 222] width 15 height 8
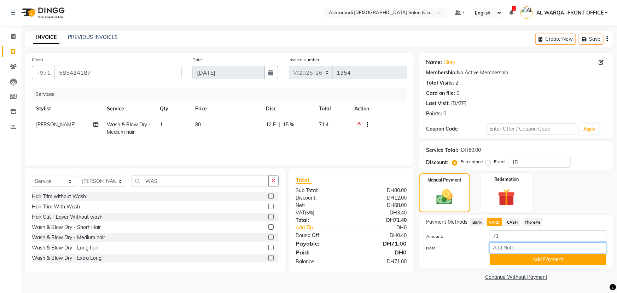
click at [507, 244] on input "Note:" at bounding box center [547, 247] width 117 height 11
click at [41, 125] on span "[PERSON_NAME]" at bounding box center [56, 124] width 40 height 6
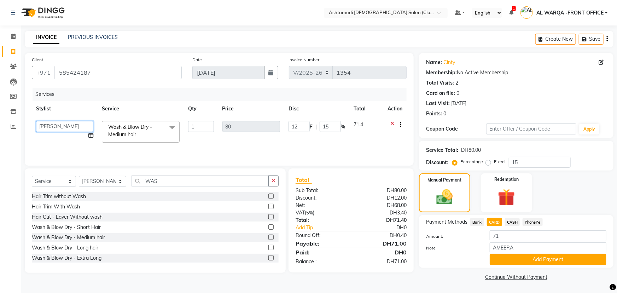
click at [41, 125] on select "AL WARQA -FRONT OFFICE AMEERA [PERSON_NAME] [PERSON_NAME] JILI [PERSON_NAME] [P…" at bounding box center [64, 126] width 57 height 11
click at [548, 257] on button "Add Payment" at bounding box center [547, 259] width 117 height 11
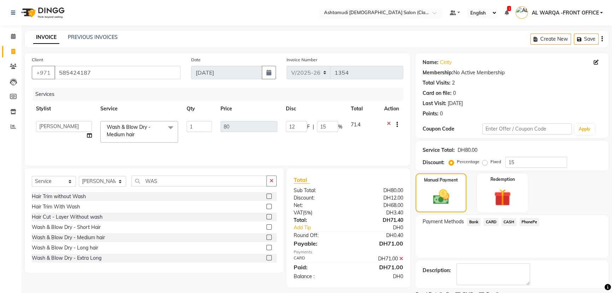
scroll to position [29, 0]
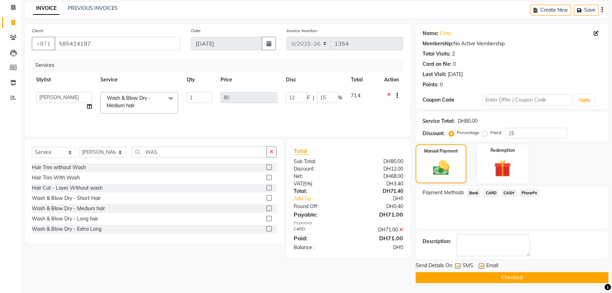
click at [491, 191] on span "CARD" at bounding box center [490, 193] width 15 height 8
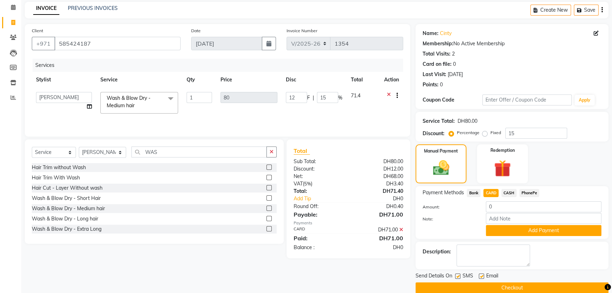
scroll to position [39, 0]
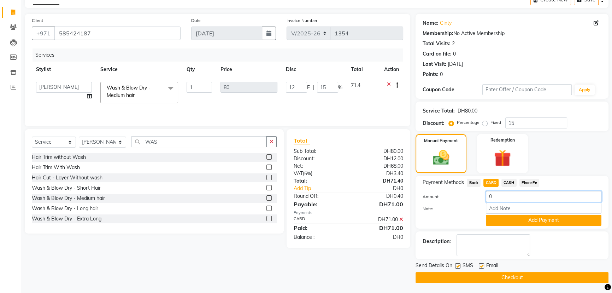
click at [495, 196] on input "0" at bounding box center [544, 196] width 116 height 11
click at [456, 273] on button "Checkout" at bounding box center [512, 277] width 193 height 11
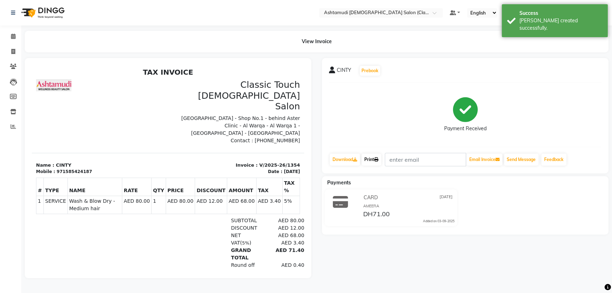
click at [372, 160] on link "Print" at bounding box center [371, 159] width 20 height 12
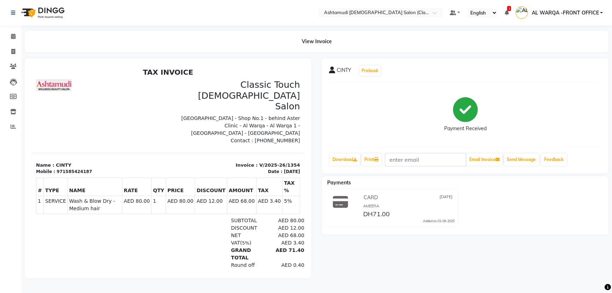
click at [52, 284] on p "Please visit again !" at bounding box center [168, 287] width 264 height 6
click at [11, 36] on icon at bounding box center [13, 36] width 5 height 5
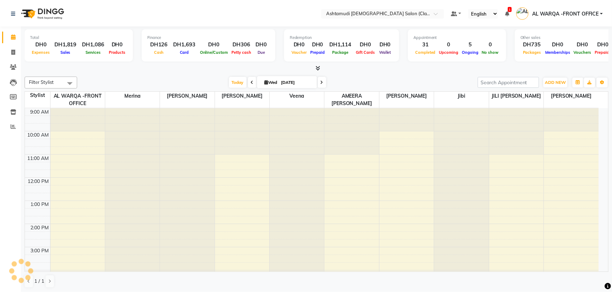
scroll to position [147, 0]
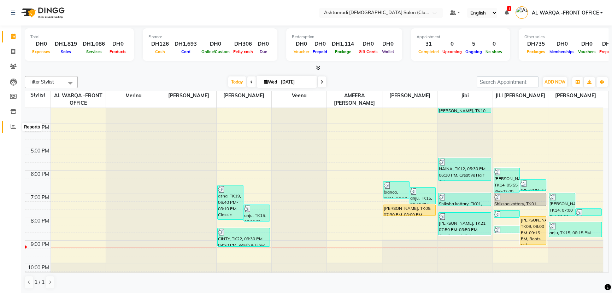
click at [11, 125] on icon at bounding box center [13, 126] width 5 height 5
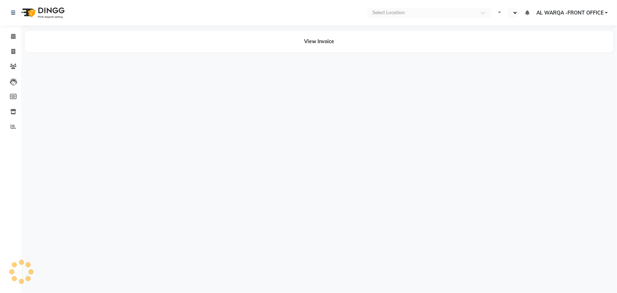
select select "en"
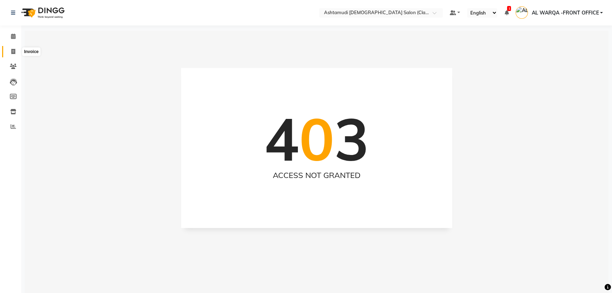
click at [12, 49] on icon at bounding box center [13, 51] width 4 height 5
select select "8201"
select select "service"
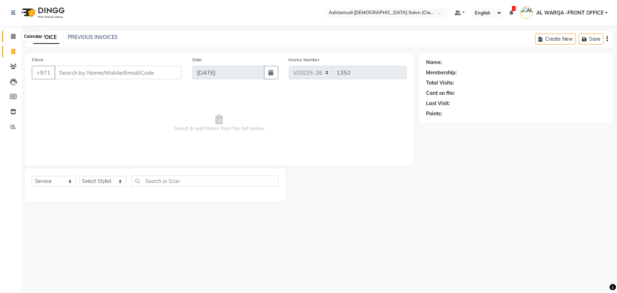
click at [11, 35] on icon at bounding box center [13, 36] width 5 height 5
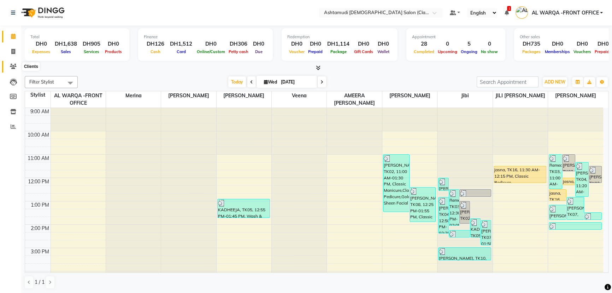
click at [9, 69] on span at bounding box center [13, 67] width 12 height 8
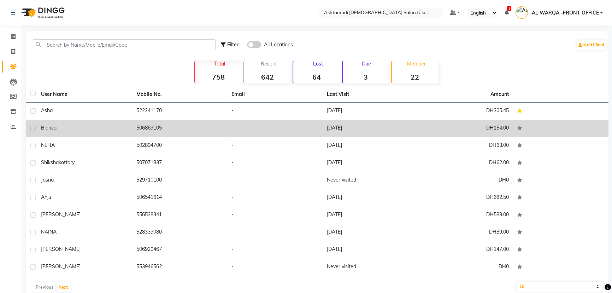
click at [86, 132] on td "bianca" at bounding box center [84, 128] width 95 height 17
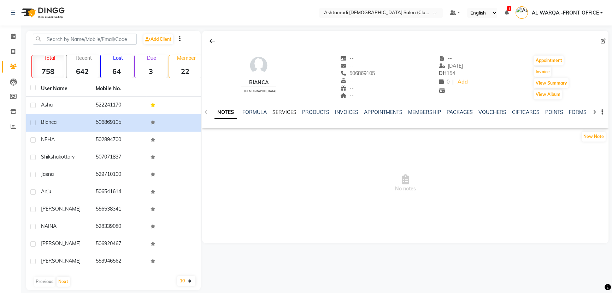
click at [273, 113] on link "SERVICES" at bounding box center [284, 112] width 24 height 6
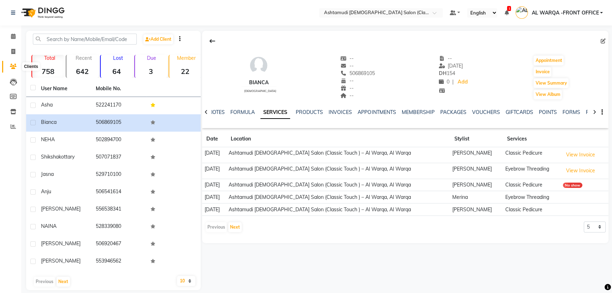
click at [11, 65] on icon at bounding box center [13, 66] width 7 height 5
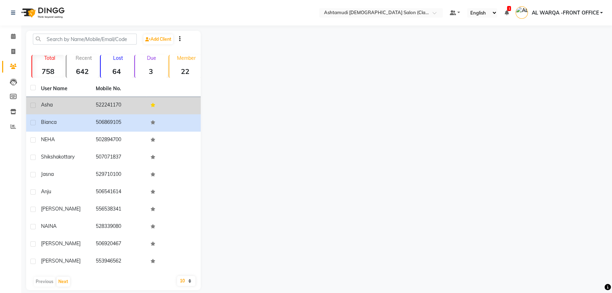
click at [52, 104] on span "asha" at bounding box center [47, 104] width 12 height 6
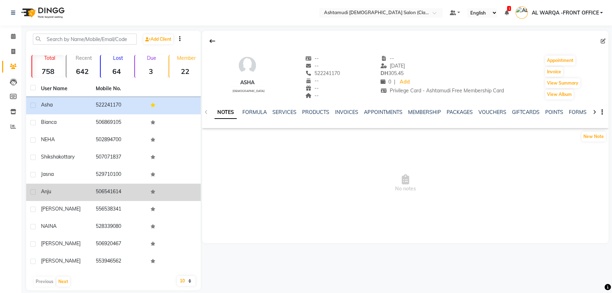
click at [109, 187] on td "506541614" at bounding box center [119, 191] width 55 height 17
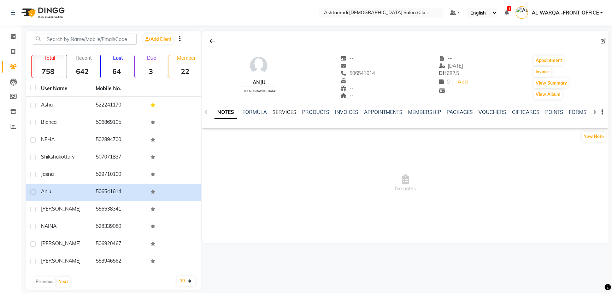
click at [277, 111] on link "SERVICES" at bounding box center [284, 112] width 24 height 6
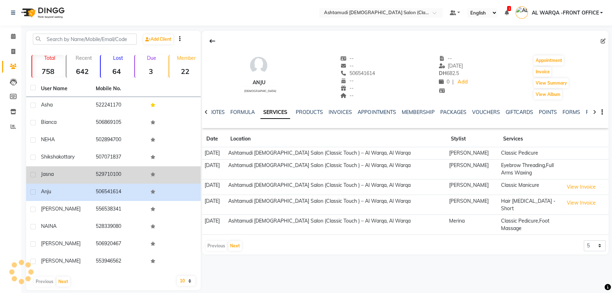
drag, startPoint x: 117, startPoint y: 159, endPoint x: 113, endPoint y: 172, distance: 14.3
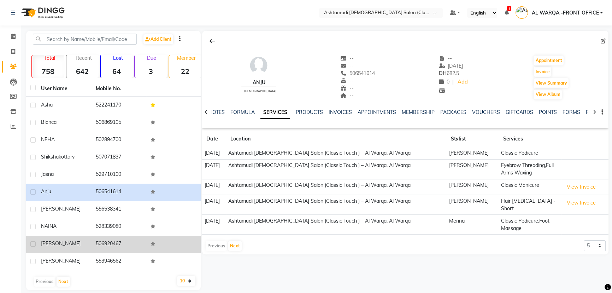
click at [114, 241] on td "506920467" at bounding box center [119, 243] width 55 height 17
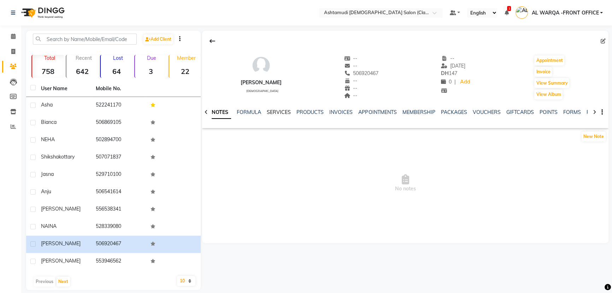
click at [275, 113] on link "SERVICES" at bounding box center [279, 112] width 24 height 6
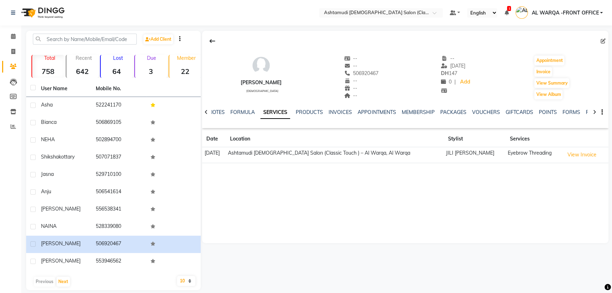
click at [282, 155] on td "Ashtamudi [DEMOGRAPHIC_DATA] Salon (Classic Touch ) – Al Warqa, Al Warqa" at bounding box center [335, 155] width 218 height 16
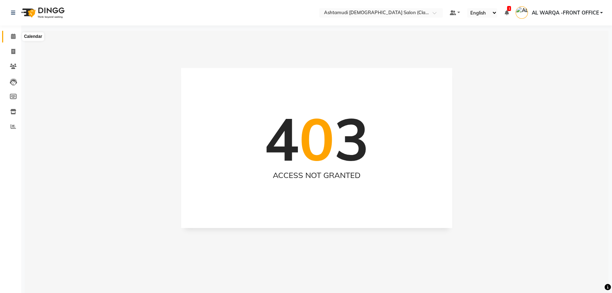
click at [10, 33] on span at bounding box center [13, 37] width 12 height 8
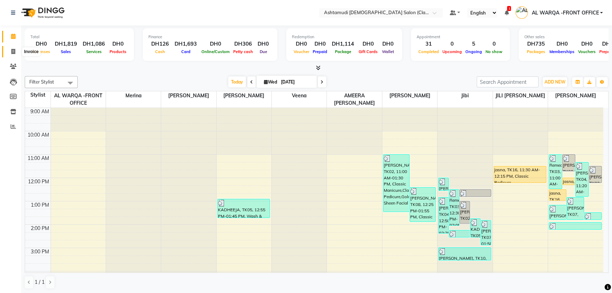
click at [13, 50] on icon at bounding box center [13, 51] width 4 height 5
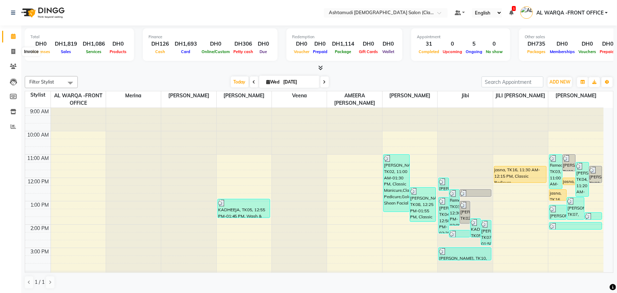
select select "service"
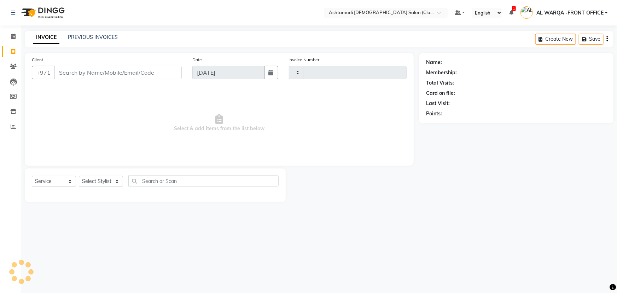
type input "1355"
select select "8201"
click at [114, 70] on input "Client" at bounding box center [117, 72] width 127 height 13
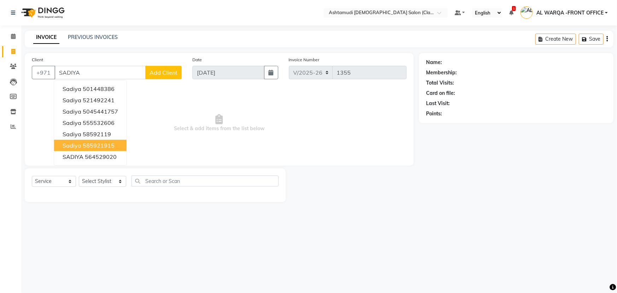
drag, startPoint x: 106, startPoint y: 146, endPoint x: 113, endPoint y: 146, distance: 7.4
click at [113, 146] on ngb-highlight "585921915" at bounding box center [99, 145] width 32 height 7
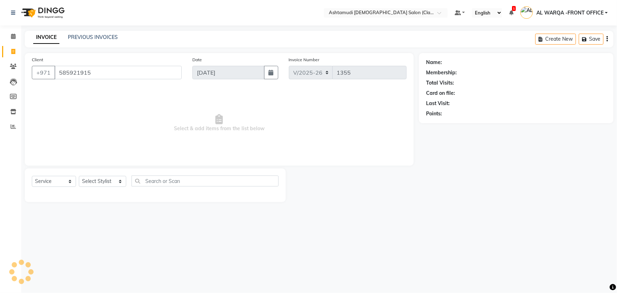
type input "585921915"
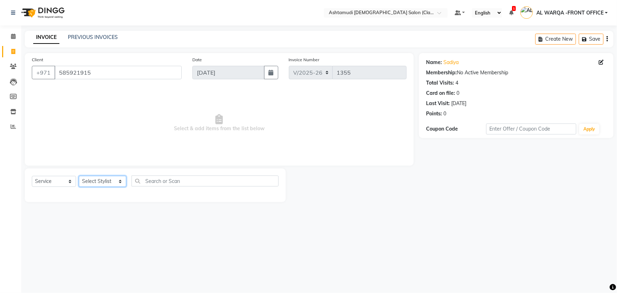
click at [97, 179] on select "Select Stylist AL WARQA -FRONT OFFICE AMEERA [PERSON_NAME] [PERSON_NAME] JILI […" at bounding box center [102, 181] width 47 height 11
select select "88890"
click at [79, 176] on select "Select Stylist AL WARQA -FRONT OFFICE AMEERA [PERSON_NAME] [PERSON_NAME] JILI […" at bounding box center [102, 181] width 47 height 11
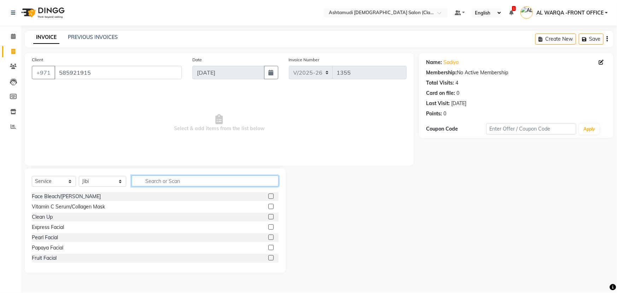
click at [155, 184] on input "text" at bounding box center [204, 180] width 147 height 11
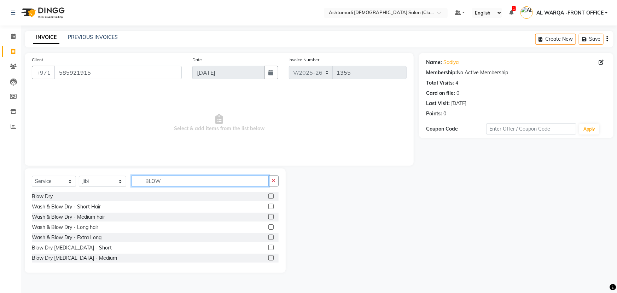
type input "BLOW"
click at [268, 196] on label at bounding box center [270, 195] width 5 height 5
click at [268, 196] on input "checkbox" at bounding box center [270, 196] width 5 height 5
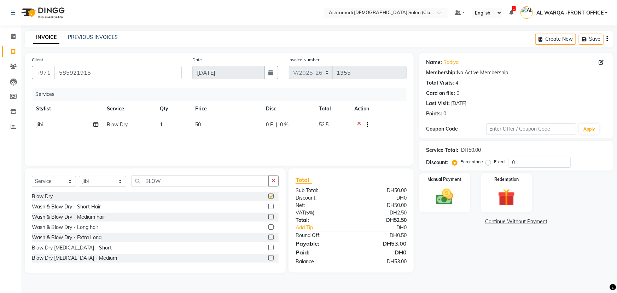
checkbox input "false"
click at [101, 178] on select "Select Stylist AL WARQA -FRONT OFFICE AMEERA [PERSON_NAME] [PERSON_NAME] JILI […" at bounding box center [102, 181] width 47 height 11
select select "82443"
click at [79, 176] on select "Select Stylist AL WARQA -FRONT OFFICE AMEERA [PERSON_NAME] [PERSON_NAME] JILI […" at bounding box center [102, 181] width 47 height 11
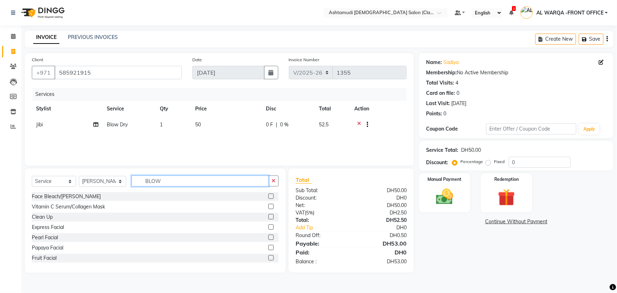
click at [178, 179] on input "BLOW" at bounding box center [199, 180] width 137 height 11
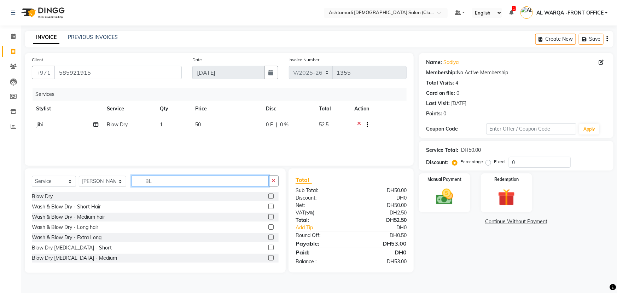
type input "B"
type input "EYE"
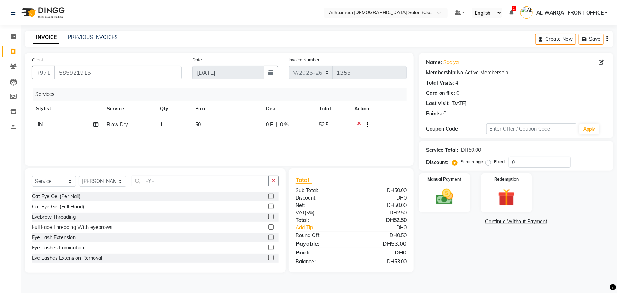
click at [268, 216] on label at bounding box center [270, 216] width 5 height 5
click at [268, 216] on input "checkbox" at bounding box center [270, 216] width 5 height 5
checkbox input "false"
click at [534, 163] on input "0" at bounding box center [539, 162] width 62 height 11
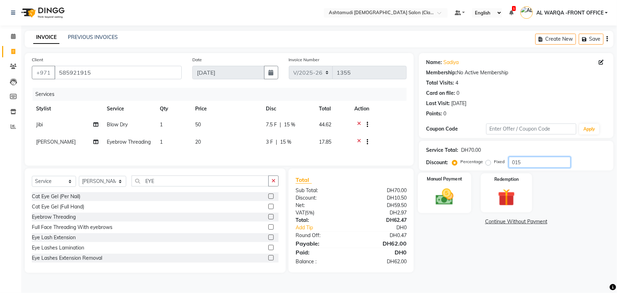
type input "015"
click at [442, 205] on img at bounding box center [444, 196] width 29 height 20
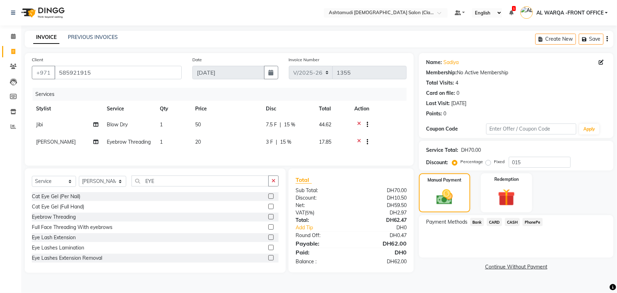
click at [486, 221] on div "CARD" at bounding box center [493, 223] width 18 height 10
click at [496, 222] on span "CARD" at bounding box center [494, 222] width 15 height 8
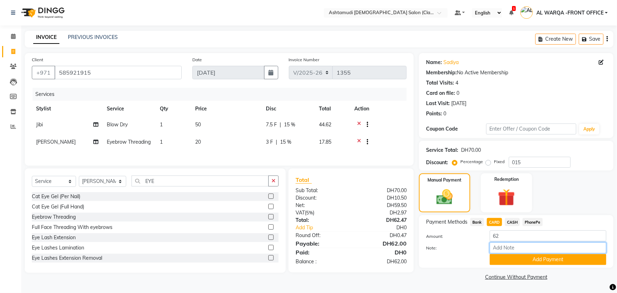
click at [502, 247] on input "Note:" at bounding box center [547, 247] width 117 height 11
type input "AMEERA"
click at [528, 259] on button "Add Payment" at bounding box center [547, 259] width 117 height 11
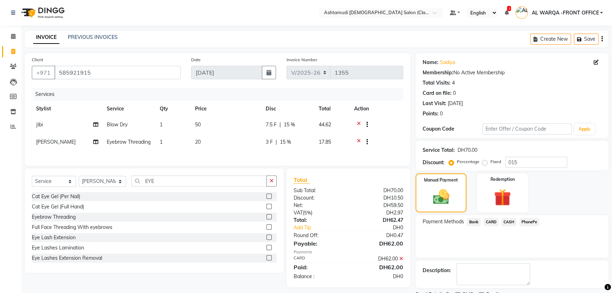
scroll to position [29, 0]
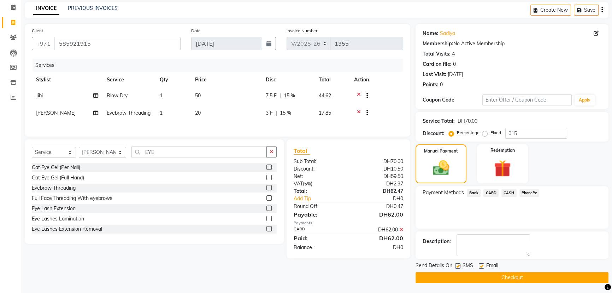
click at [530, 275] on button "Checkout" at bounding box center [512, 277] width 193 height 11
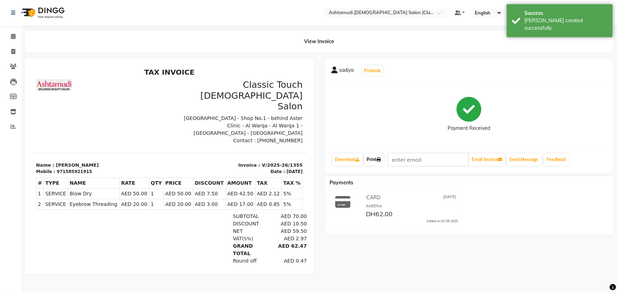
click at [376, 158] on link "Print" at bounding box center [374, 159] width 20 height 12
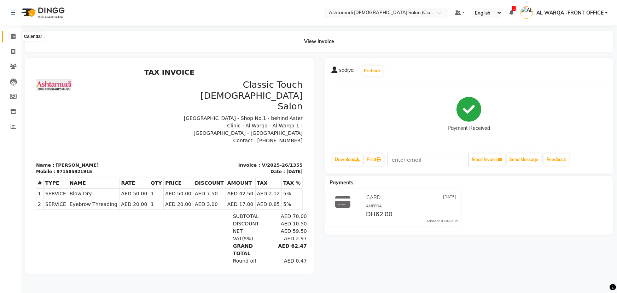
click at [11, 36] on icon at bounding box center [13, 36] width 5 height 5
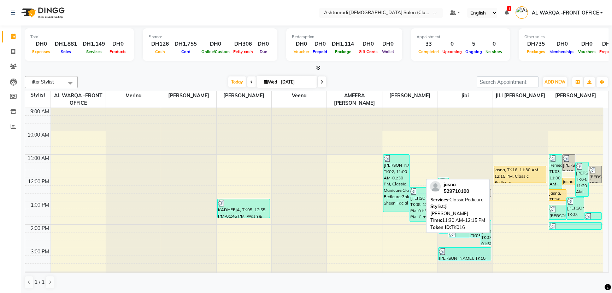
click at [526, 166] on div "jasna, TK16, 11:30 AM-12:15 PM, Classic Pedicure" at bounding box center [520, 174] width 52 height 16
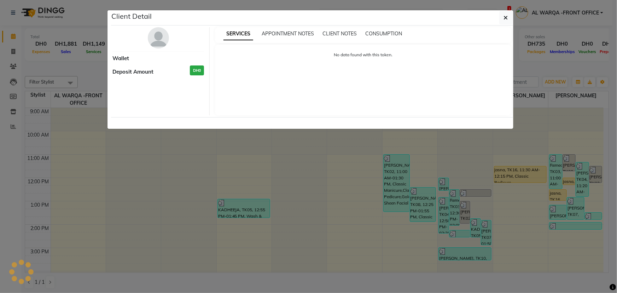
select select "1"
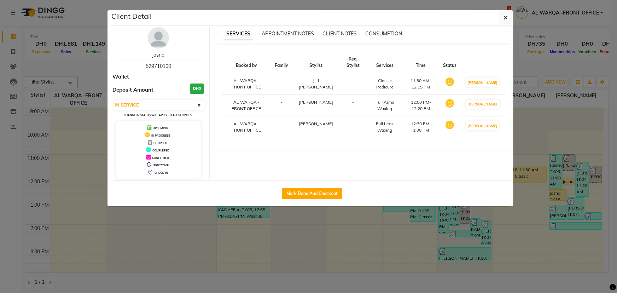
click at [315, 183] on div "Mark Done And Checkout" at bounding box center [312, 193] width 402 height 26
drag, startPoint x: 311, startPoint y: 188, endPoint x: 308, endPoint y: 180, distance: 8.3
click at [311, 188] on button "Mark Done And Checkout" at bounding box center [312, 193] width 60 height 11
select select "service"
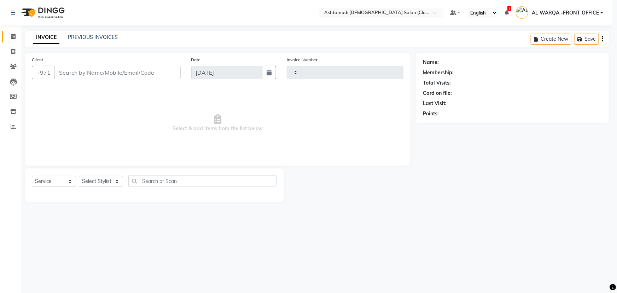
type input "1356"
select select "8201"
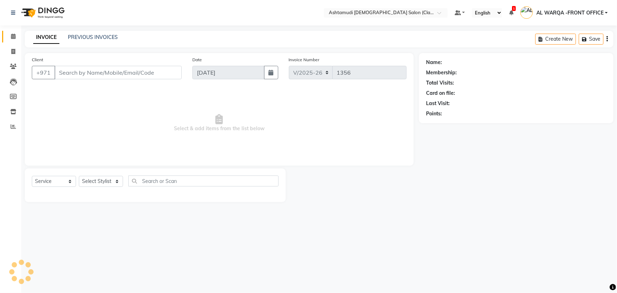
type input "529710100"
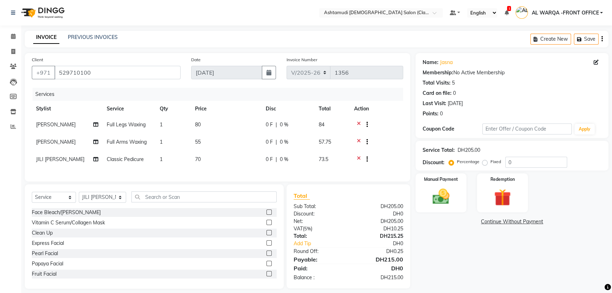
click at [358, 124] on icon at bounding box center [359, 125] width 4 height 9
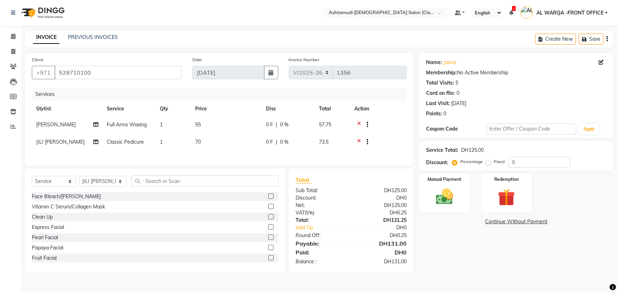
click at [358, 124] on icon at bounding box center [359, 125] width 4 height 9
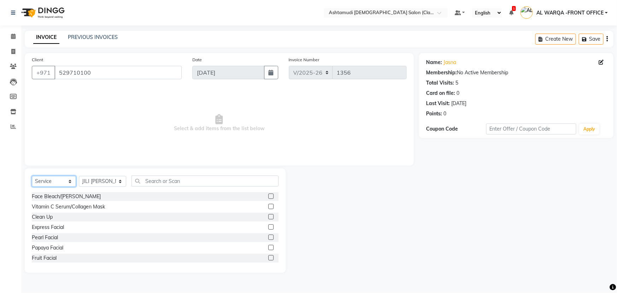
click at [36, 183] on select "Select Service Product Membership Package Voucher Prepaid Gift Card" at bounding box center [54, 181] width 44 height 11
click at [95, 177] on select "Select Stylist AL WARQA -FRONT OFFICE AMEERA [PERSON_NAME] [PERSON_NAME] JILI […" at bounding box center [102, 181] width 47 height 11
select select "80345"
click at [79, 176] on select "Select Stylist AL WARQA -FRONT OFFICE AMEERA [PERSON_NAME] [PERSON_NAME] JILI […" at bounding box center [102, 181] width 47 height 11
click at [57, 179] on select "Select Service Product Membership Package Voucher Prepaid Gift Card" at bounding box center [54, 181] width 44 height 11
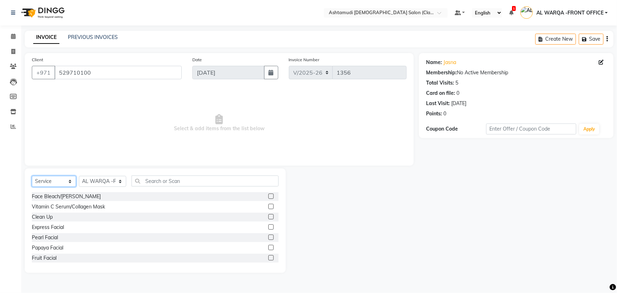
select select "package"
click at [32, 176] on select "Select Service Product Membership Package Voucher Prepaid Gift Card" at bounding box center [54, 181] width 44 height 11
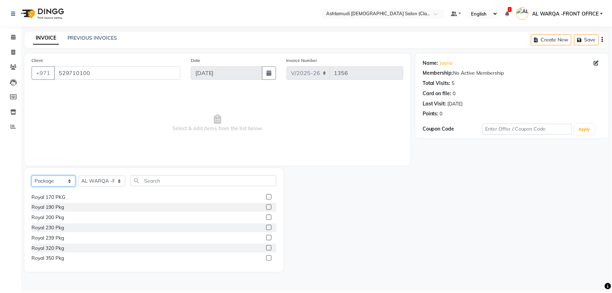
scroll to position [154, 0]
click at [268, 215] on label at bounding box center [270, 215] width 5 height 5
click at [268, 215] on input "checkbox" at bounding box center [270, 216] width 5 height 5
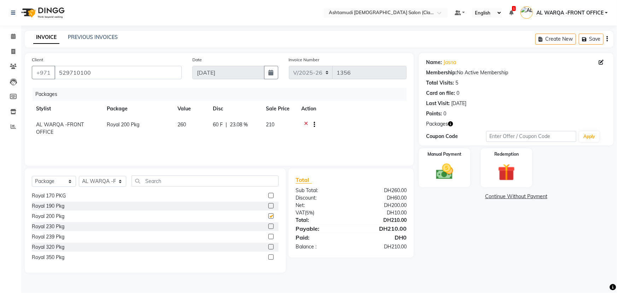
checkbox input "false"
click at [268, 236] on label at bounding box center [270, 236] width 5 height 5
click at [268, 236] on input "checkbox" at bounding box center [270, 236] width 5 height 5
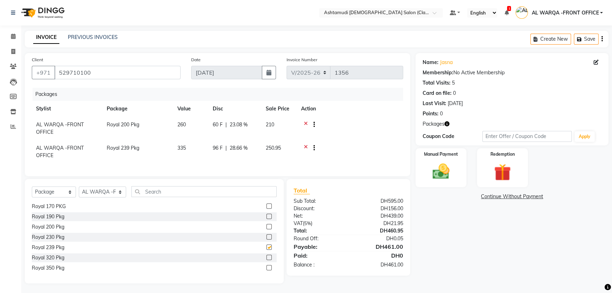
checkbox input "false"
click at [446, 174] on img at bounding box center [441, 171] width 29 height 20
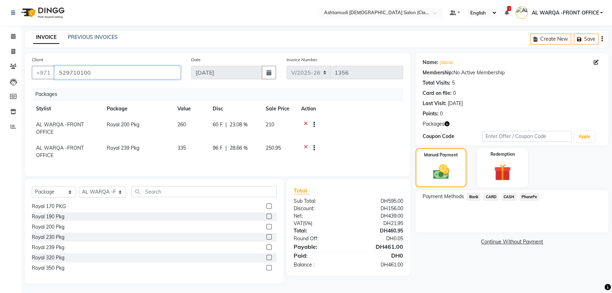
drag, startPoint x: 59, startPoint y: 72, endPoint x: 88, endPoint y: 75, distance: 29.1
click at [88, 75] on input "529710100" at bounding box center [117, 72] width 126 height 13
click at [494, 195] on span "CARD" at bounding box center [490, 197] width 15 height 8
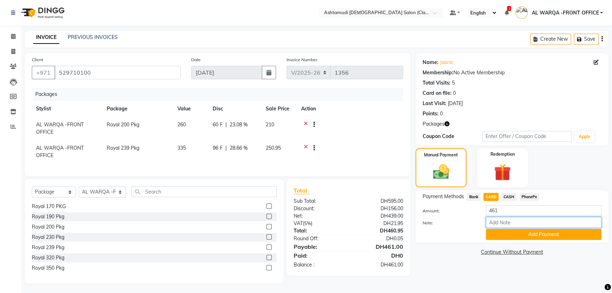
click at [501, 220] on input "Note:" at bounding box center [544, 222] width 116 height 11
type input "AMEERA"
click at [543, 234] on button "Add Payment" at bounding box center [544, 234] width 116 height 11
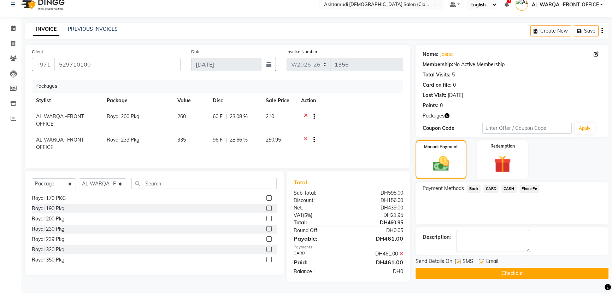
scroll to position [13, 0]
click at [507, 270] on button "Checkout" at bounding box center [512, 272] width 193 height 11
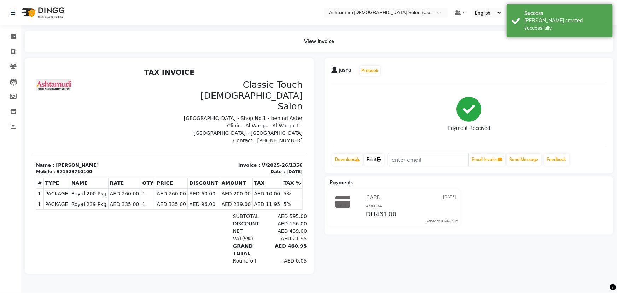
click at [371, 158] on link "Print" at bounding box center [374, 159] width 20 height 12
click at [164, 103] on div at bounding box center [99, 111] width 137 height 65
click at [10, 50] on span at bounding box center [13, 52] width 12 height 8
select select "service"
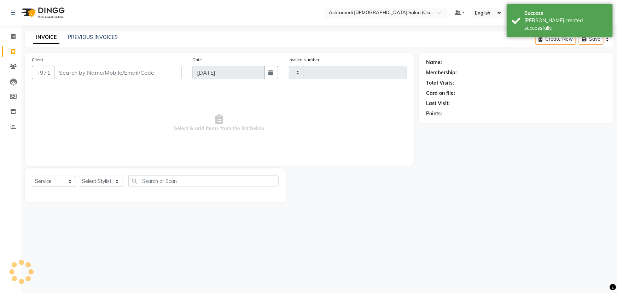
type input "1357"
select select "8201"
click at [91, 181] on select "Select Stylist AL WARQA -FRONT OFFICE AMEERA [PERSON_NAME] [PERSON_NAME] JILI […" at bounding box center [102, 181] width 47 height 11
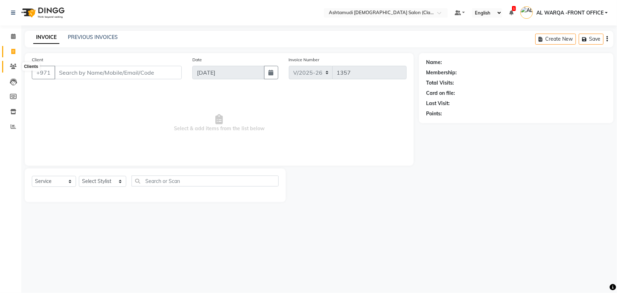
click at [10, 66] on icon at bounding box center [13, 66] width 7 height 5
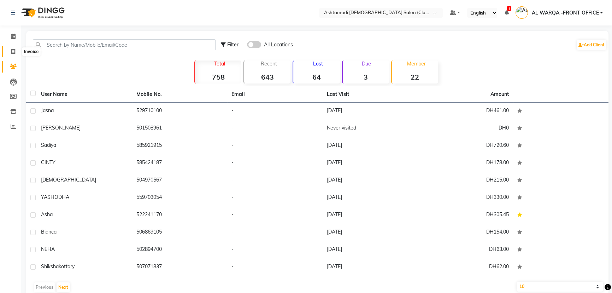
click at [11, 51] on icon at bounding box center [13, 51] width 4 height 5
select select "service"
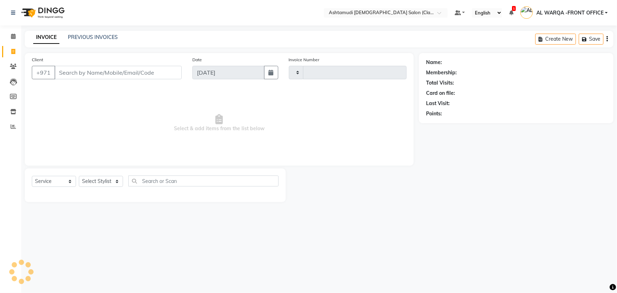
type input "1357"
select select "8201"
click at [66, 71] on input "Client" at bounding box center [117, 72] width 127 height 13
type input "529710100"
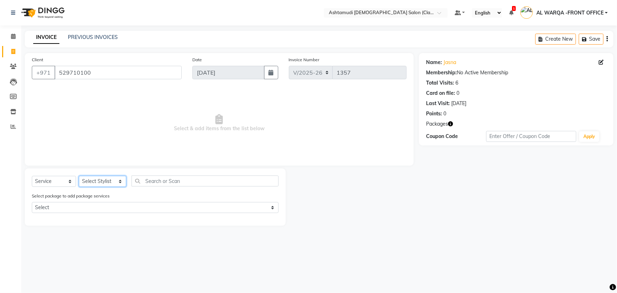
click at [106, 177] on select "Select Stylist AL WARQA -FRONT OFFICE AMEERA [PERSON_NAME] [PERSON_NAME] JILI […" at bounding box center [102, 181] width 47 height 11
select select "89076"
click at [79, 176] on select "Select Stylist AL WARQA -FRONT OFFICE AMEERA [PERSON_NAME] [PERSON_NAME] JILI […" at bounding box center [102, 181] width 47 height 11
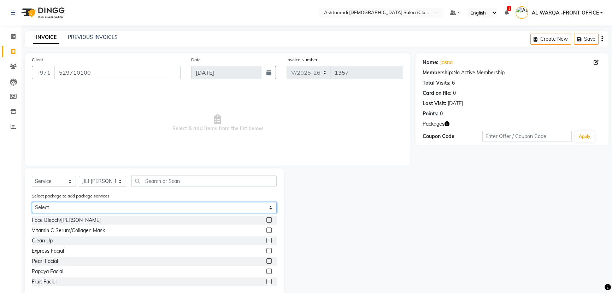
click at [69, 208] on select "Select Royal 239 Pkg Royal 200 Pkg" at bounding box center [154, 207] width 245 height 11
select select "2: Object"
click at [32, 202] on select "Select Royal 239 Pkg Royal 200 Pkg" at bounding box center [154, 207] width 245 height 11
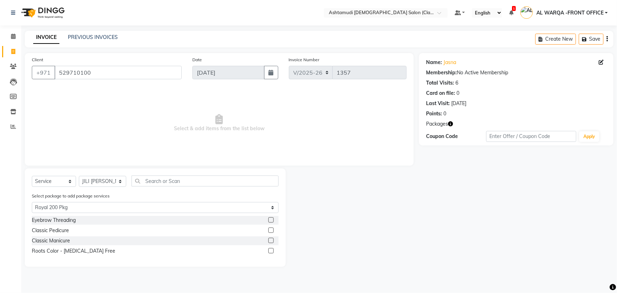
click at [271, 250] on label at bounding box center [270, 250] width 5 height 5
click at [271, 250] on input "checkbox" at bounding box center [270, 250] width 5 height 5
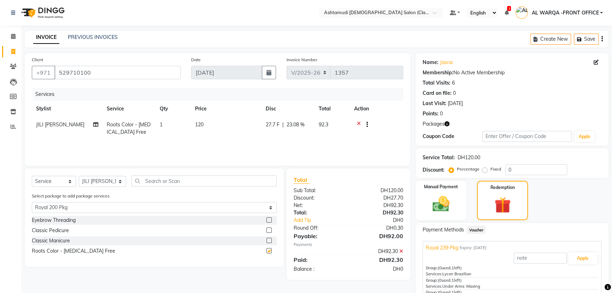
checkbox input "false"
click at [99, 179] on select "Select Stylist AL WARQA -FRONT OFFICE AMEERA [PERSON_NAME] [PERSON_NAME] JILI […" at bounding box center [102, 181] width 47 height 11
select select "82443"
click at [79, 176] on select "Select Stylist AL WARQA -FRONT OFFICE AMEERA [PERSON_NAME] [PERSON_NAME] JILI […" at bounding box center [102, 181] width 47 height 11
click at [268, 231] on label at bounding box center [268, 229] width 5 height 5
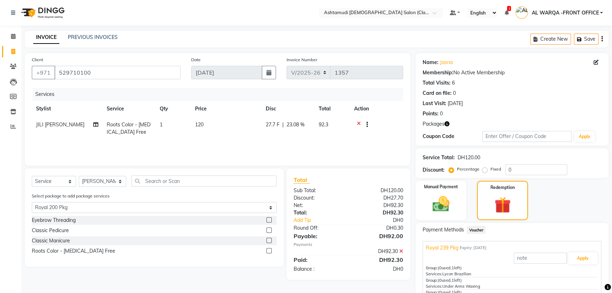
click at [268, 231] on input "checkbox" at bounding box center [268, 230] width 5 height 5
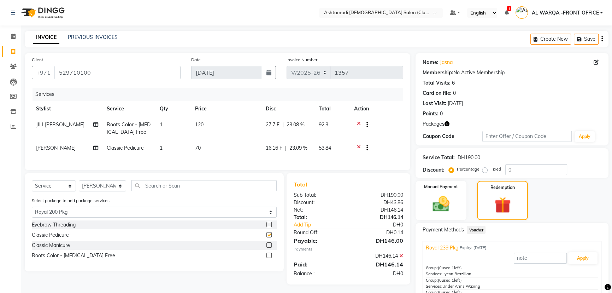
checkbox input "false"
click at [267, 226] on label at bounding box center [268, 224] width 5 height 5
click at [267, 226] on input "checkbox" at bounding box center [268, 224] width 5 height 5
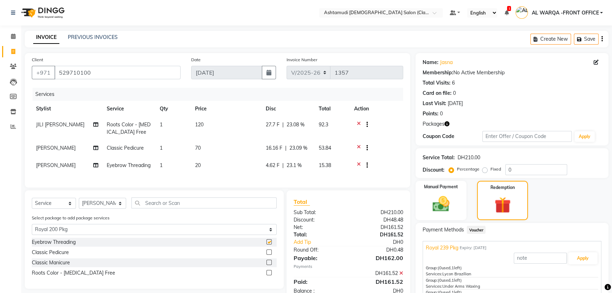
checkbox input "false"
click at [103, 208] on select "Select Stylist AL WARQA -FRONT OFFICE AMEERA [PERSON_NAME] [PERSON_NAME] JILI […" at bounding box center [102, 203] width 47 height 11
select select "77691"
click at [79, 208] on select "Select Stylist AL WARQA -FRONT OFFICE AMEERA [PERSON_NAME] [PERSON_NAME] JILI […" at bounding box center [102, 203] width 47 height 11
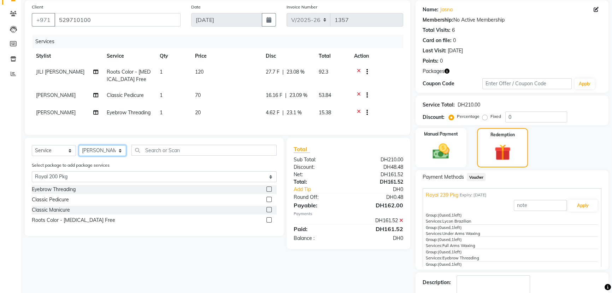
scroll to position [64, 0]
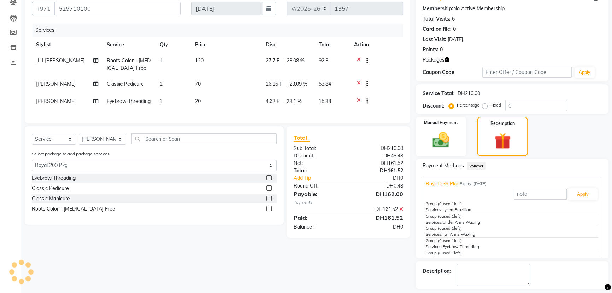
click at [268, 201] on label at bounding box center [268, 197] width 5 height 5
click at [268, 201] on input "checkbox" at bounding box center [268, 198] width 5 height 5
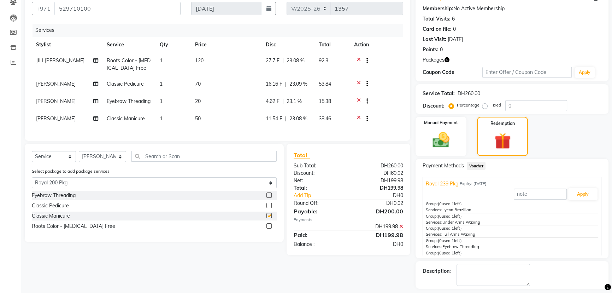
checkbox input "false"
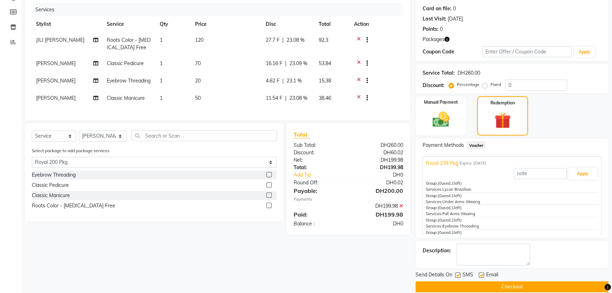
scroll to position [94, 0]
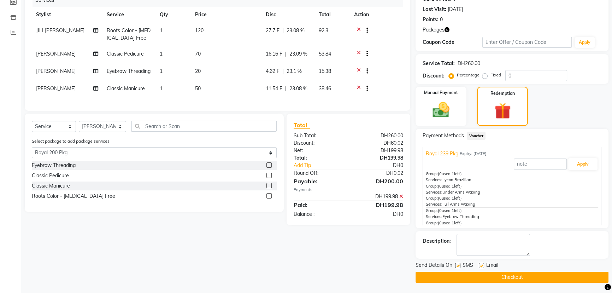
click at [448, 279] on button "Checkout" at bounding box center [512, 276] width 193 height 11
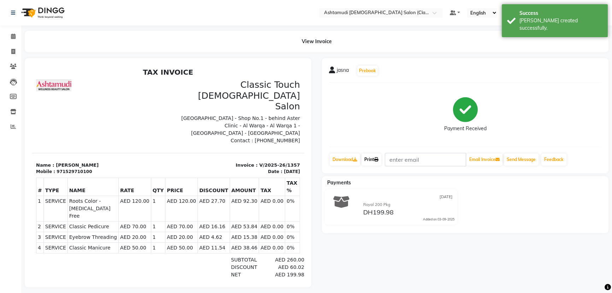
click at [371, 159] on link "Print" at bounding box center [371, 159] width 20 height 12
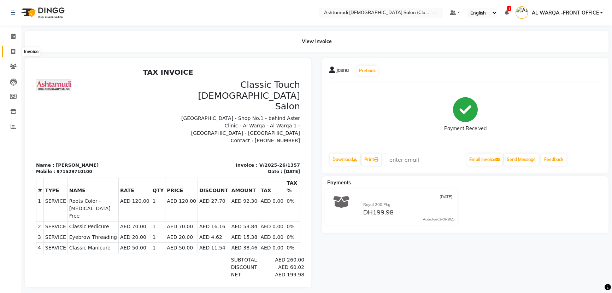
click at [12, 51] on icon at bounding box center [13, 51] width 4 height 5
select select "service"
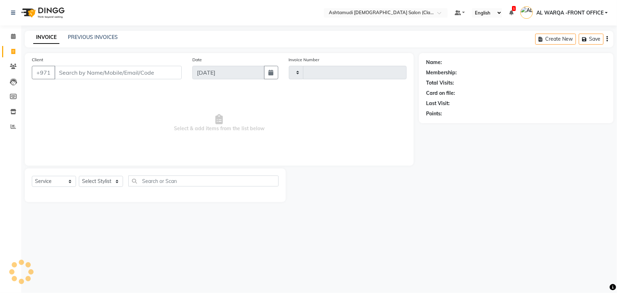
type input "1358"
select select "8201"
click at [65, 72] on input "Client" at bounding box center [117, 72] width 127 height 13
type input "529710100"
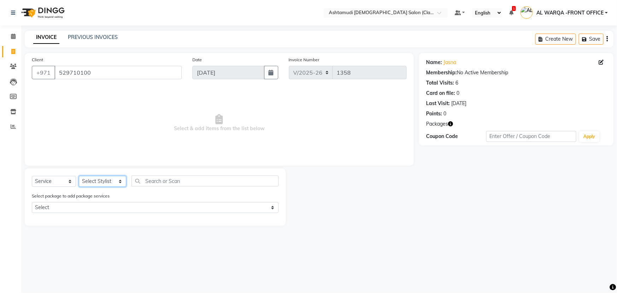
click at [105, 183] on select "Select Stylist AL WARQA -FRONT OFFICE AMEERA [PERSON_NAME] [PERSON_NAME] JILI […" at bounding box center [102, 181] width 47 height 11
select select "82443"
click at [79, 176] on select "Select Stylist AL WARQA -FRONT OFFICE AMEERA [PERSON_NAME] [PERSON_NAME] JILI […" at bounding box center [102, 181] width 47 height 11
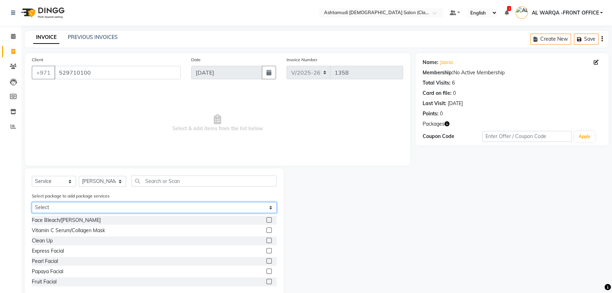
click at [81, 203] on select "Select Royal 239 Pkg Royal 200 Pkg" at bounding box center [154, 207] width 245 height 11
select select "1: Object"
click at [32, 202] on select "Select Royal 239 Pkg Royal 200 Pkg" at bounding box center [154, 207] width 245 height 11
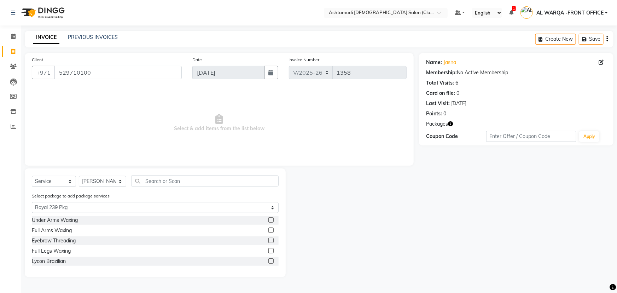
click at [271, 219] on label at bounding box center [270, 219] width 5 height 5
click at [271, 219] on input "checkbox" at bounding box center [270, 220] width 5 height 5
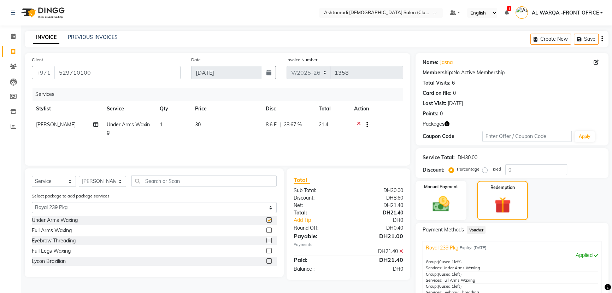
checkbox input "false"
click at [270, 229] on label at bounding box center [268, 229] width 5 height 5
click at [270, 229] on input "checkbox" at bounding box center [268, 230] width 5 height 5
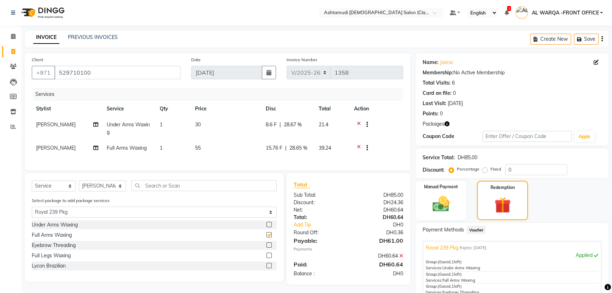
checkbox input "false"
click at [266, 247] on label at bounding box center [268, 244] width 5 height 5
click at [266, 247] on input "checkbox" at bounding box center [268, 245] width 5 height 5
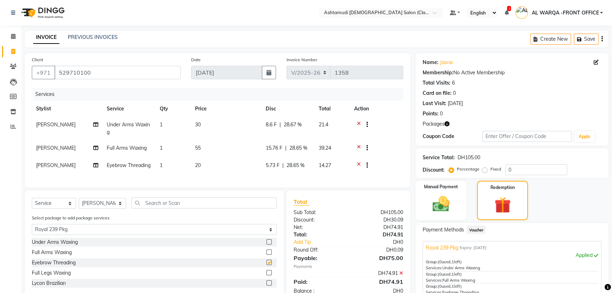
checkbox input "false"
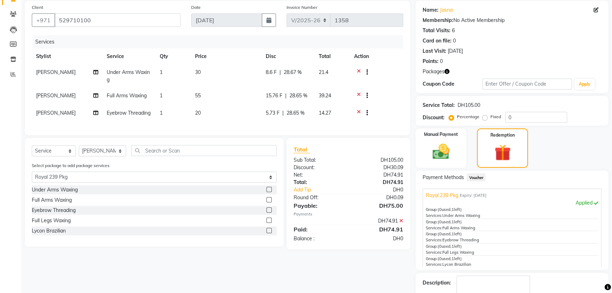
scroll to position [94, 0]
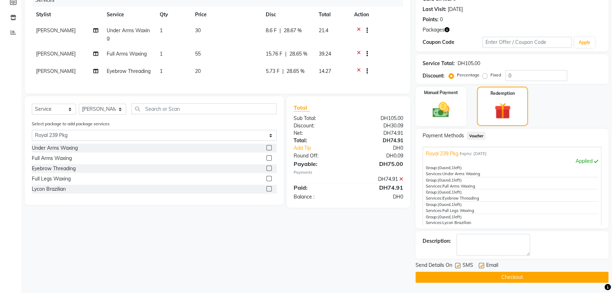
click at [267, 181] on label at bounding box center [268, 178] width 5 height 5
click at [267, 181] on input "checkbox" at bounding box center [268, 178] width 5 height 5
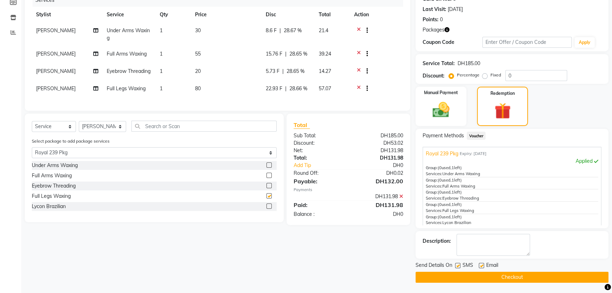
checkbox input "false"
click at [268, 208] on label at bounding box center [268, 205] width 5 height 5
click at [268, 208] on input "checkbox" at bounding box center [268, 206] width 5 height 5
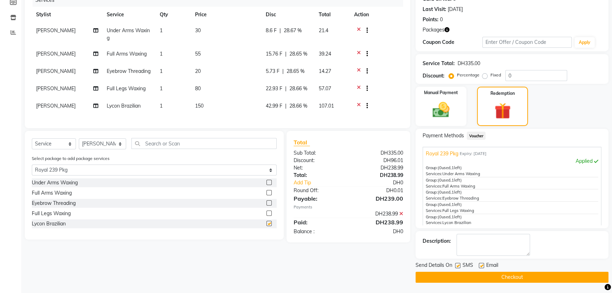
checkbox input "false"
click at [468, 278] on button "Checkout" at bounding box center [512, 276] width 193 height 11
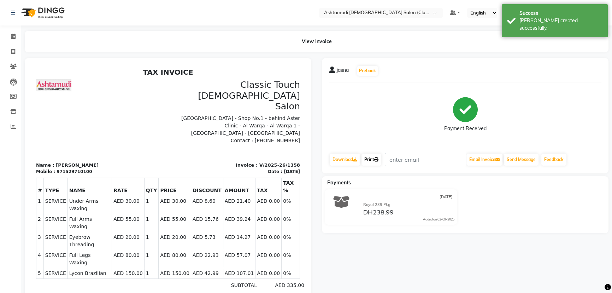
click at [365, 160] on link "Print" at bounding box center [371, 159] width 20 height 12
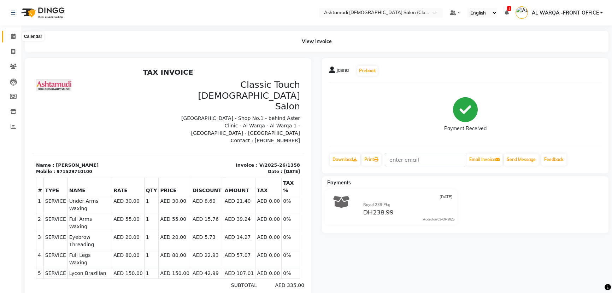
click at [11, 36] on icon at bounding box center [13, 36] width 5 height 5
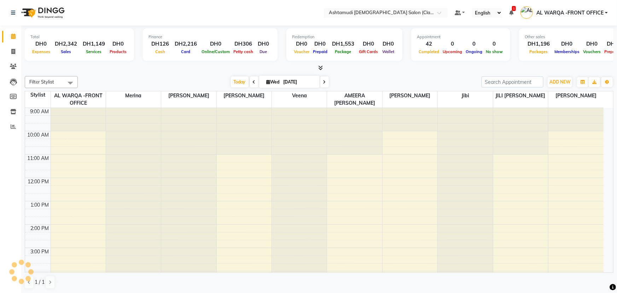
scroll to position [147, 0]
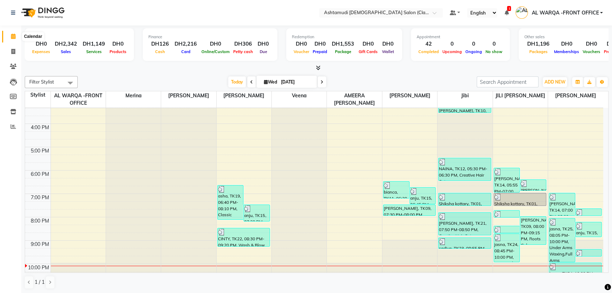
click at [11, 34] on icon at bounding box center [13, 36] width 5 height 5
click at [14, 35] on icon at bounding box center [13, 36] width 5 height 5
click at [12, 48] on span at bounding box center [13, 52] width 12 height 8
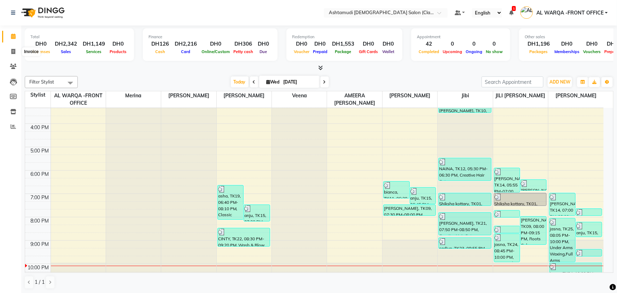
select select "service"
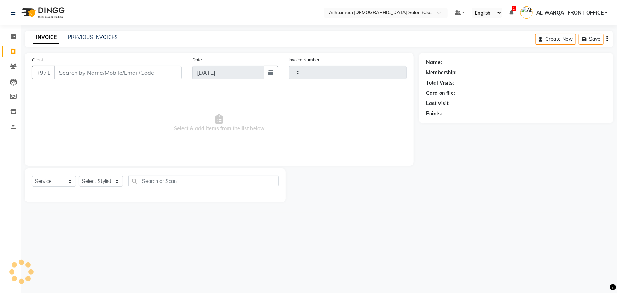
type input "1359"
select select "8201"
click at [76, 71] on input "Client" at bounding box center [117, 72] width 127 height 13
click at [103, 174] on div "Select Service Product Membership Package Voucher Prepaid Gift Card Select Styl…" at bounding box center [155, 185] width 261 height 34
click at [102, 178] on select "Select Stylist AL WARQA -FRONT OFFICE AMEERA [PERSON_NAME] [PERSON_NAME] JILI […" at bounding box center [102, 181] width 47 height 11
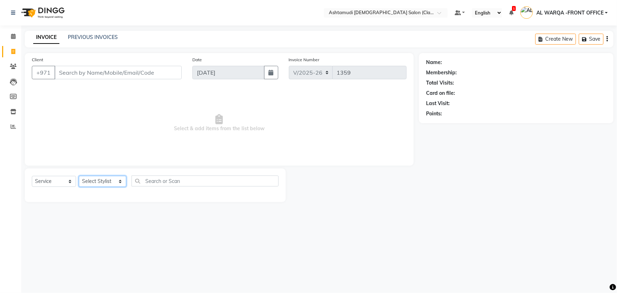
select select "88890"
click at [79, 176] on select "Select Stylist AL WARQA -FRONT OFFICE AMEERA [PERSON_NAME] [PERSON_NAME] JILI […" at bounding box center [102, 181] width 47 height 11
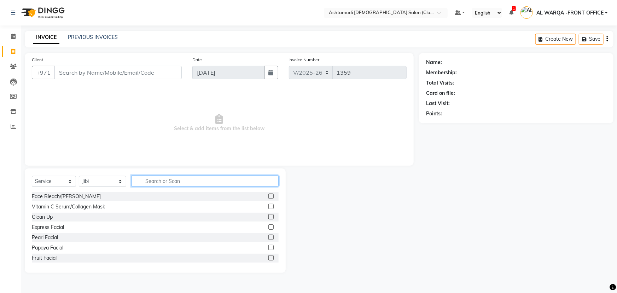
click at [157, 182] on input "text" at bounding box center [204, 180] width 147 height 11
type input "EYE"
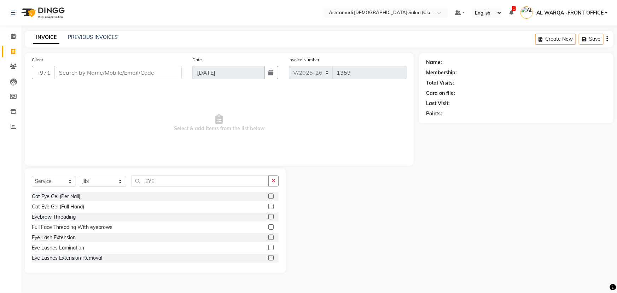
click at [268, 216] on label at bounding box center [270, 216] width 5 height 5
click at [268, 216] on input "checkbox" at bounding box center [270, 216] width 5 height 5
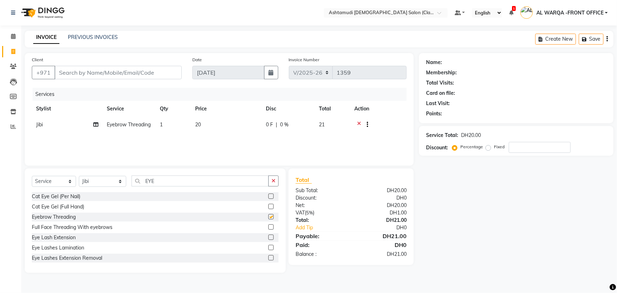
checkbox input "false"
click at [112, 77] on input "Client" at bounding box center [117, 72] width 127 height 13
type input "5"
type input "0"
type input "568904075"
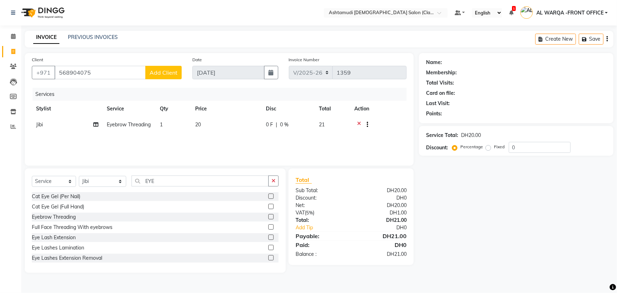
click at [156, 74] on span "Add Client" at bounding box center [163, 72] width 28 height 7
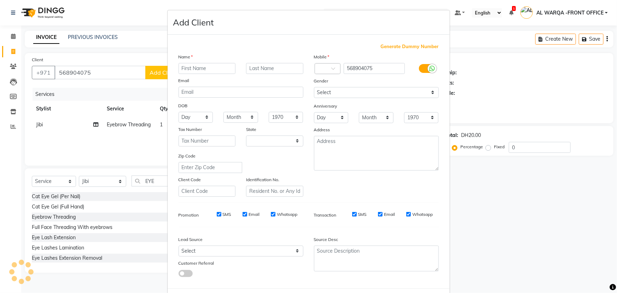
select select "3798"
click at [192, 70] on input "text" at bounding box center [206, 68] width 57 height 11
type input "[PERSON_NAME]"
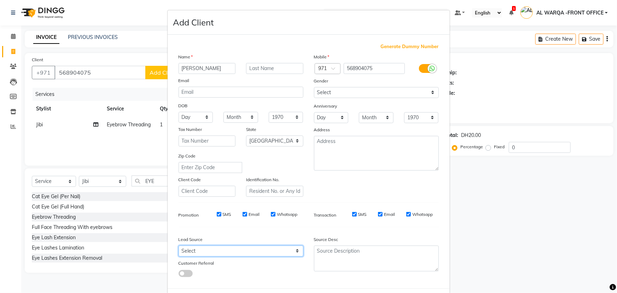
drag, startPoint x: 231, startPoint y: 252, endPoint x: 230, endPoint y: 247, distance: 4.6
click at [230, 247] on select "Select Walk-in Referral Internet Friend Word of Mouth Advertisement Facebook Ju…" at bounding box center [240, 250] width 125 height 11
select select "54219"
click at [178, 247] on select "Select Walk-in Referral Internet Friend Word of Mouth Advertisement Facebook Ju…" at bounding box center [240, 250] width 125 height 11
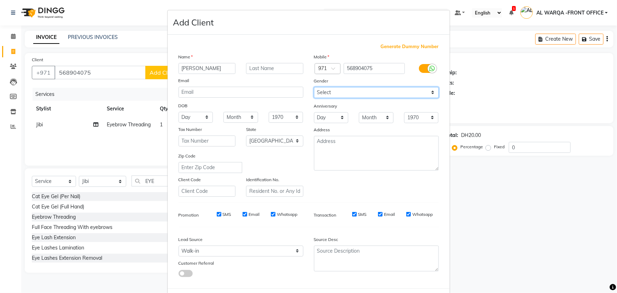
click at [335, 92] on select "Select Male Female Other Prefer Not To Say" at bounding box center [376, 92] width 125 height 11
select select "[DEMOGRAPHIC_DATA]"
click at [314, 87] on select "Select Male Female Other Prefer Not To Say" at bounding box center [376, 92] width 125 height 11
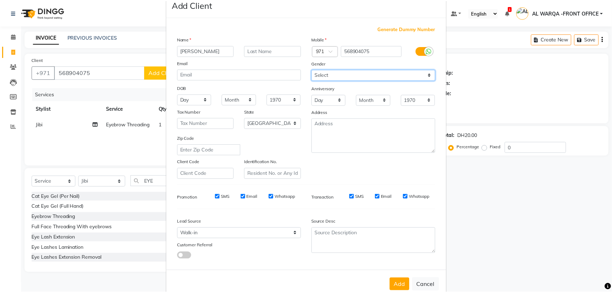
scroll to position [35, 0]
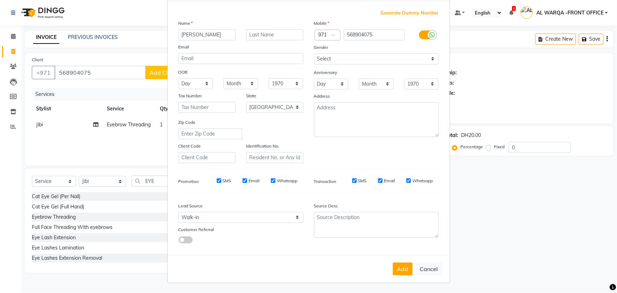
click at [402, 272] on button "Add" at bounding box center [403, 268] width 20 height 13
select select
select select "null"
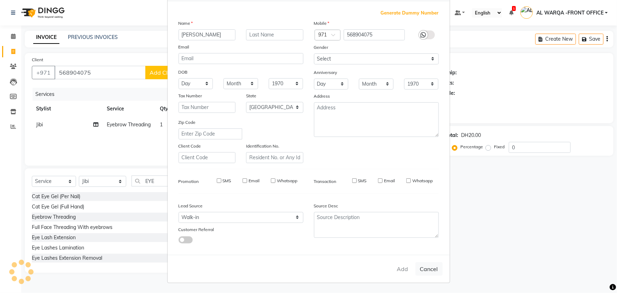
select select
checkbox input "false"
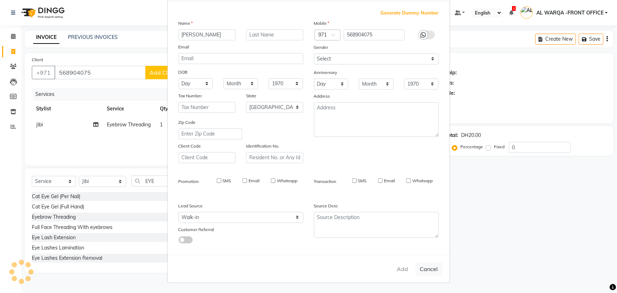
checkbox input "false"
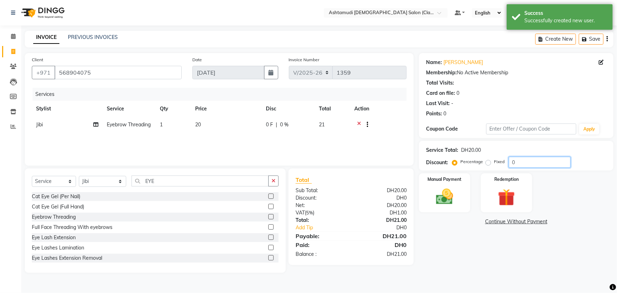
click at [532, 162] on input "0" at bounding box center [539, 162] width 62 height 11
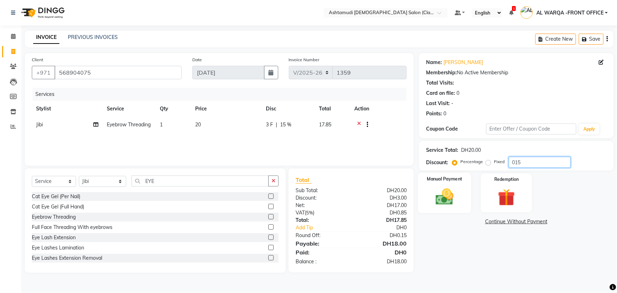
type input "015"
click at [443, 203] on img at bounding box center [444, 196] width 29 height 20
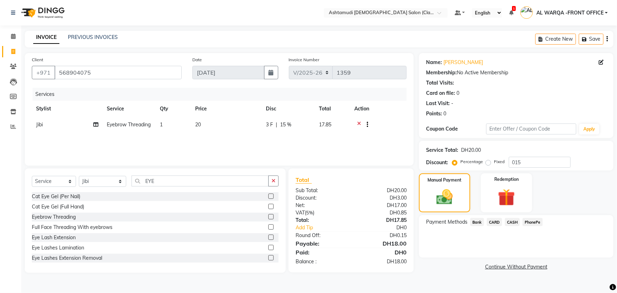
click at [491, 221] on span "CARD" at bounding box center [494, 222] width 15 height 8
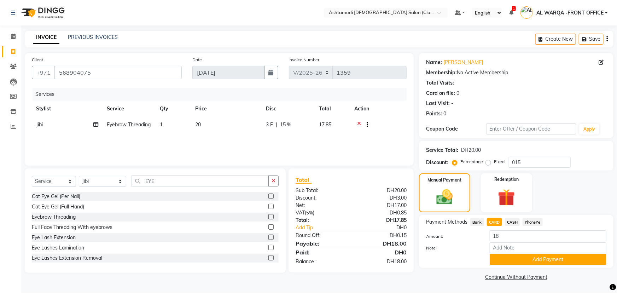
click at [41, 126] on span "Jibi" at bounding box center [39, 124] width 7 height 6
select select "88890"
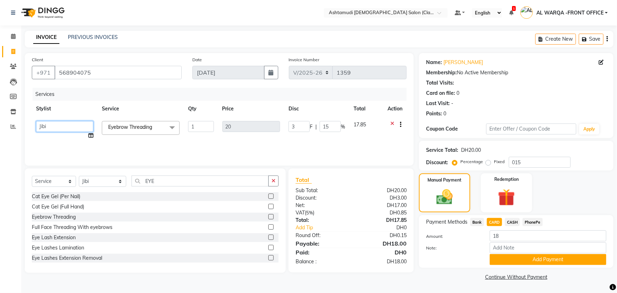
click at [41, 126] on select "AL WARQA -FRONT OFFICE AMEERA [PERSON_NAME] [PERSON_NAME] JILI [PERSON_NAME] [P…" at bounding box center [64, 126] width 57 height 11
select select "89076"
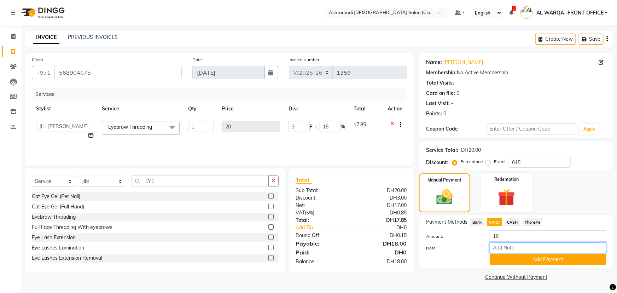
click at [524, 247] on input "Note:" at bounding box center [547, 247] width 117 height 11
type input "AMEERA"
click at [510, 255] on button "Add Payment" at bounding box center [547, 259] width 117 height 11
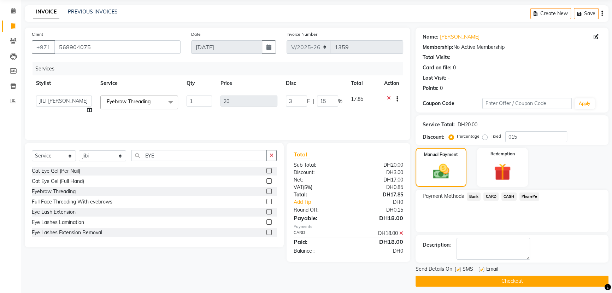
scroll to position [29, 0]
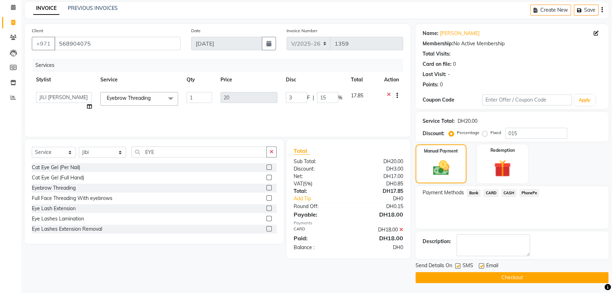
click at [400, 230] on icon at bounding box center [401, 229] width 4 height 5
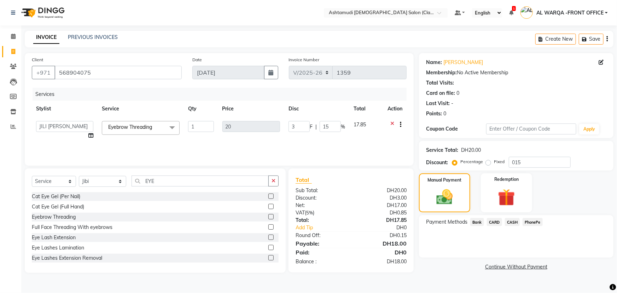
click at [494, 221] on span "CARD" at bounding box center [494, 222] width 15 height 8
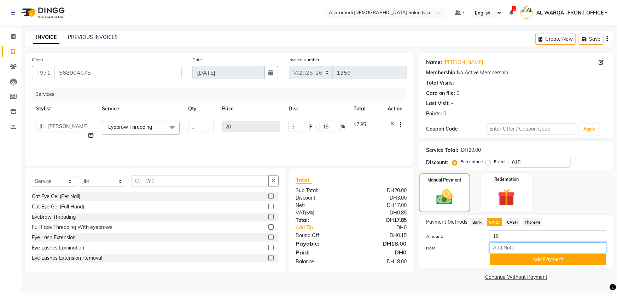
click at [508, 249] on input "Note:" at bounding box center [547, 247] width 117 height 11
type input "AMEERA"
click at [562, 259] on button "Add Payment" at bounding box center [547, 259] width 117 height 11
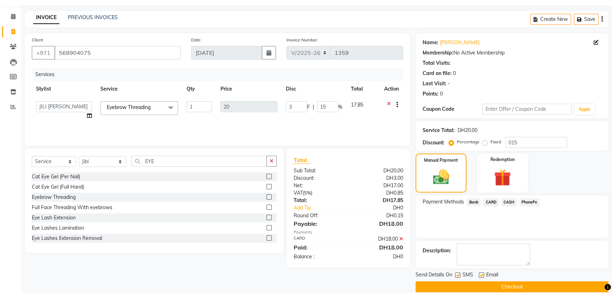
scroll to position [29, 0]
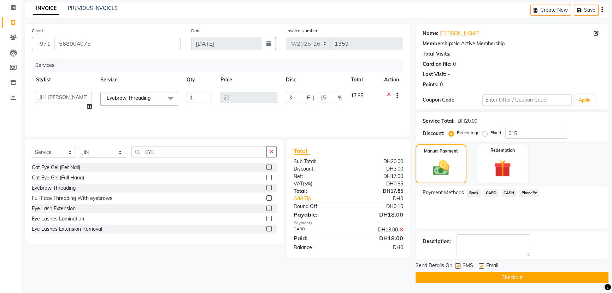
click at [502, 274] on button "Checkout" at bounding box center [512, 277] width 193 height 11
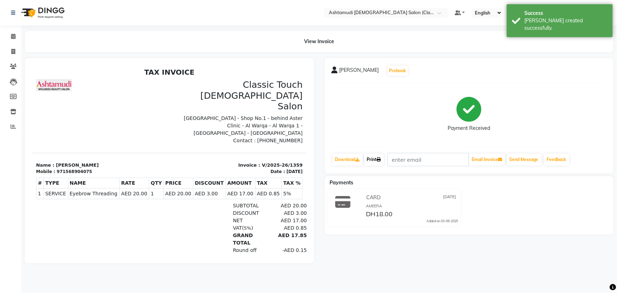
click at [373, 159] on link "Print" at bounding box center [374, 159] width 20 height 12
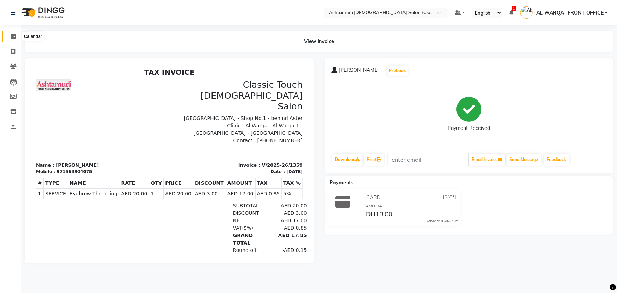
click at [11, 35] on icon at bounding box center [13, 36] width 5 height 5
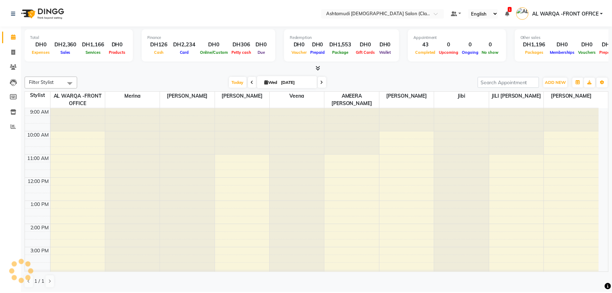
scroll to position [147, 0]
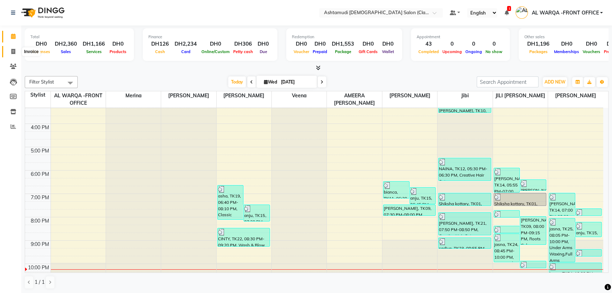
click at [14, 50] on icon at bounding box center [13, 51] width 4 height 5
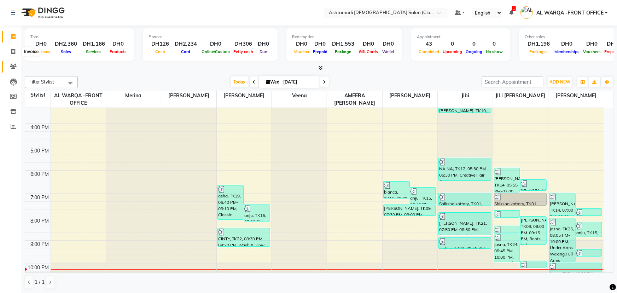
select select "service"
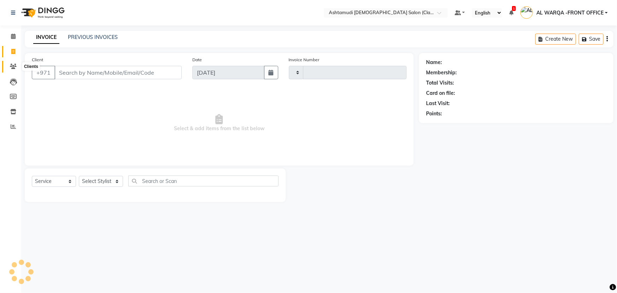
type input "1360"
select select "8201"
click at [14, 69] on icon at bounding box center [13, 66] width 7 height 5
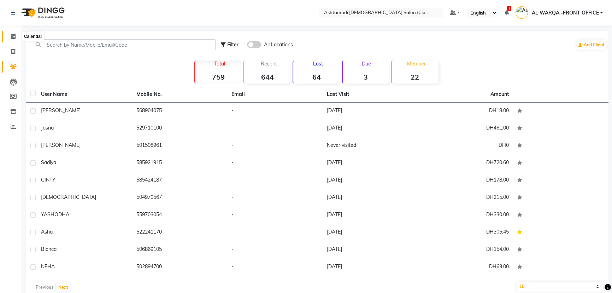
click at [13, 39] on span at bounding box center [13, 37] width 12 height 8
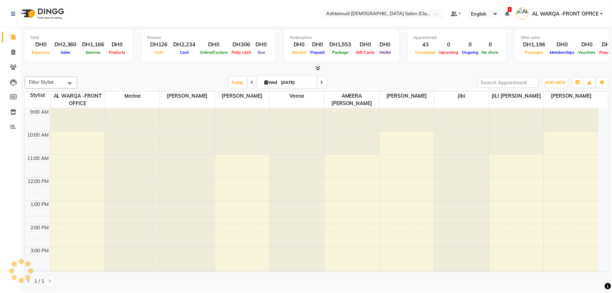
scroll to position [147, 0]
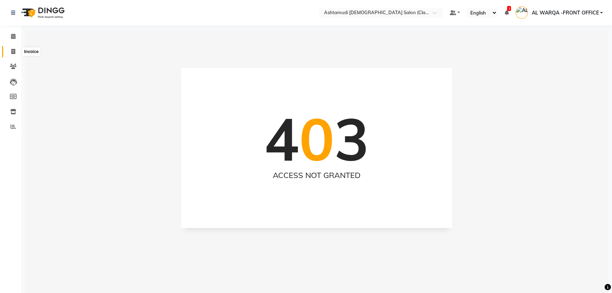
click at [14, 49] on icon at bounding box center [13, 51] width 4 height 5
select select "service"
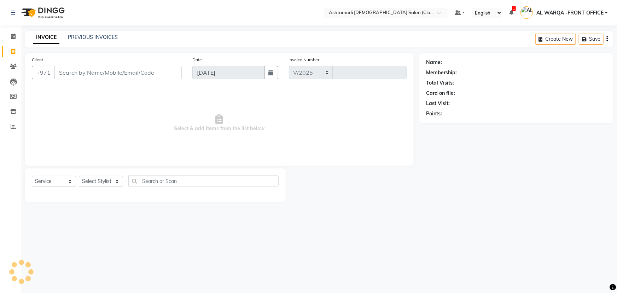
select select "8201"
type input "1356"
click at [13, 37] on icon at bounding box center [13, 36] width 5 height 5
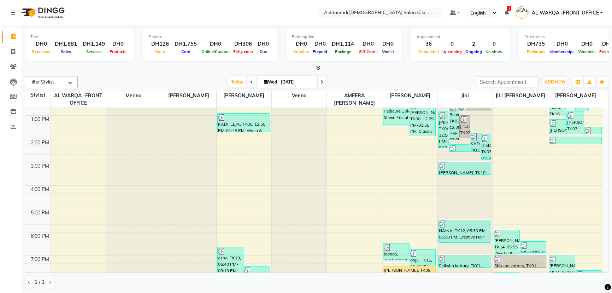
scroll to position [160, 0]
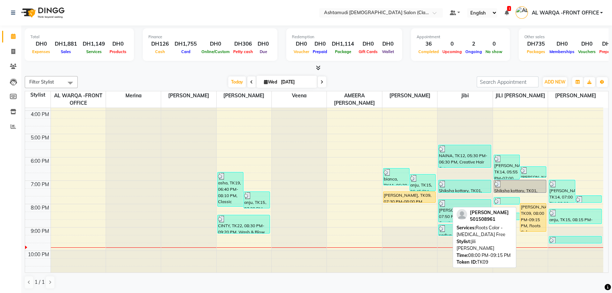
click at [541, 223] on div "[PERSON_NAME], TK09, 08:00 PM-09:15 PM, Roots Color - [MEDICAL_DATA] Free" at bounding box center [533, 217] width 26 height 28
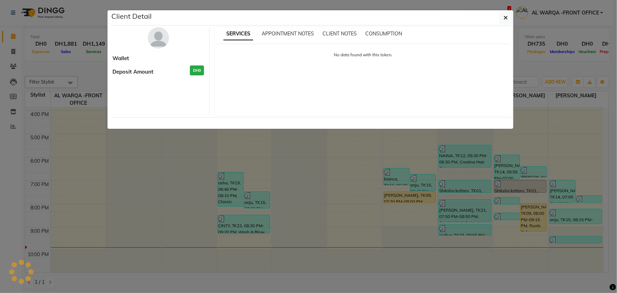
select select "1"
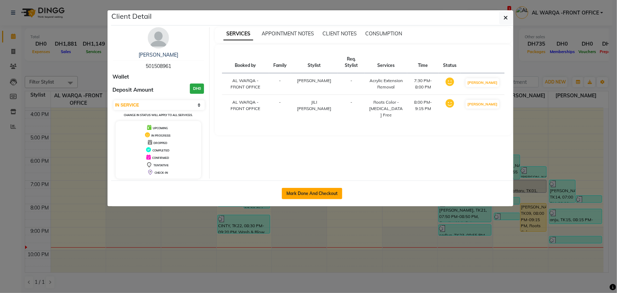
click at [311, 191] on button "Mark Done And Checkout" at bounding box center [312, 193] width 60 height 11
select select "service"
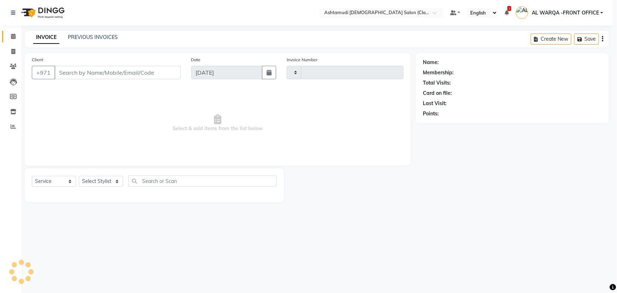
type input "1356"
select select "8201"
type input "501508961"
select select "89076"
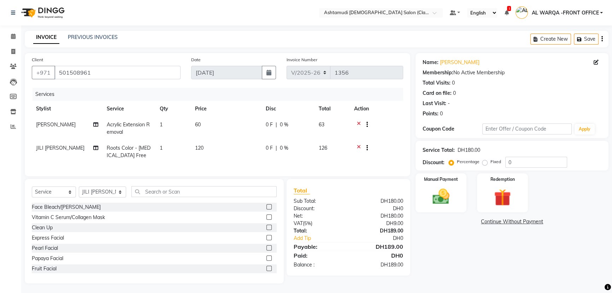
click at [51, 148] on span "JILI [PERSON_NAME]" at bounding box center [60, 148] width 48 height 6
select select "89076"
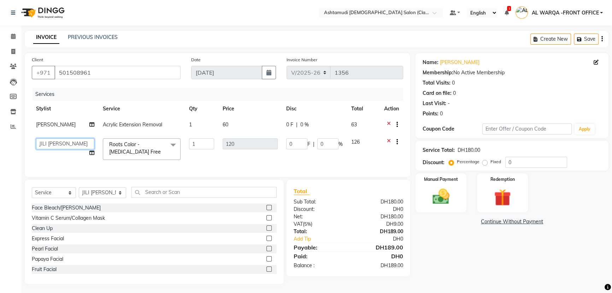
click at [51, 148] on select "AL WARQA -FRONT OFFICE AMEERA [PERSON_NAME] [PERSON_NAME] JILI [PERSON_NAME] [P…" at bounding box center [65, 143] width 58 height 11
select select "88890"
click at [99, 198] on select "Select Stylist AL WARQA -FRONT OFFICE AMEERA [PERSON_NAME] [PERSON_NAME] JILI […" at bounding box center [102, 192] width 47 height 11
select select "82444"
click at [79, 192] on select "Select Stylist AL WARQA -FRONT OFFICE AMEERA [PERSON_NAME] [PERSON_NAME] JILI […" at bounding box center [102, 192] width 47 height 11
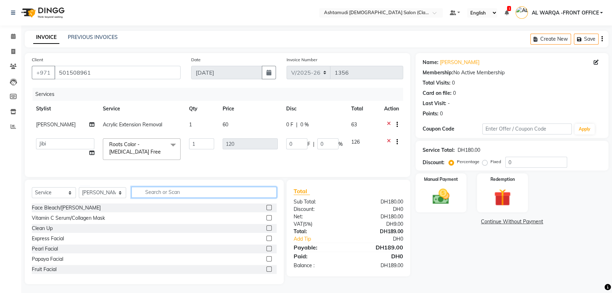
click at [149, 195] on input "text" at bounding box center [203, 192] width 145 height 11
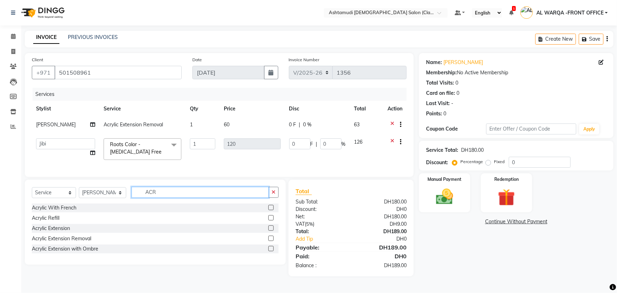
type input "ACR"
click at [269, 230] on label at bounding box center [270, 227] width 5 height 5
click at [269, 230] on input "checkbox" at bounding box center [270, 228] width 5 height 5
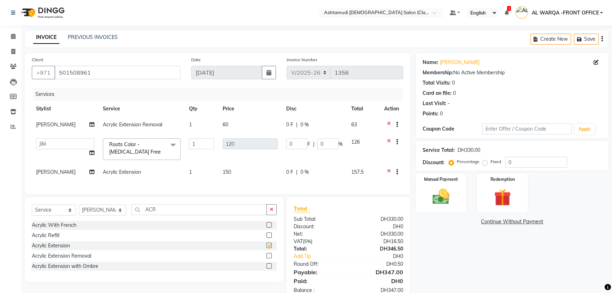
checkbox input "false"
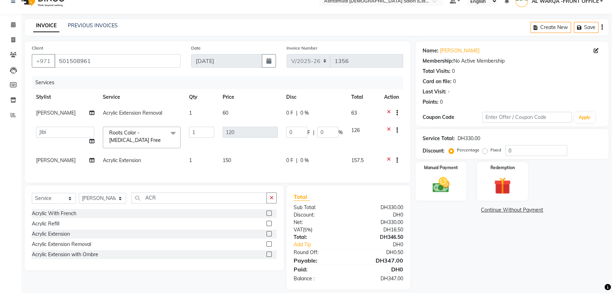
scroll to position [23, 0]
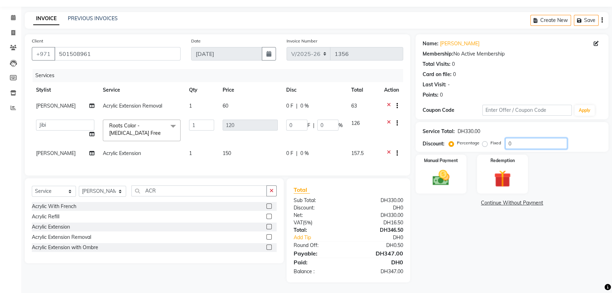
click at [548, 142] on input "0" at bounding box center [536, 143] width 62 height 11
type input "01"
type input "1.2"
type input "1"
type input "015"
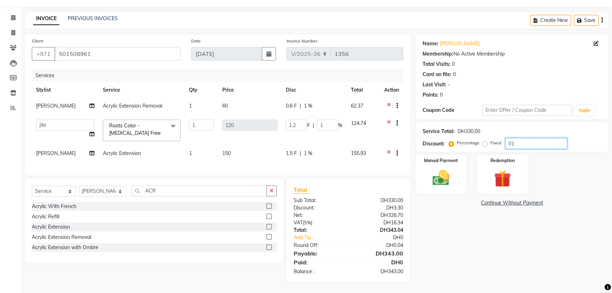
type input "18"
type input "15"
type input "015"
click at [459, 264] on div "Name: [PERSON_NAME] Membership: No Active Membership Total Visits: 0 Card on fi…" at bounding box center [515, 158] width 198 height 248
click at [437, 167] on img at bounding box center [441, 177] width 29 height 20
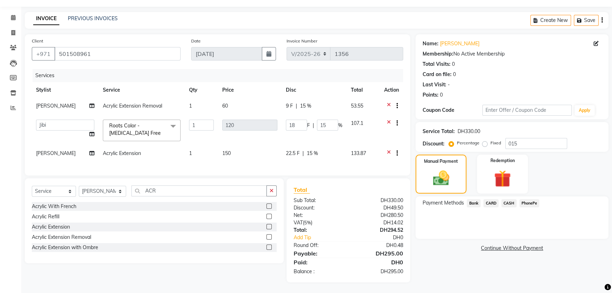
drag, startPoint x: 488, startPoint y: 201, endPoint x: 489, endPoint y: 198, distance: 3.6
click at [489, 199] on span "CARD" at bounding box center [490, 203] width 15 height 8
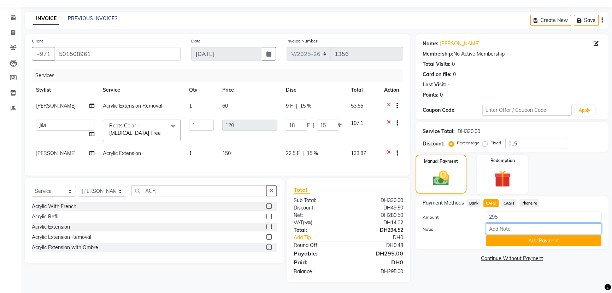
click at [503, 223] on input "Note:" at bounding box center [544, 228] width 116 height 11
type input "AMEERA"
click at [527, 238] on button "Add Payment" at bounding box center [544, 240] width 116 height 11
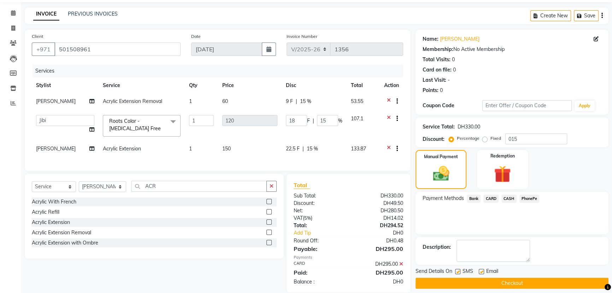
click at [519, 281] on button "Checkout" at bounding box center [512, 282] width 193 height 11
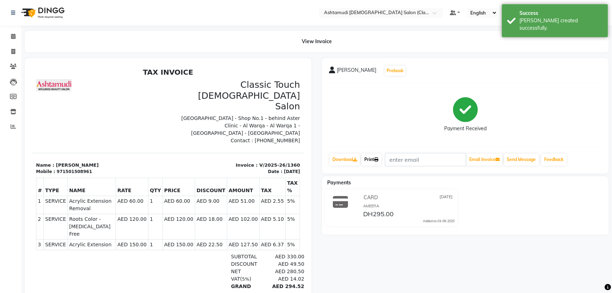
click at [376, 155] on link "Print" at bounding box center [371, 159] width 20 height 12
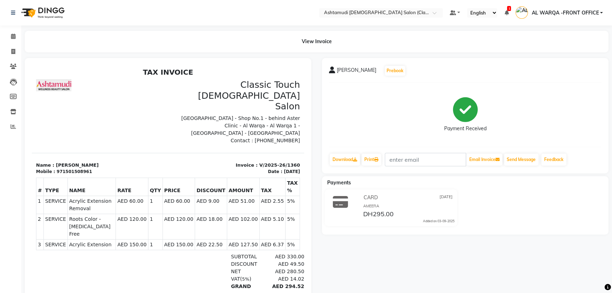
click at [269, 5] on nav "Select Location × Ashtamudi [DEMOGRAPHIC_DATA] Salon (Classic Touch ) – Al Warq…" at bounding box center [306, 12] width 612 height 25
click at [365, 159] on link "Print" at bounding box center [371, 159] width 20 height 12
click at [182, 52] on div "View Invoice" at bounding box center [317, 42] width 584 height 22
click at [133, 73] on h2 "TAX INVOICE" at bounding box center [168, 72] width 264 height 8
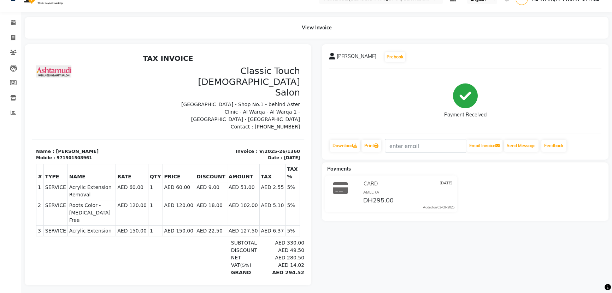
scroll to position [21, 0]
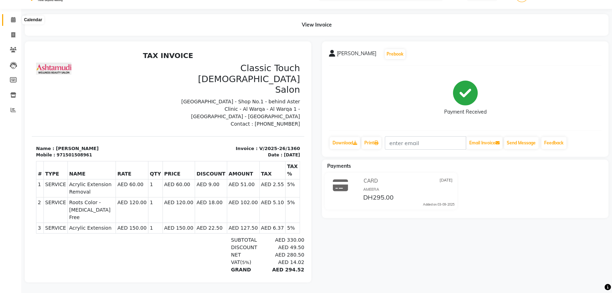
click at [12, 17] on icon at bounding box center [13, 19] width 5 height 5
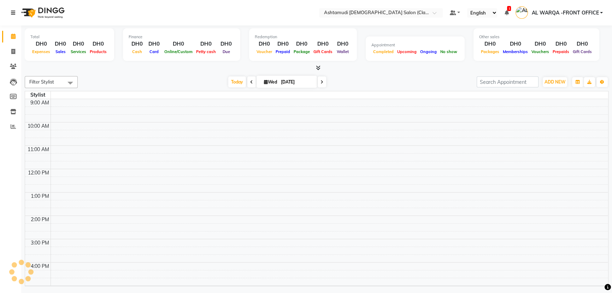
scroll to position [147, 0]
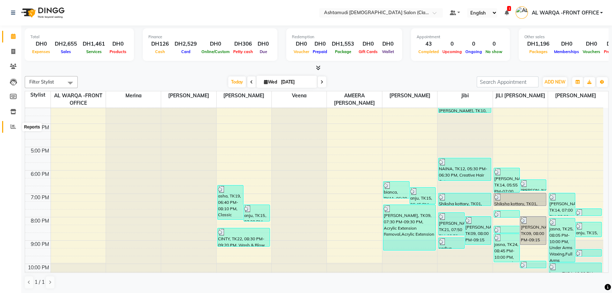
click at [11, 128] on icon at bounding box center [13, 126] width 5 height 5
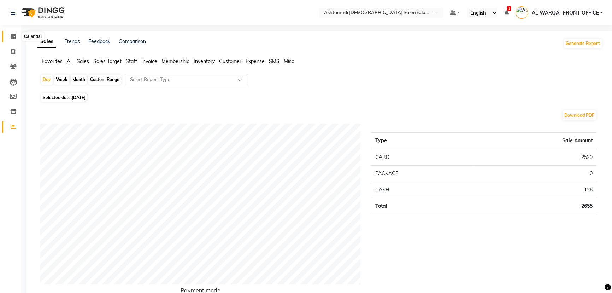
click at [13, 36] on icon at bounding box center [13, 36] width 5 height 5
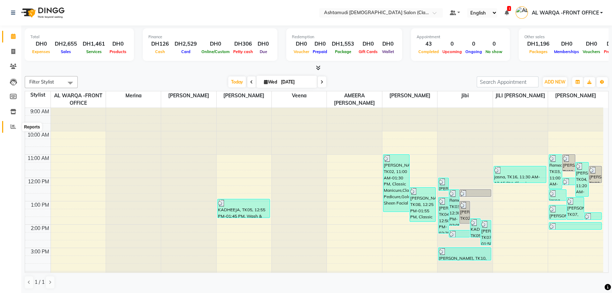
click at [11, 124] on icon at bounding box center [13, 126] width 5 height 5
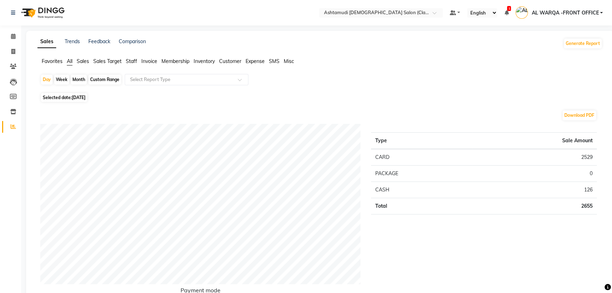
click at [83, 61] on span "Sales" at bounding box center [83, 61] width 12 height 6
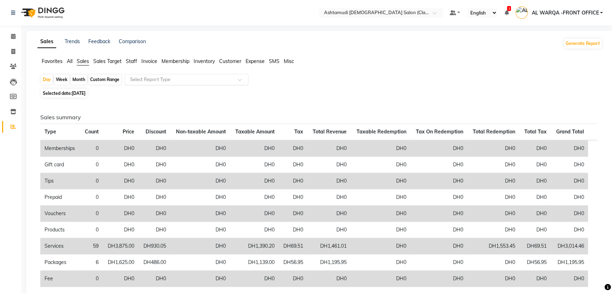
click at [141, 77] on input "text" at bounding box center [180, 79] width 102 height 7
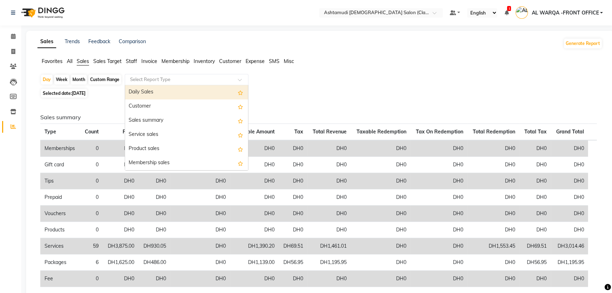
click at [145, 90] on div "Daily Sales" at bounding box center [186, 92] width 123 height 14
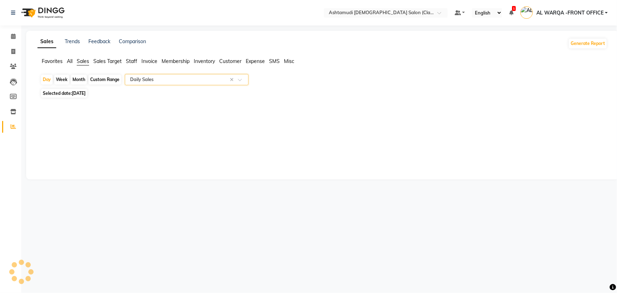
select select "full_report"
select select "csv"
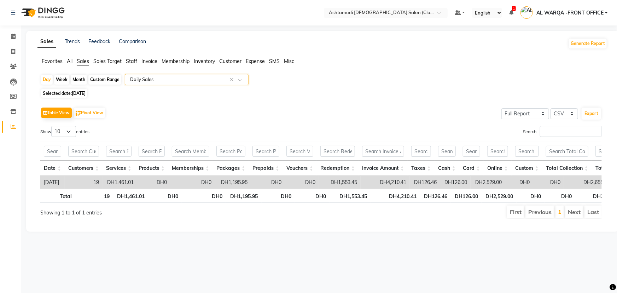
click at [87, 61] on span "Sales" at bounding box center [83, 61] width 12 height 6
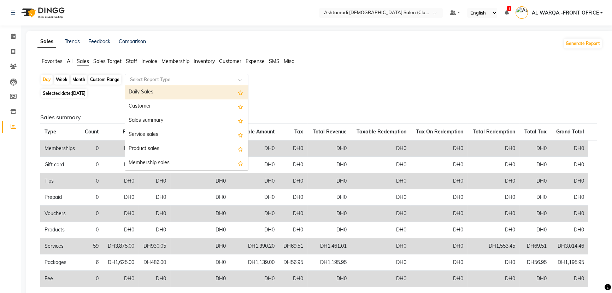
click at [139, 80] on input "text" at bounding box center [180, 79] width 102 height 7
drag, startPoint x: 143, startPoint y: 90, endPoint x: 144, endPoint y: 72, distance: 18.7
click at [146, 81] on ng-select "Select Report Type Daily Sales Customer Sales summary Service sales Product sal…" at bounding box center [187, 79] width 124 height 11
click at [157, 96] on div "Daily Sales" at bounding box center [186, 92] width 123 height 14
select select "full_report"
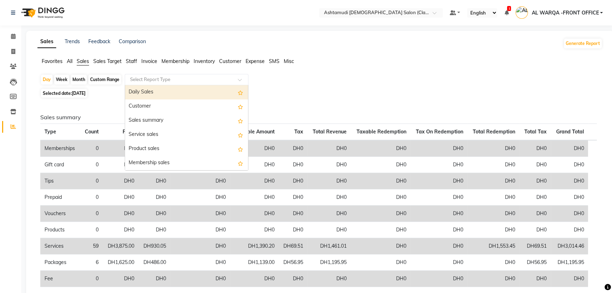
select select "csv"
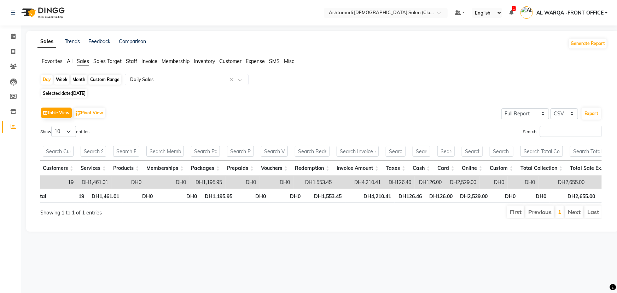
click at [80, 92] on span "[DATE]" at bounding box center [79, 92] width 14 height 5
select select "9"
select select "2025"
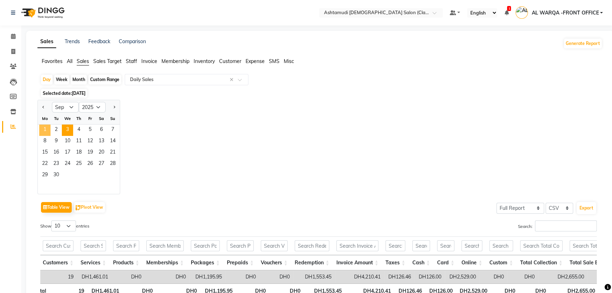
click at [47, 127] on span "1" at bounding box center [44, 129] width 11 height 11
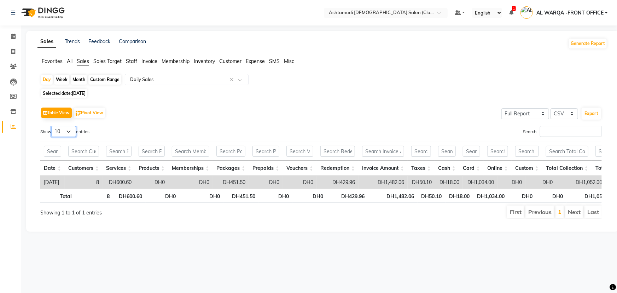
drag, startPoint x: 62, startPoint y: 130, endPoint x: 66, endPoint y: 126, distance: 5.8
click at [66, 126] on select "10 25 50 100" at bounding box center [63, 131] width 25 height 11
click at [83, 93] on span "[DATE]" at bounding box center [79, 92] width 14 height 5
select select "9"
select select "2025"
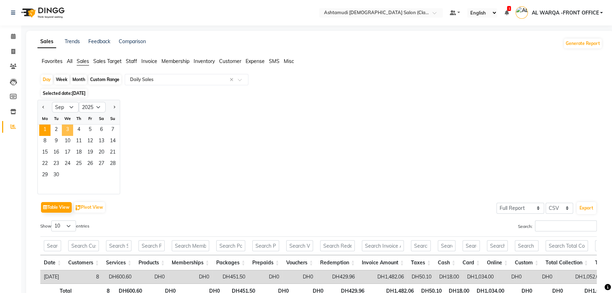
click at [64, 134] on span "3" at bounding box center [67, 129] width 11 height 11
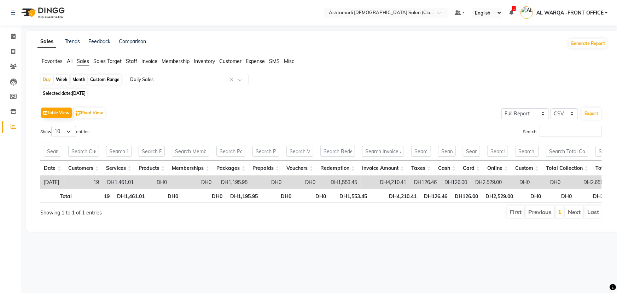
click at [601, 190] on div "Table View Pivot View Select Full Report Filtered Report Select CSV PDF Export …" at bounding box center [321, 162] width 572 height 125
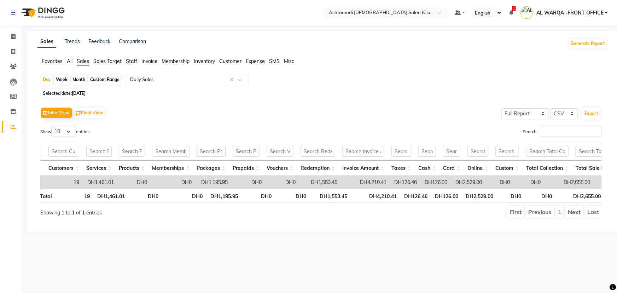
scroll to position [0, 25]
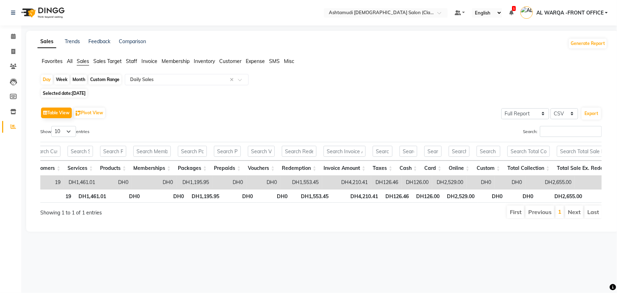
click at [106, 78] on div "Custom Range" at bounding box center [104, 80] width 33 height 10
select select "9"
select select "2025"
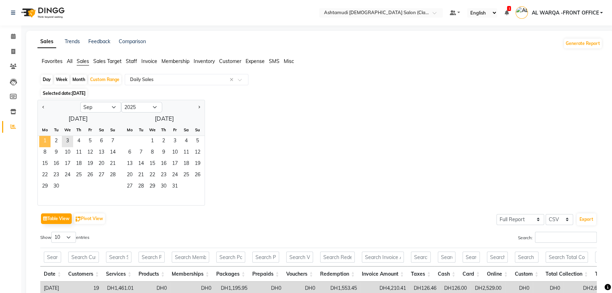
click at [42, 139] on span "1" at bounding box center [44, 141] width 11 height 11
click at [65, 144] on span "3" at bounding box center [67, 141] width 11 height 11
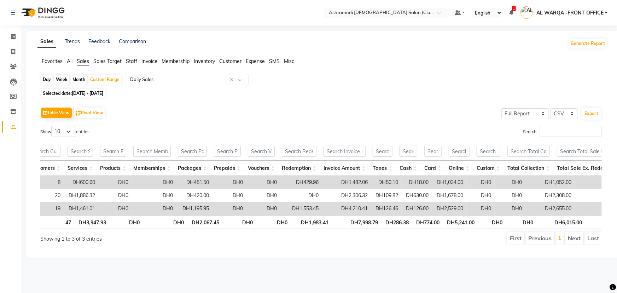
click at [80, 61] on span "Sales" at bounding box center [83, 61] width 12 height 6
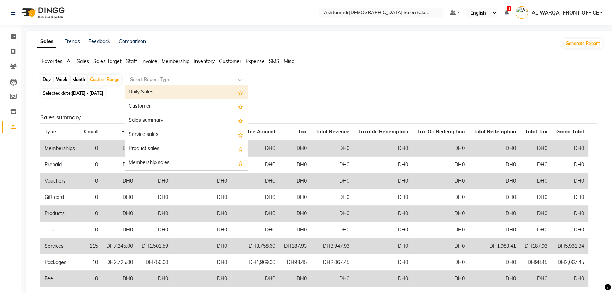
click at [154, 77] on input "text" at bounding box center [180, 79] width 102 height 7
click at [156, 92] on div "Daily Sales" at bounding box center [186, 92] width 123 height 14
select select "full_report"
select select "csv"
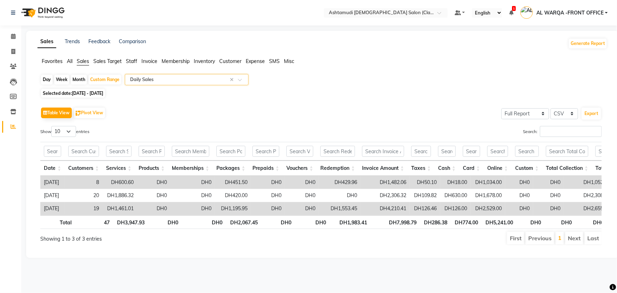
scroll to position [0, 7]
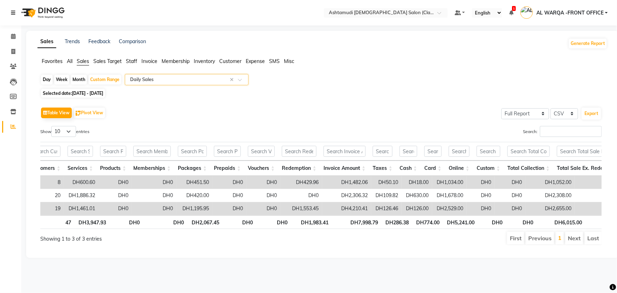
click at [12, 12] on icon at bounding box center [13, 12] width 4 height 5
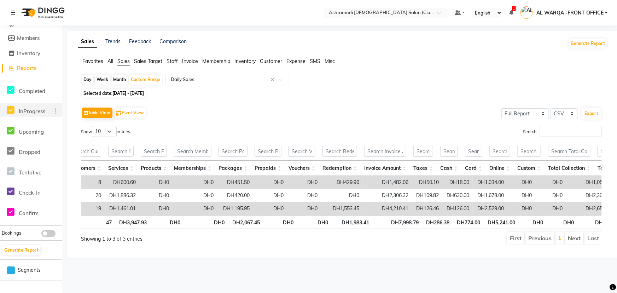
scroll to position [78, 0]
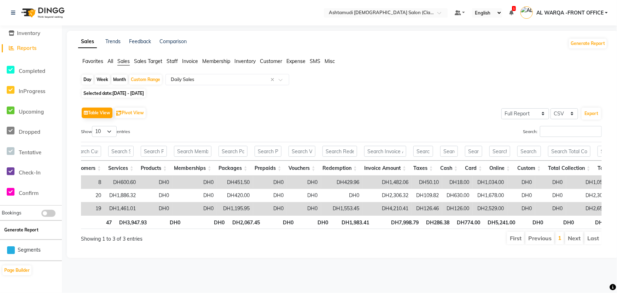
click at [27, 226] on button "Generate Report" at bounding box center [21, 230] width 38 height 10
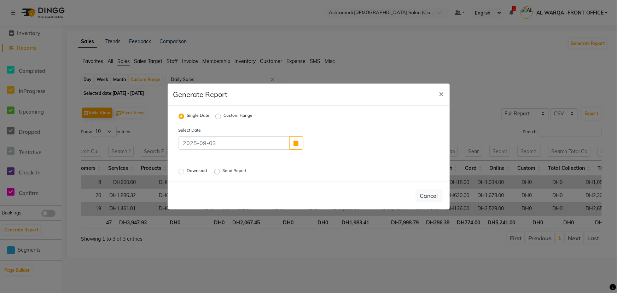
click at [187, 172] on label "Download" at bounding box center [198, 171] width 22 height 8
click at [181, 172] on input "Download" at bounding box center [182, 171] width 5 height 5
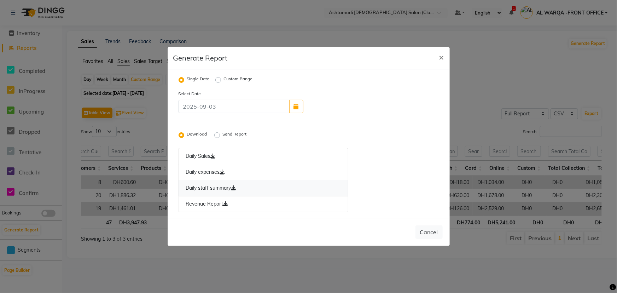
click at [200, 185] on link "Daily staff summary" at bounding box center [263, 188] width 170 height 16
click at [206, 206] on link "Revenue Report" at bounding box center [263, 204] width 170 height 16
click at [71, 83] on ngb-modal-window "Generate Report × Single Date Custom Range Select Date Download Send Report Dai…" at bounding box center [308, 146] width 617 height 293
click at [440, 54] on span "×" at bounding box center [441, 57] width 5 height 11
radio input "false"
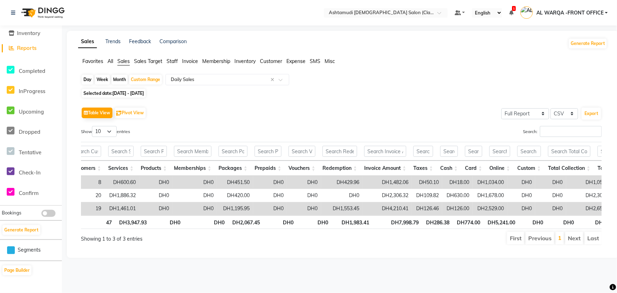
click at [35, 46] on span "Reports" at bounding box center [26, 48] width 19 height 7
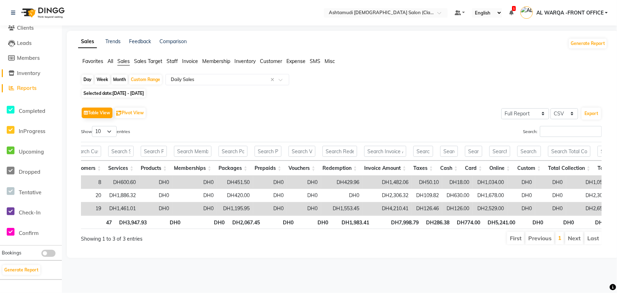
scroll to position [0, 0]
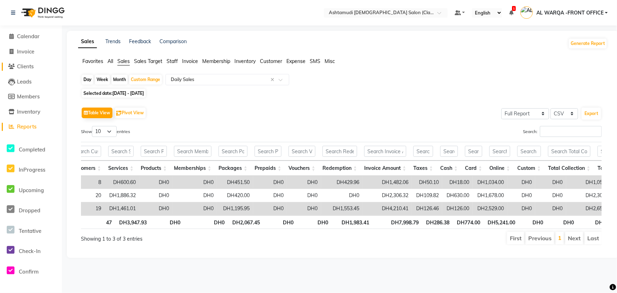
click at [25, 65] on span "Clients" at bounding box center [25, 66] width 17 height 7
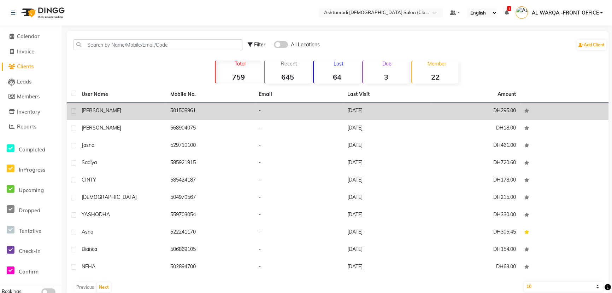
click at [131, 105] on td "[PERSON_NAME]" at bounding box center [121, 110] width 89 height 17
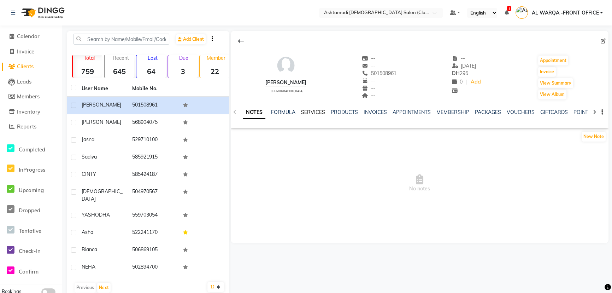
click at [321, 110] on link "SERVICES" at bounding box center [313, 112] width 24 height 6
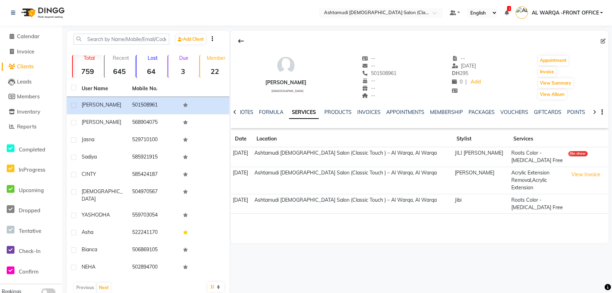
click at [439, 183] on td "Ashtamudi [DEMOGRAPHIC_DATA] Salon (Classic Touch ) – Al Warqa, Al Warqa" at bounding box center [352, 179] width 200 height 27
click at [436, 171] on td "Ashtamudi [DEMOGRAPHIC_DATA] Salon (Classic Touch ) – Al Warqa, Al Warqa" at bounding box center [352, 179] width 200 height 27
click at [589, 177] on button "View Invoice" at bounding box center [585, 174] width 35 height 11
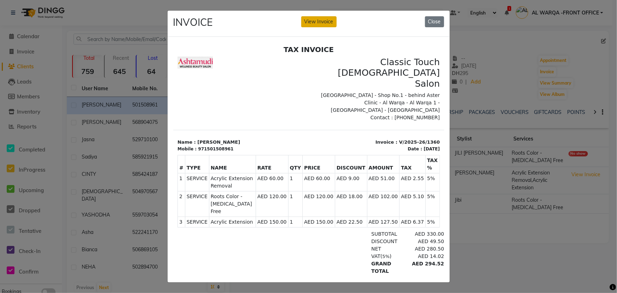
click at [320, 23] on button "View Invoice" at bounding box center [318, 21] width 35 height 11
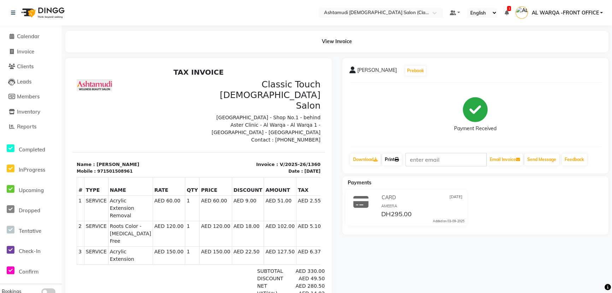
click at [387, 158] on link "Print" at bounding box center [392, 159] width 20 height 12
drag, startPoint x: 2, startPoint y: 61, endPoint x: 67, endPoint y: 126, distance: 92.4
click at [67, 126] on div at bounding box center [198, 185] width 266 height 255
click at [26, 125] on span "Reports" at bounding box center [26, 126] width 19 height 7
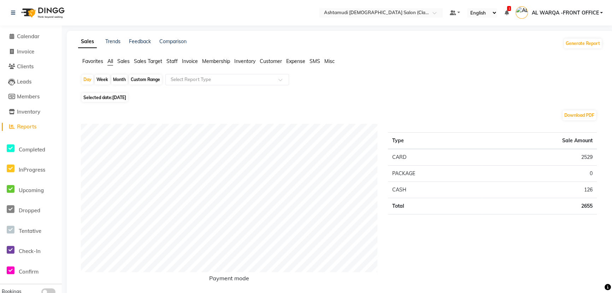
click at [122, 62] on span "Sales" at bounding box center [123, 61] width 12 height 6
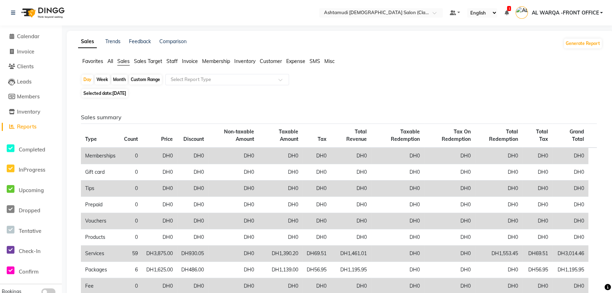
click at [264, 61] on span "Customer" at bounding box center [271, 61] width 22 height 6
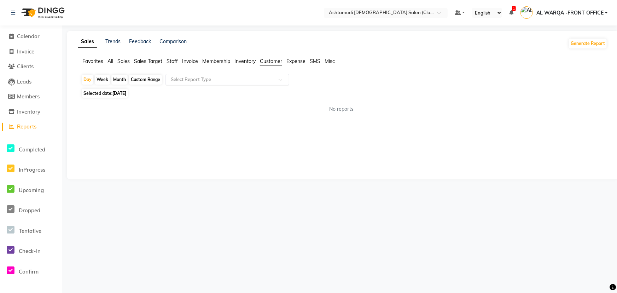
click at [261, 76] on input "text" at bounding box center [220, 79] width 102 height 7
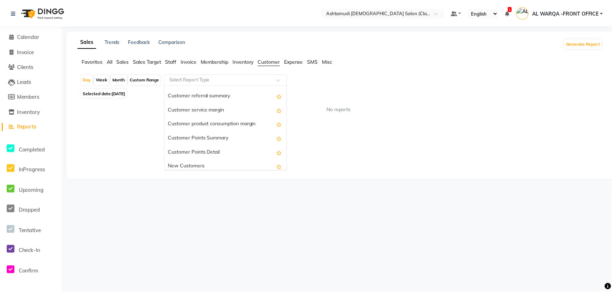
scroll to position [57, 0]
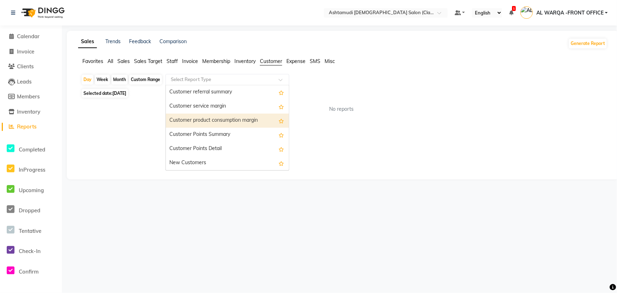
click at [254, 119] on div "Appointments Wallet balance Lead source summary Customer lead sources Customer …" at bounding box center [227, 99] width 123 height 141
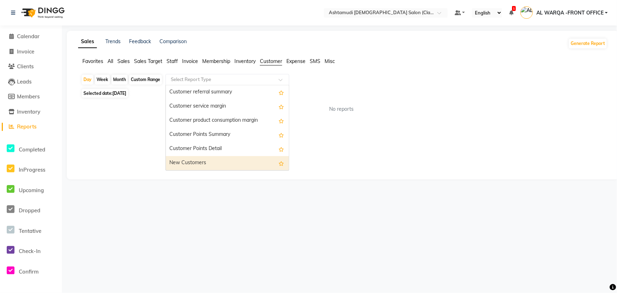
click at [222, 161] on div "New Customers" at bounding box center [227, 163] width 123 height 14
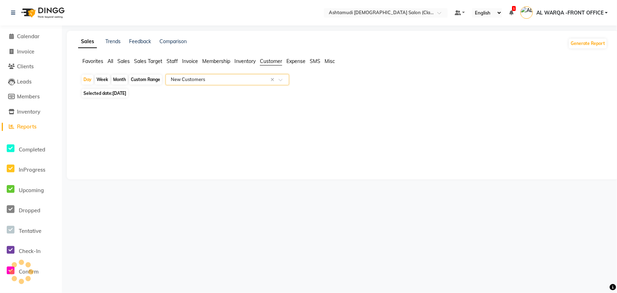
select select "full_report"
select select "csv"
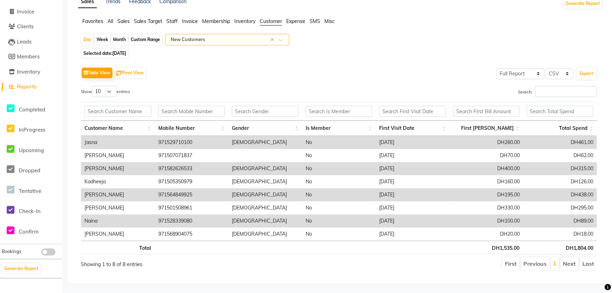
scroll to position [45, 0]
